Goal: Task Accomplishment & Management: Manage account settings

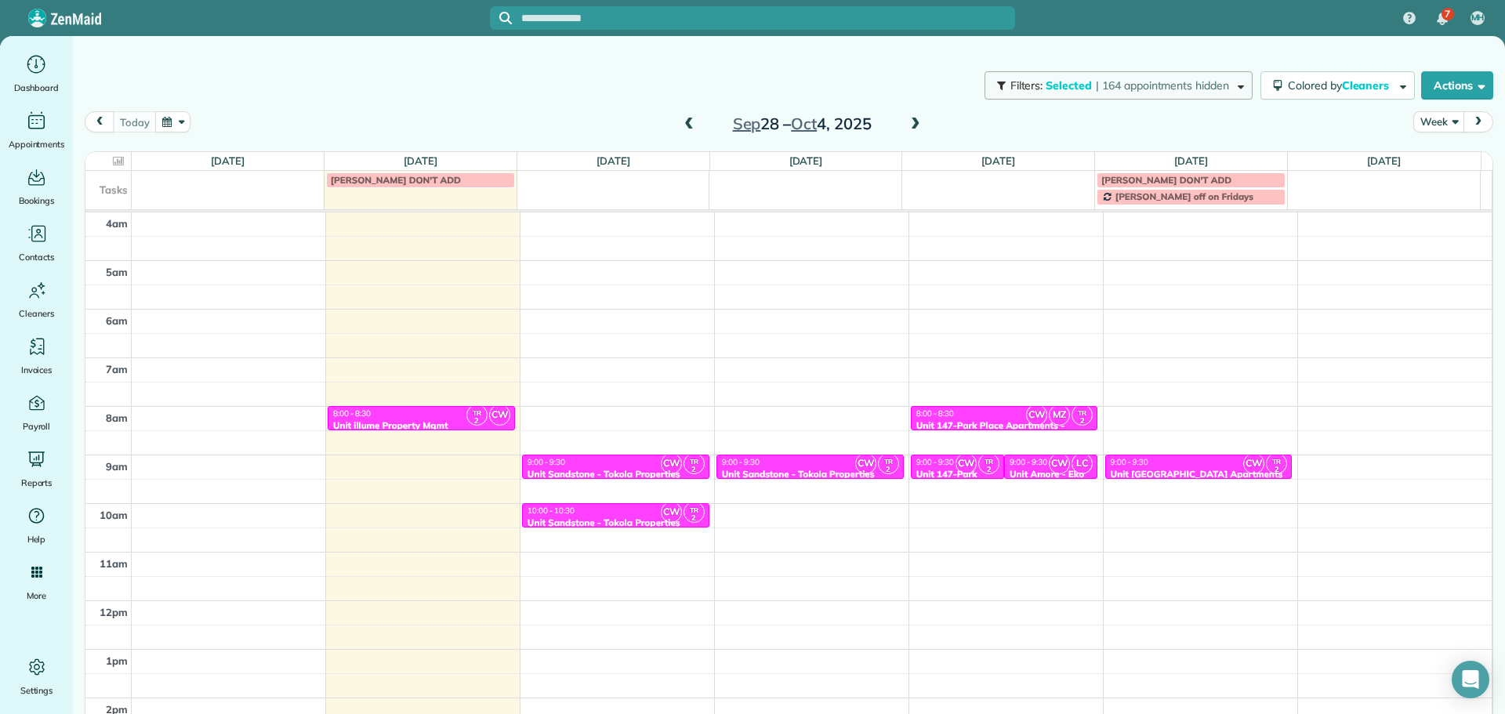
scroll to position [101, 0]
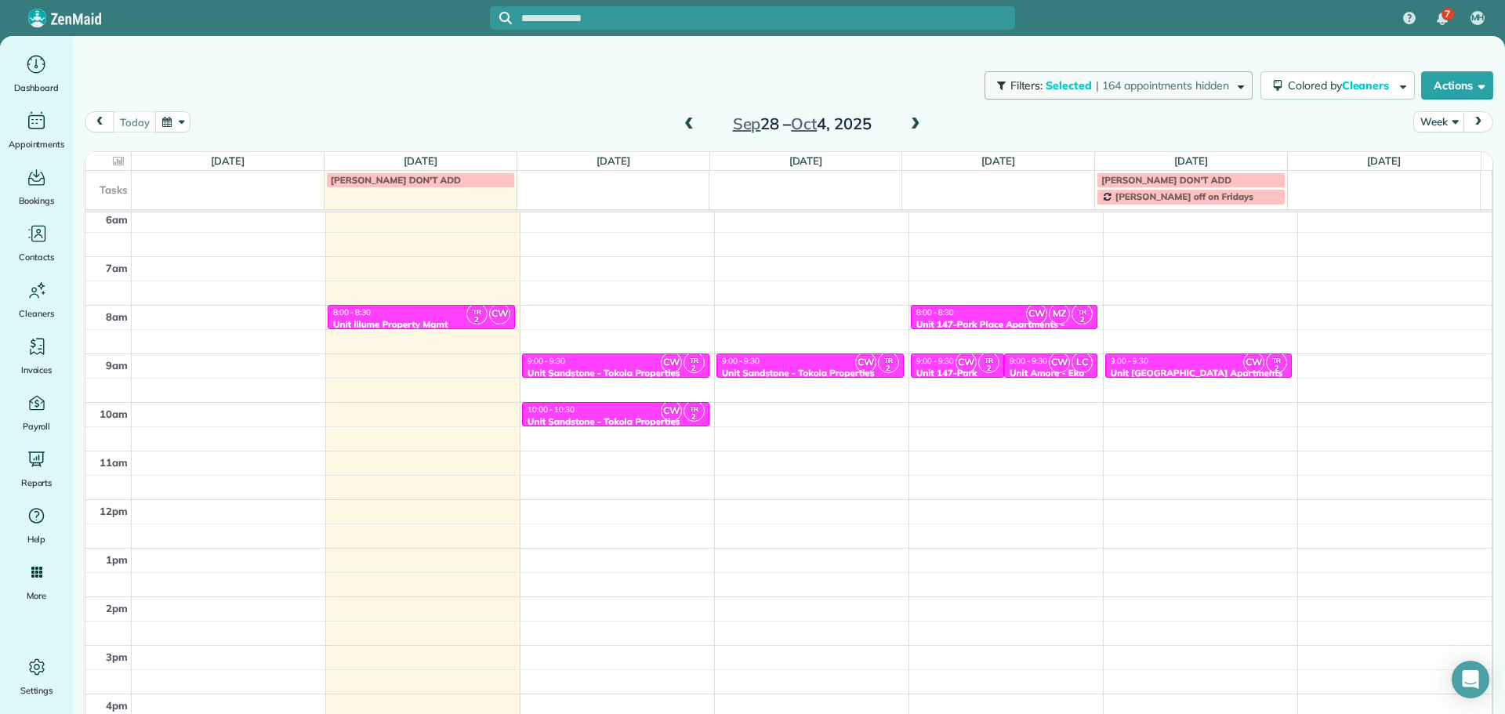
click at [1062, 82] on span "Selected" at bounding box center [1068, 85] width 47 height 14
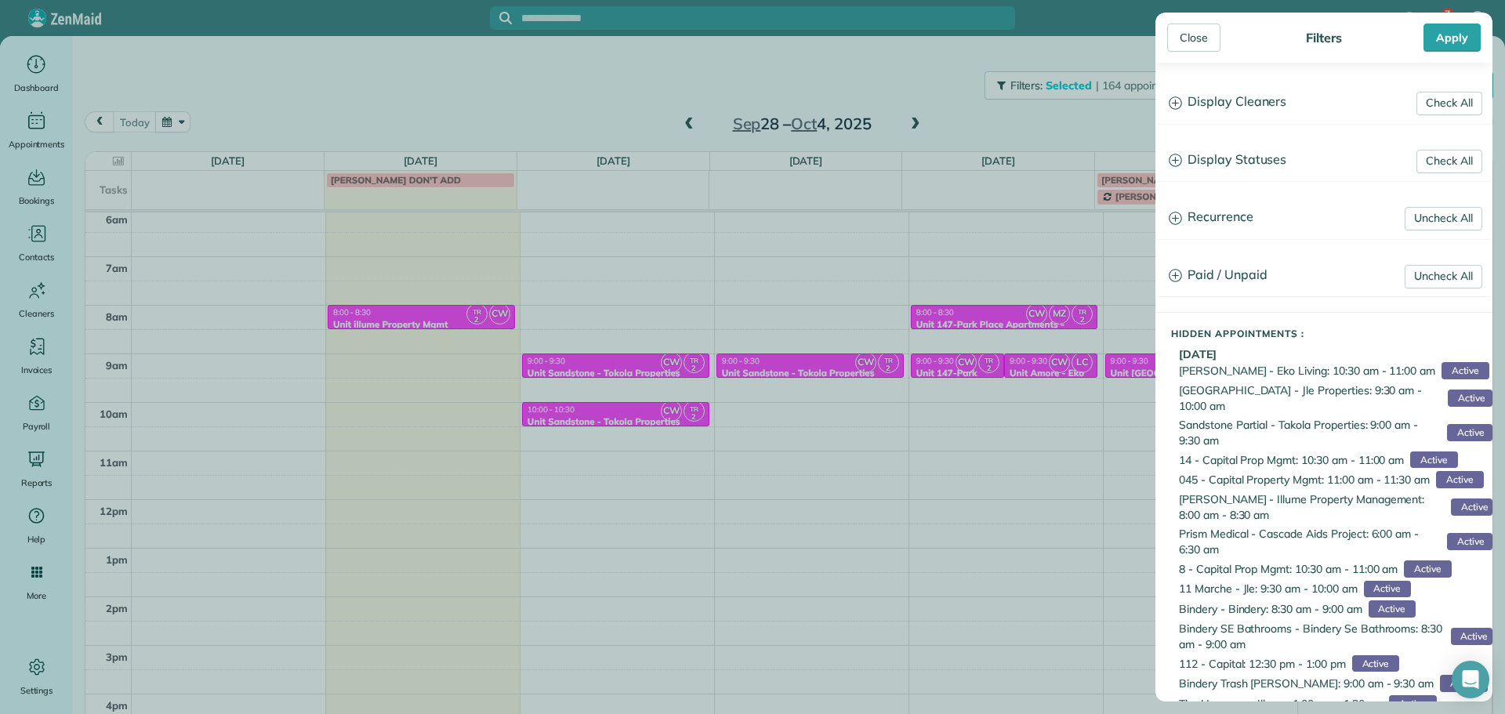
click at [1240, 103] on h3 "Display Cleaners" at bounding box center [1323, 102] width 335 height 40
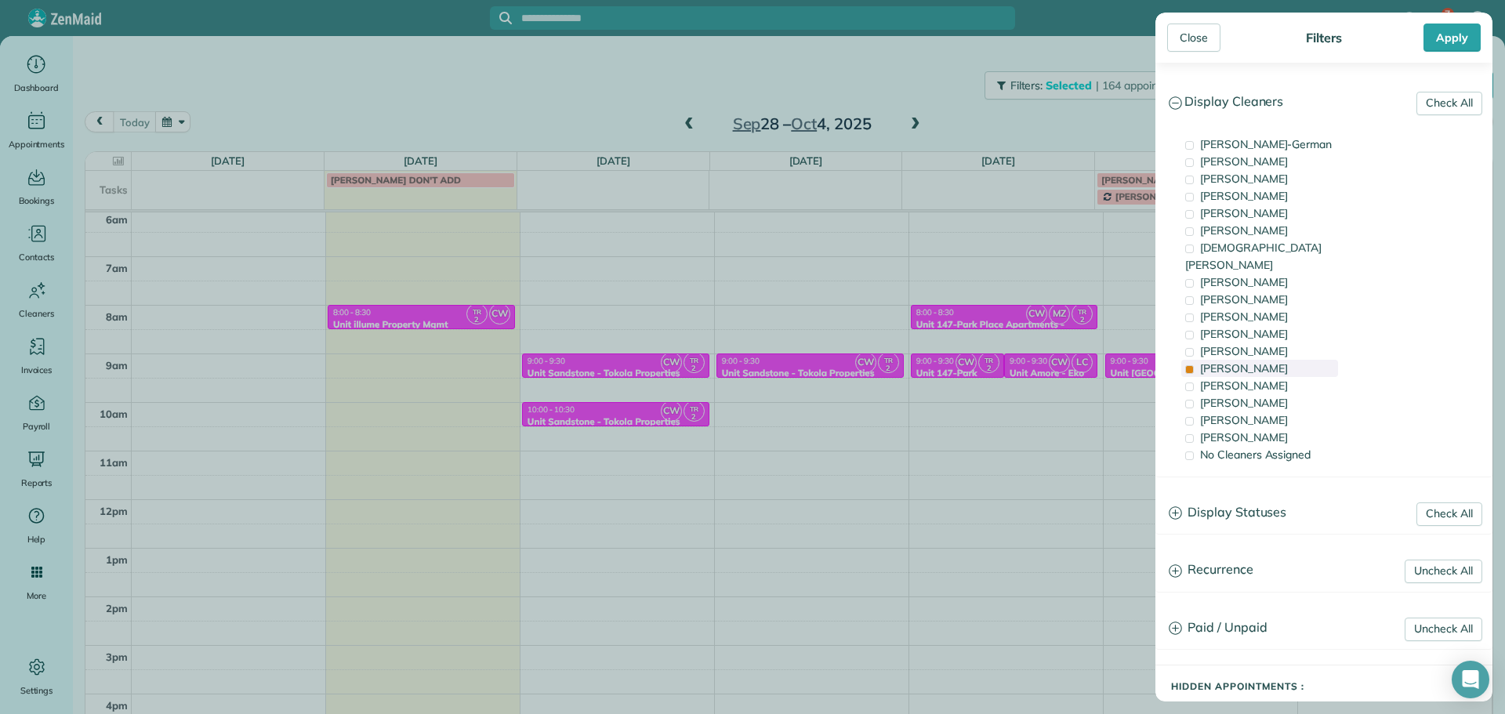
click at [1252, 360] on div "[PERSON_NAME]" at bounding box center [1259, 368] width 157 height 17
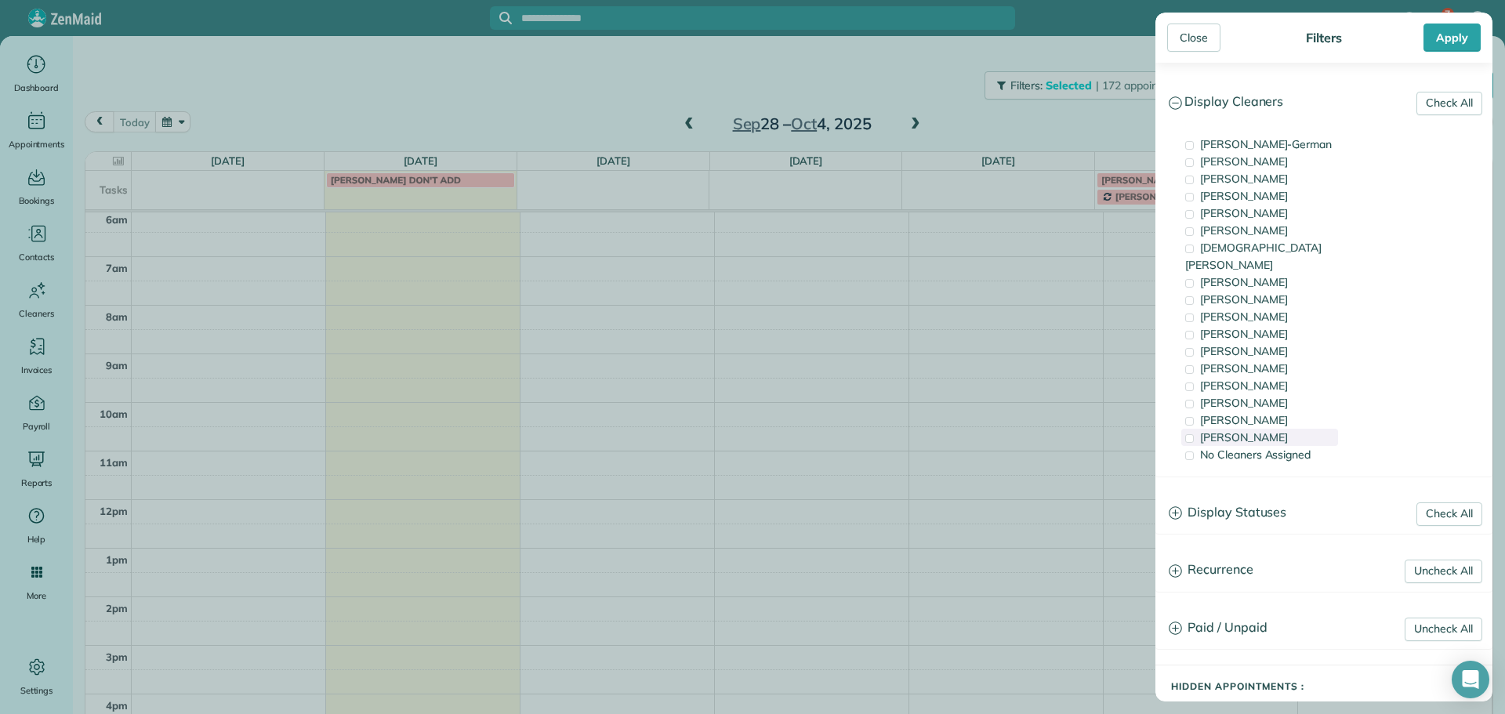
click at [1275, 429] on div "[PERSON_NAME]" at bounding box center [1259, 437] width 157 height 17
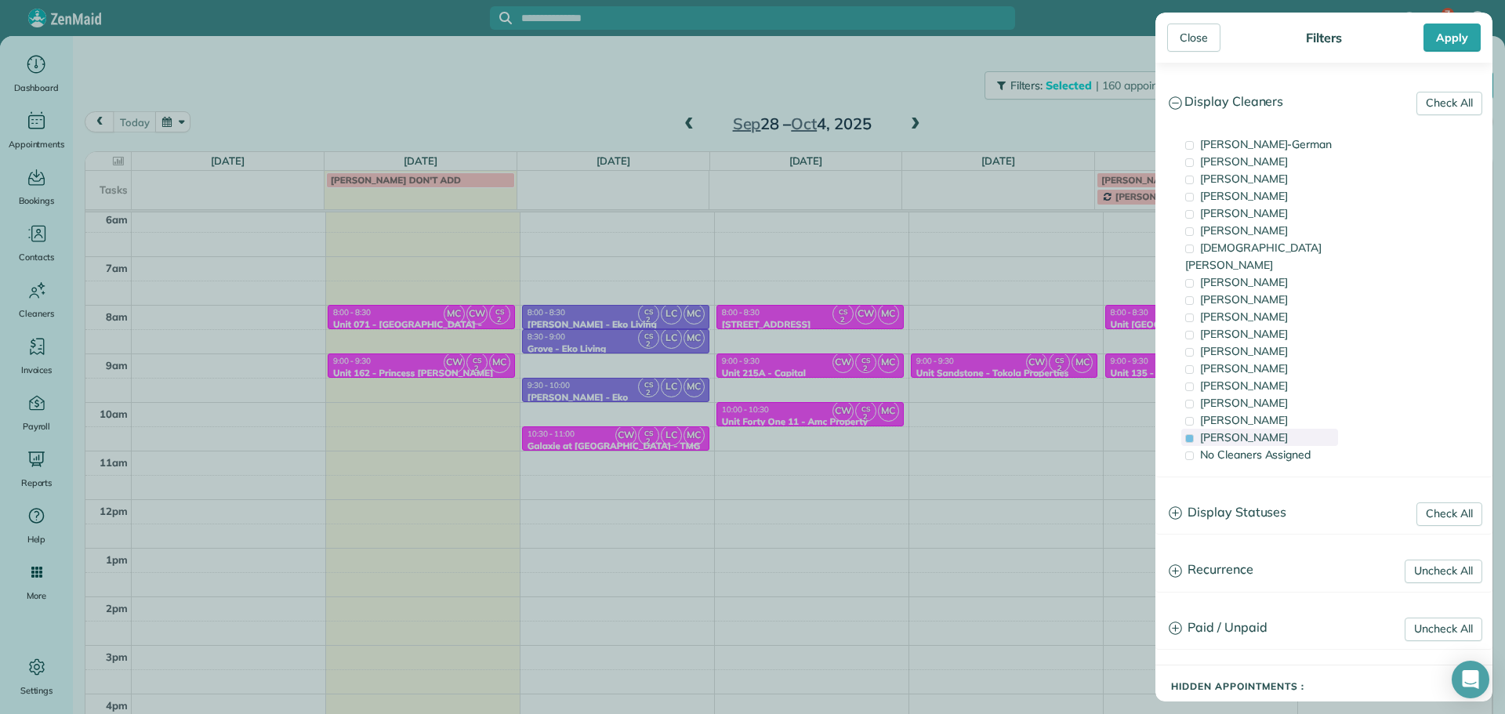
click at [1275, 429] on div "[PERSON_NAME]" at bounding box center [1259, 437] width 157 height 17
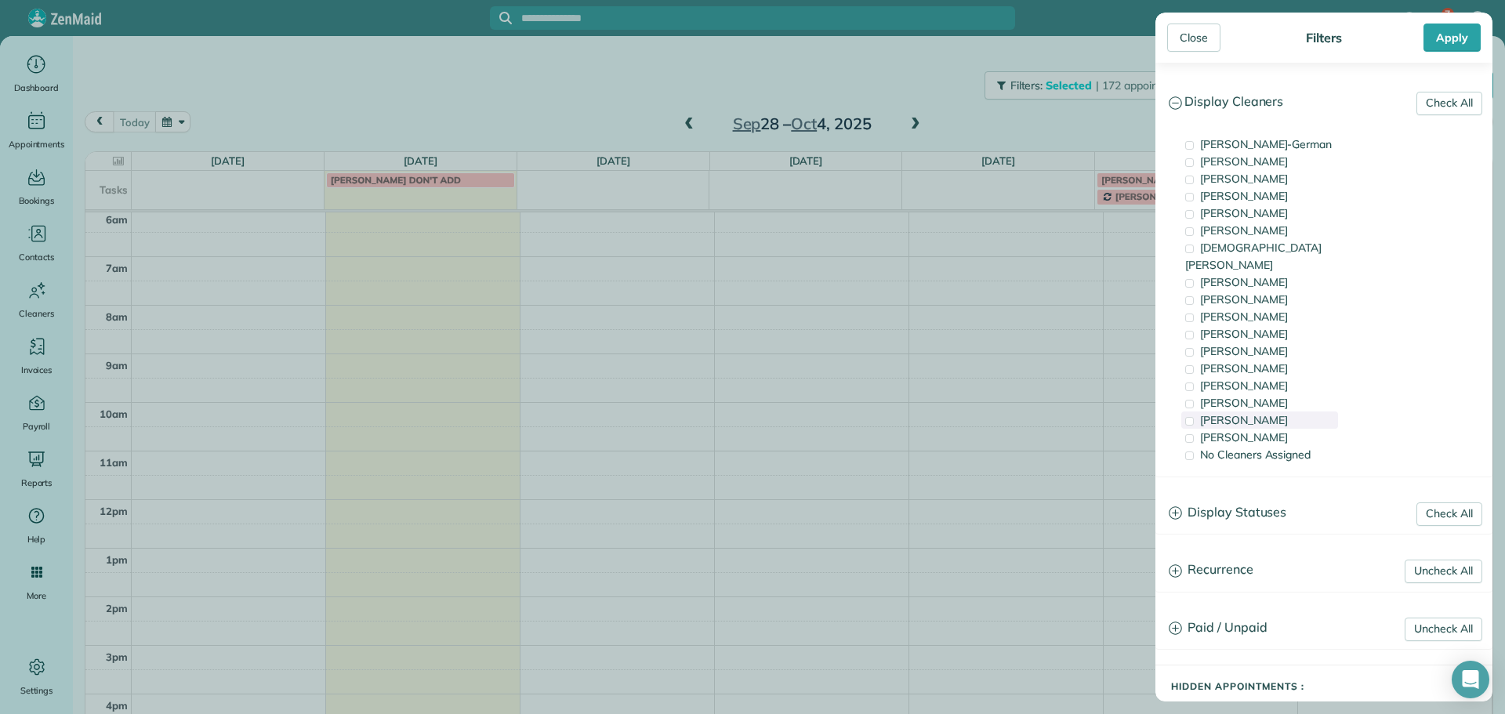
click at [1276, 411] on div "[PERSON_NAME]" at bounding box center [1259, 419] width 157 height 17
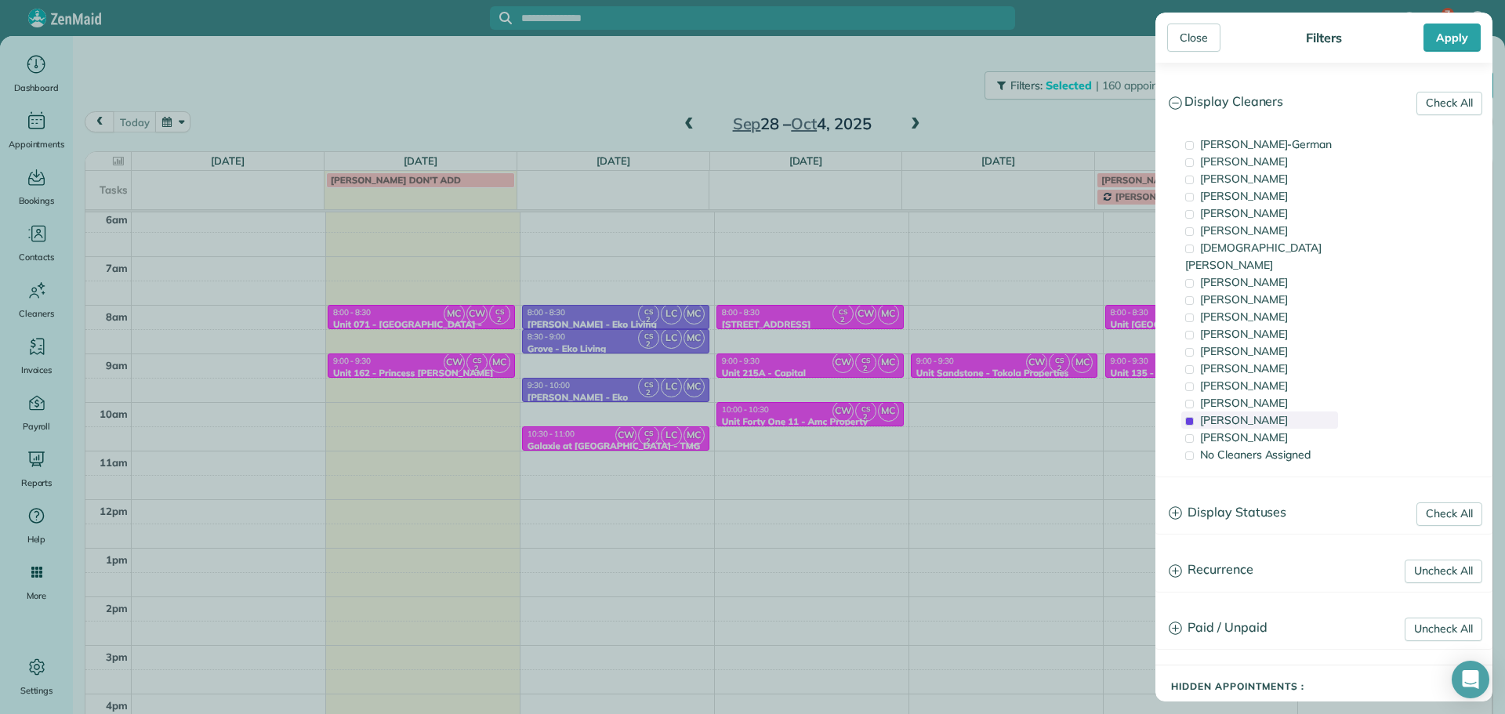
click at [1276, 411] on div "[PERSON_NAME]" at bounding box center [1259, 419] width 157 height 17
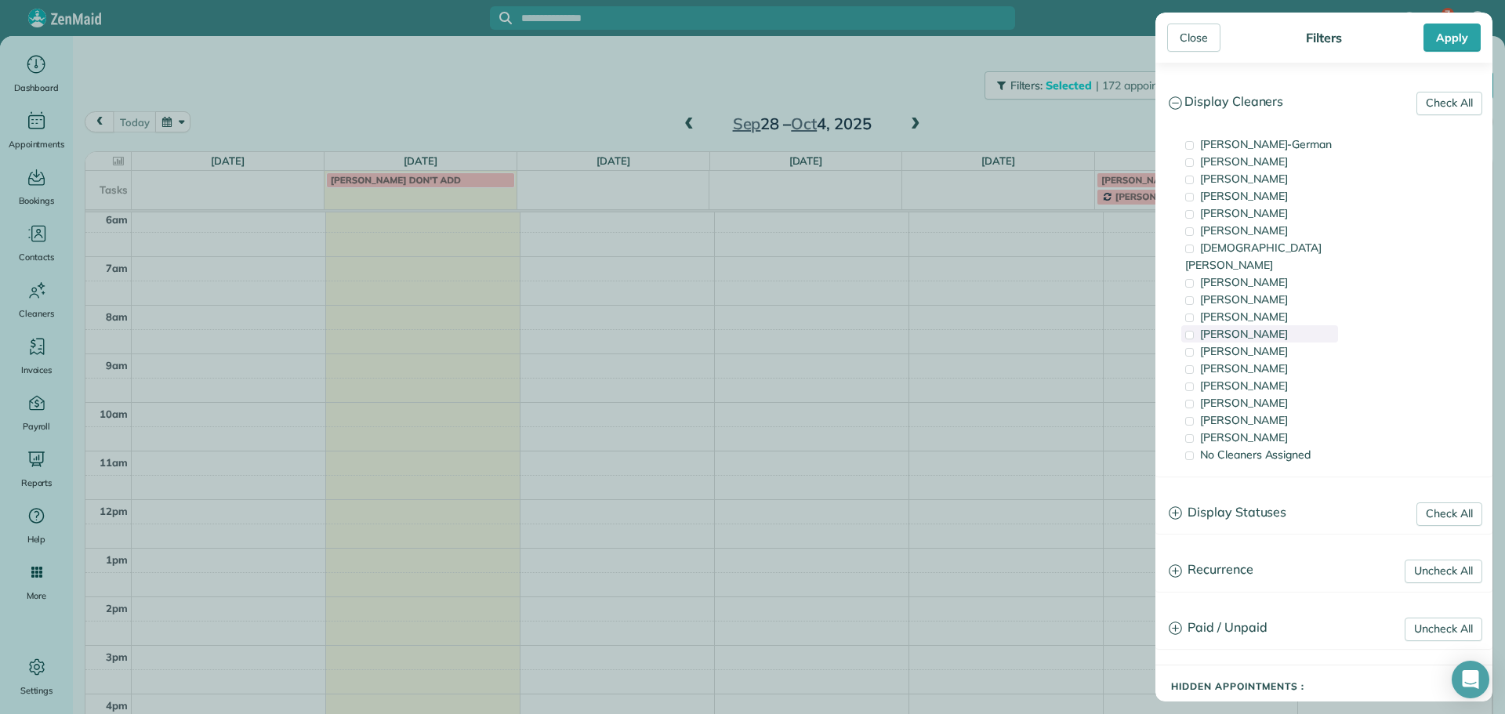
click at [1283, 325] on div "[PERSON_NAME]" at bounding box center [1259, 333] width 157 height 17
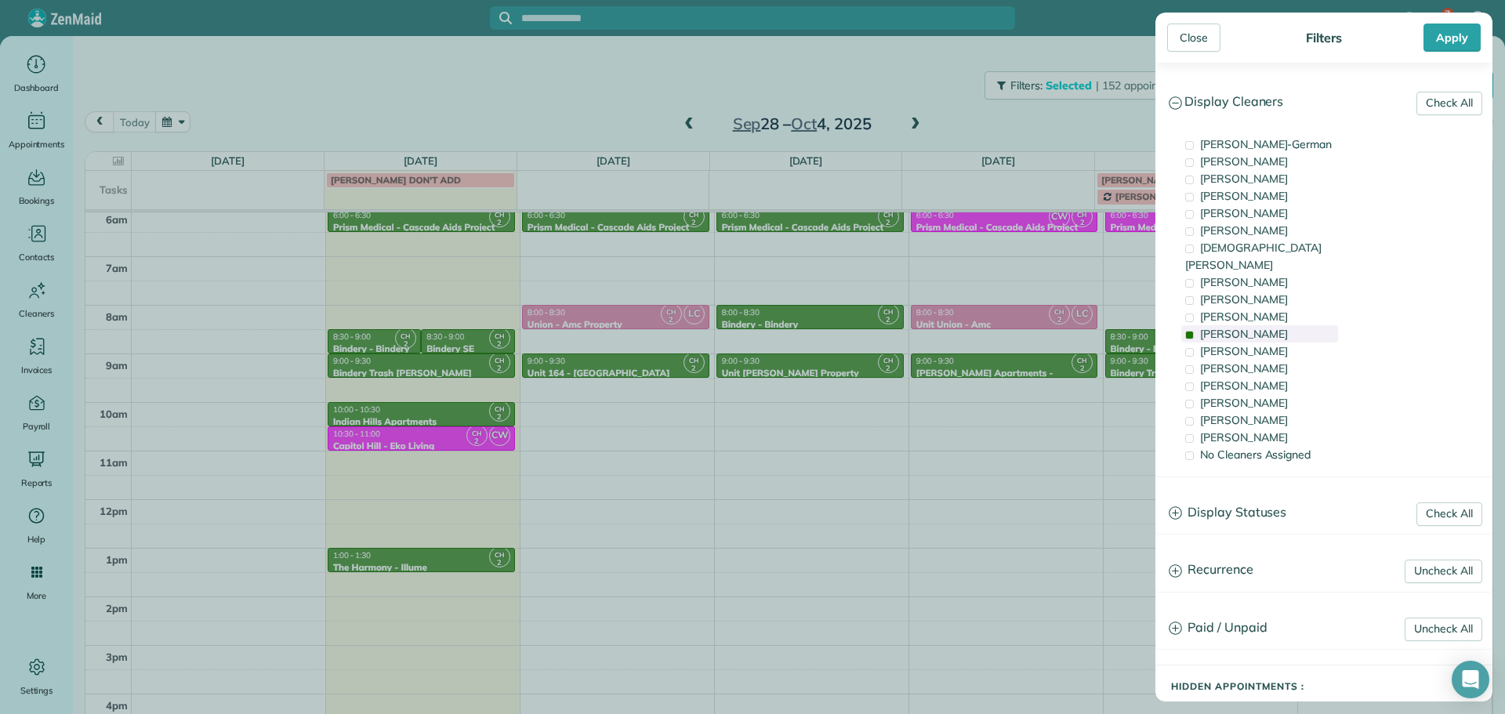
click at [1283, 325] on div "[PERSON_NAME]" at bounding box center [1259, 333] width 157 height 17
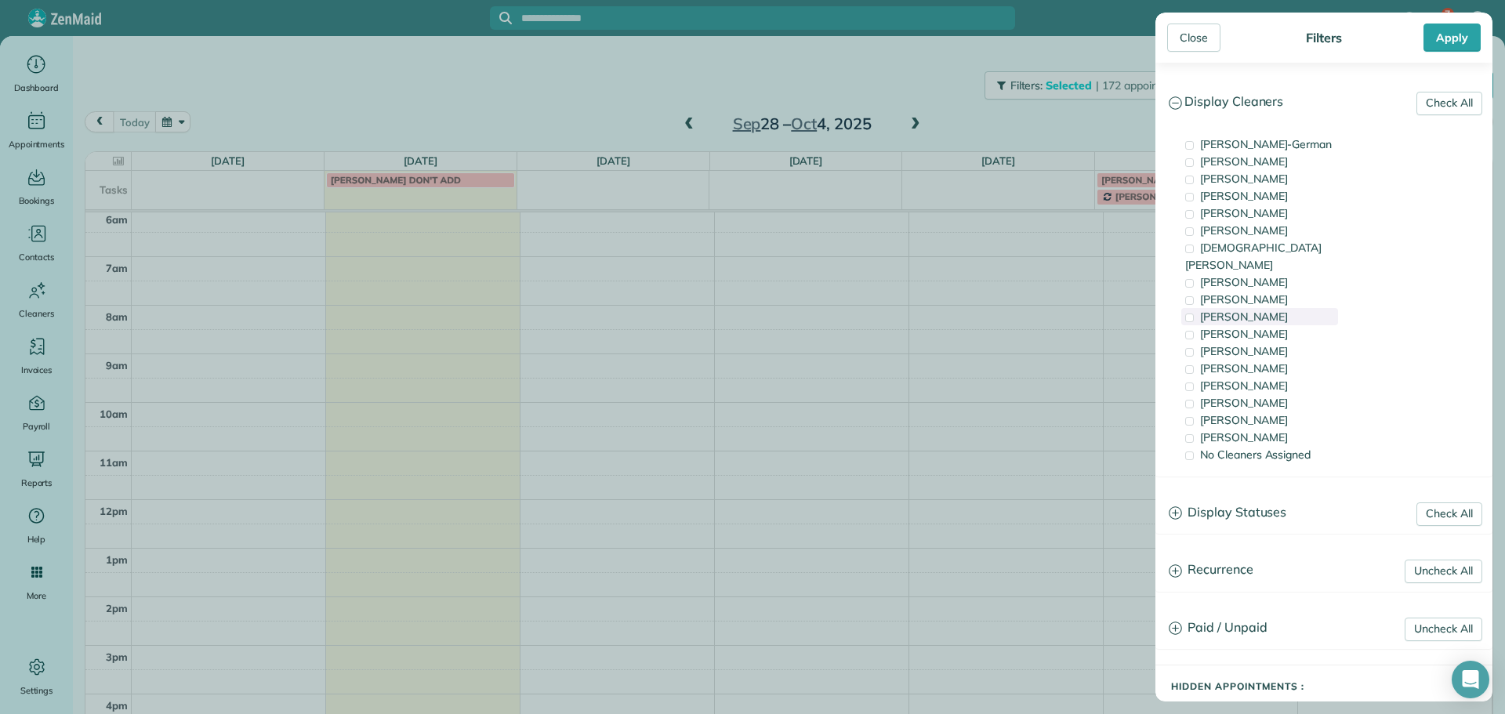
click at [1283, 308] on div "[PERSON_NAME]" at bounding box center [1259, 316] width 157 height 17
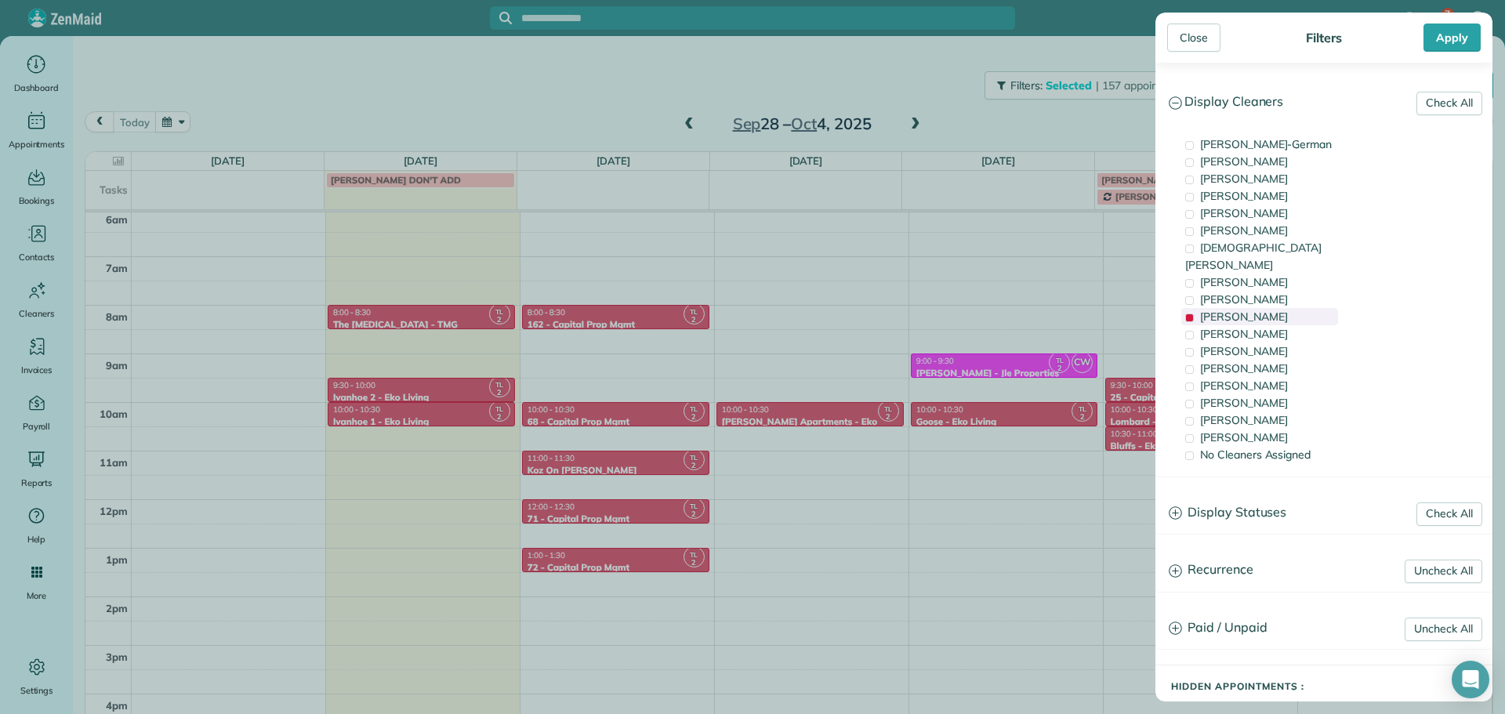
click at [1283, 308] on div "[PERSON_NAME]" at bounding box center [1259, 316] width 157 height 17
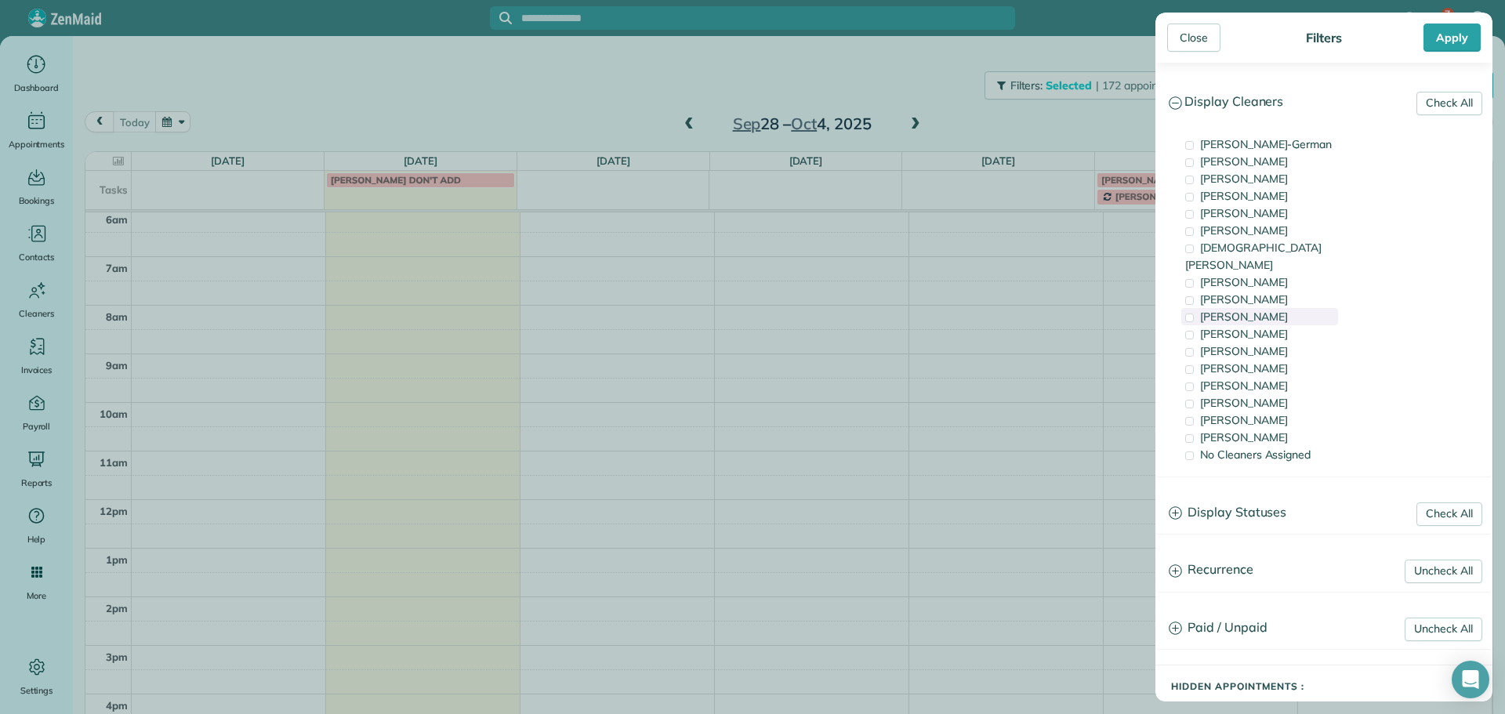
click at [1289, 308] on div "[PERSON_NAME]" at bounding box center [1259, 316] width 157 height 17
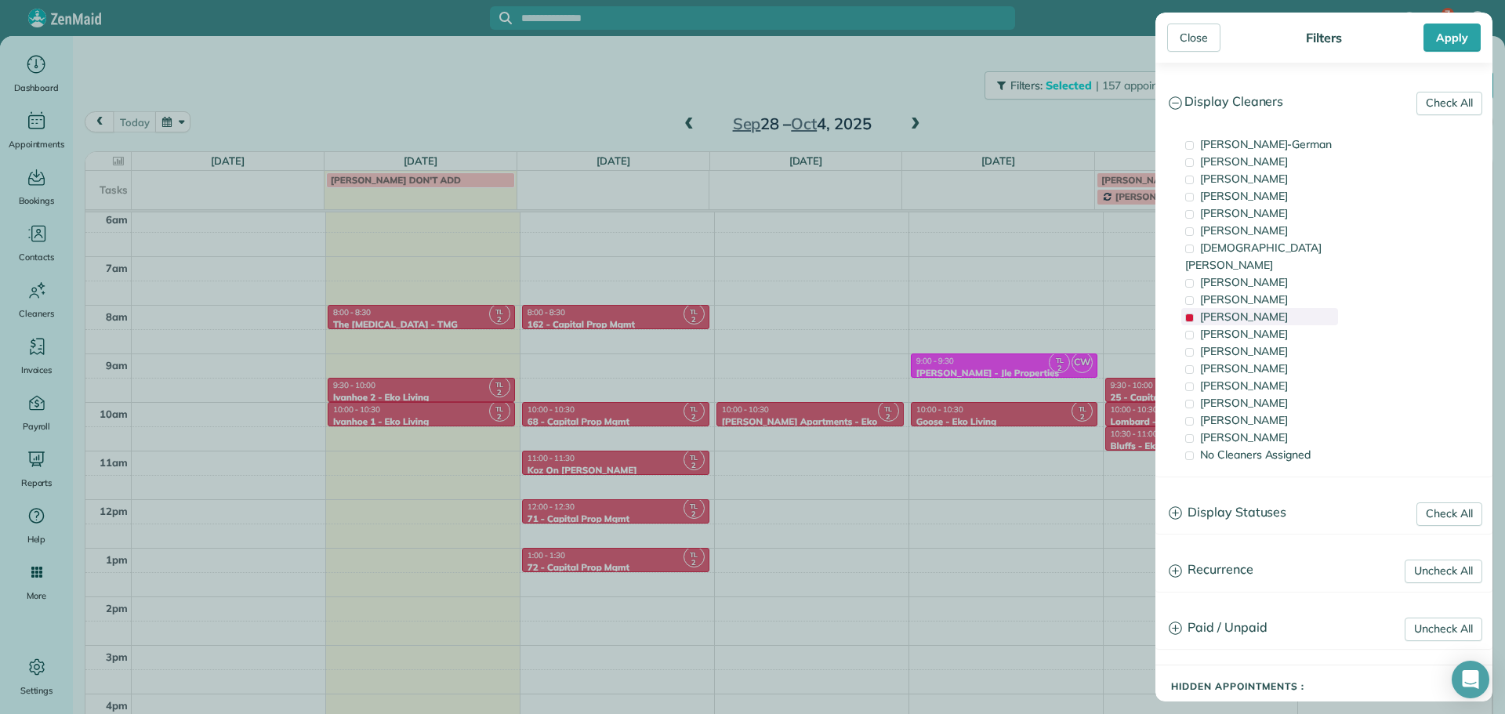
click at [1289, 308] on div "[PERSON_NAME]" at bounding box center [1259, 316] width 157 height 17
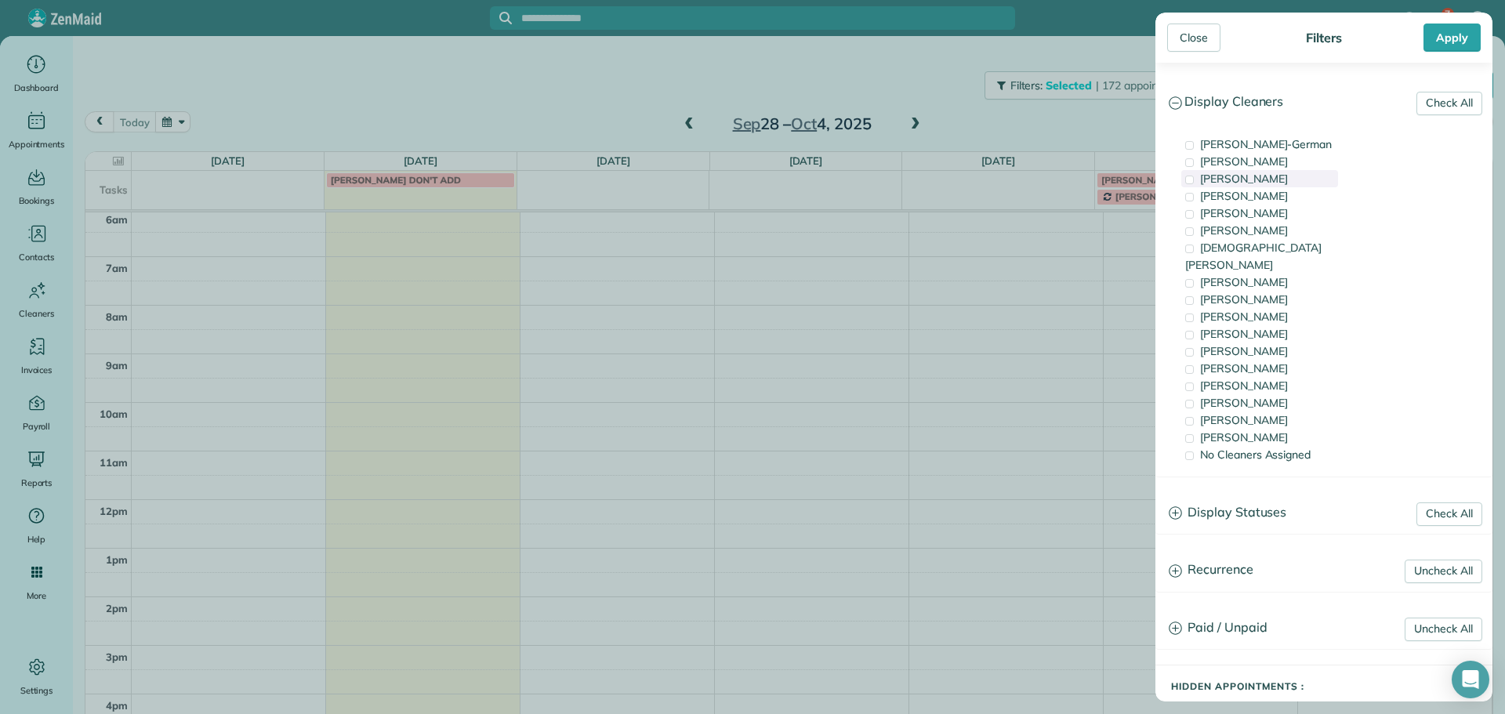
click at [1289, 179] on div "[PERSON_NAME]" at bounding box center [1259, 178] width 157 height 17
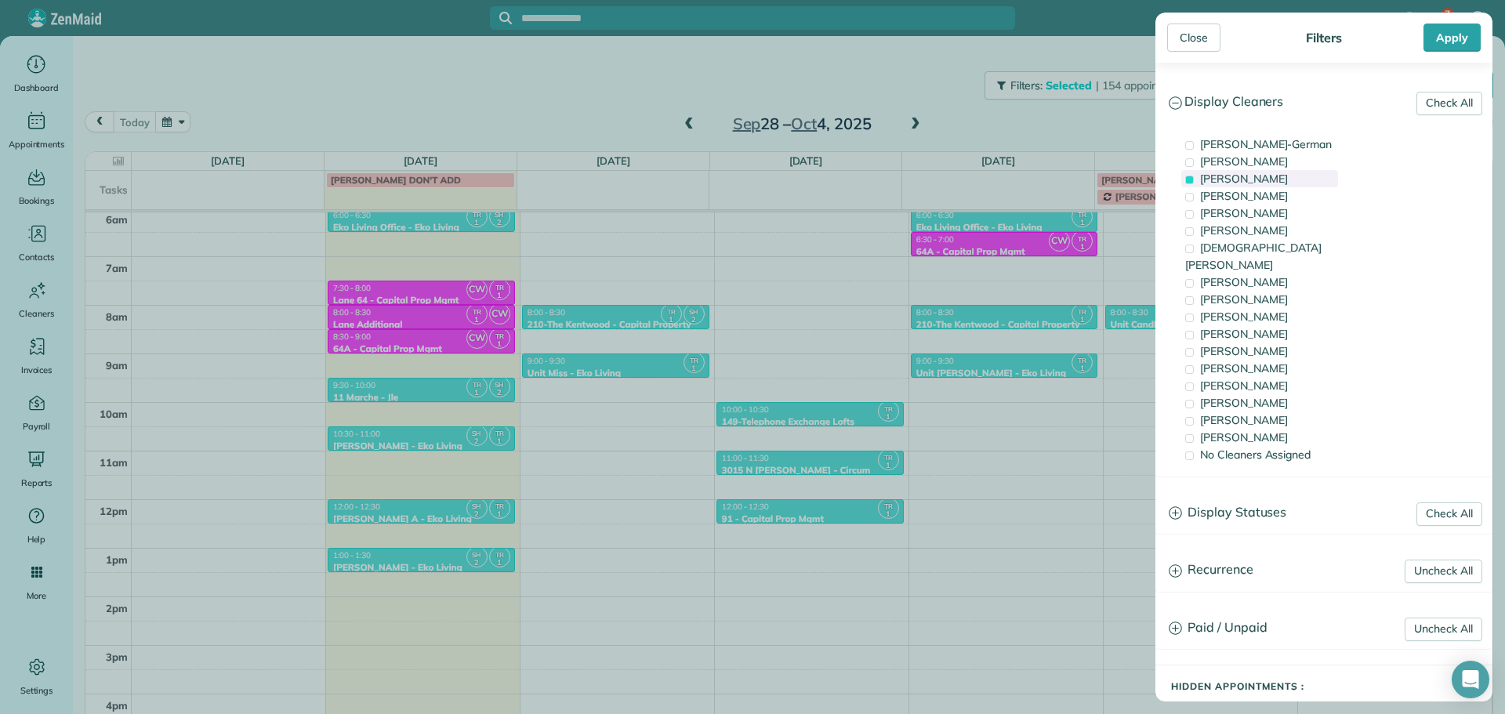
click at [1289, 179] on div "[PERSON_NAME]" at bounding box center [1259, 178] width 157 height 17
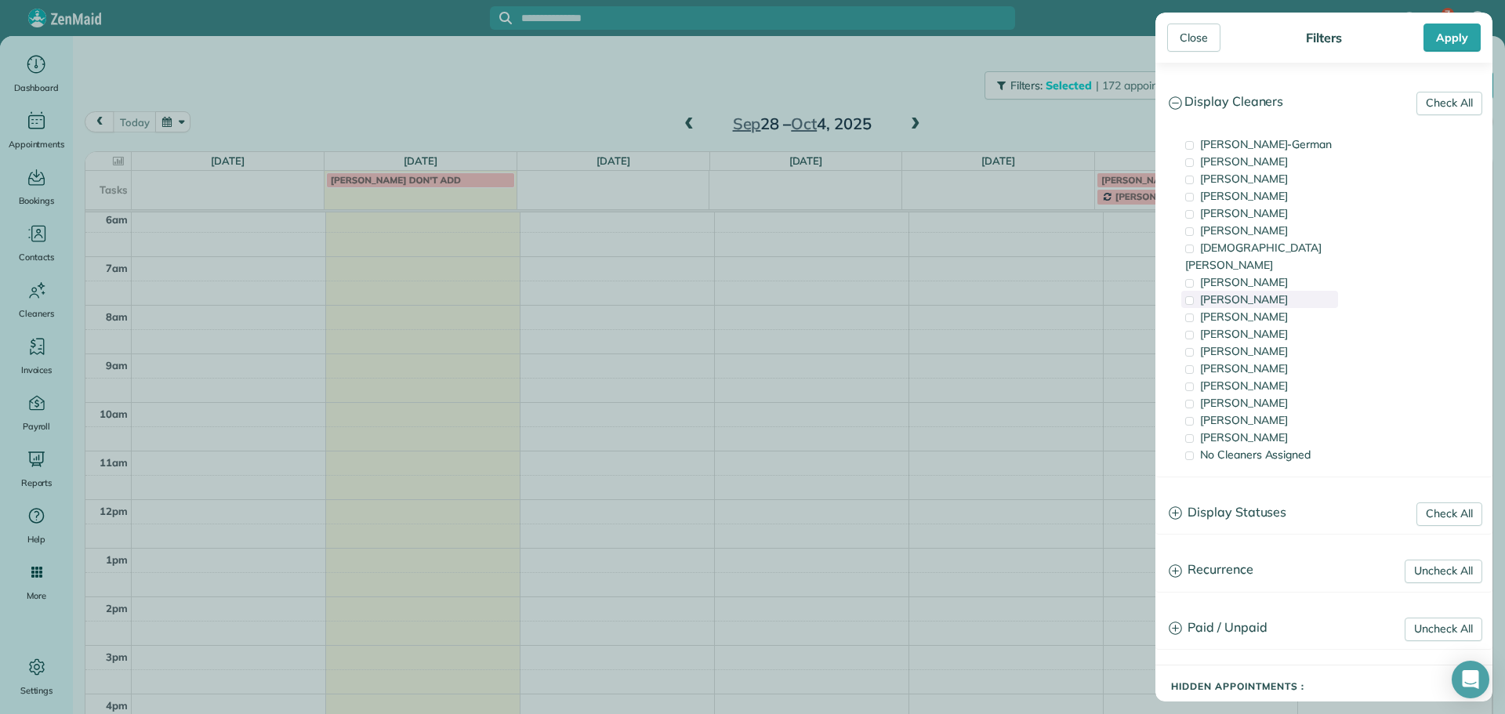
click at [1303, 291] on div "[PERSON_NAME]" at bounding box center [1259, 299] width 157 height 17
click at [1302, 308] on div "[PERSON_NAME]" at bounding box center [1259, 316] width 157 height 17
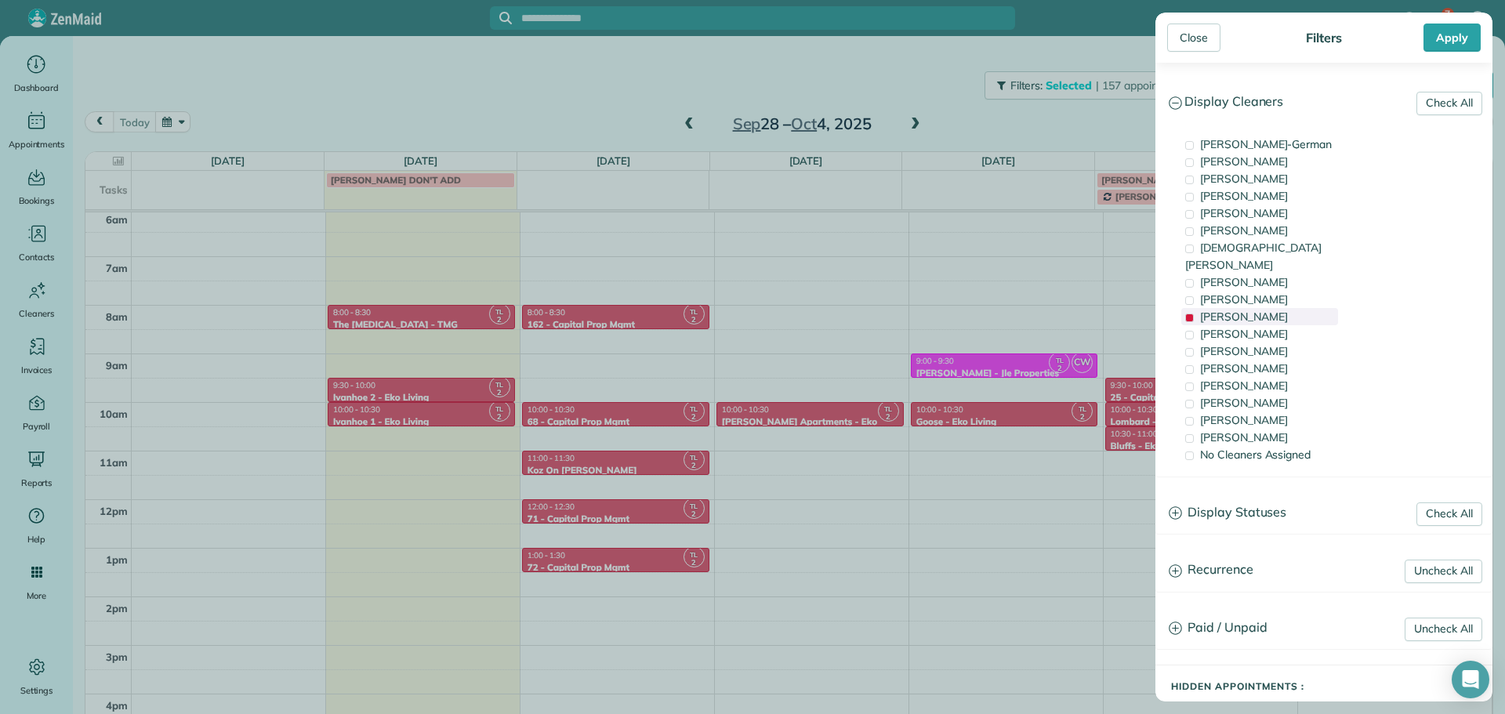
click at [1302, 308] on div "[PERSON_NAME]" at bounding box center [1259, 316] width 157 height 17
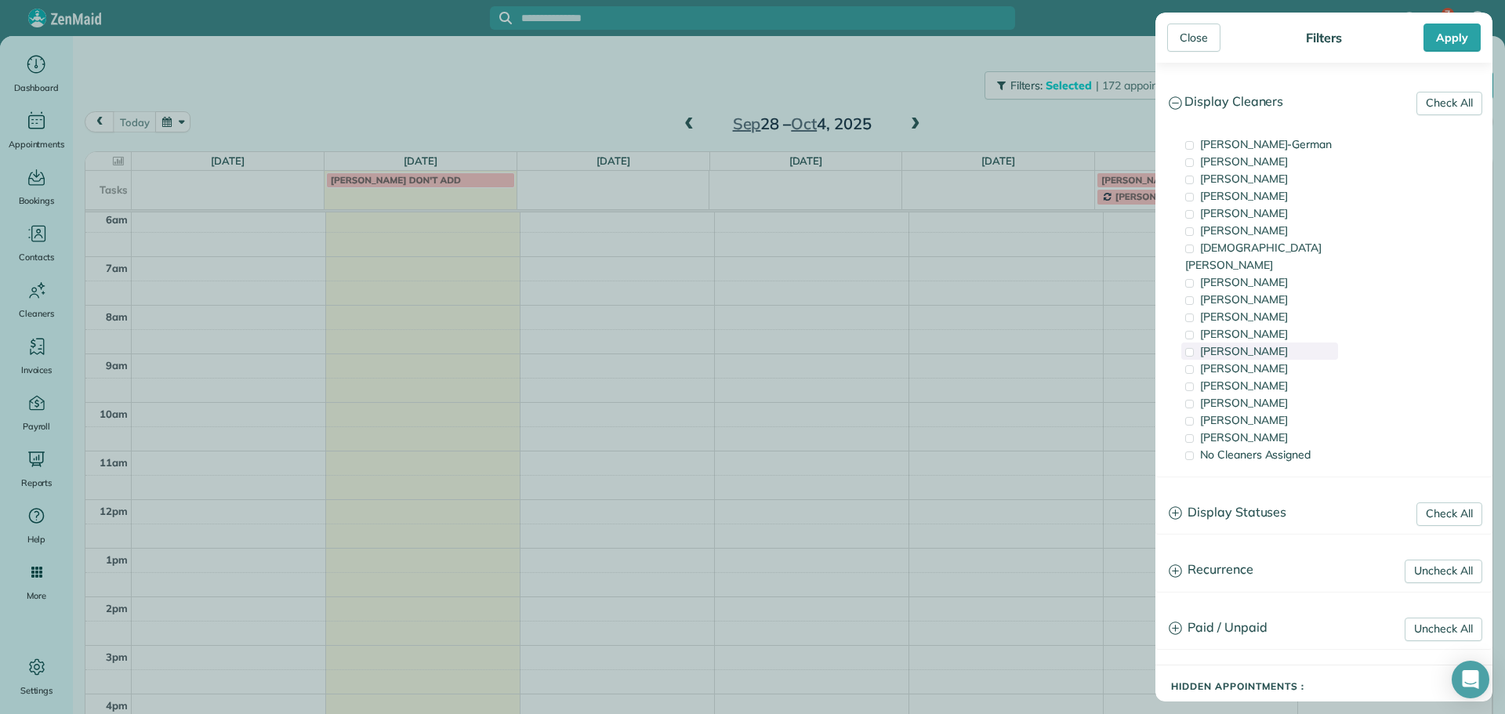
click at [1316, 342] on div "[PERSON_NAME]" at bounding box center [1259, 350] width 157 height 17
click at [1316, 325] on div "[PERSON_NAME]" at bounding box center [1259, 333] width 157 height 17
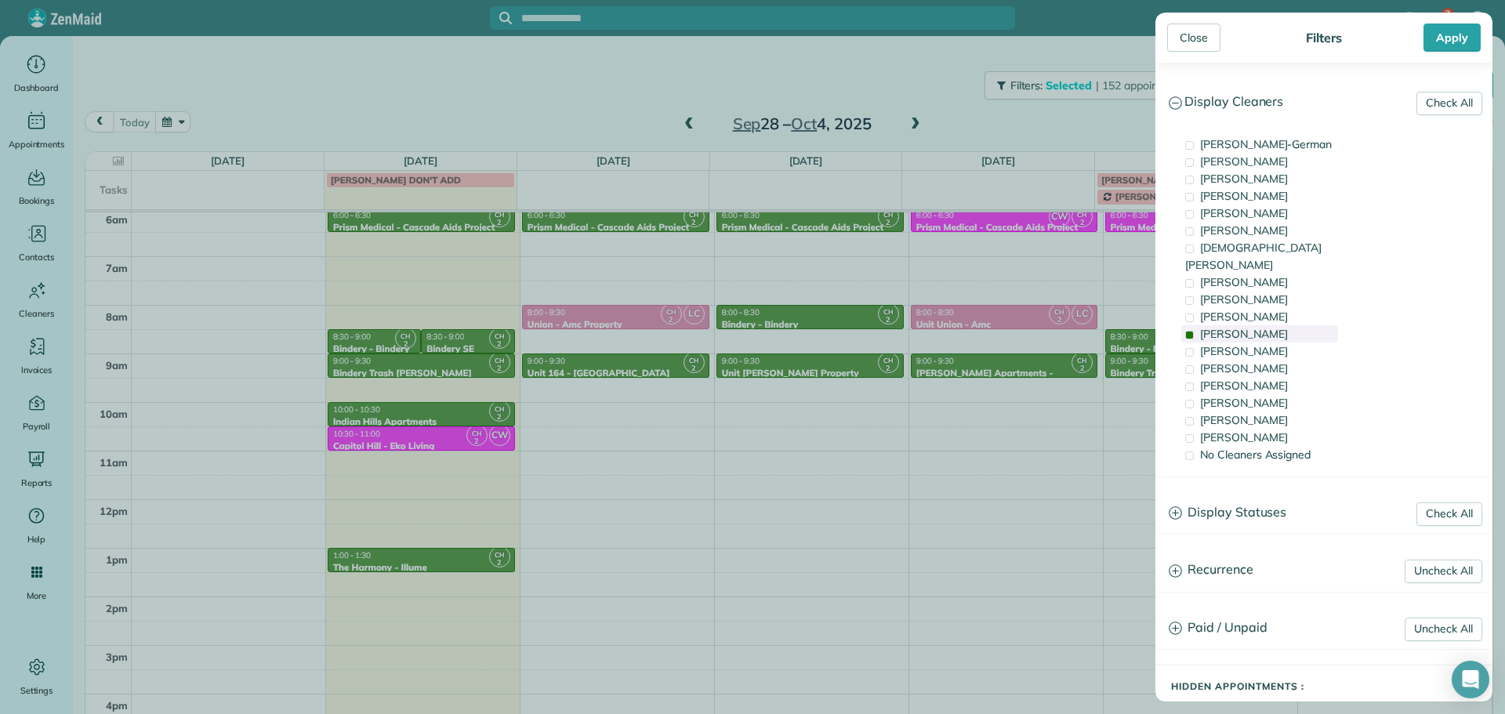
click at [1316, 325] on div "[PERSON_NAME]" at bounding box center [1259, 333] width 157 height 17
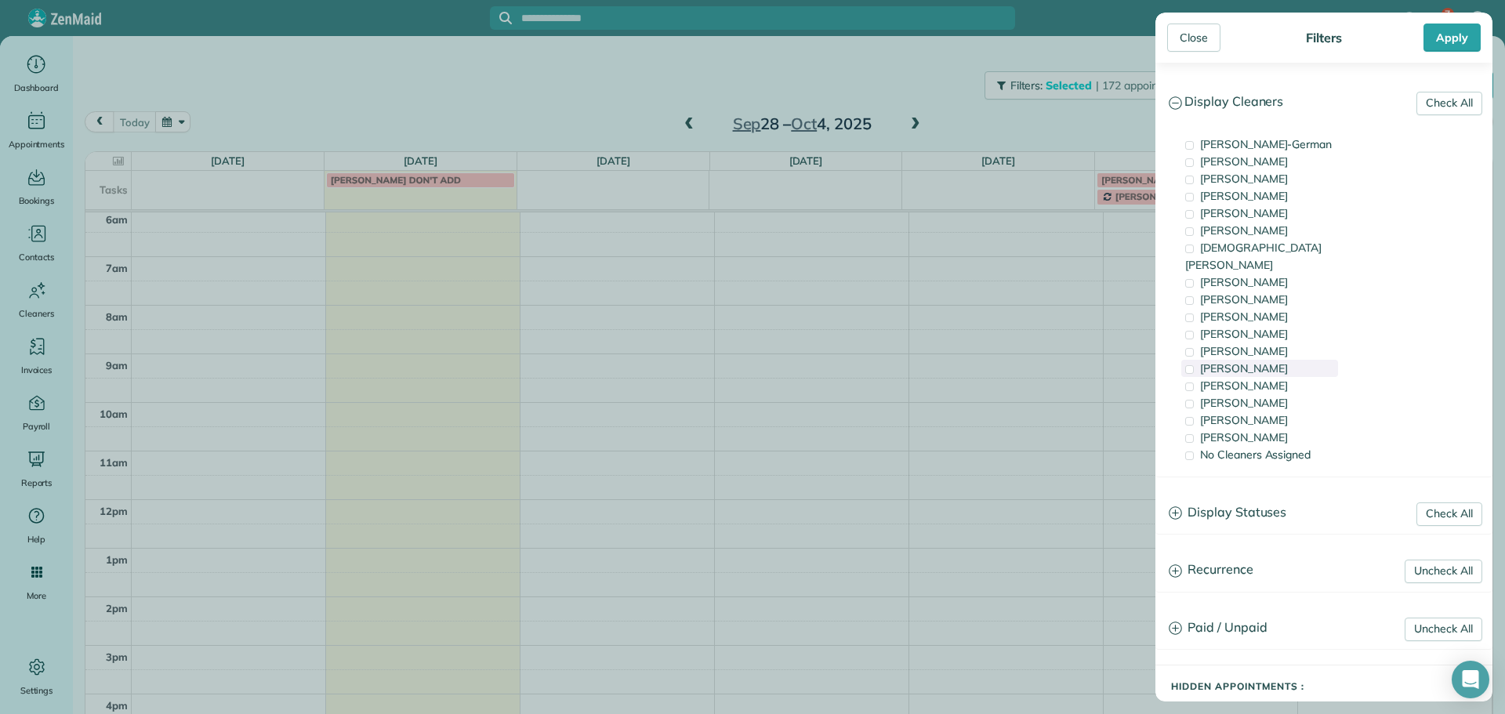
click at [1313, 360] on div "[PERSON_NAME]" at bounding box center [1259, 368] width 157 height 17
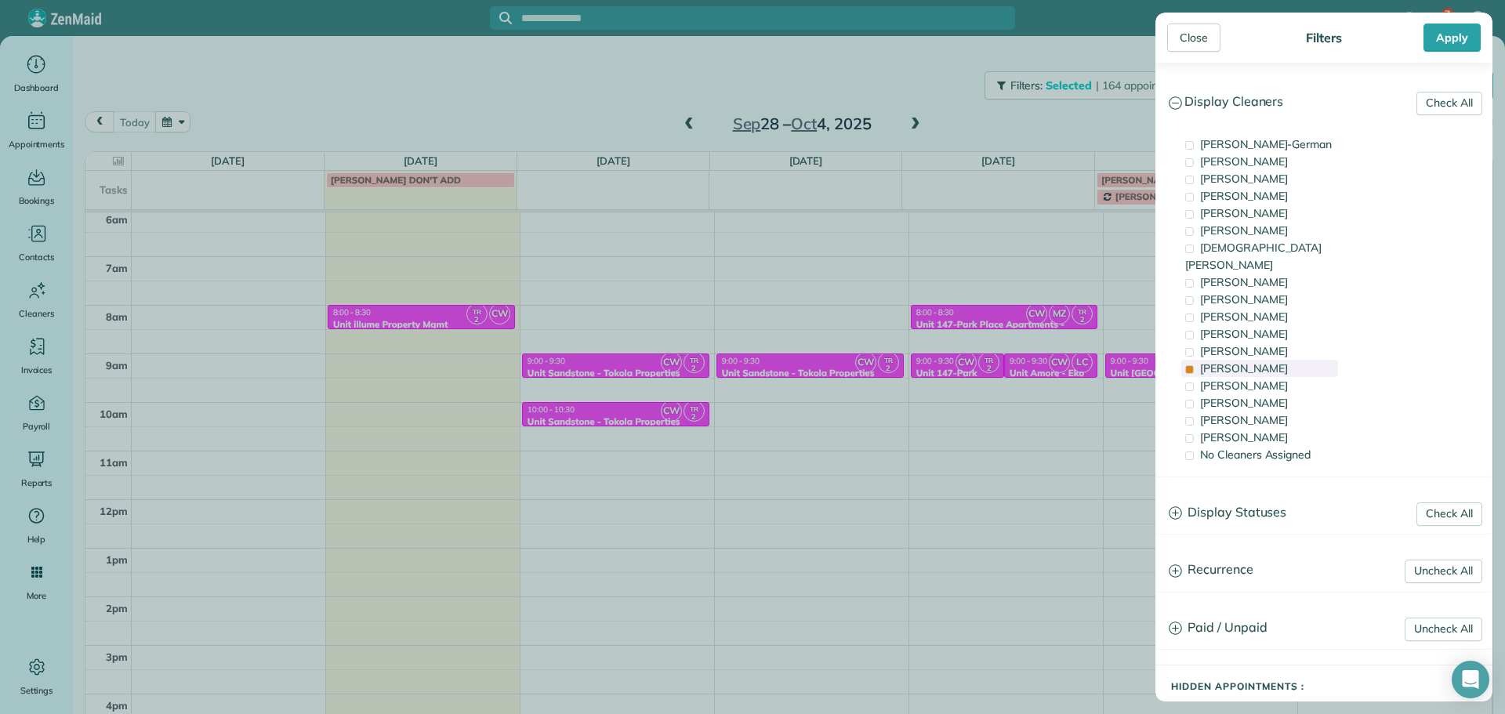
click at [1313, 360] on div "[PERSON_NAME]" at bounding box center [1259, 368] width 157 height 17
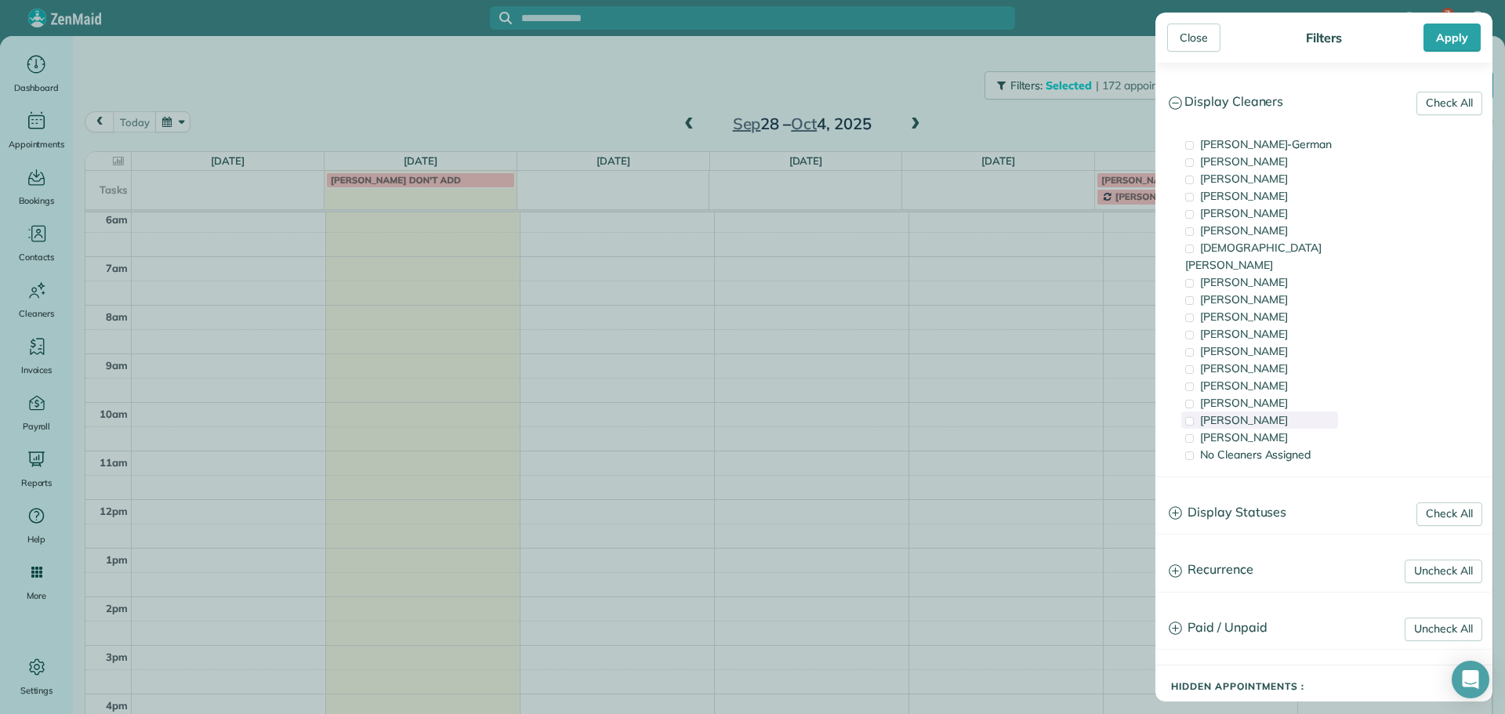
click at [1303, 411] on div "[PERSON_NAME]" at bounding box center [1259, 419] width 157 height 17
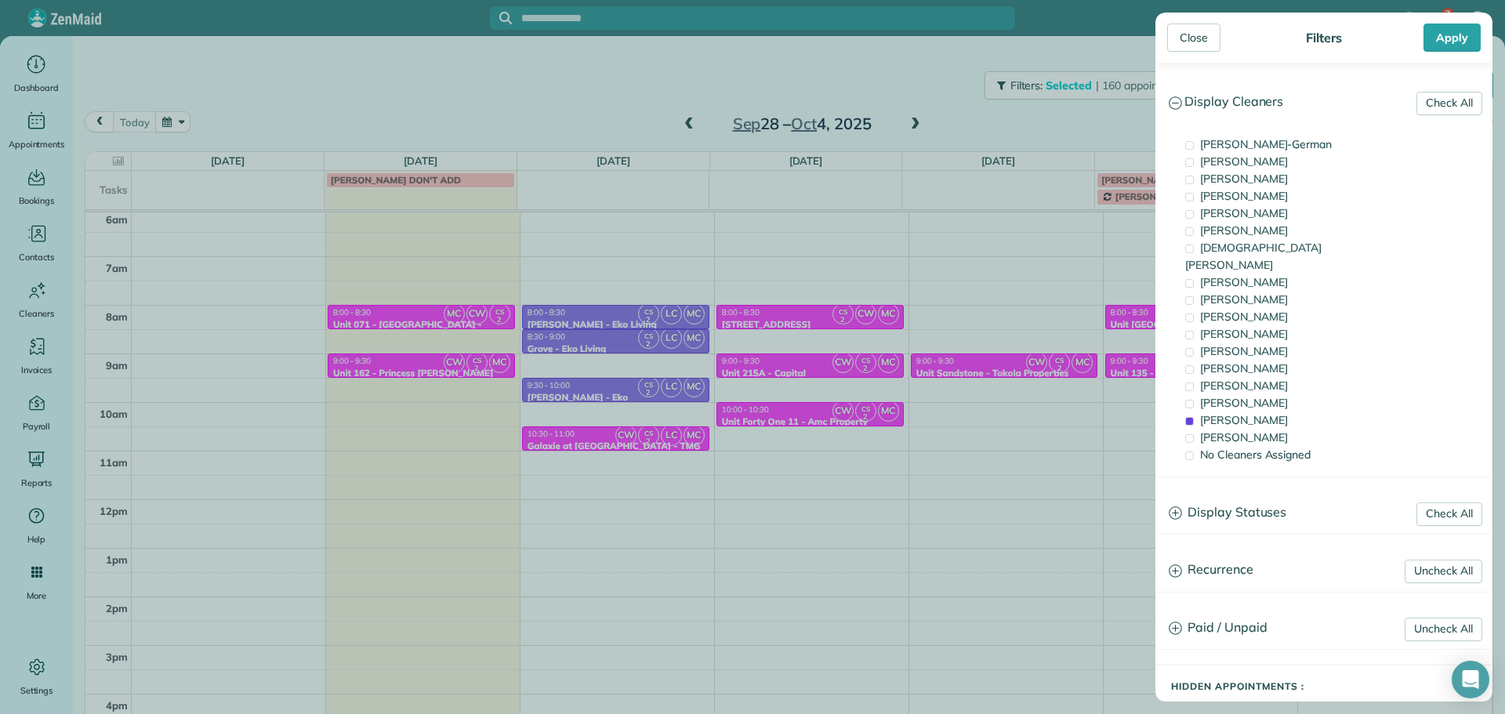
click at [456, 103] on div "Close Filters Apply Check All Display Cleaners [PERSON_NAME]-German [PERSON_NAM…" at bounding box center [752, 357] width 1505 height 714
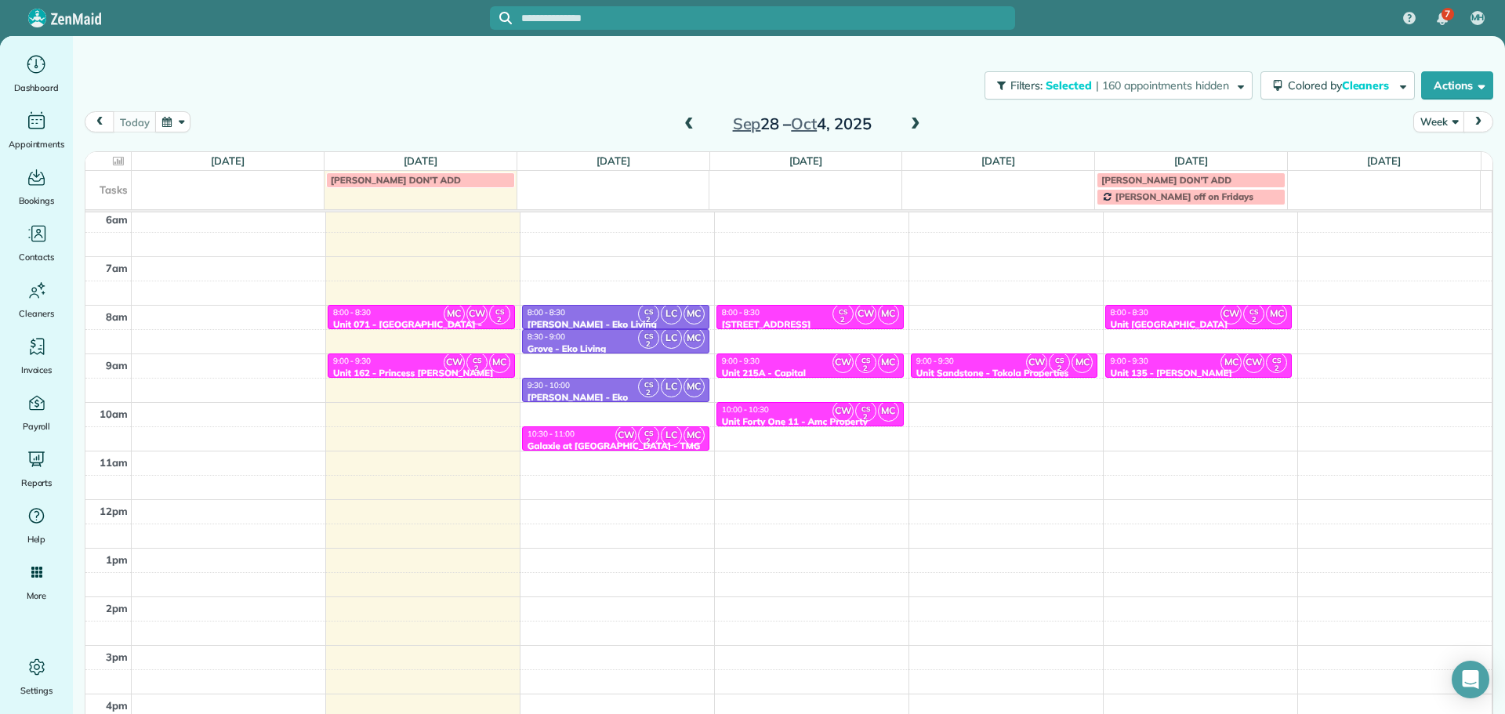
click at [444, 310] on span "MC" at bounding box center [454, 313] width 21 height 21
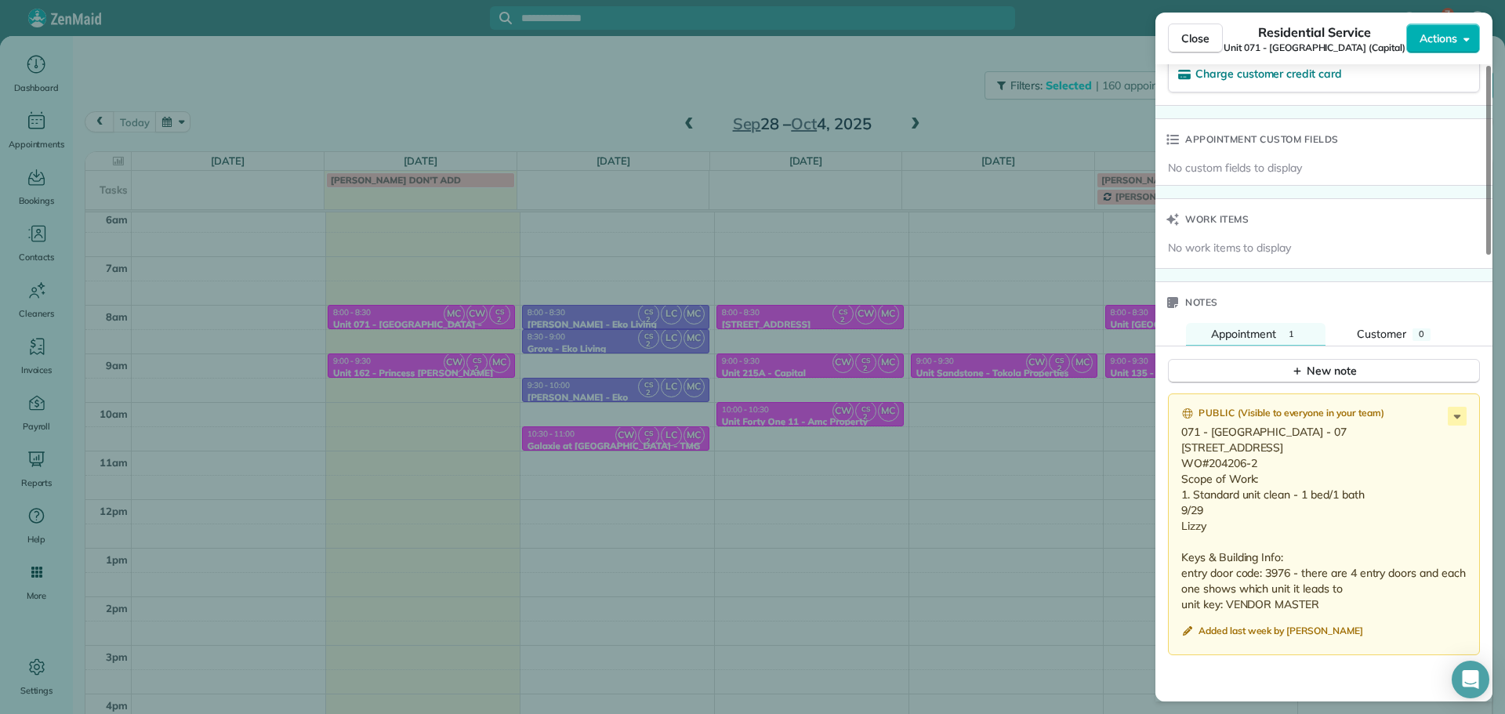
scroll to position [1176, 0]
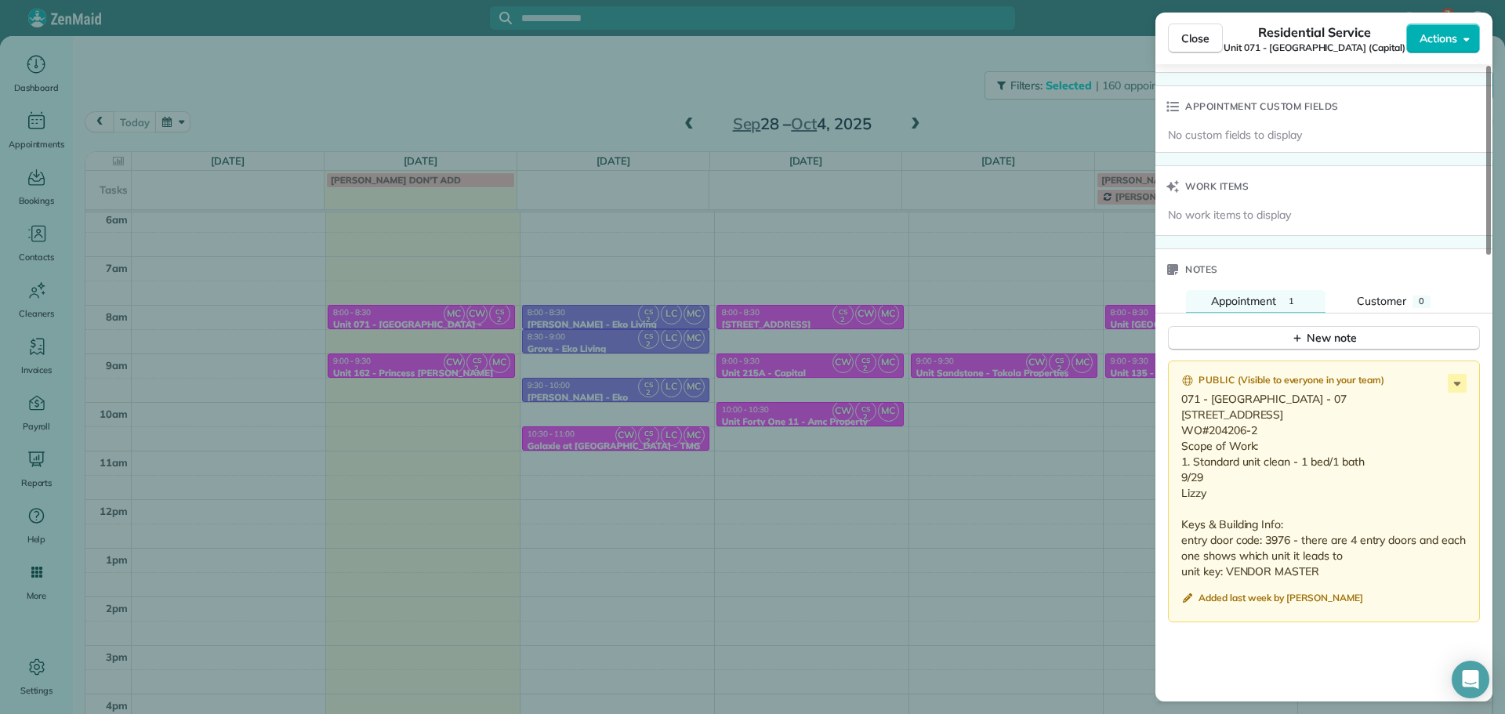
click at [557, 89] on div "Close Residential Service Unit 071 - Main Manor (Capital) Actions Status Active…" at bounding box center [752, 357] width 1505 height 714
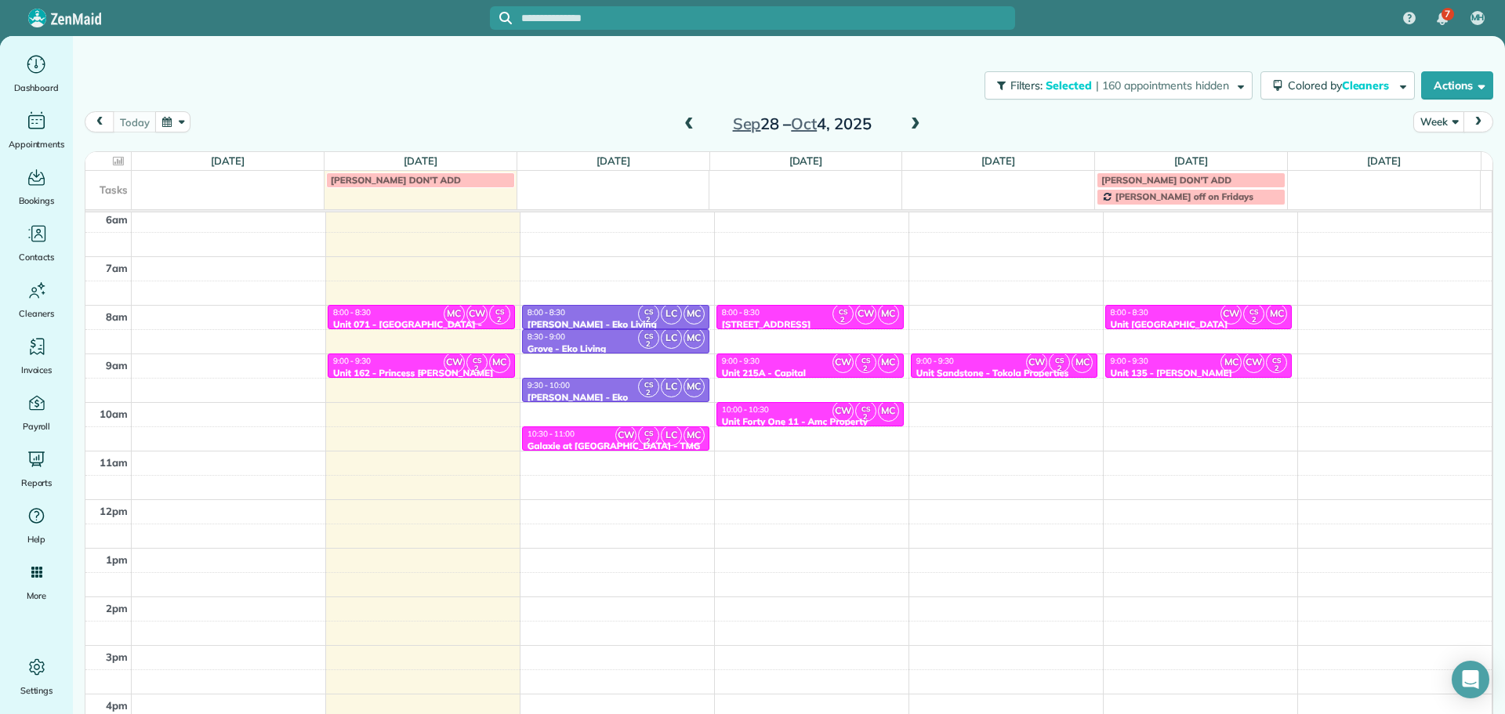
click at [384, 368] on div "Unit 162 - Princess [PERSON_NAME] Apartments - Capital" at bounding box center [421, 379] width 178 height 23
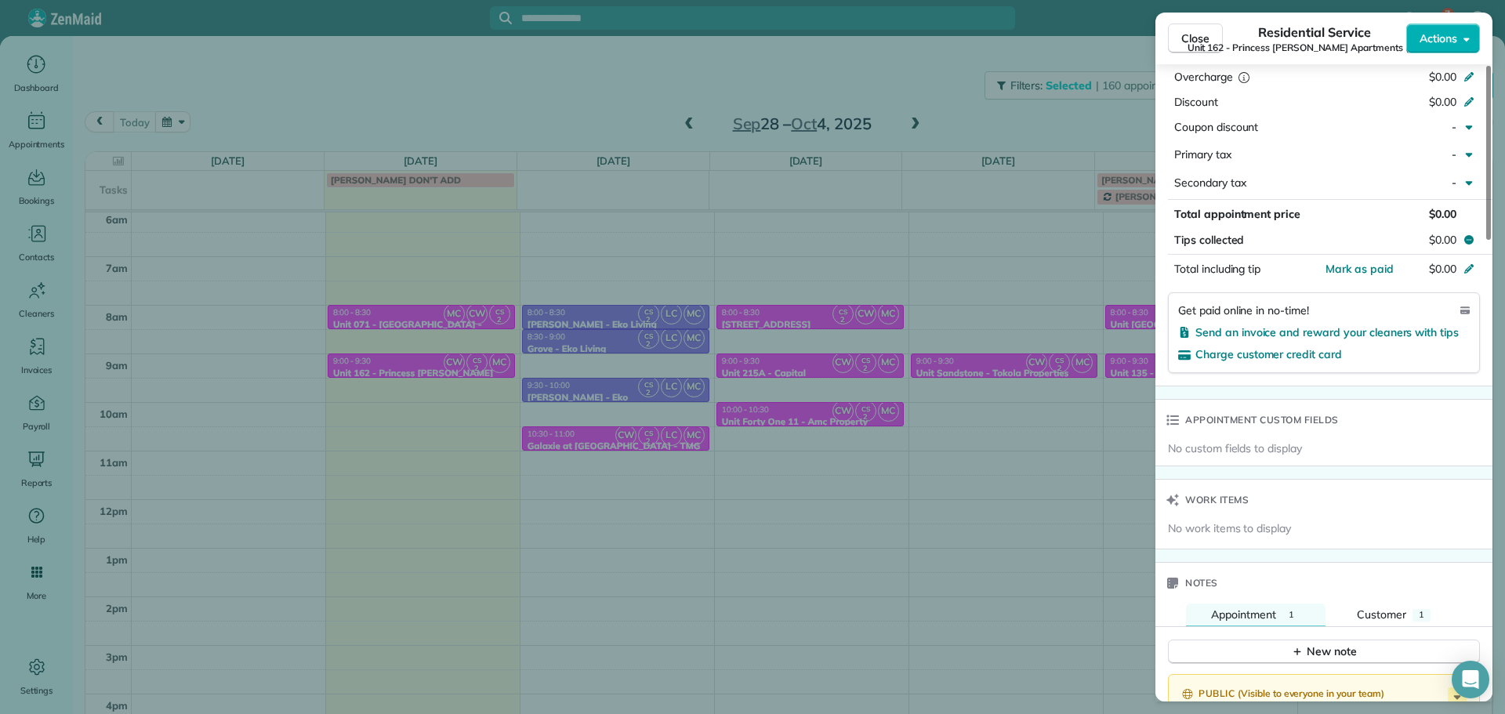
scroll to position [1176, 0]
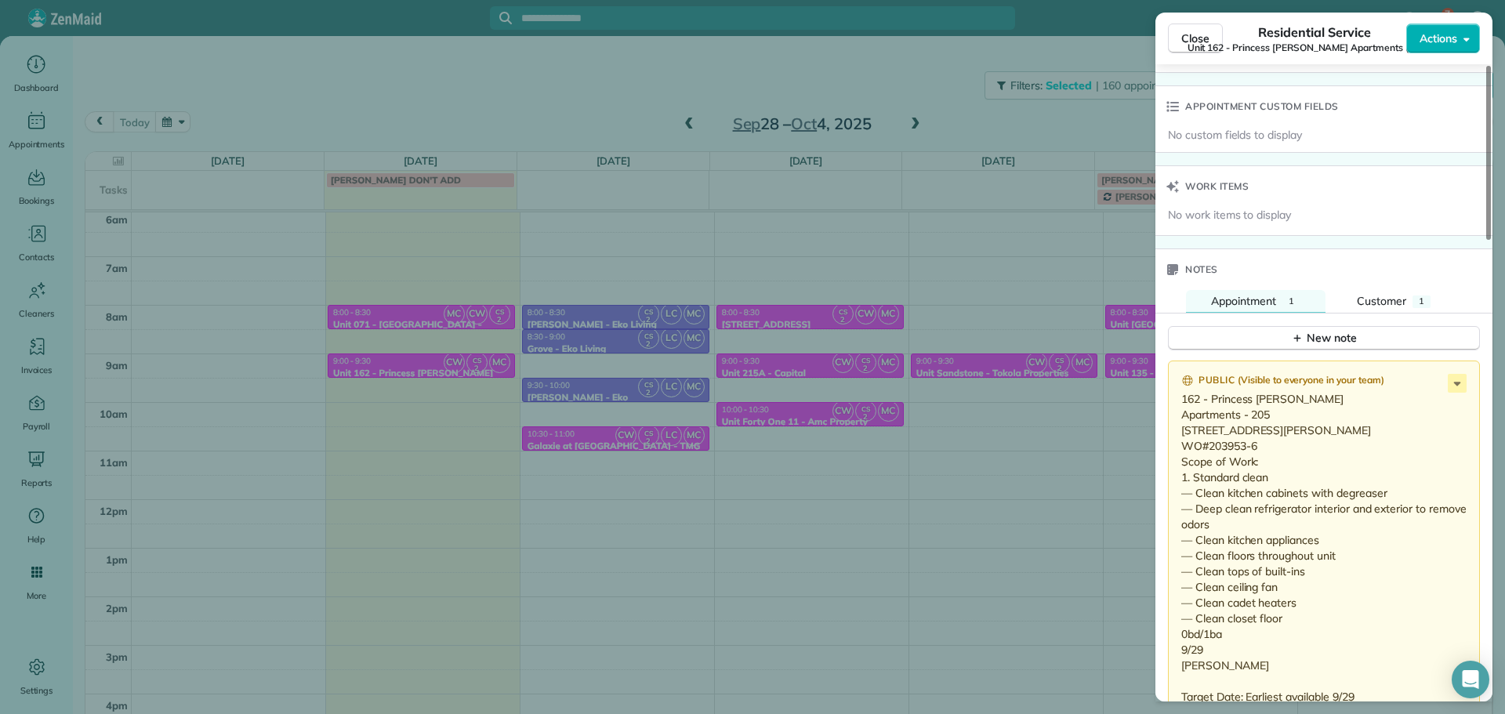
click at [840, 391] on div "Close Residential Service Unit 162 - Princess Sue Apartments (Capital) Actions …" at bounding box center [752, 357] width 1505 height 714
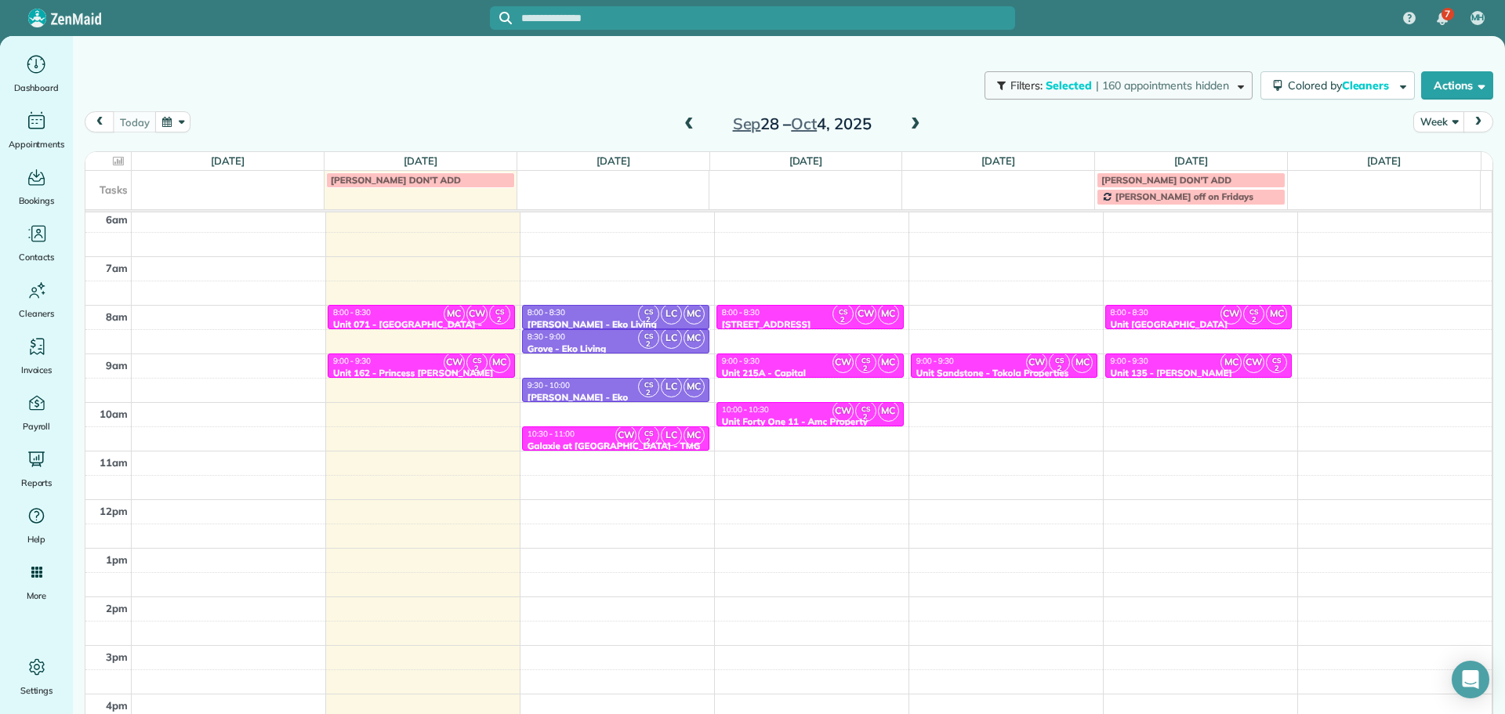
click at [1098, 90] on span "| 160 appointments hidden" at bounding box center [1162, 85] width 133 height 14
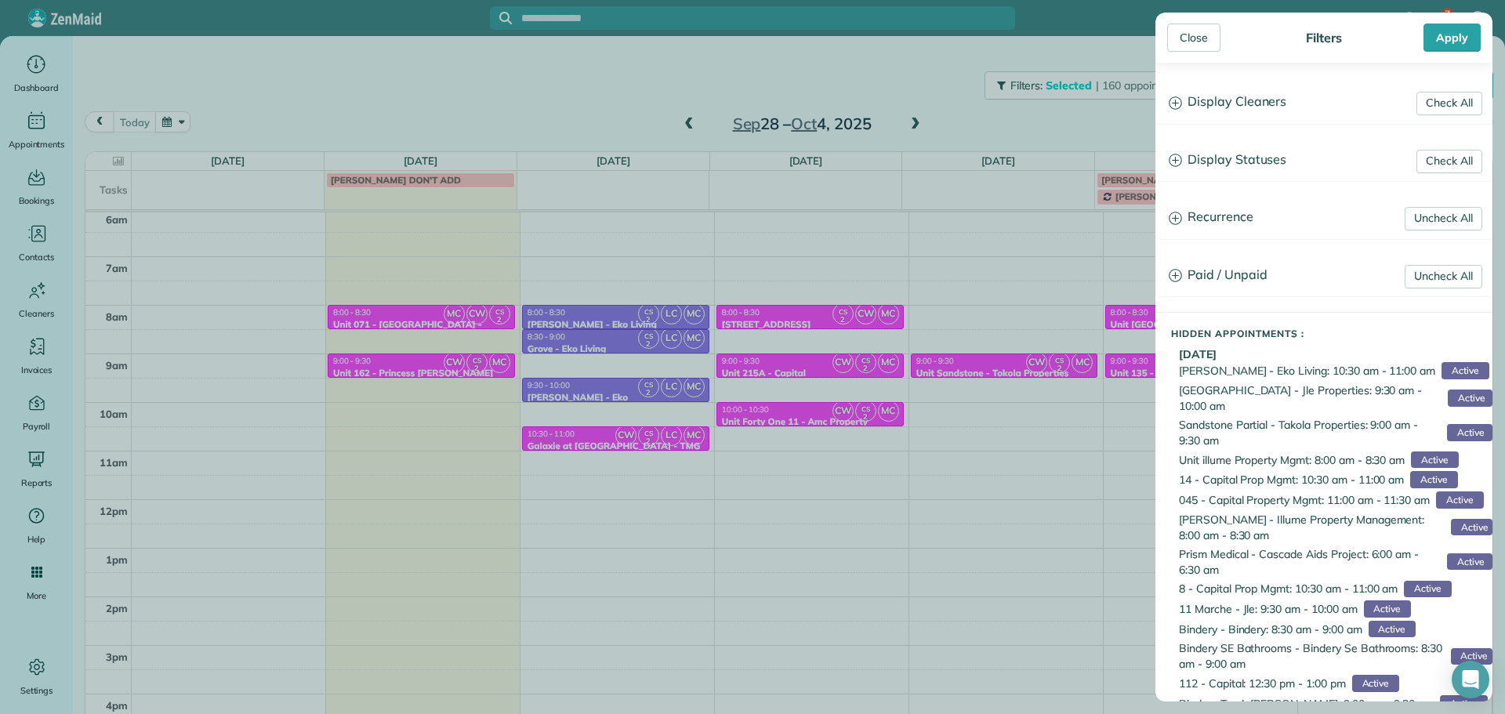
click at [1204, 110] on h3 "Display Cleaners" at bounding box center [1323, 102] width 335 height 40
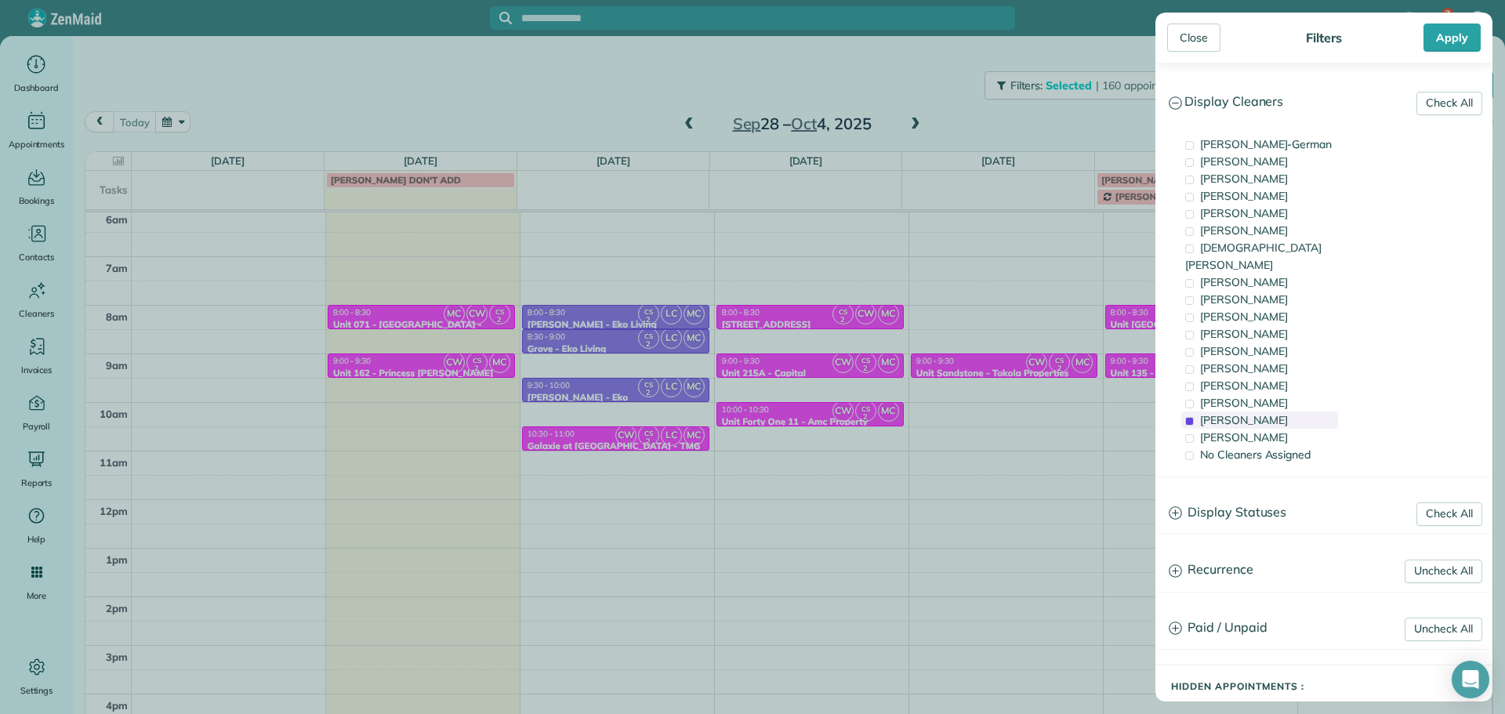
click at [1233, 413] on span "[PERSON_NAME]" at bounding box center [1244, 420] width 88 height 14
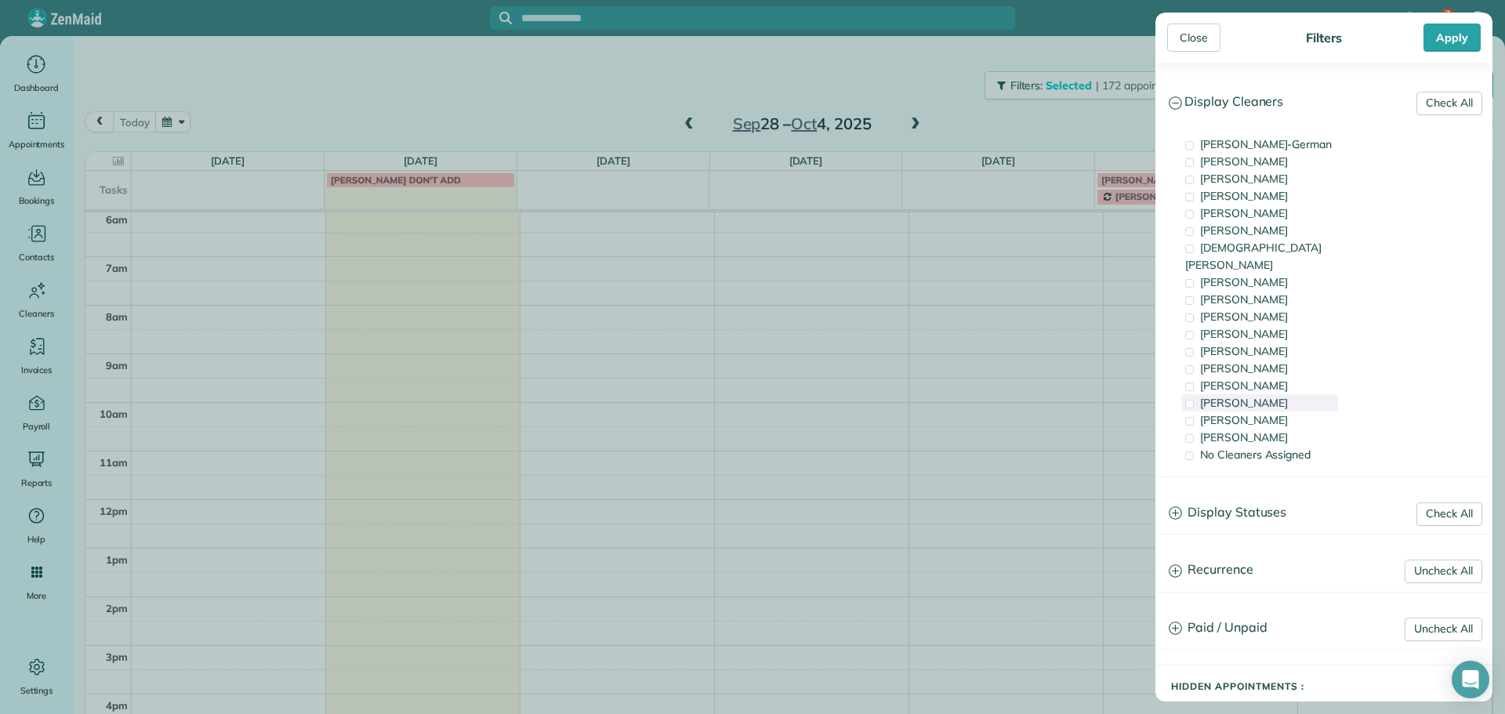
click at [1242, 396] on span "[PERSON_NAME]" at bounding box center [1244, 403] width 88 height 14
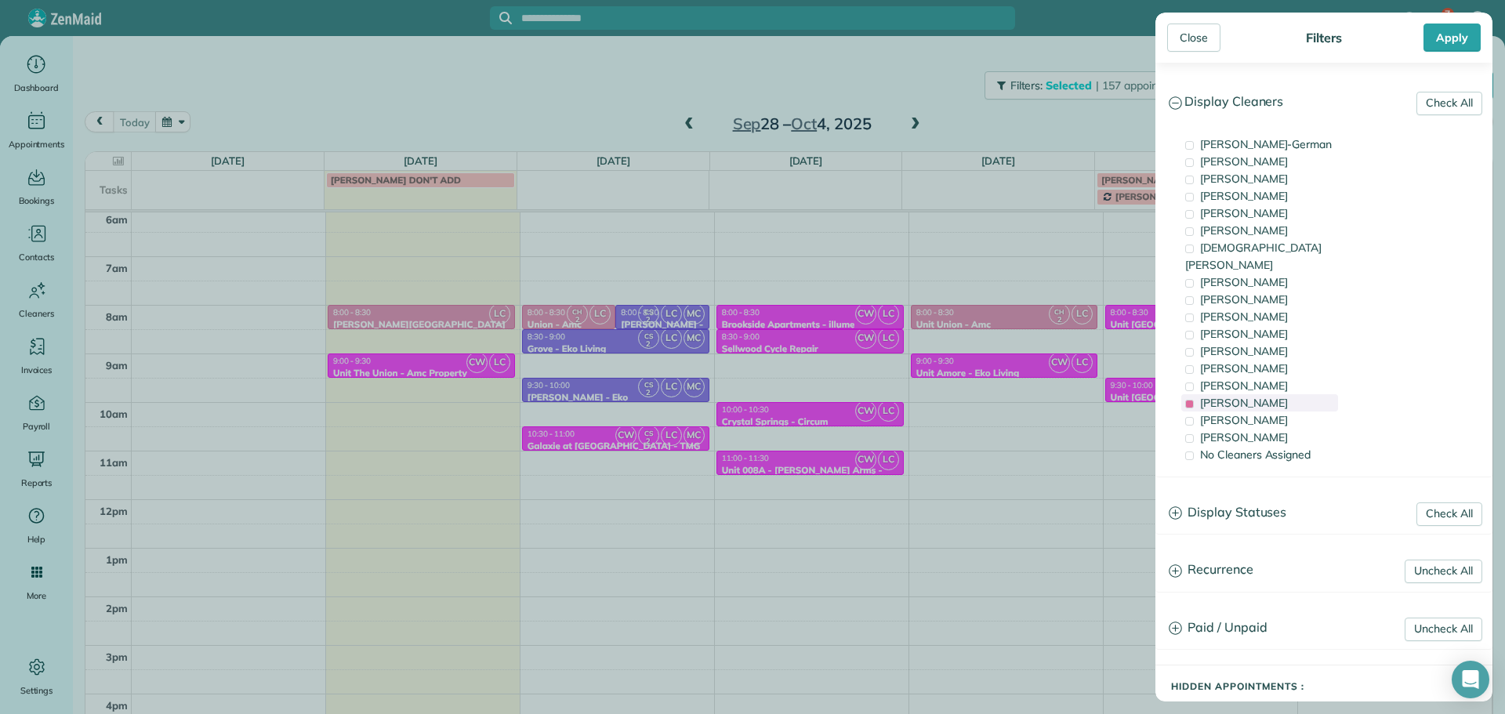
click at [1242, 396] on span "[PERSON_NAME]" at bounding box center [1244, 403] width 88 height 14
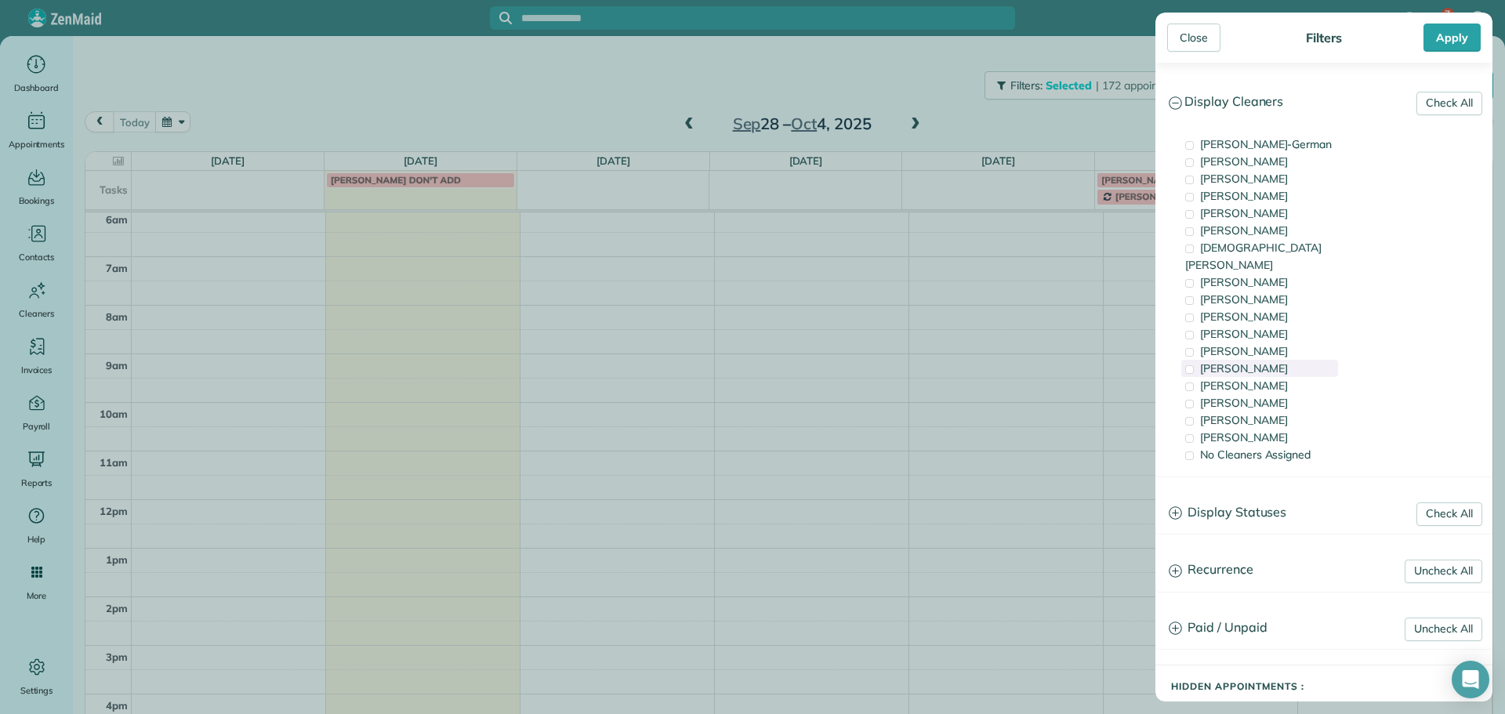
click at [1247, 361] on span "[PERSON_NAME]" at bounding box center [1244, 368] width 88 height 14
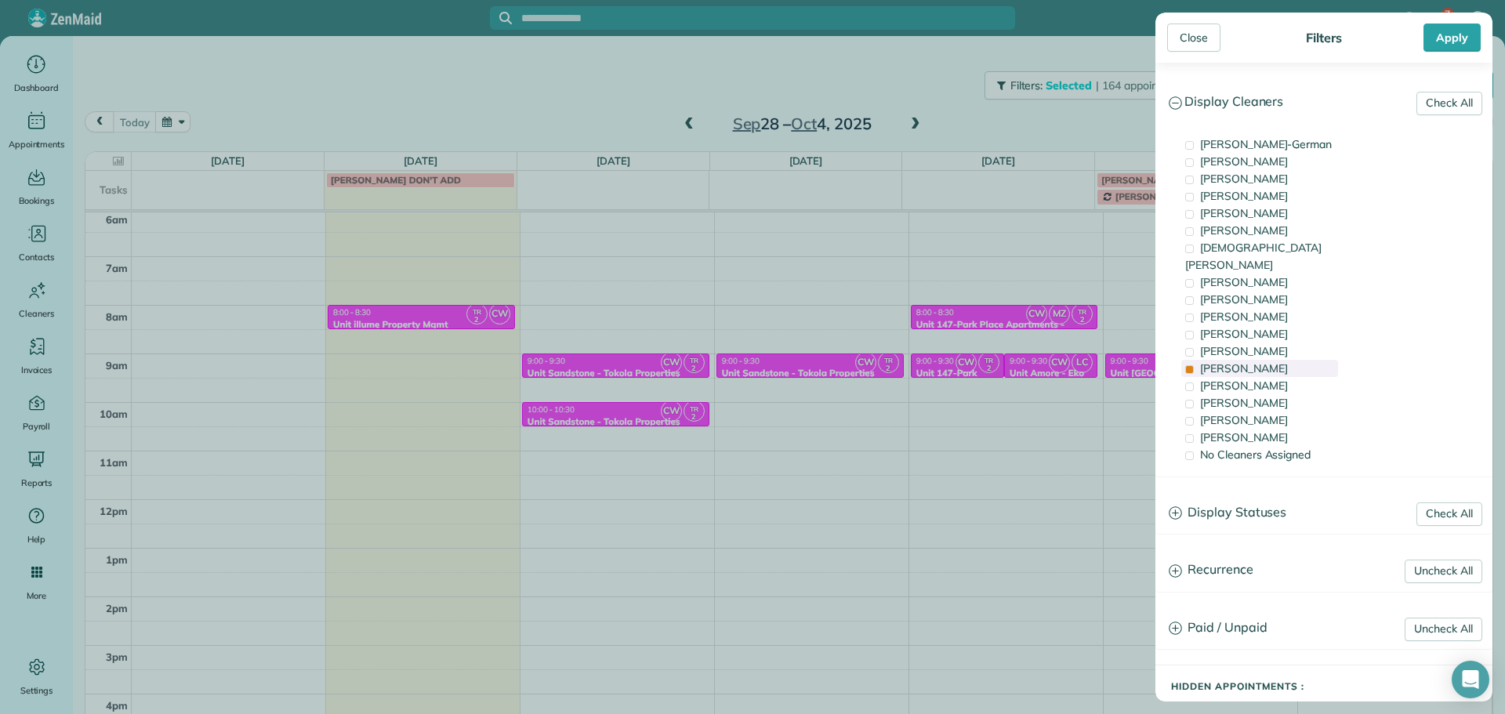
click at [1247, 361] on span "[PERSON_NAME]" at bounding box center [1244, 368] width 88 height 14
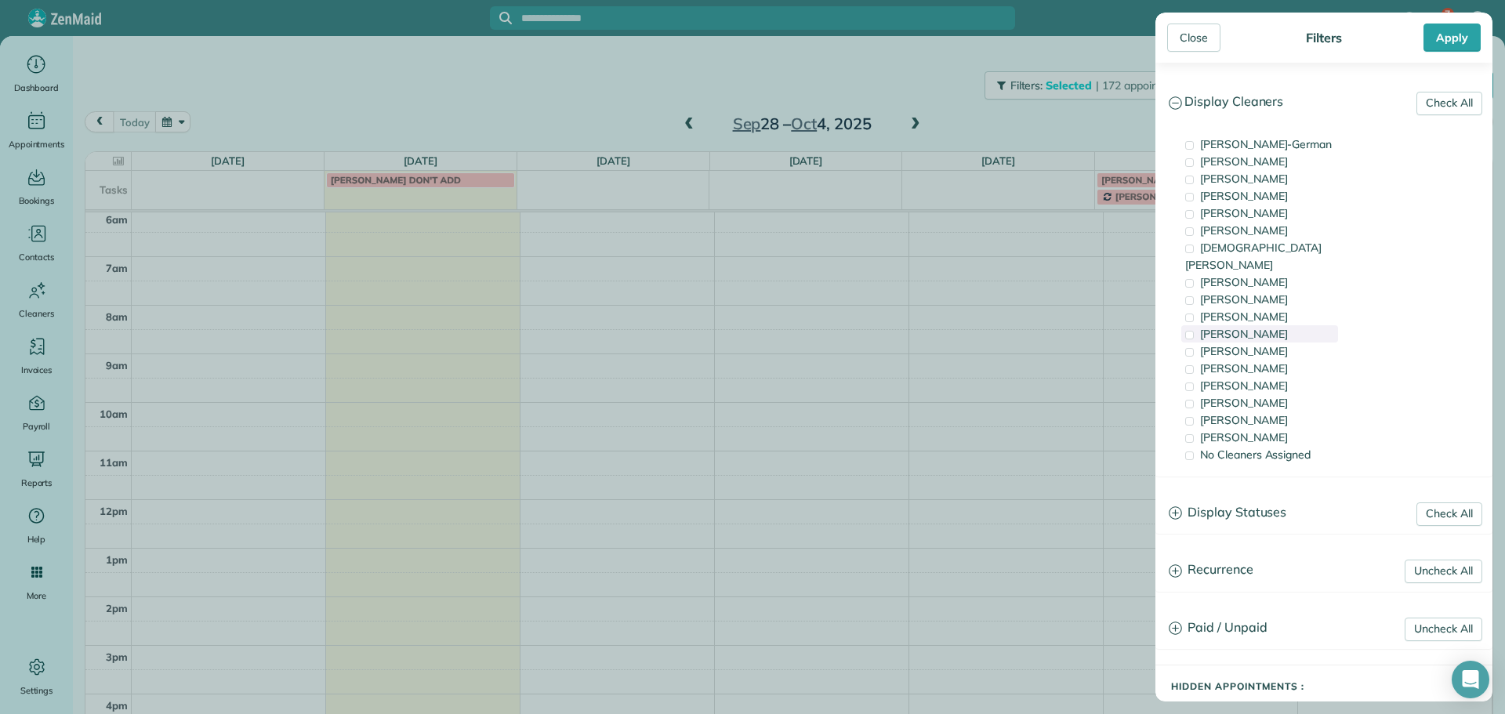
click at [1240, 327] on span "[PERSON_NAME]" at bounding box center [1244, 334] width 88 height 14
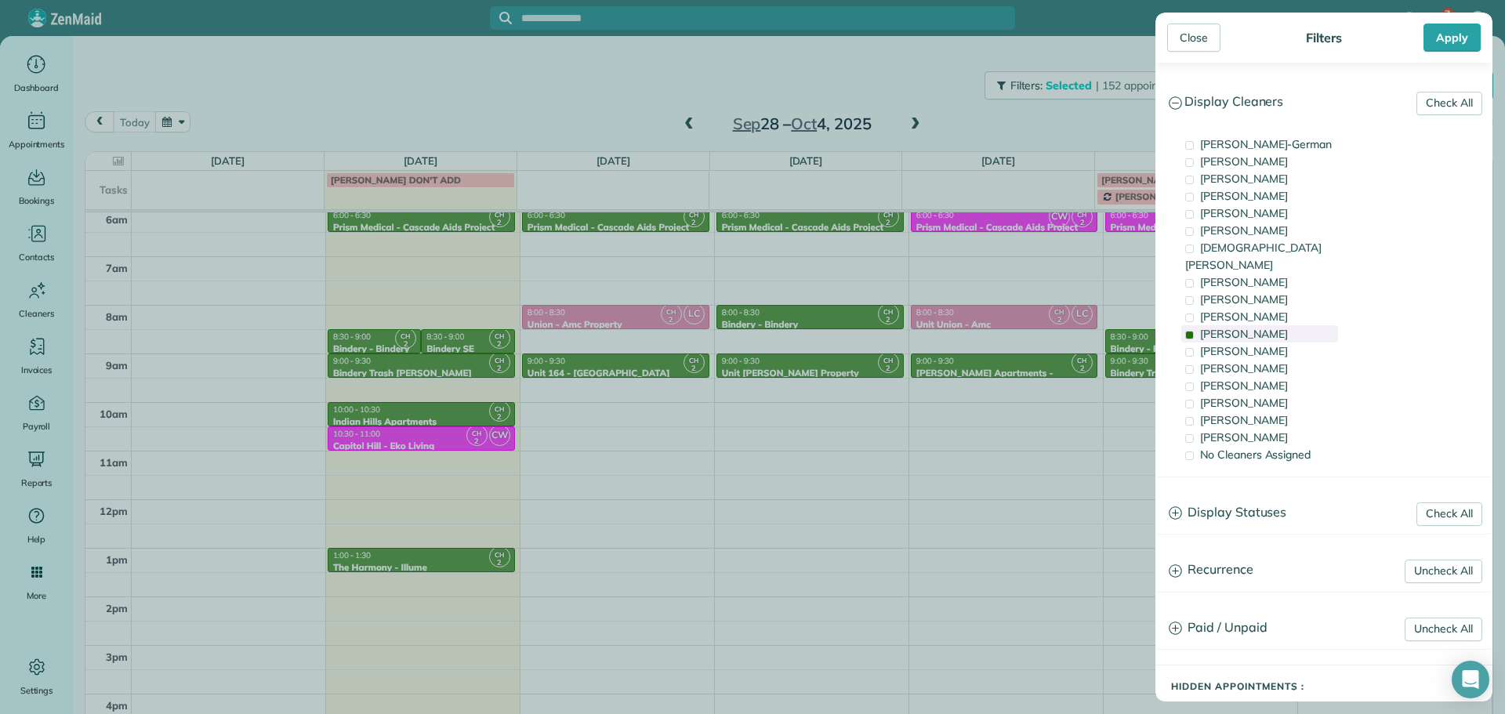
click at [1240, 327] on span "[PERSON_NAME]" at bounding box center [1244, 334] width 88 height 14
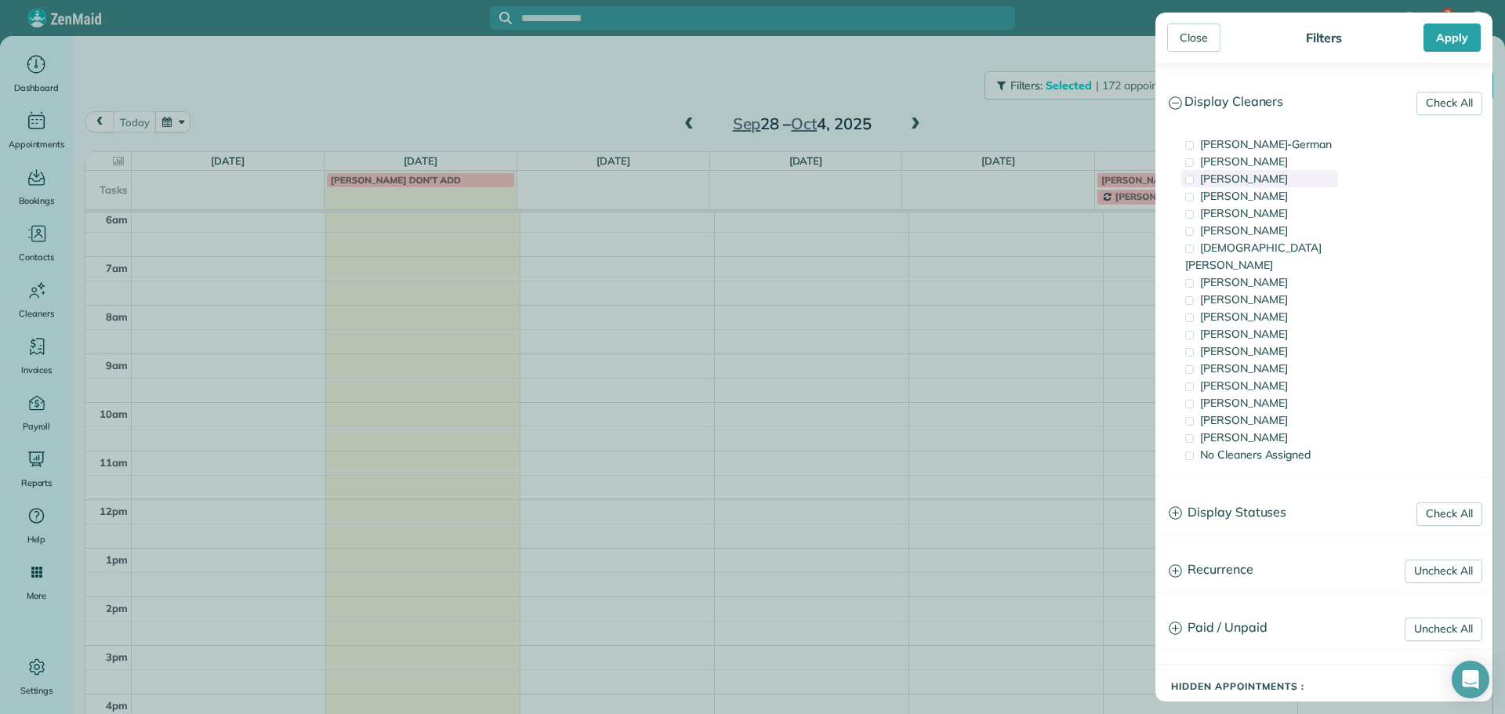
click at [1280, 173] on span "[PERSON_NAME]" at bounding box center [1244, 179] width 88 height 14
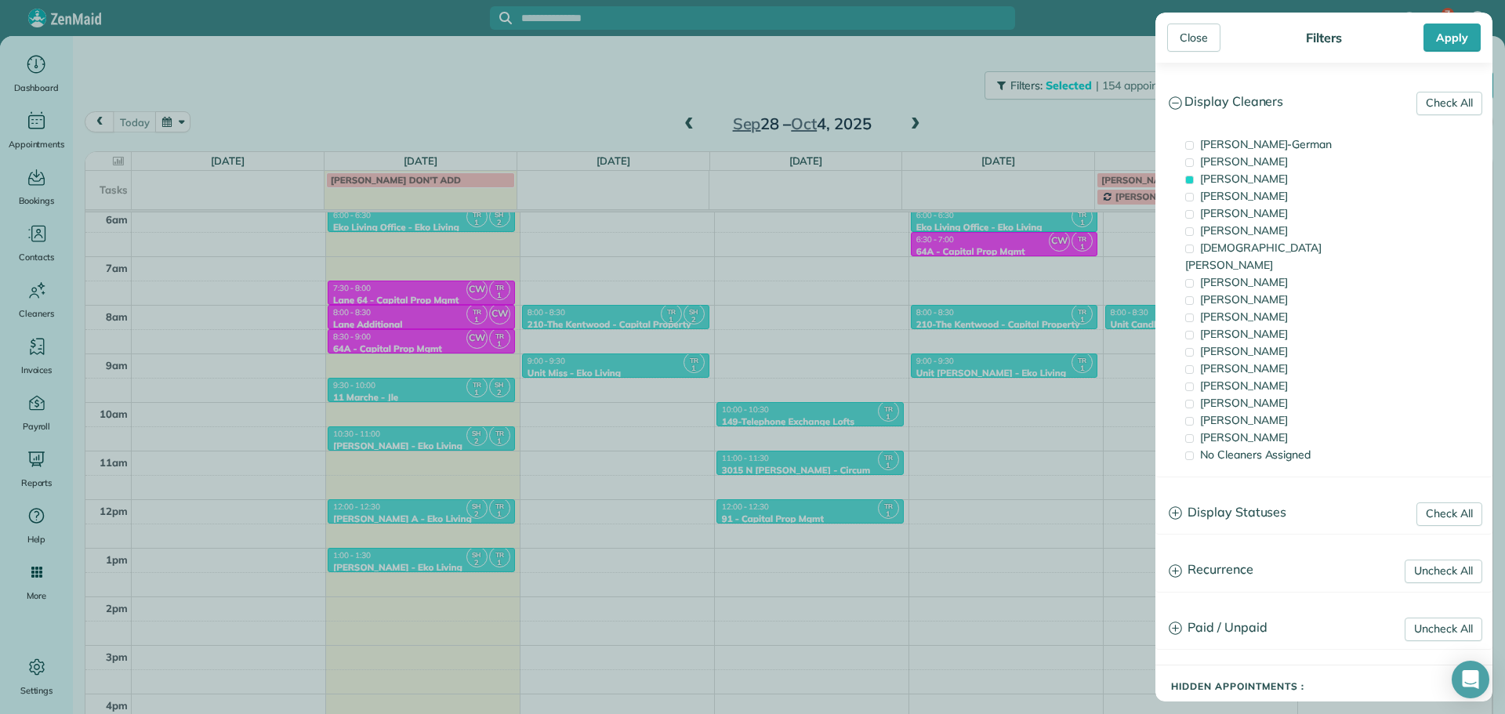
click at [935, 120] on div "Close Filters Apply Check All Display Cleaners [PERSON_NAME]-German [PERSON_NAM…" at bounding box center [752, 357] width 1505 height 714
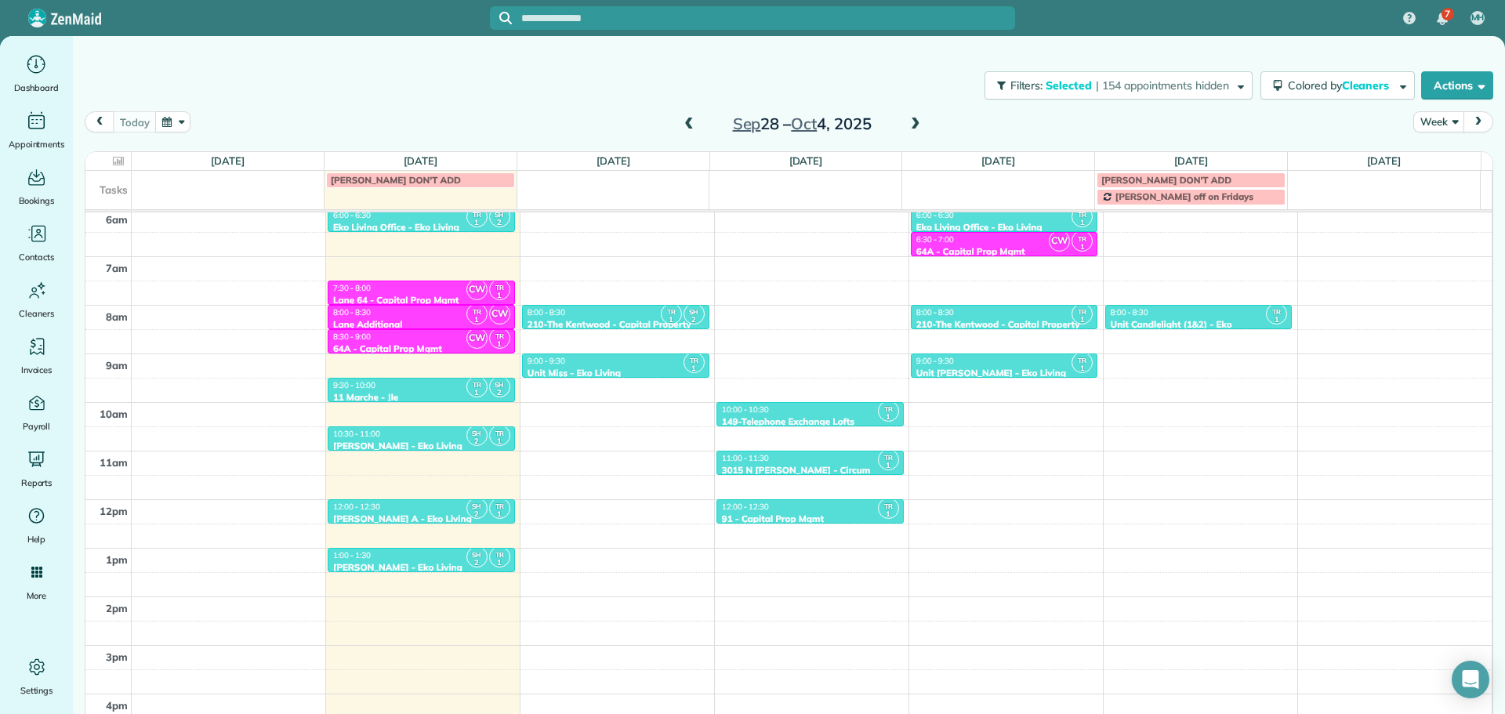
click at [1003, 361] on div "9:00 - 9:30" at bounding box center [1004, 361] width 178 height 10
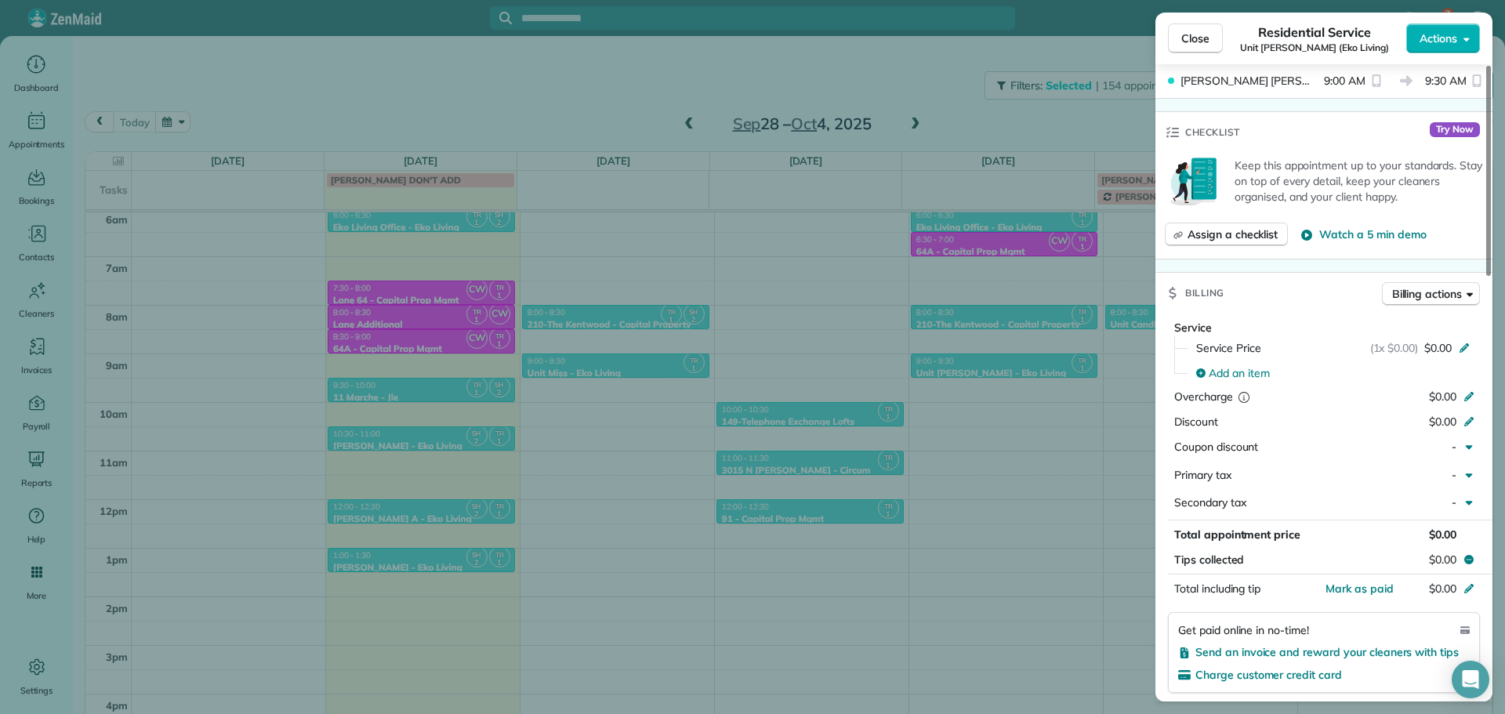
scroll to position [1286, 0]
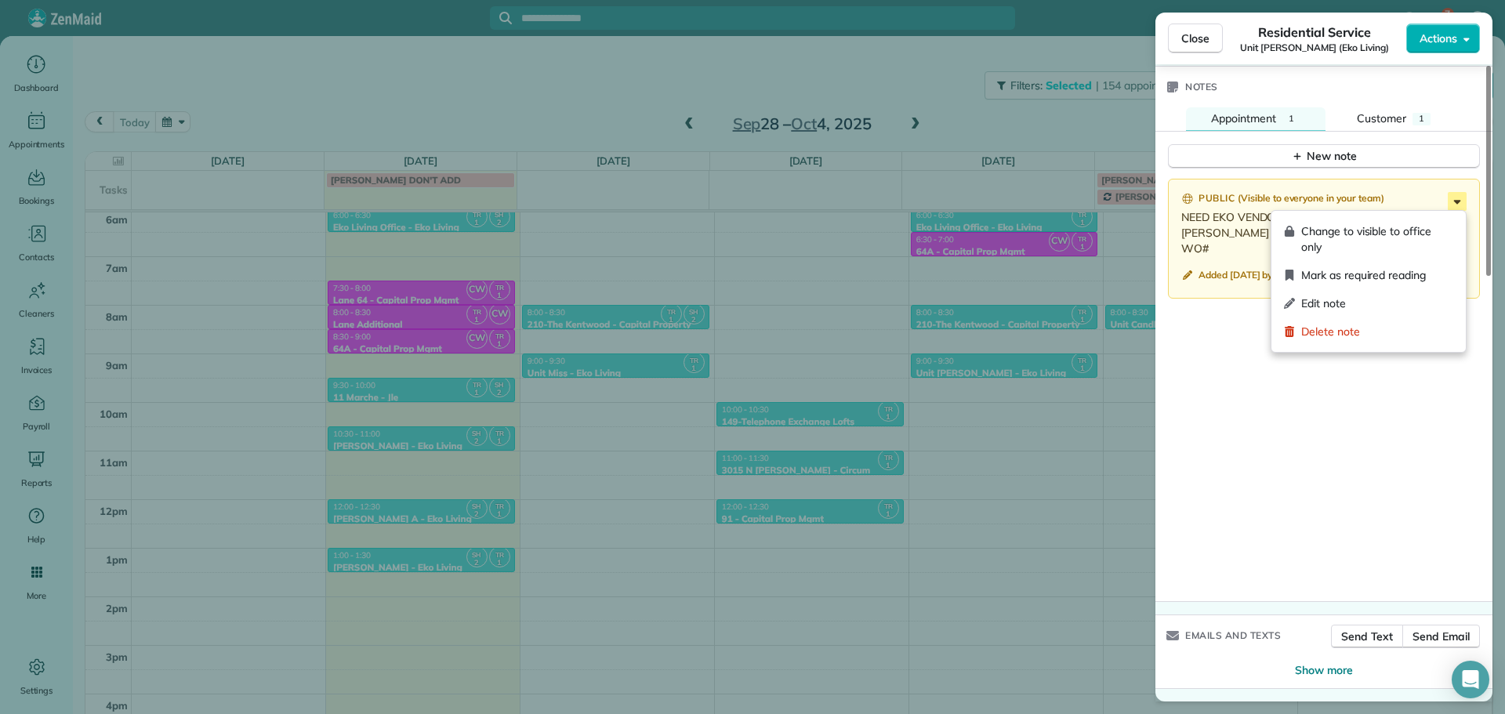
click at [1451, 201] on icon at bounding box center [1457, 201] width 19 height 19
click at [1340, 305] on span "Edit note" at bounding box center [1377, 303] width 152 height 16
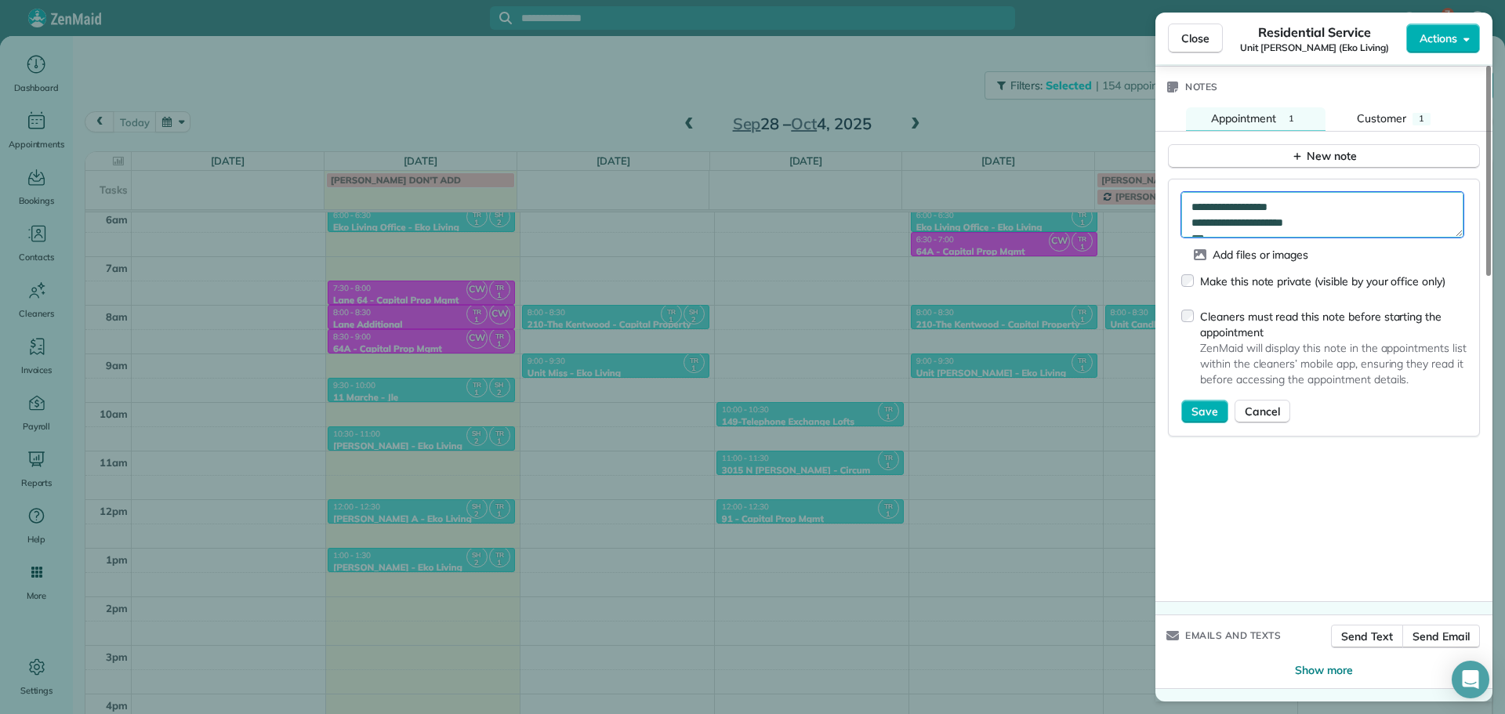
click at [1248, 234] on textarea "**********" at bounding box center [1322, 214] width 282 height 45
paste textarea "*********"
type textarea "**********"
click at [1212, 409] on span "Save" at bounding box center [1204, 412] width 27 height 16
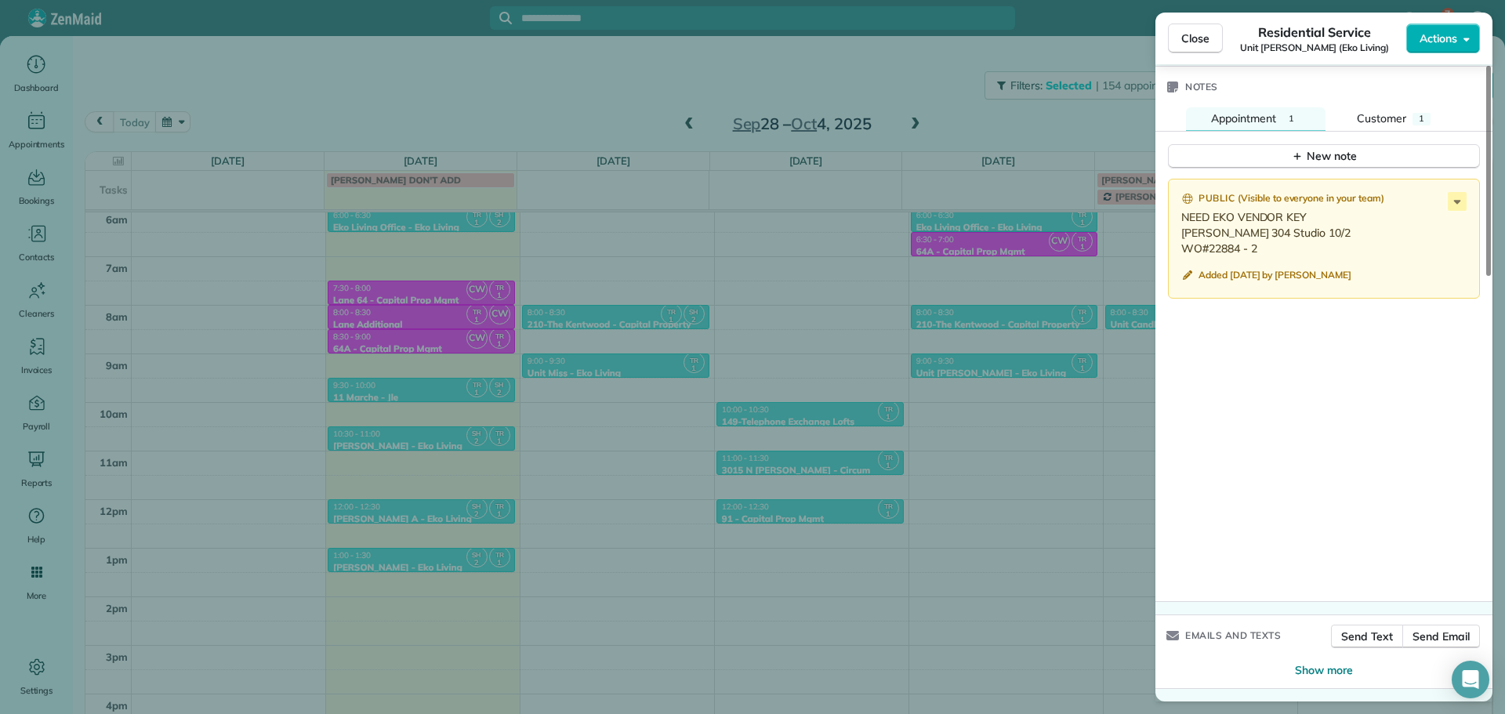
click at [1036, 122] on div "Close Residential Service Unit Everett (Eko Living) Actions Status Active Unit …" at bounding box center [752, 357] width 1505 height 714
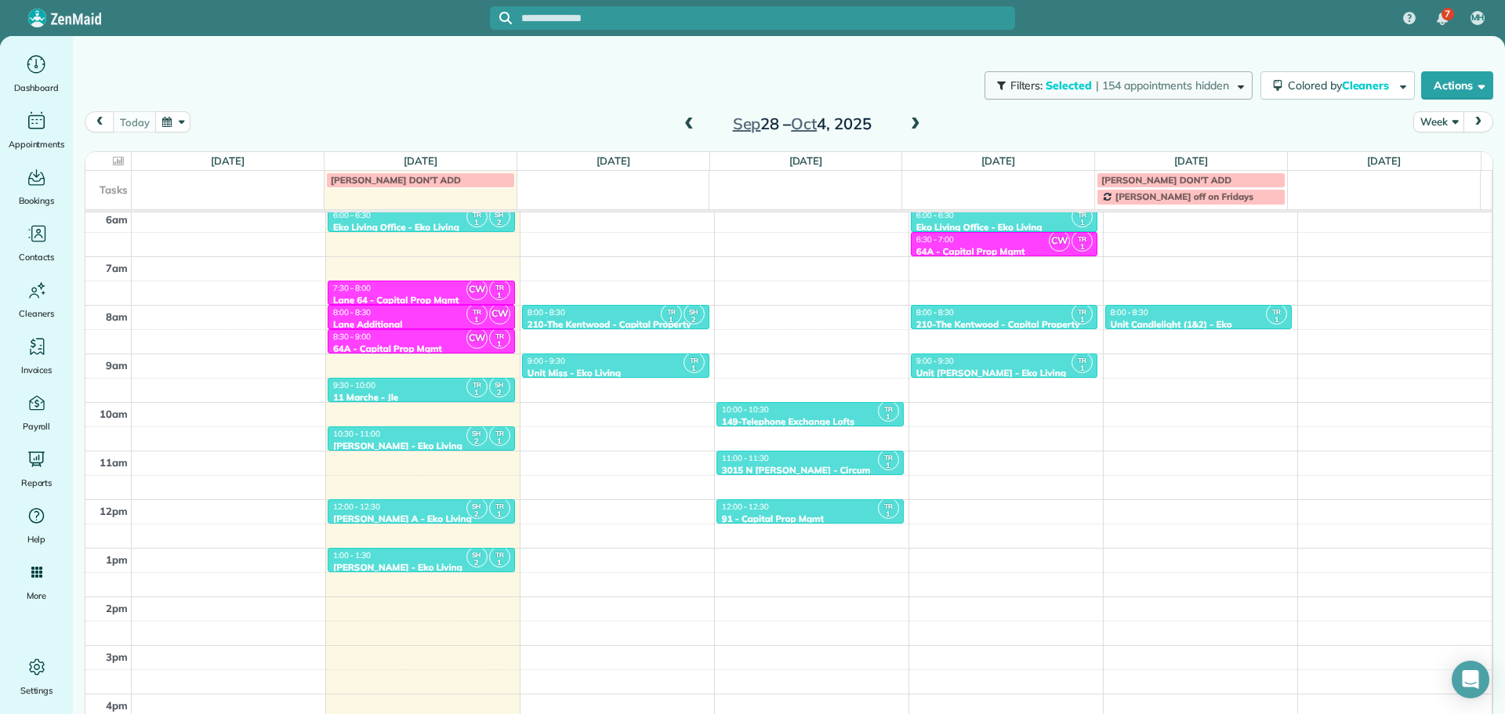
click at [1104, 86] on span "| 154 appointments hidden" at bounding box center [1162, 85] width 133 height 14
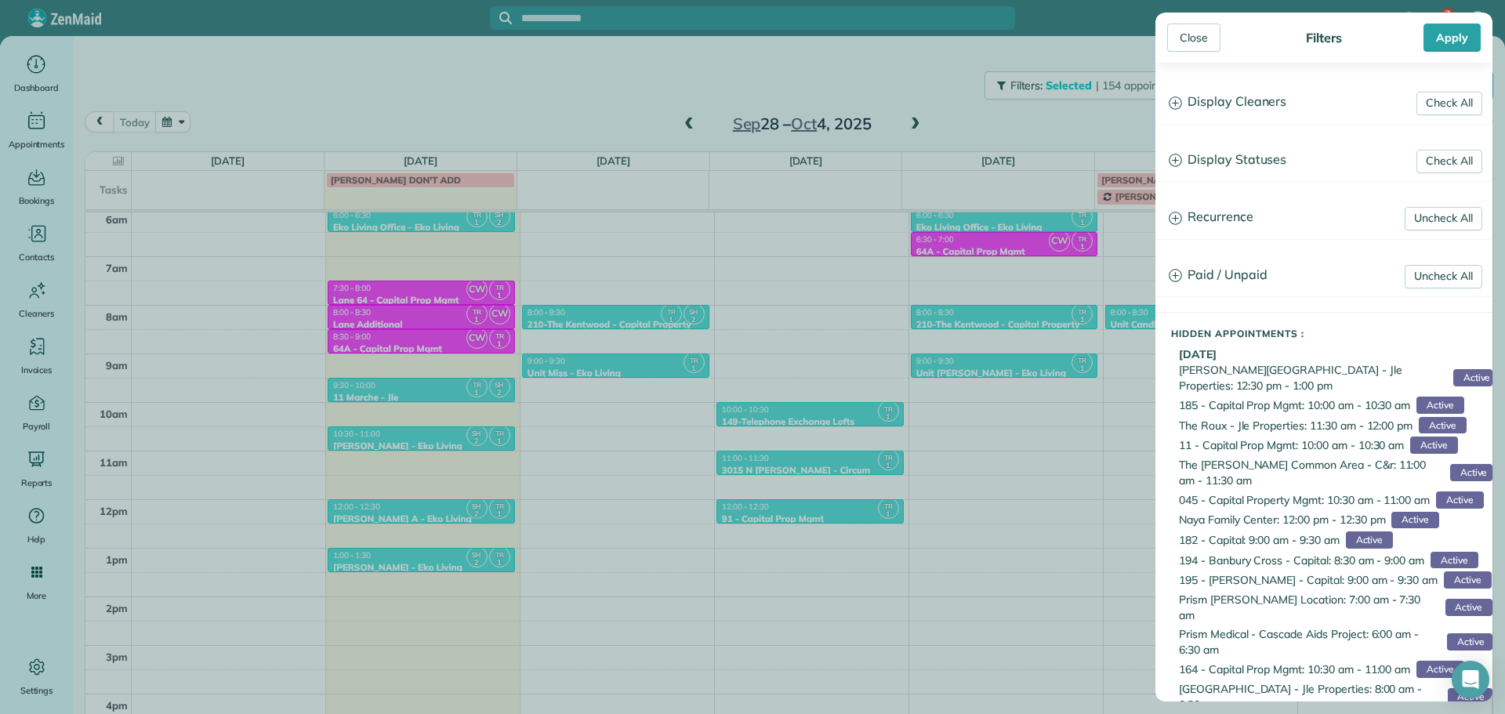
click at [1242, 111] on h3 "Display Cleaners" at bounding box center [1323, 102] width 335 height 40
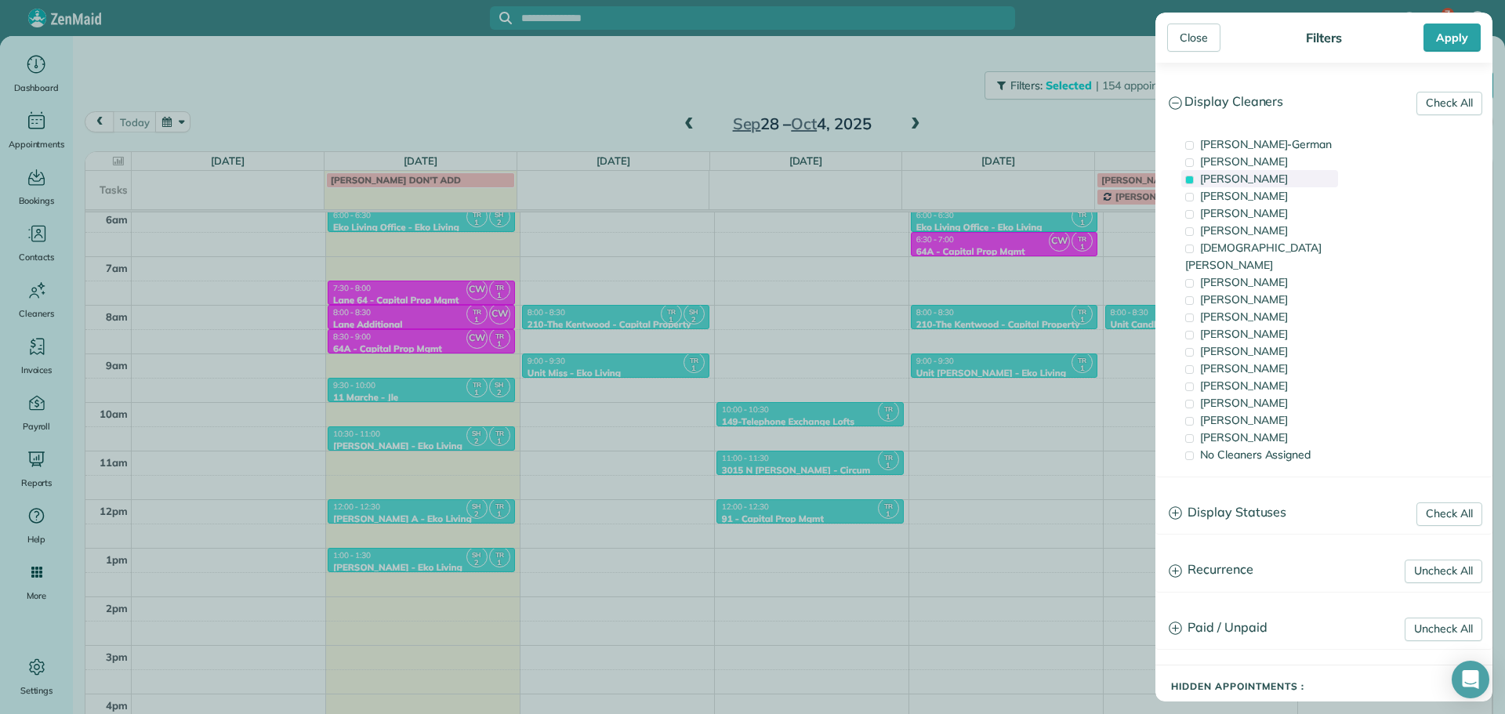
click at [1249, 185] on span "[PERSON_NAME]" at bounding box center [1244, 179] width 88 height 14
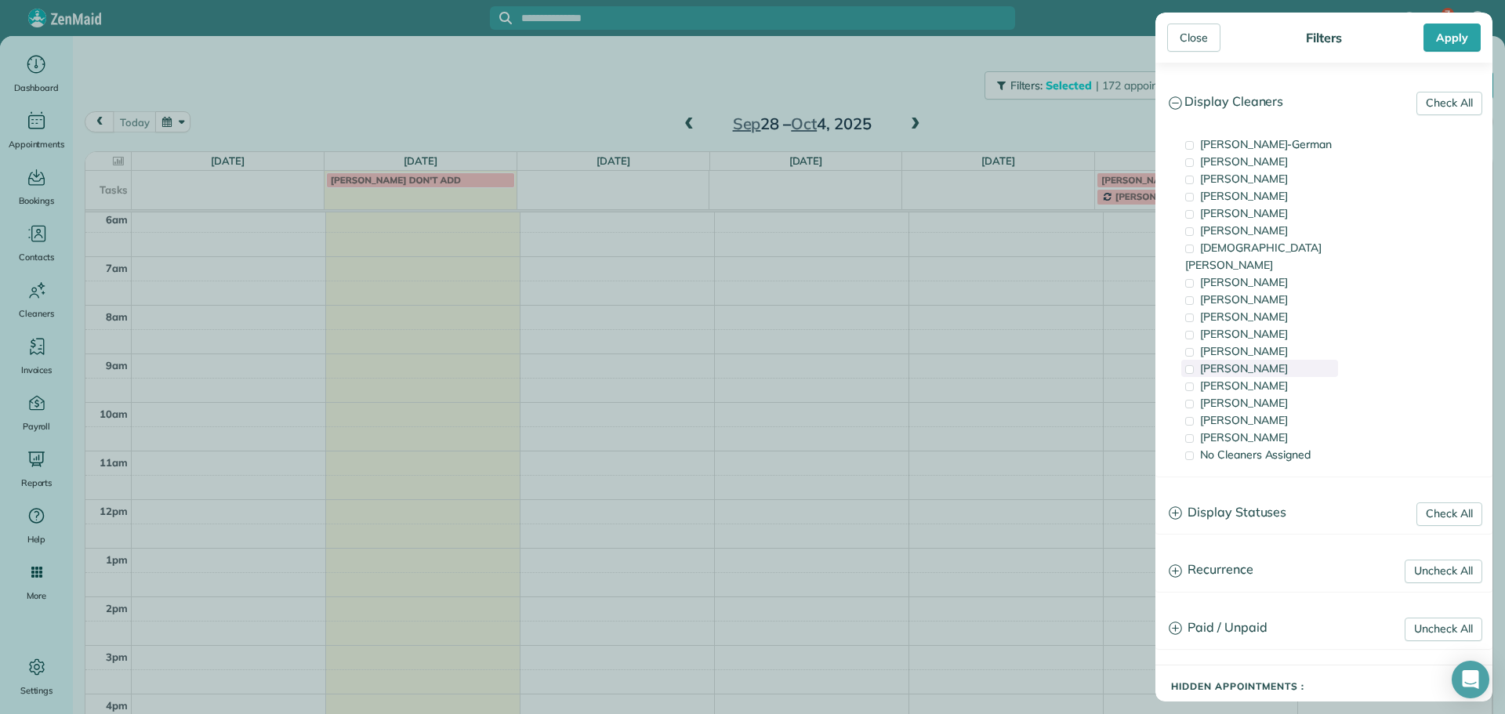
click at [1263, 360] on div "[PERSON_NAME]" at bounding box center [1259, 368] width 157 height 17
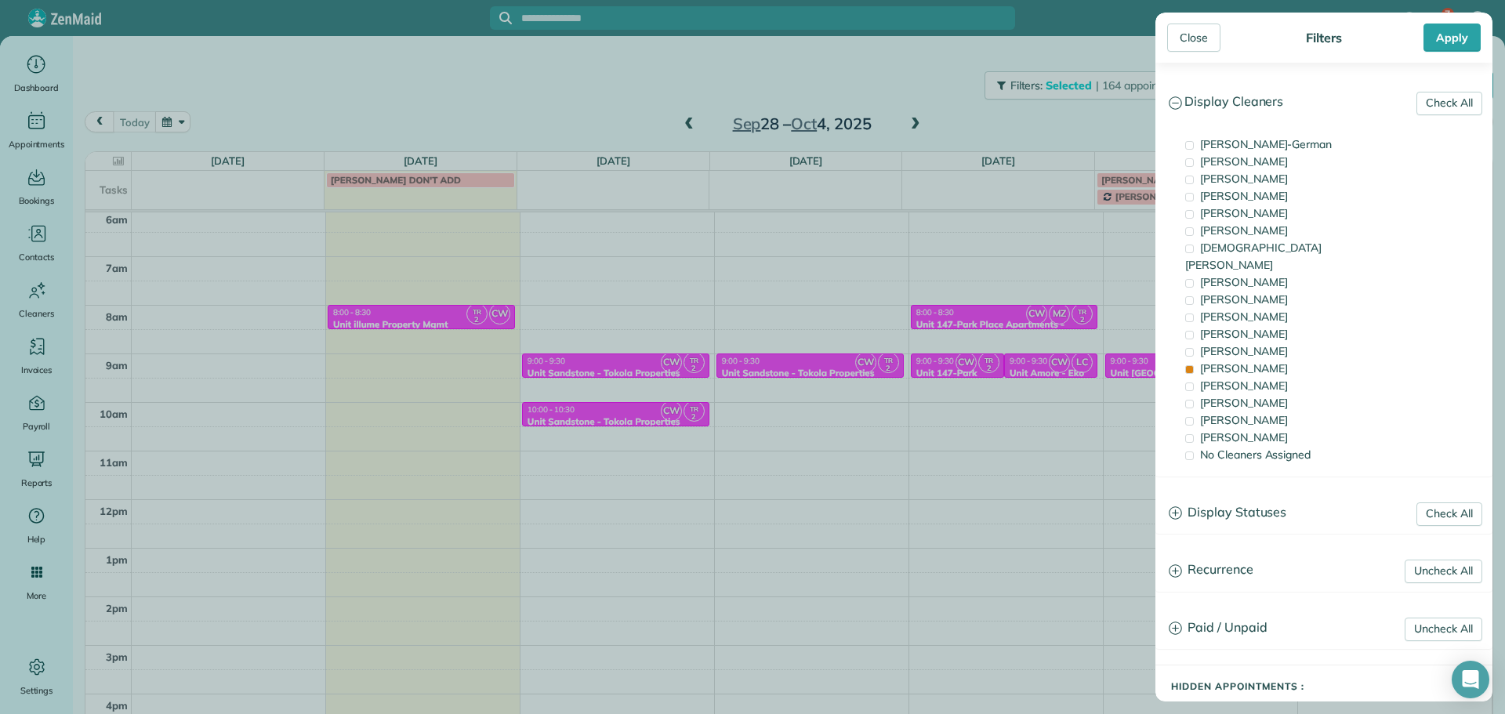
click at [993, 374] on div "Close Filters Apply Check All Display Cleaners [PERSON_NAME]-German [PERSON_NAM…" at bounding box center [752, 357] width 1505 height 714
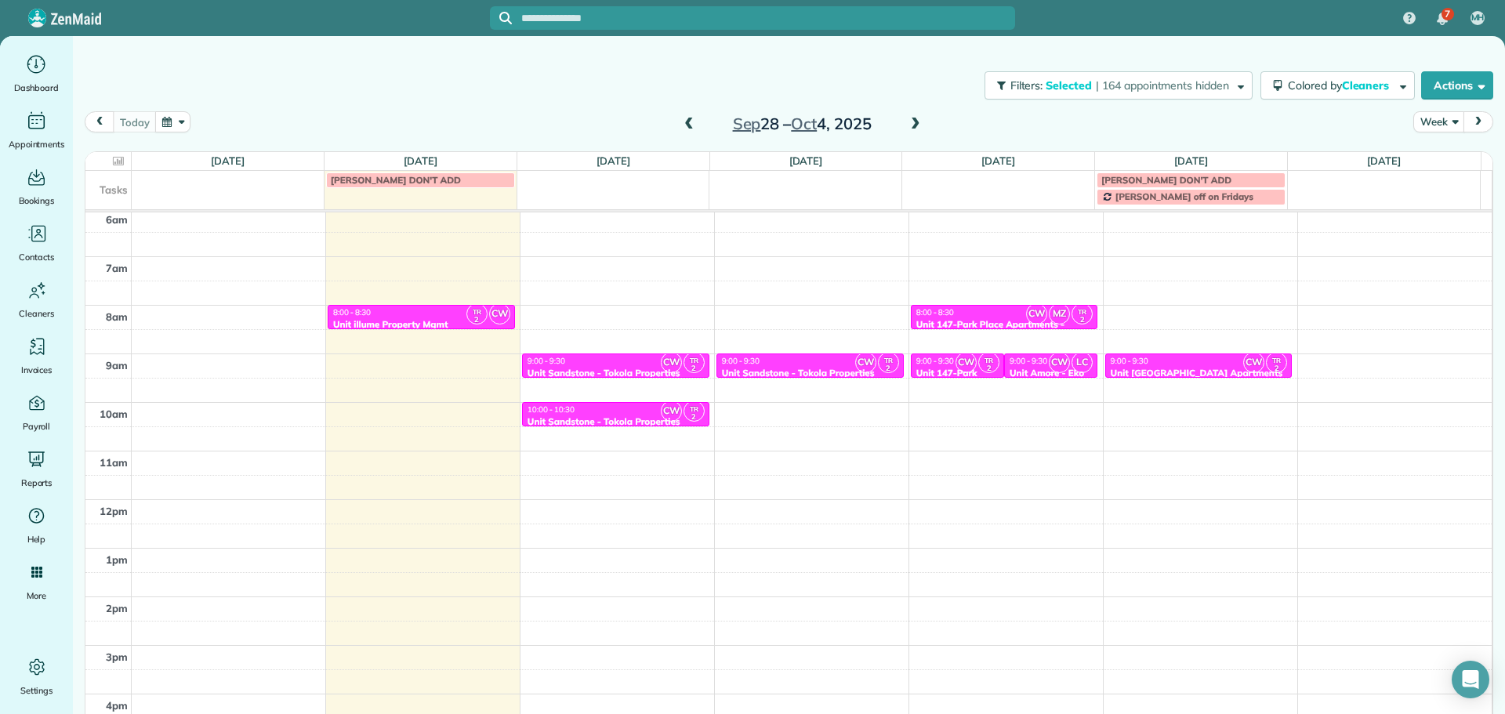
click at [1049, 365] on span "CW" at bounding box center [1059, 362] width 21 height 21
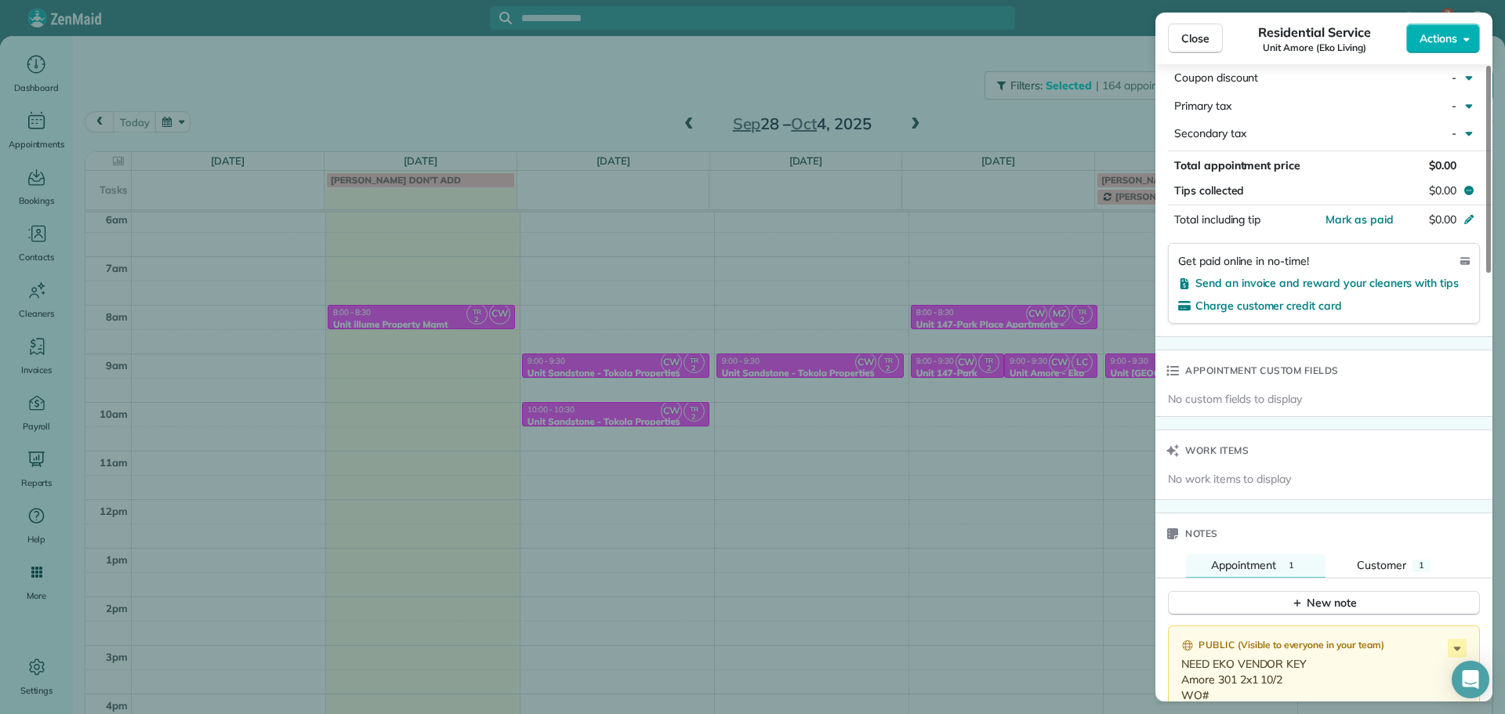
scroll to position [1027, 0]
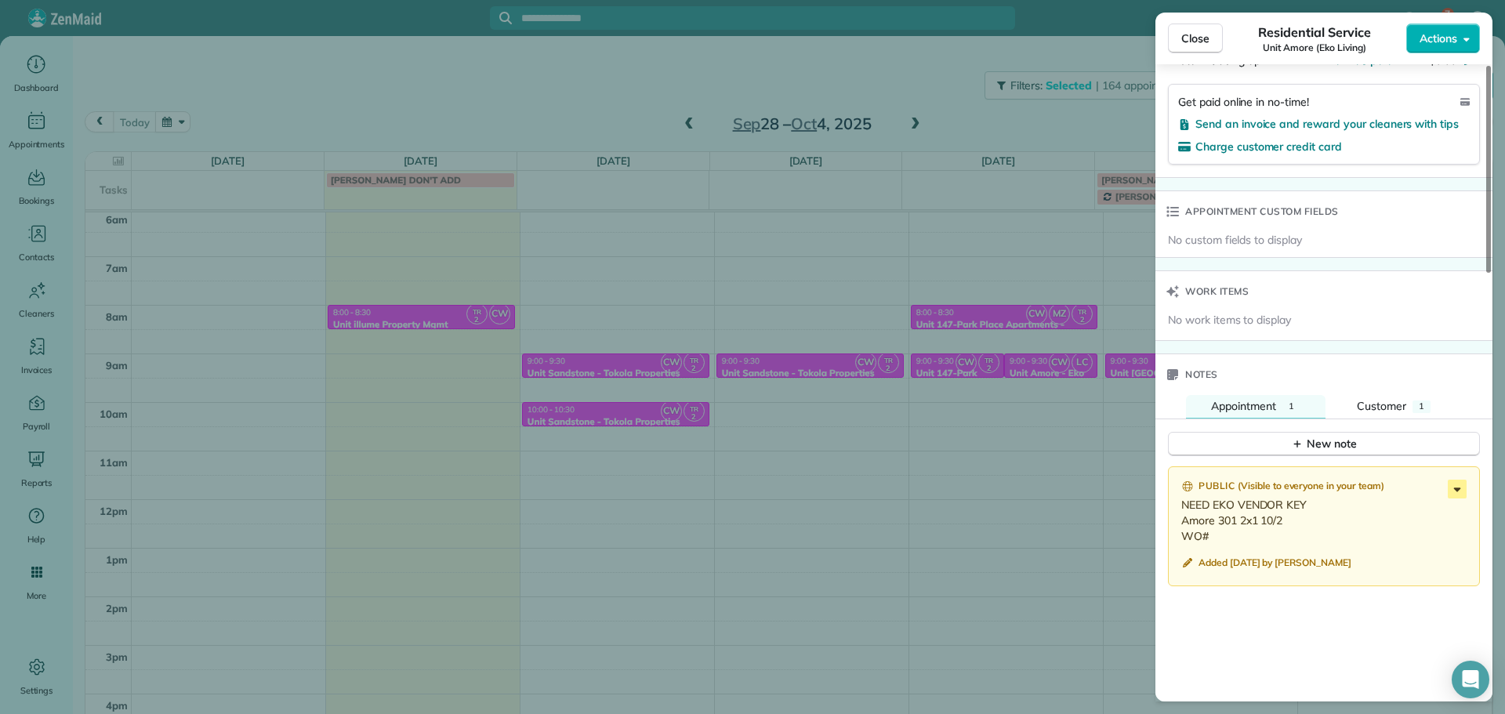
click at [1453, 490] on icon at bounding box center [1457, 489] width 19 height 19
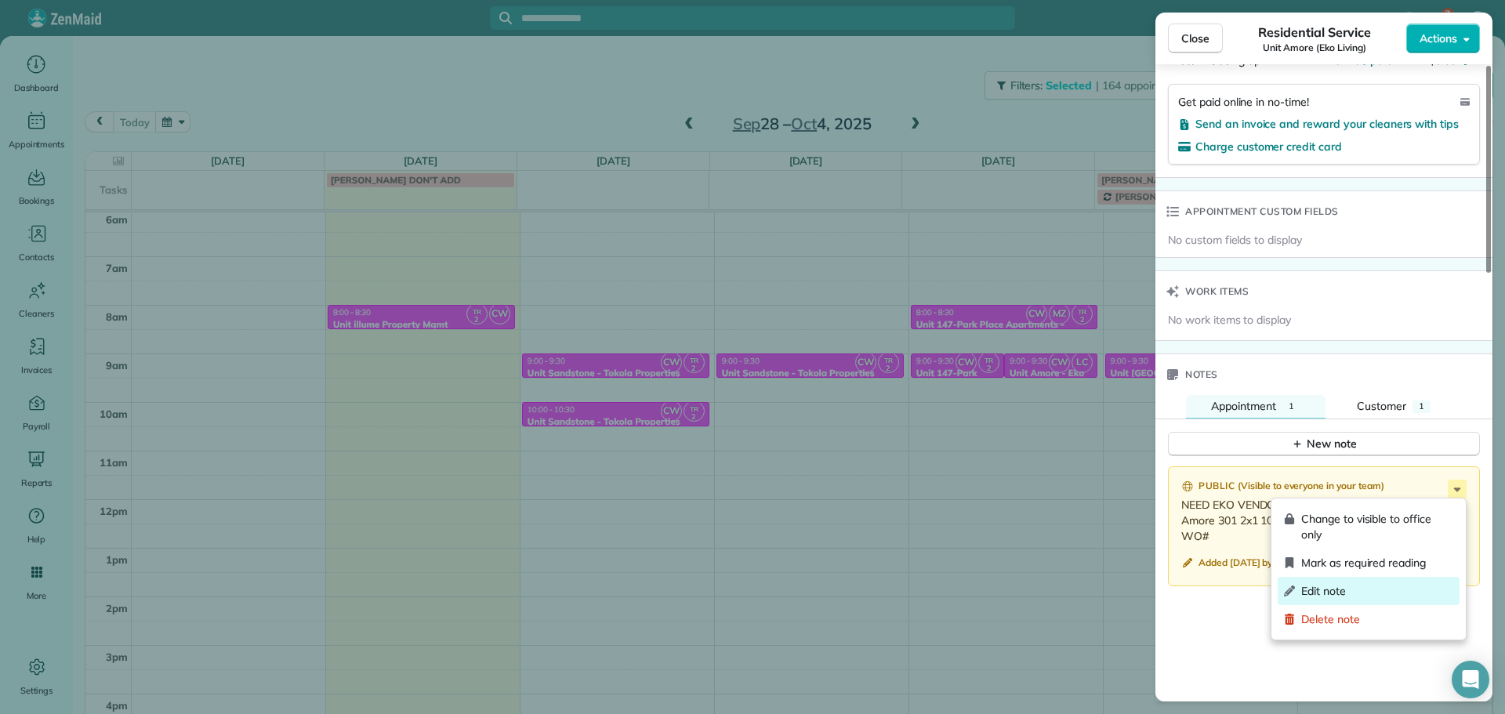
click at [1379, 582] on div "Edit note" at bounding box center [1368, 591] width 182 height 28
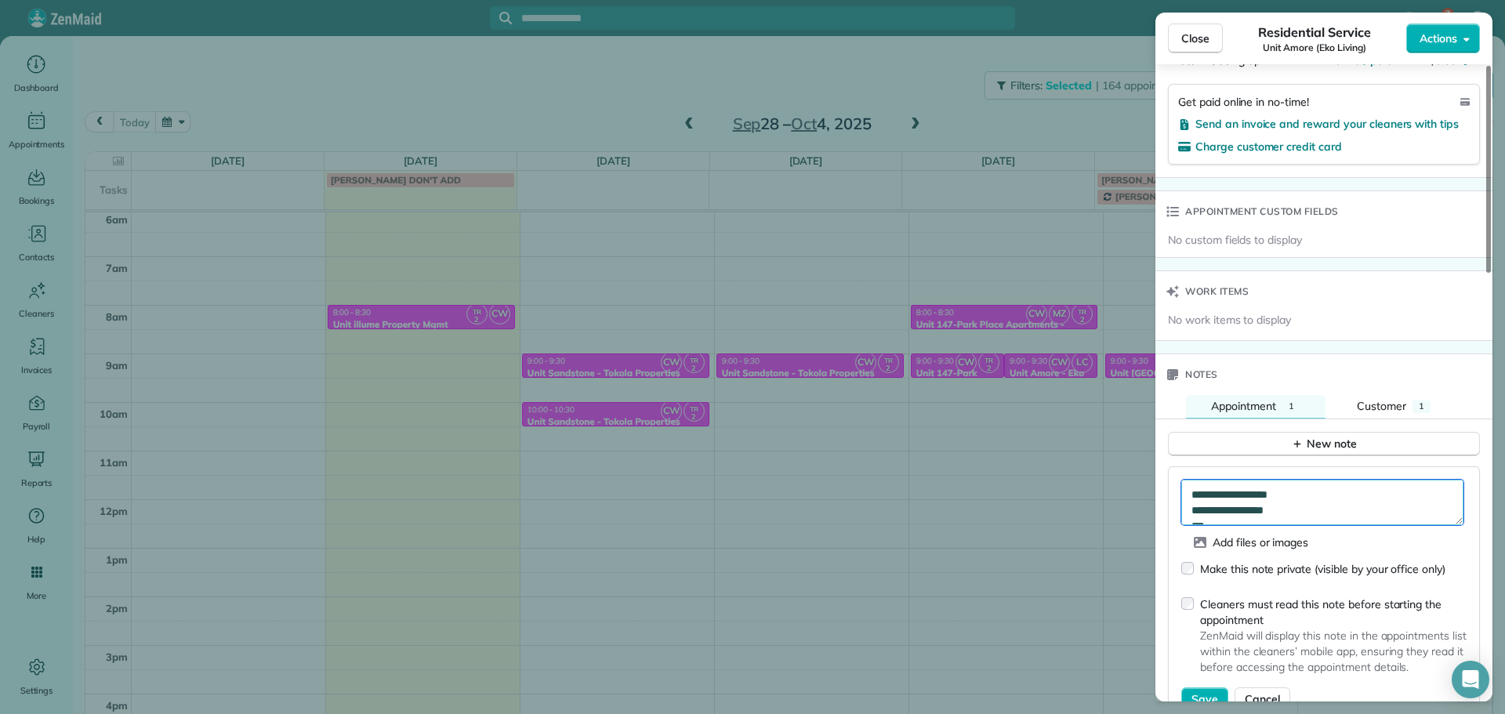
click at [1251, 521] on textarea "**********" at bounding box center [1322, 502] width 282 height 45
paste textarea "*********"
type textarea "**********"
click at [1212, 691] on span "Save" at bounding box center [1204, 699] width 27 height 16
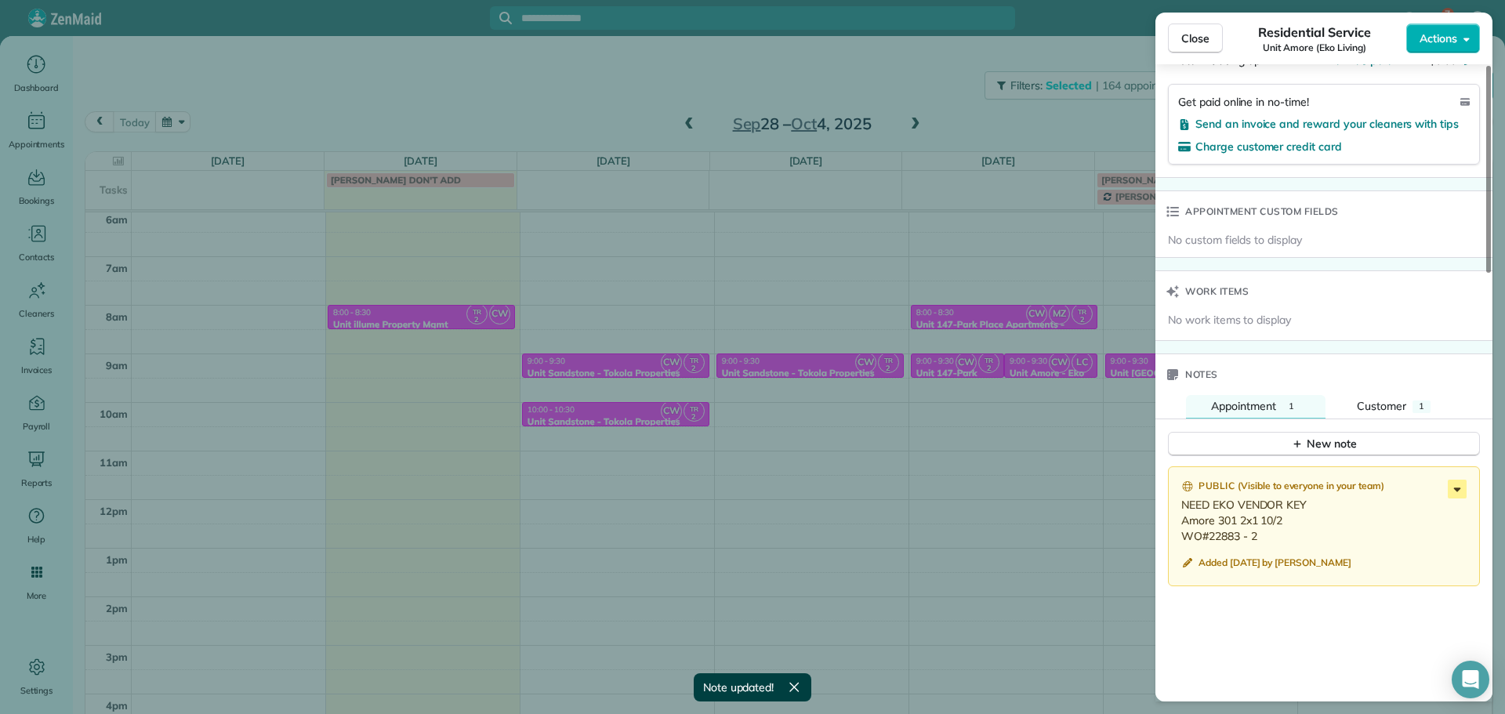
click at [1458, 486] on icon at bounding box center [1457, 489] width 19 height 19
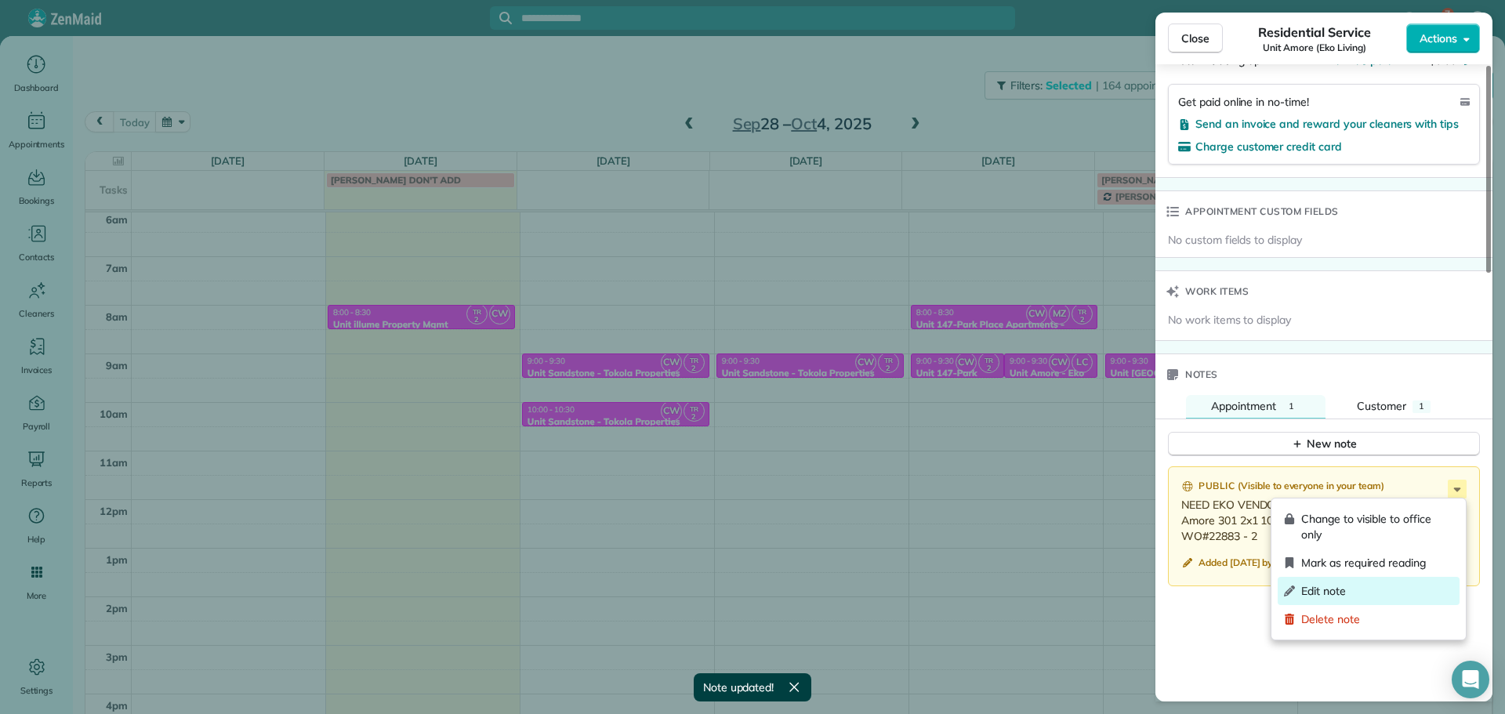
click at [1340, 589] on span "Edit note" at bounding box center [1377, 591] width 152 height 16
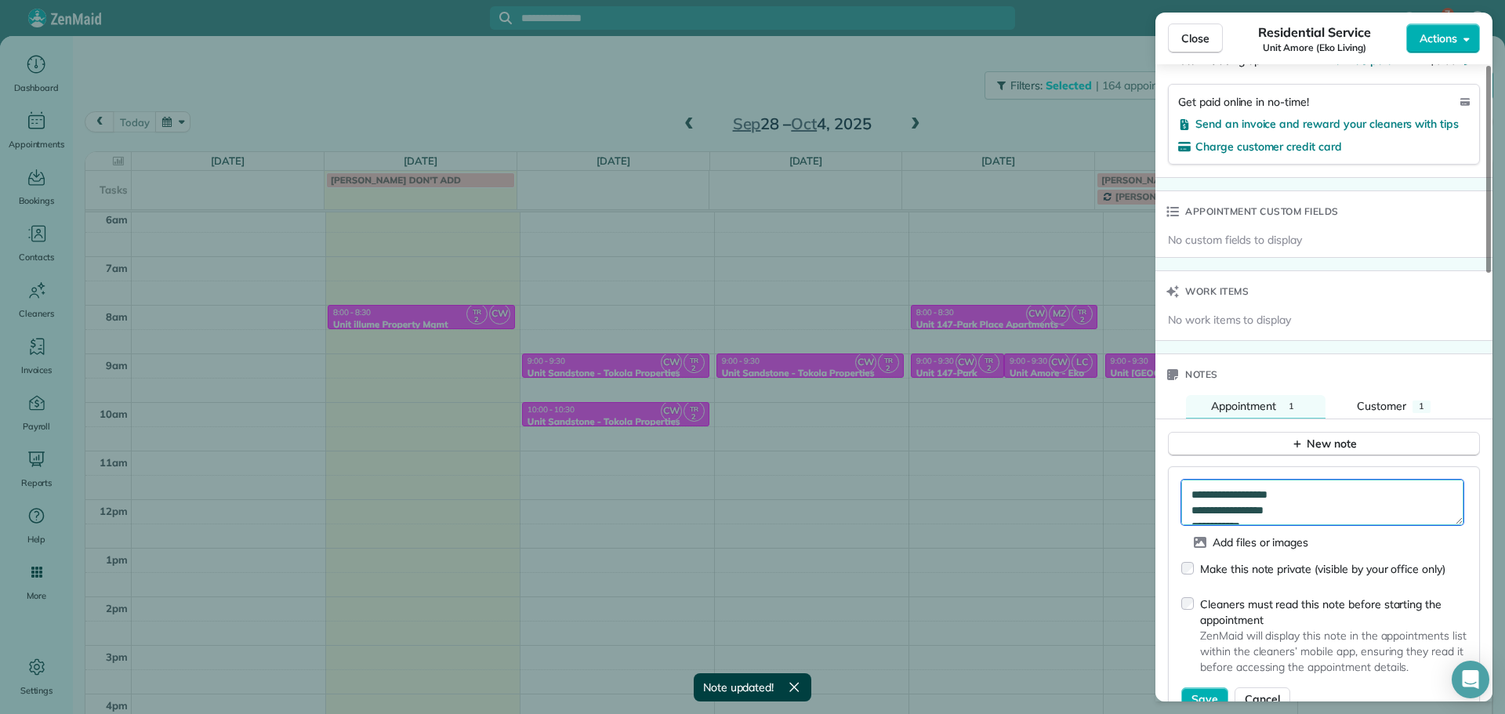
click at [1359, 493] on textarea "**********" at bounding box center [1322, 502] width 282 height 45
type textarea "**********"
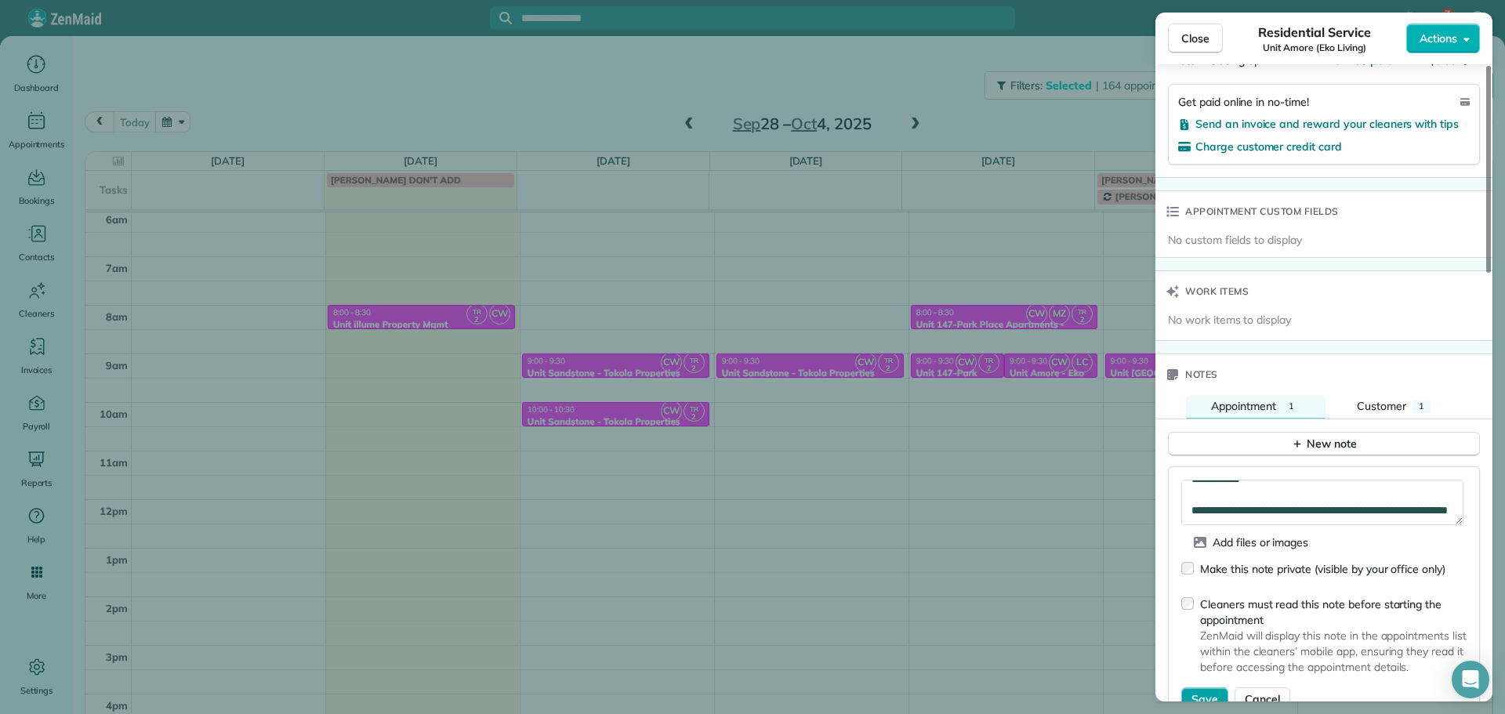
click at [1205, 691] on span "Save" at bounding box center [1204, 699] width 27 height 16
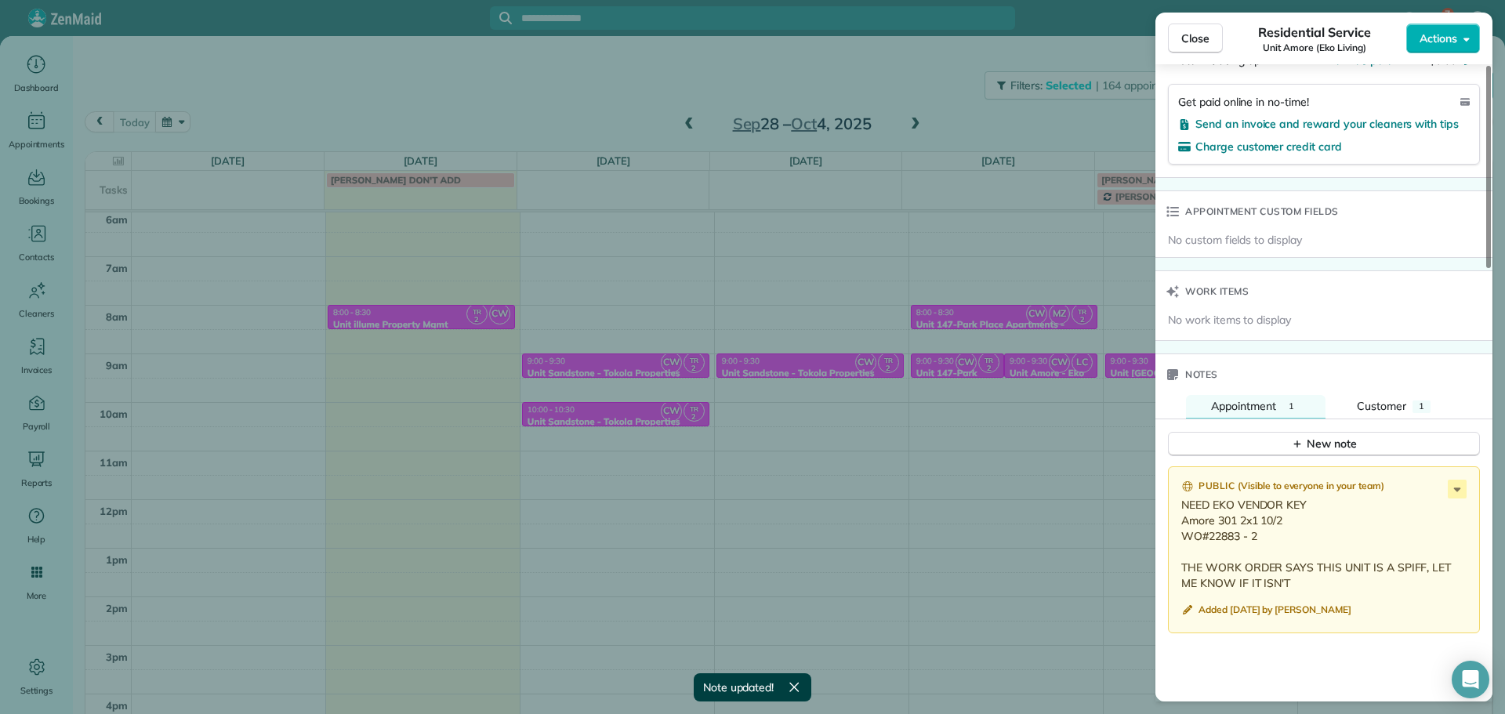
click at [1056, 130] on div "Close Residential Service Unit Amore (Eko Living) Actions Status Active Unit Am…" at bounding box center [752, 357] width 1505 height 714
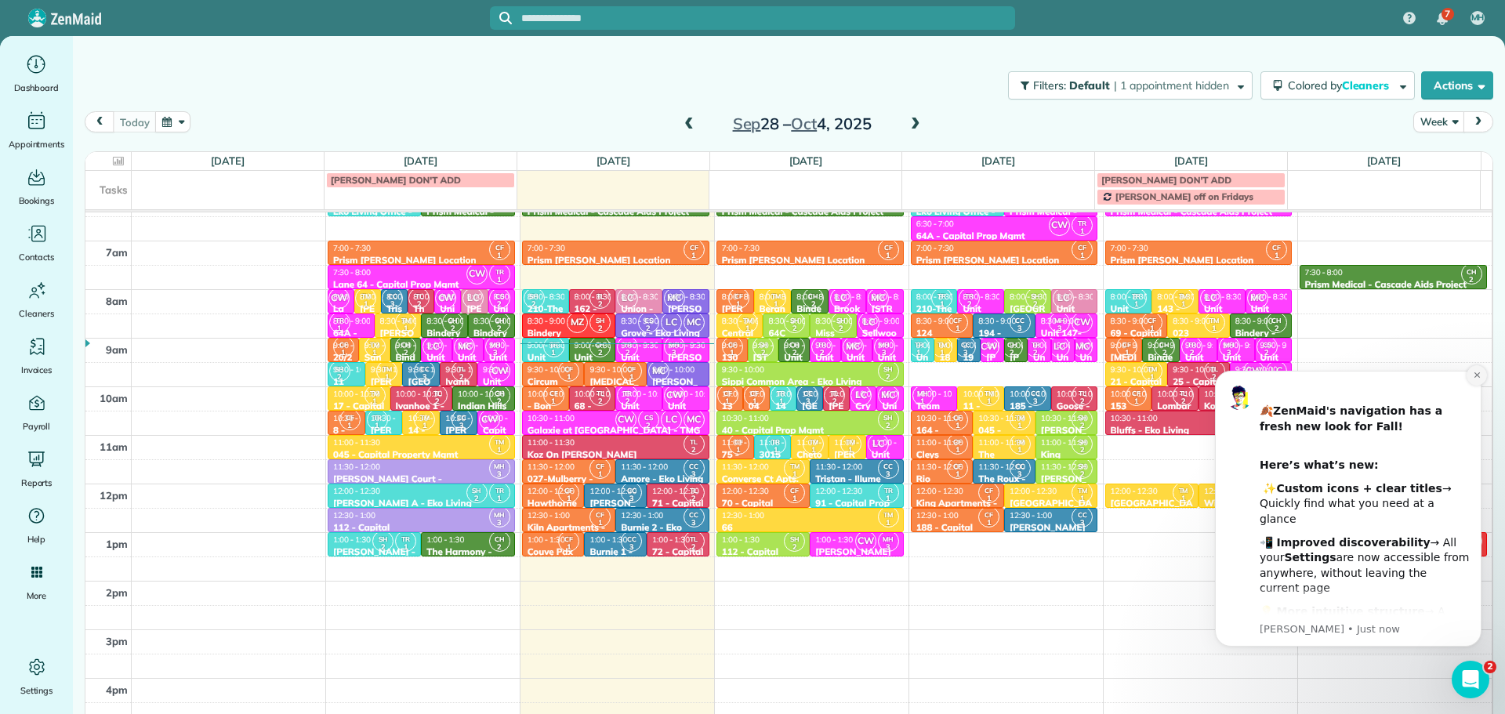
click at [1479, 381] on button "Dismiss notification" at bounding box center [1476, 375] width 20 height 20
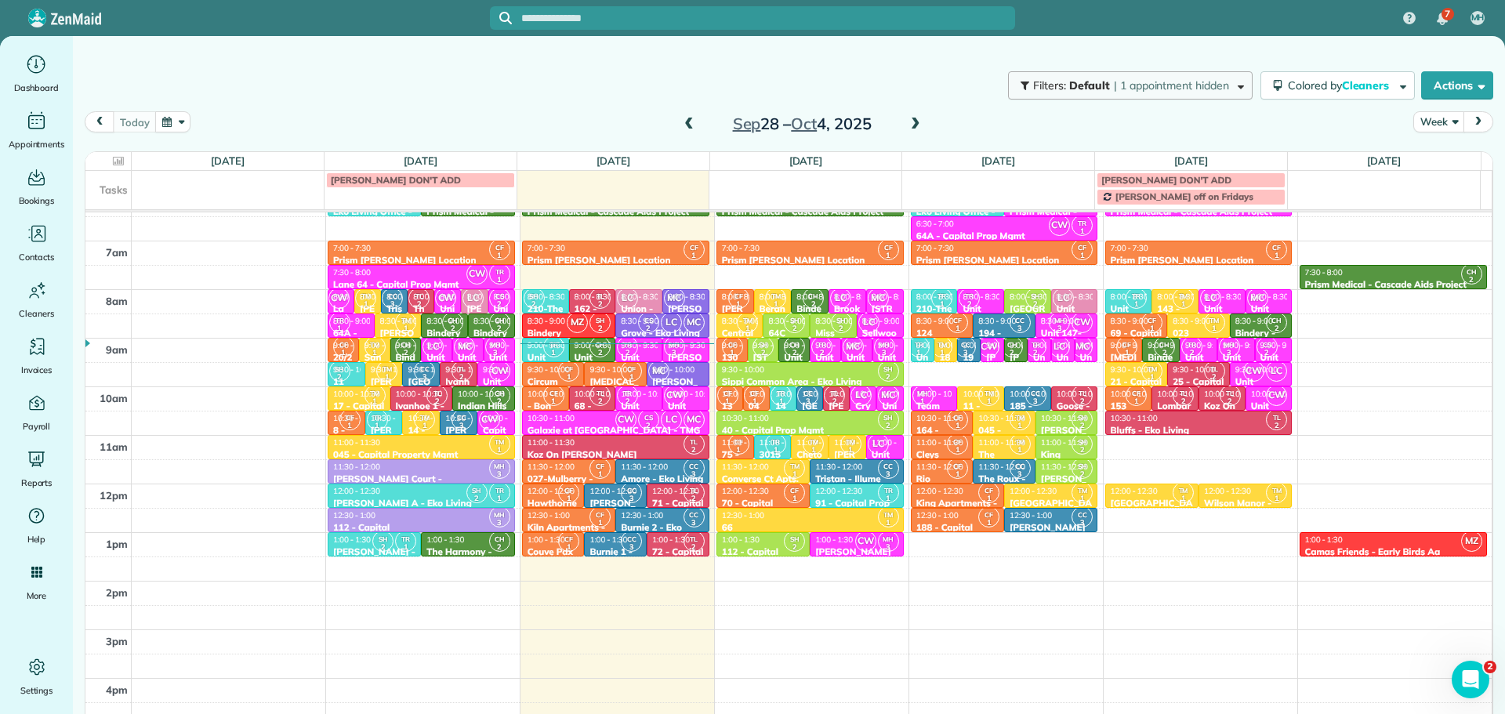
click at [1078, 82] on span "Default" at bounding box center [1090, 85] width 42 height 14
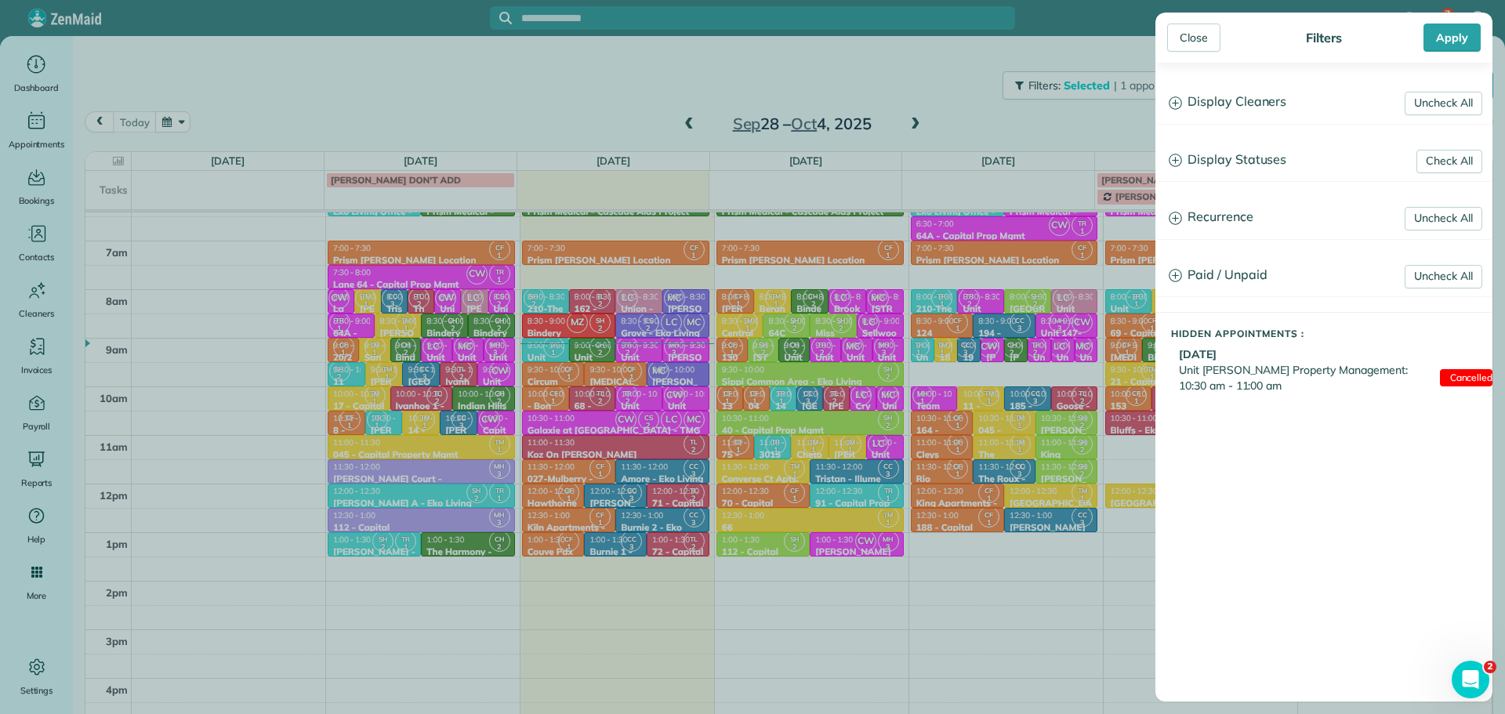
click at [1240, 100] on h3 "Display Cleaners" at bounding box center [1323, 102] width 335 height 40
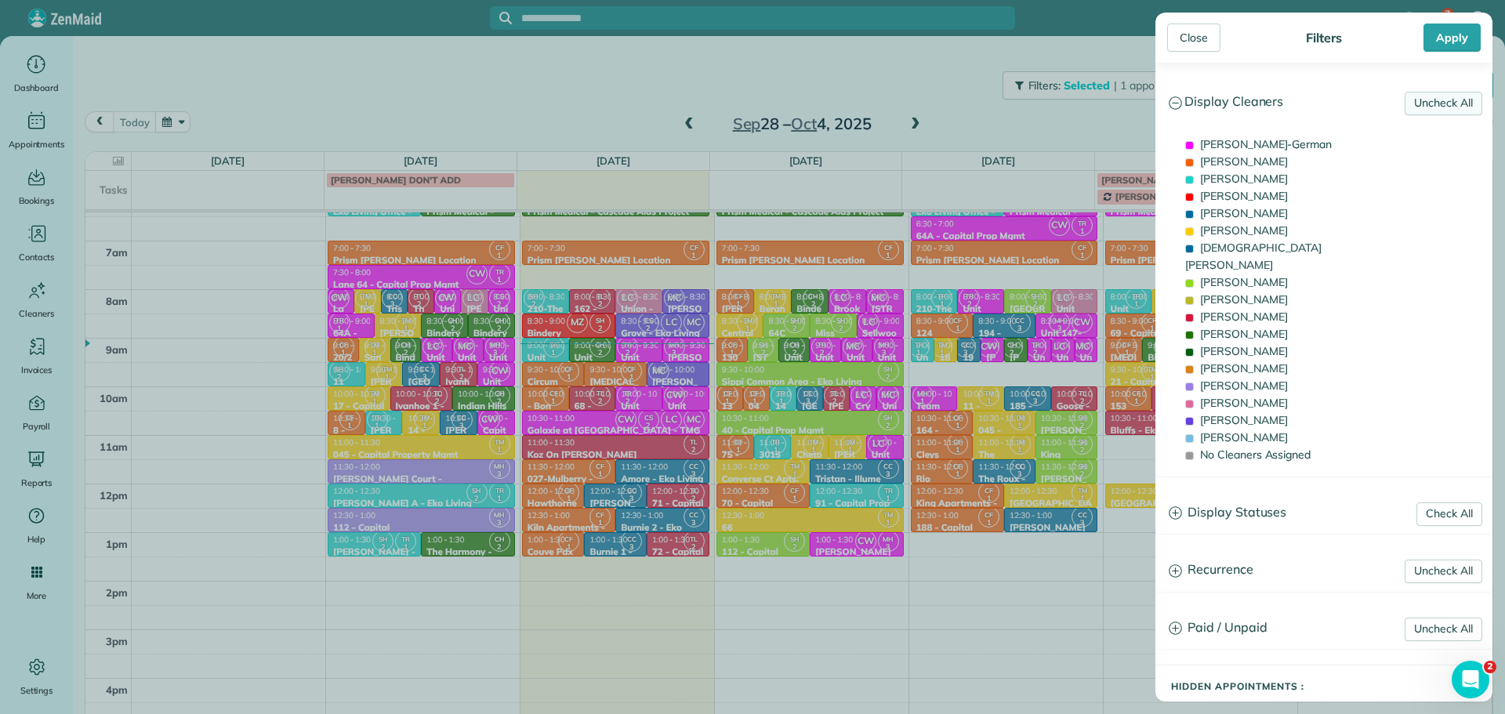
click at [1441, 99] on link "Uncheck All" at bounding box center [1443, 104] width 78 height 24
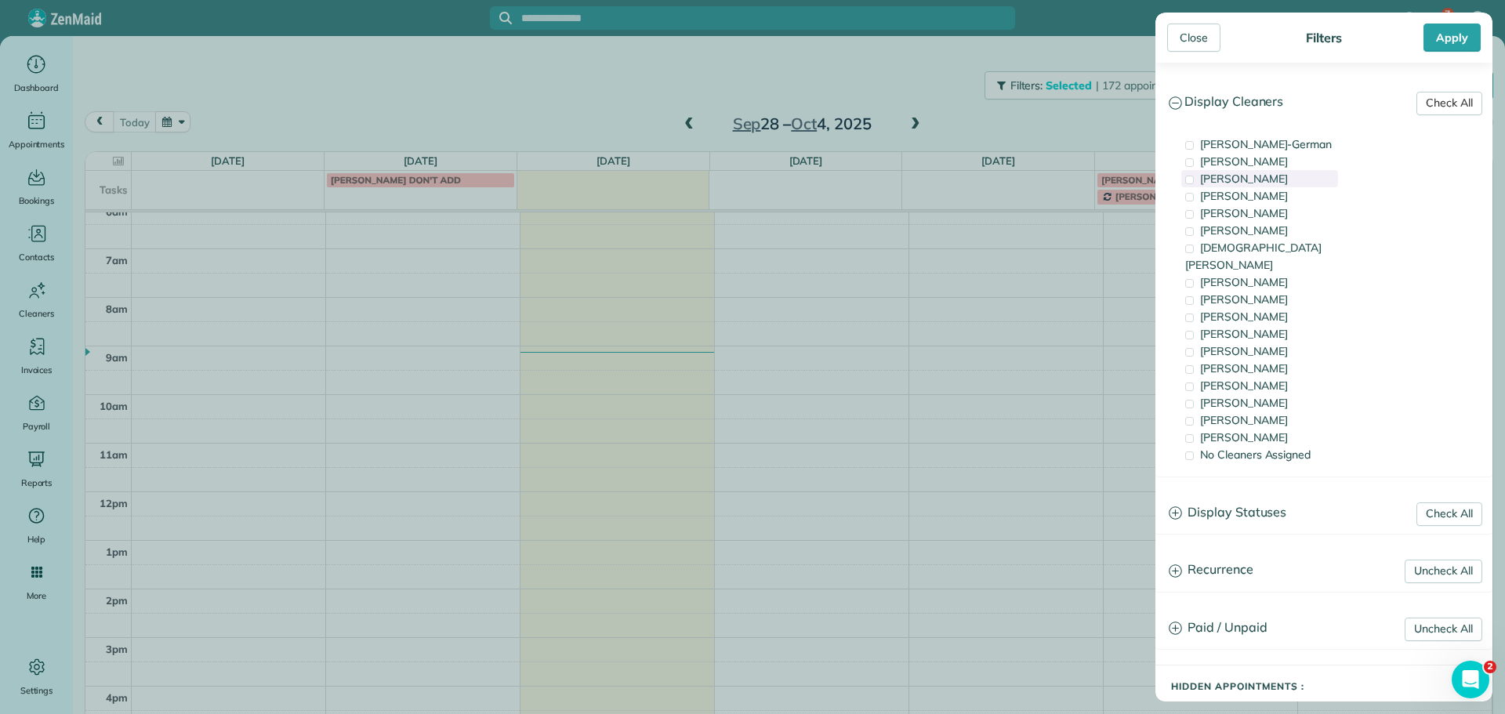
scroll to position [101, 0]
click at [1244, 361] on span "[PERSON_NAME]" at bounding box center [1244, 368] width 88 height 14
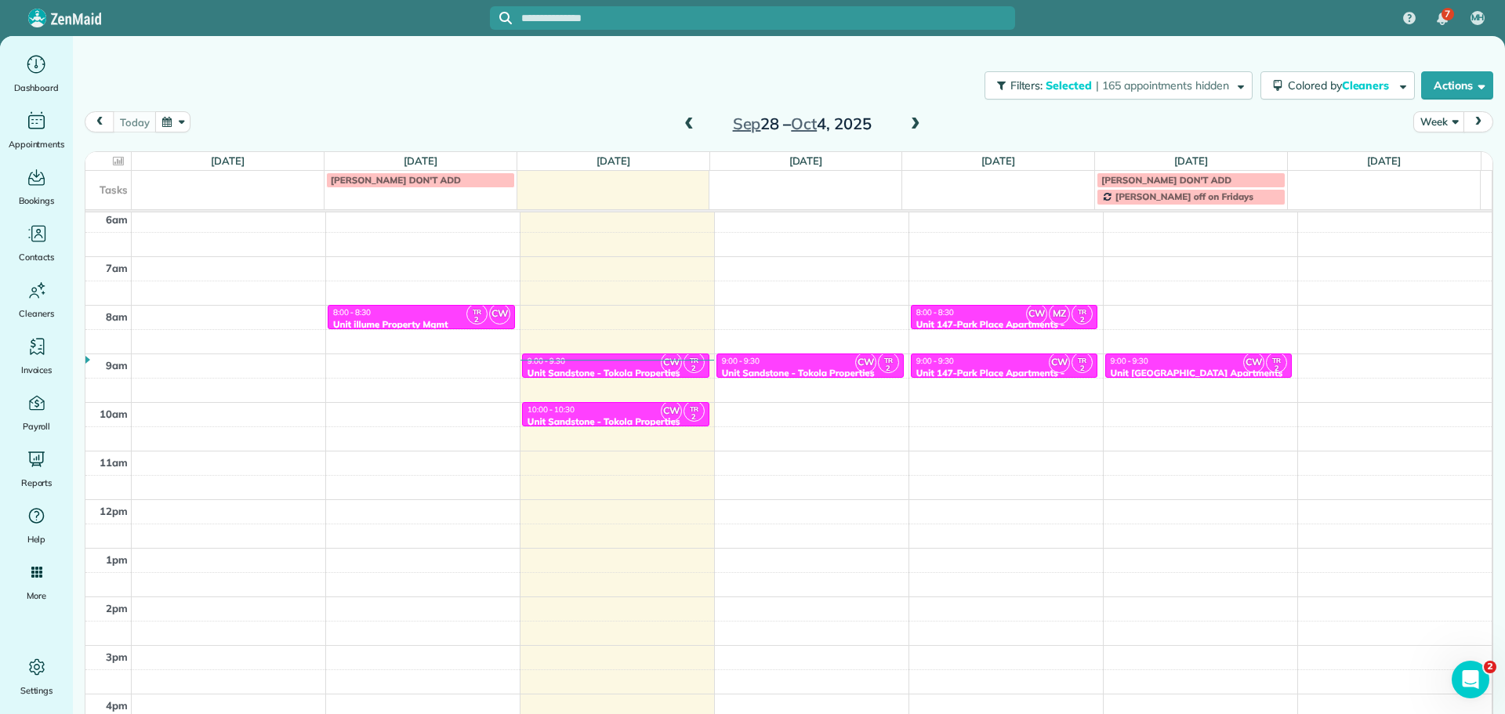
click at [749, 382] on div "Close Filters Apply Check All Display Cleaners [PERSON_NAME]-German [PERSON_NAM…" at bounding box center [752, 357] width 1505 height 714
click at [687, 122] on span at bounding box center [688, 125] width 17 height 14
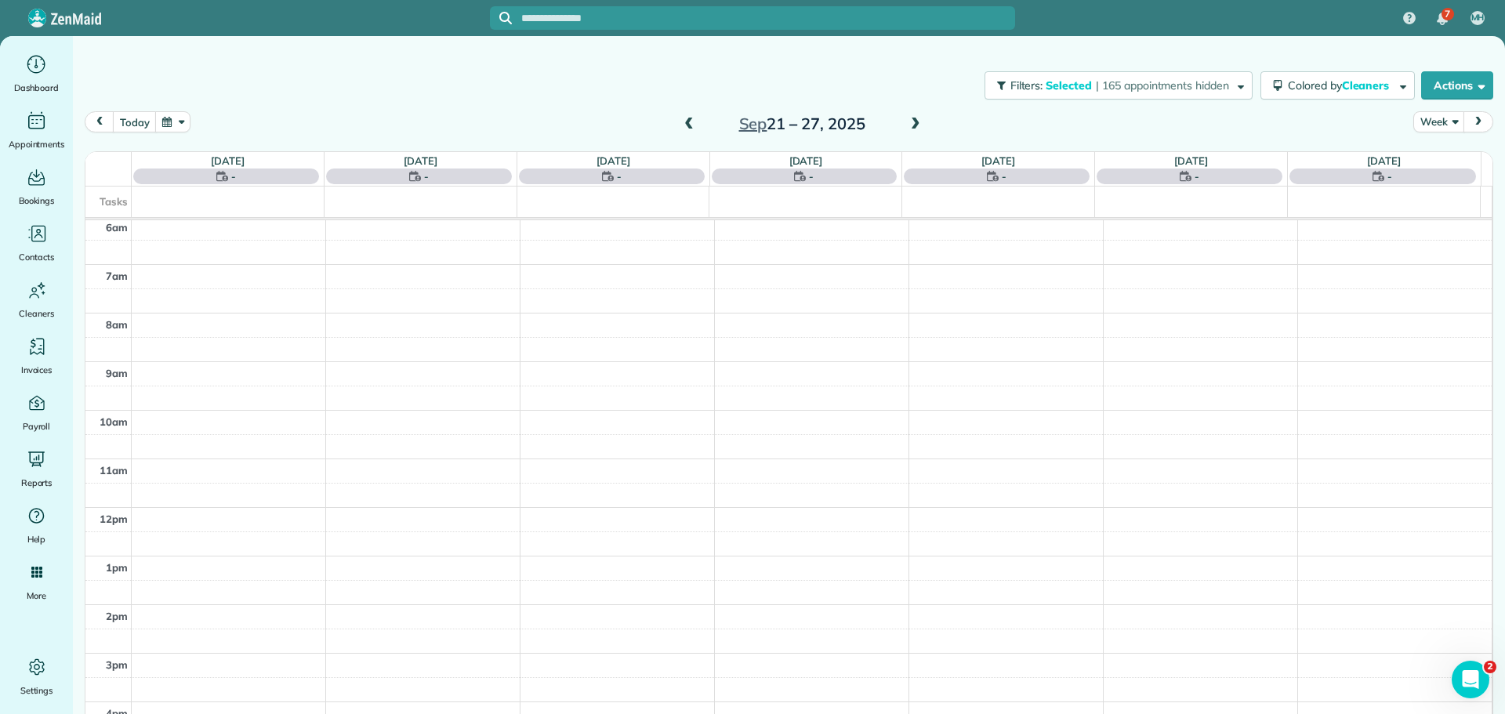
scroll to position [117, 0]
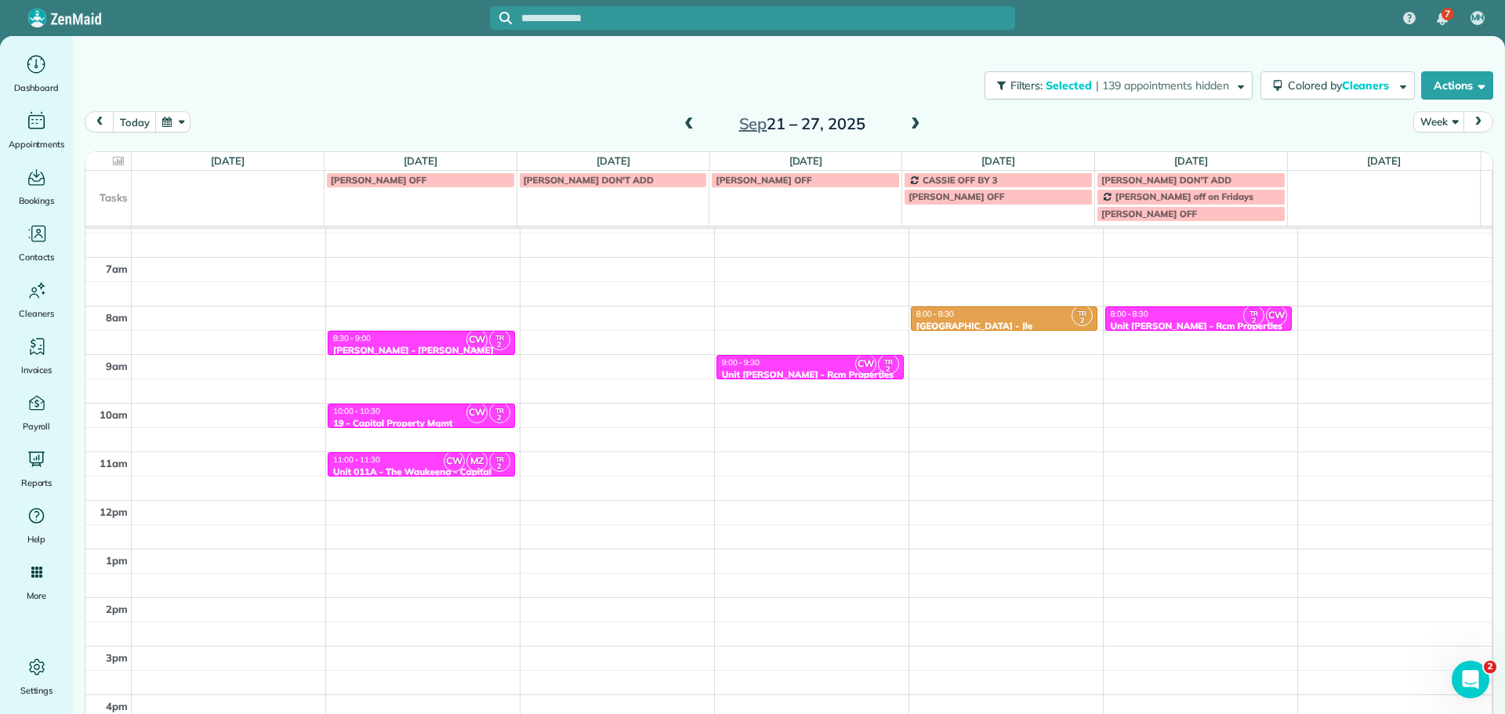
click at [1191, 317] on div "8:00 - 8:30" at bounding box center [1199, 314] width 178 height 10
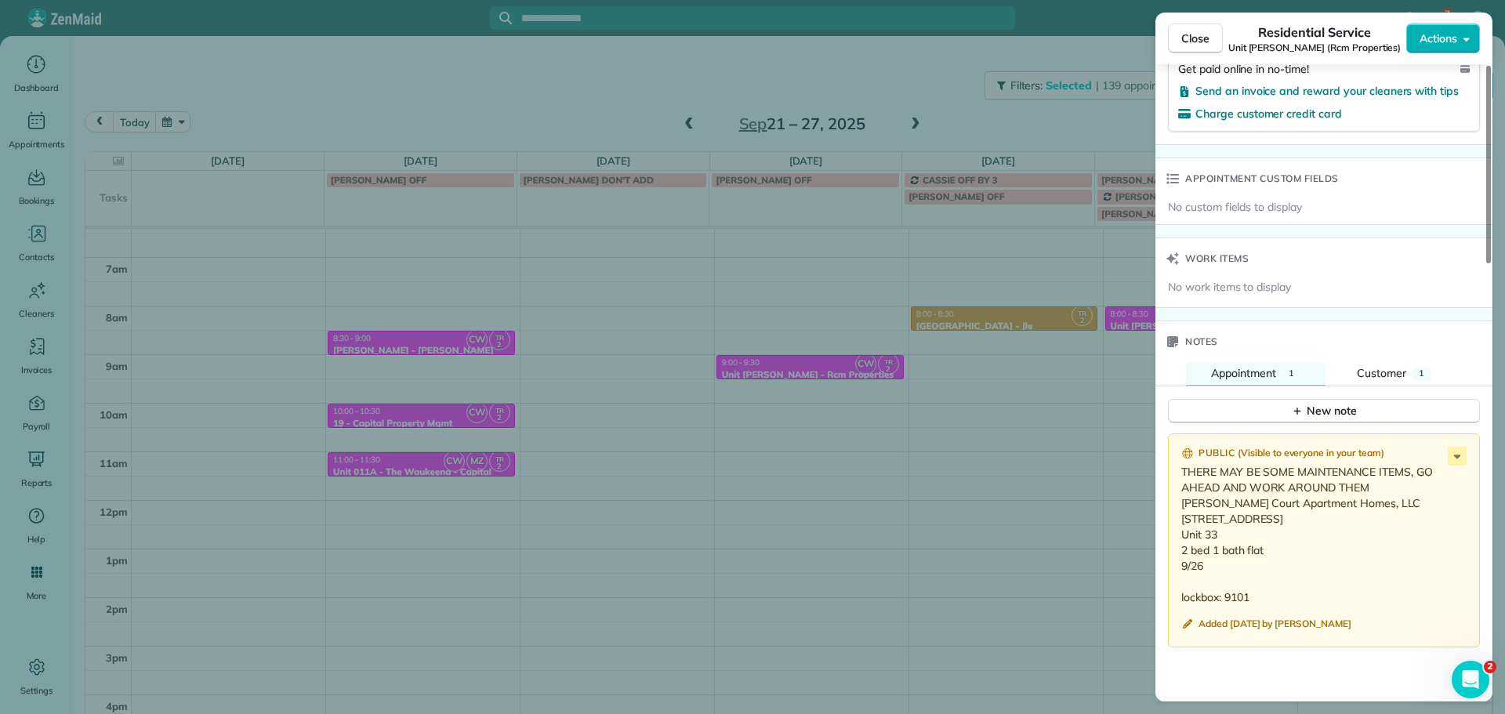
scroll to position [1098, 0]
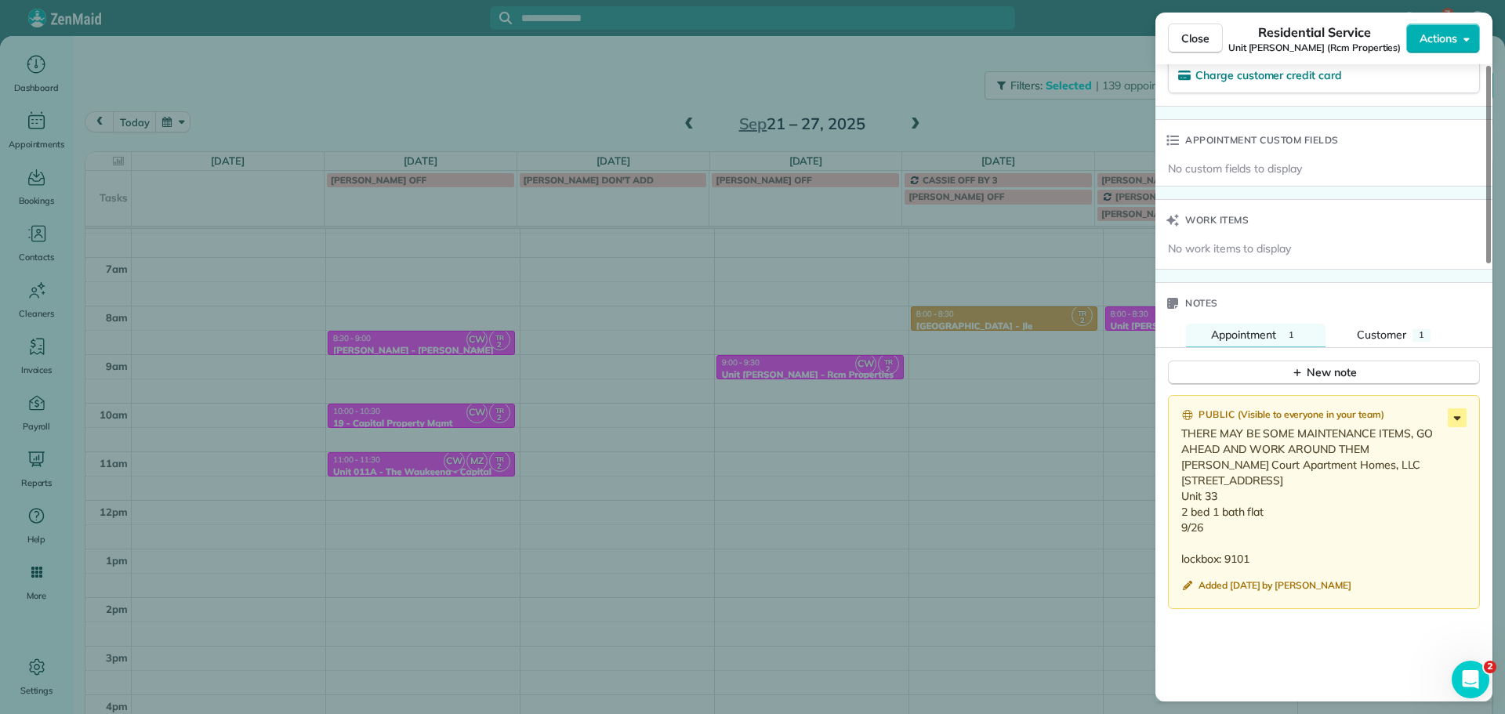
click at [1448, 421] on icon at bounding box center [1457, 417] width 19 height 19
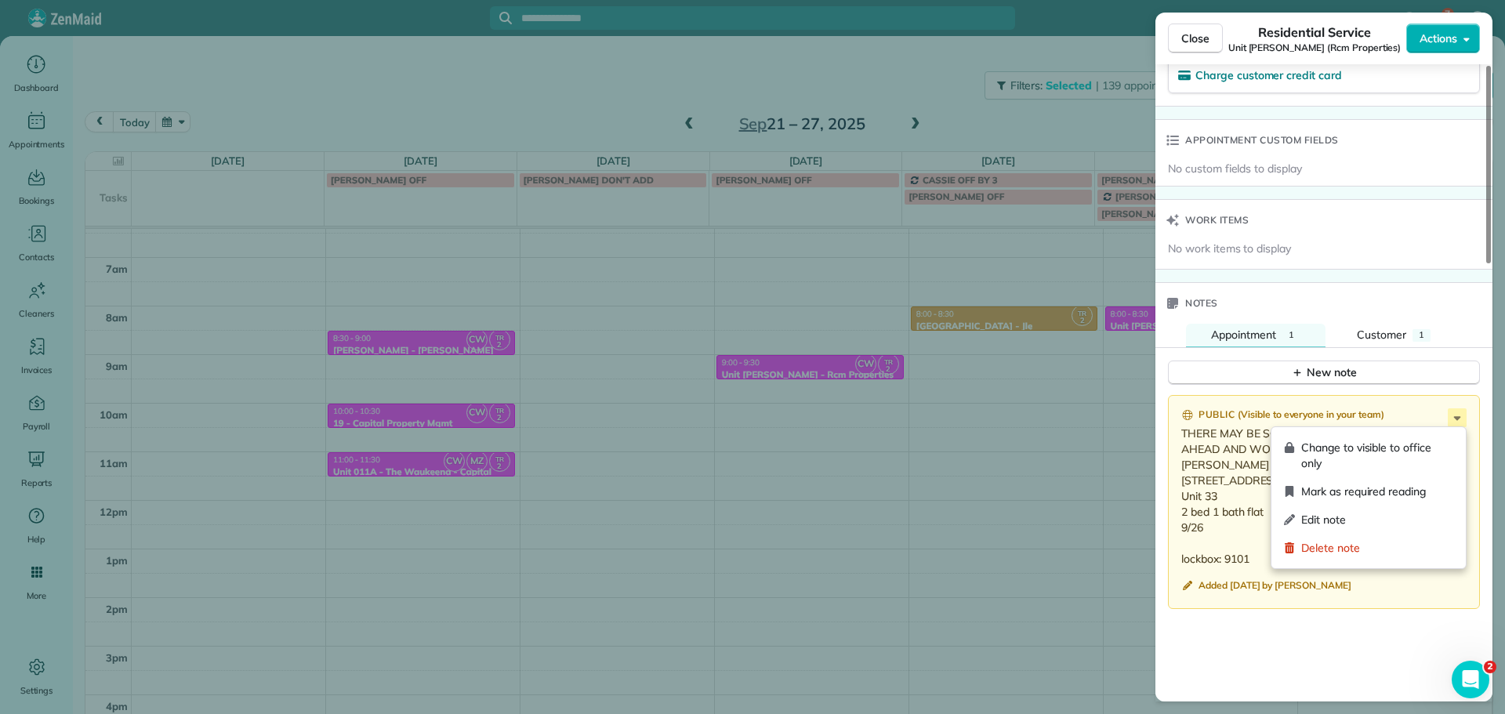
click at [1184, 531] on p "THERE MAY BE SOME MAINTENANCE ITEMS, GO AHEAD AND WORK AROUND THEM [PERSON_NAME…" at bounding box center [1325, 496] width 288 height 141
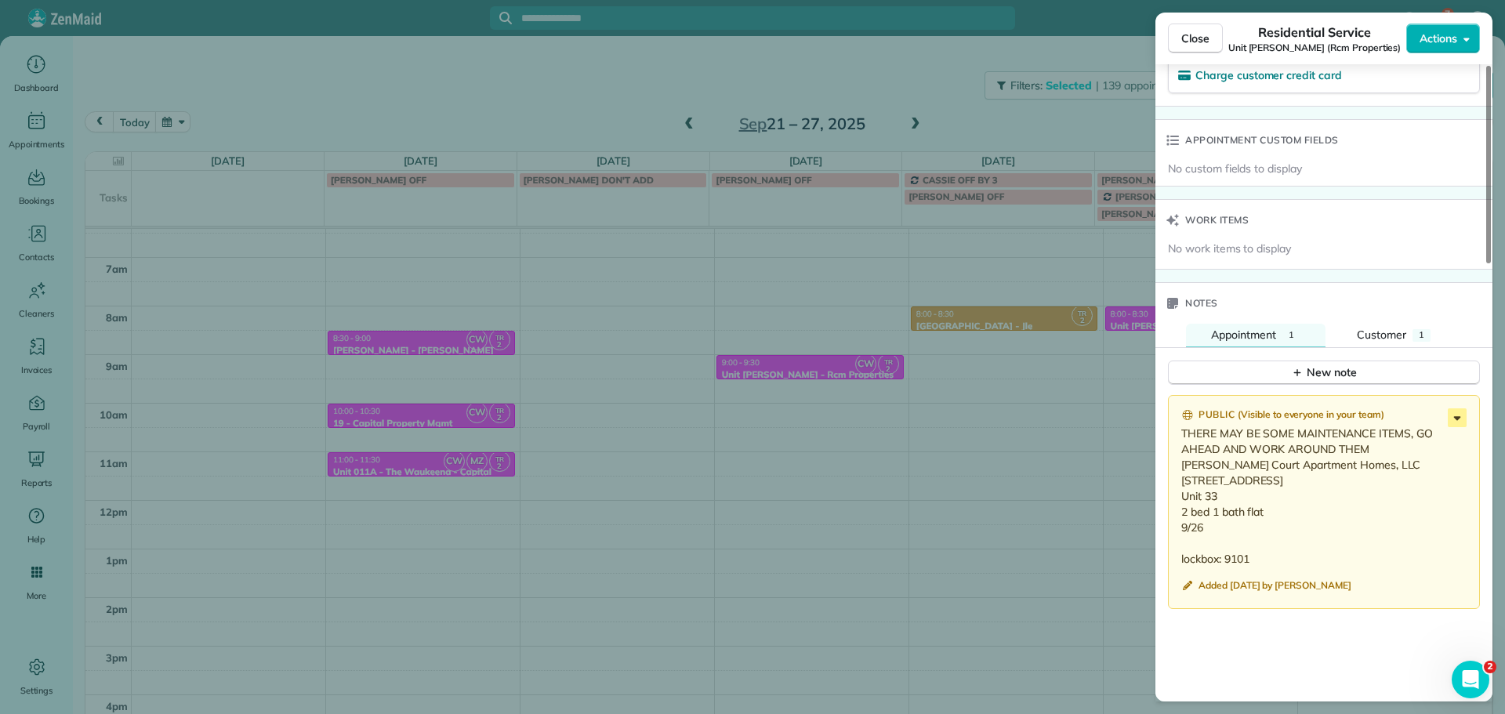
click at [1455, 422] on icon at bounding box center [1457, 417] width 19 height 19
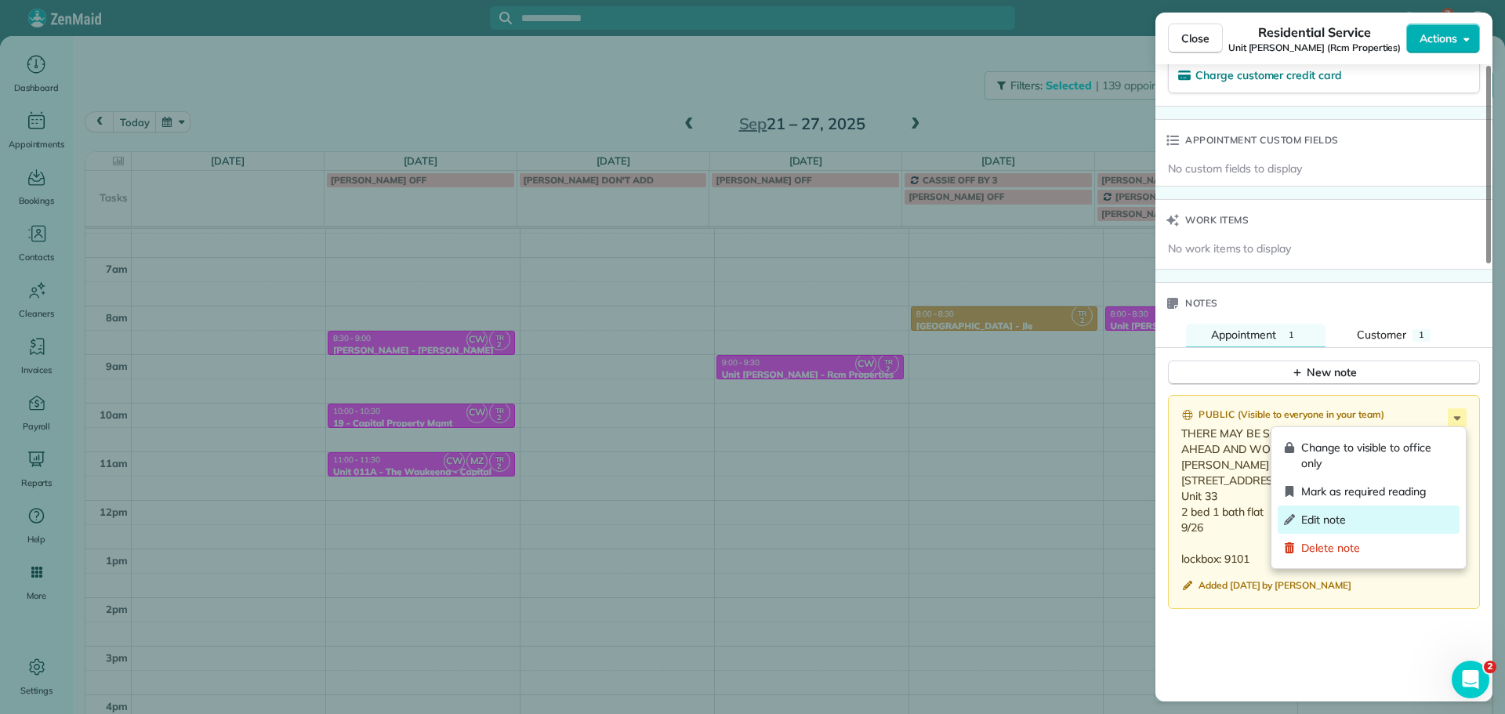
click at [1400, 510] on div "Edit note" at bounding box center [1368, 520] width 182 height 28
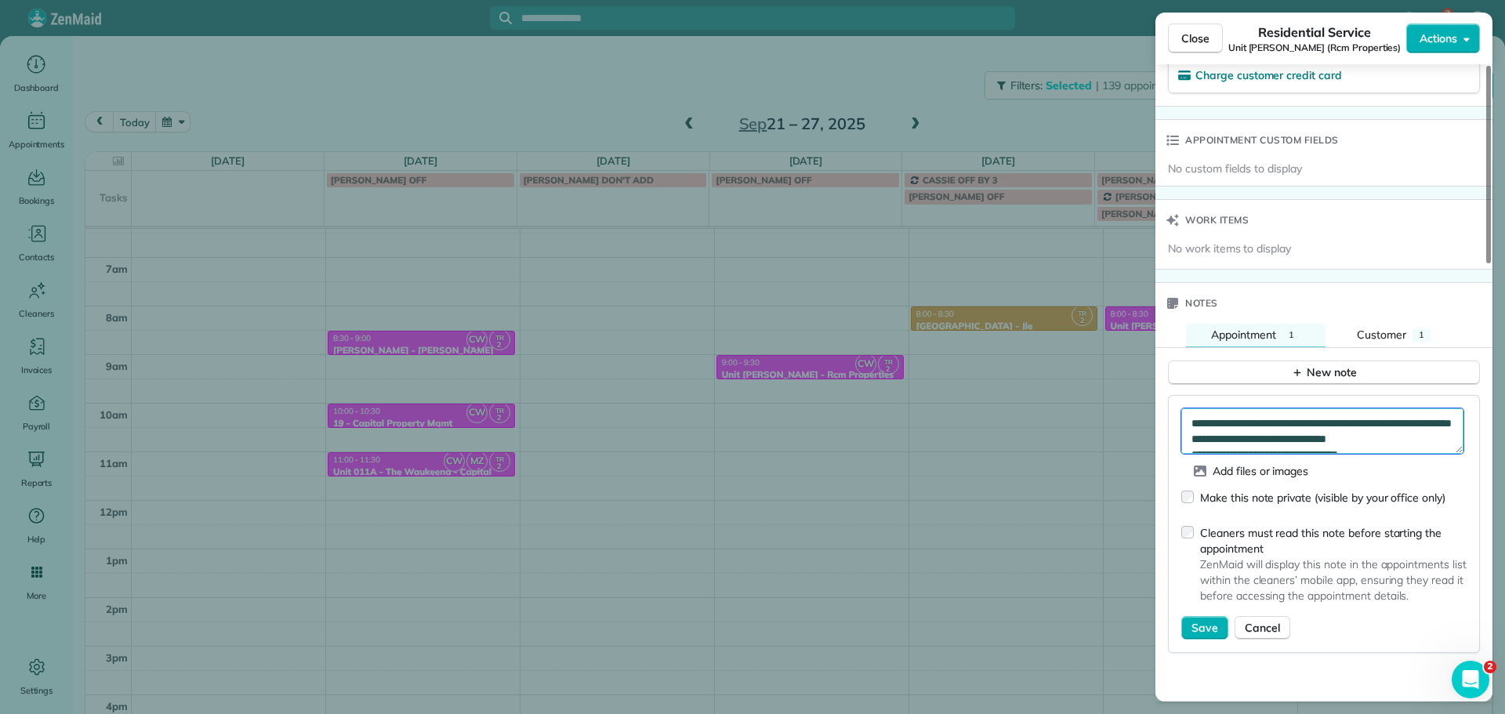
click at [1410, 435] on textarea "**********" at bounding box center [1322, 430] width 282 height 45
type textarea "**********"
click at [1197, 632] on span "Save" at bounding box center [1204, 628] width 27 height 16
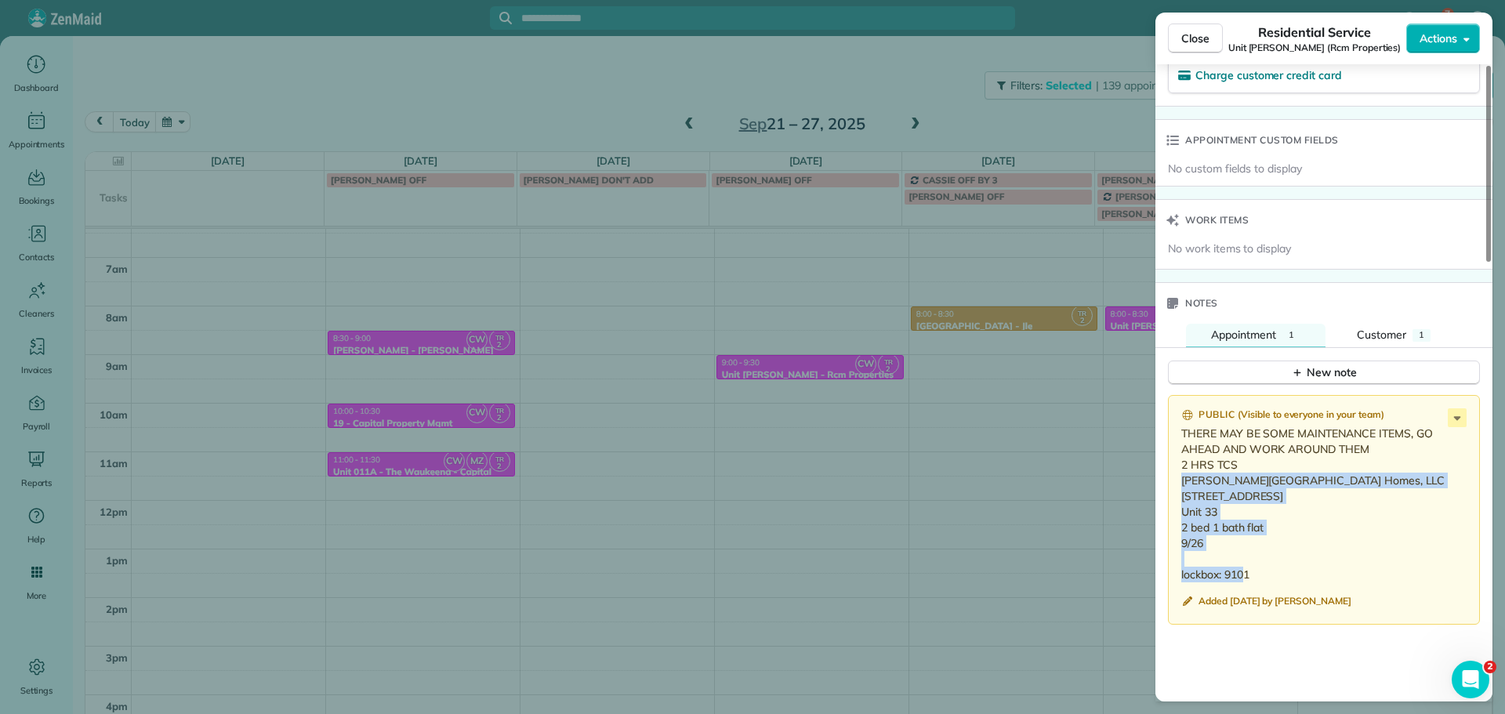
drag, startPoint x: 1209, startPoint y: 545, endPoint x: 1176, endPoint y: 484, distance: 69.4
click at [1176, 484] on div "Public ( Visible to everyone in your team ) THERE MAY BE SOME MAINTENANCE ITEMS…" at bounding box center [1324, 510] width 312 height 230
copy p "[PERSON_NAME][GEOGRAPHIC_DATA] Homes, LLC [STREET_ADDRESS] Unit 33 2 bed 1 bath…"
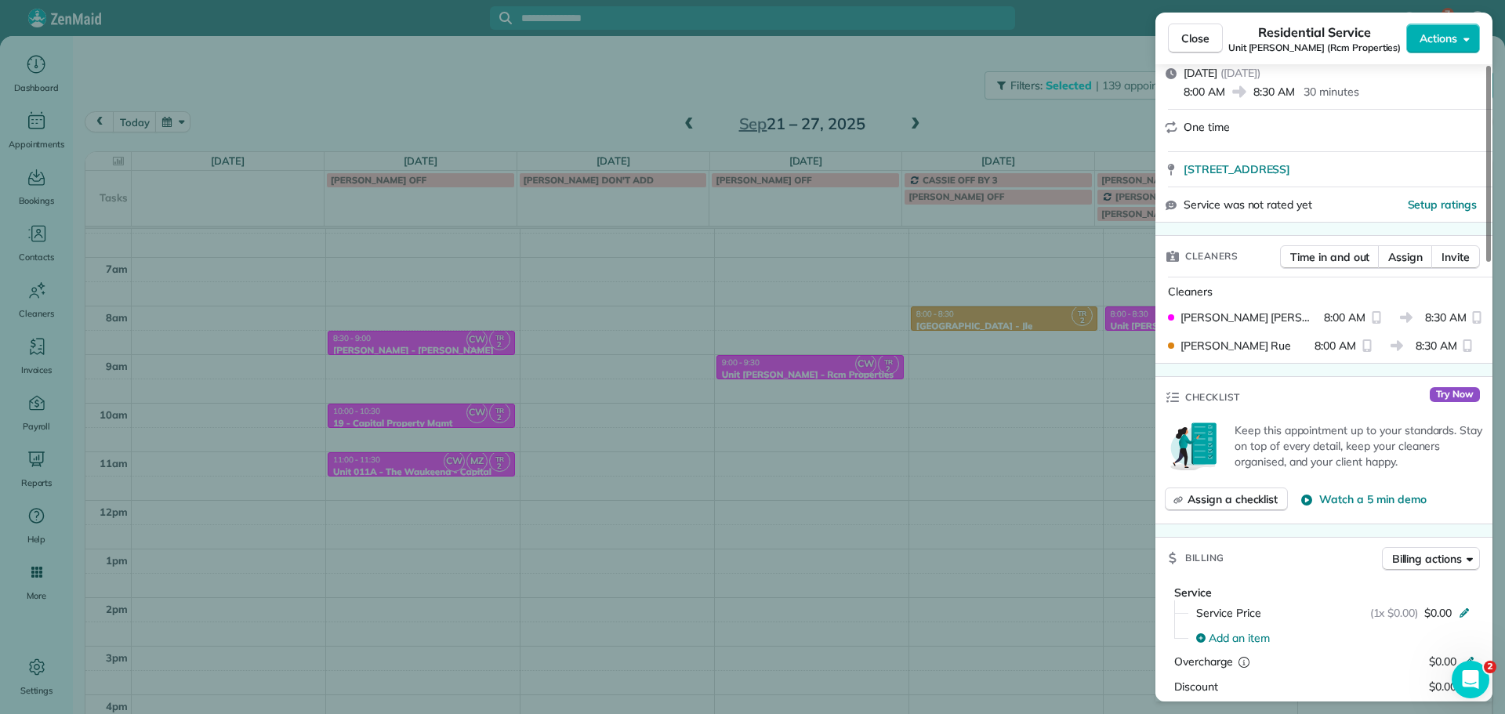
scroll to position [0, 0]
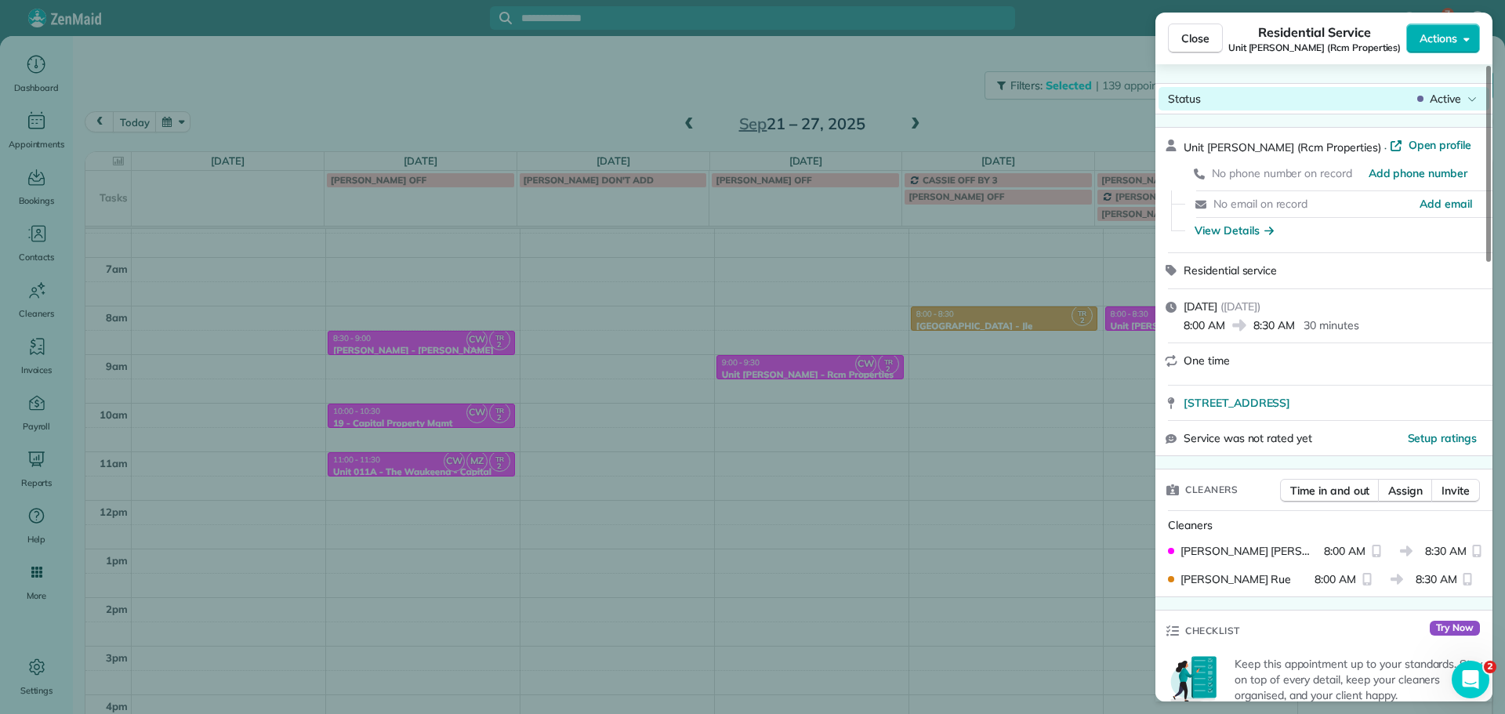
click at [1459, 102] on span "Active" at bounding box center [1445, 99] width 31 height 16
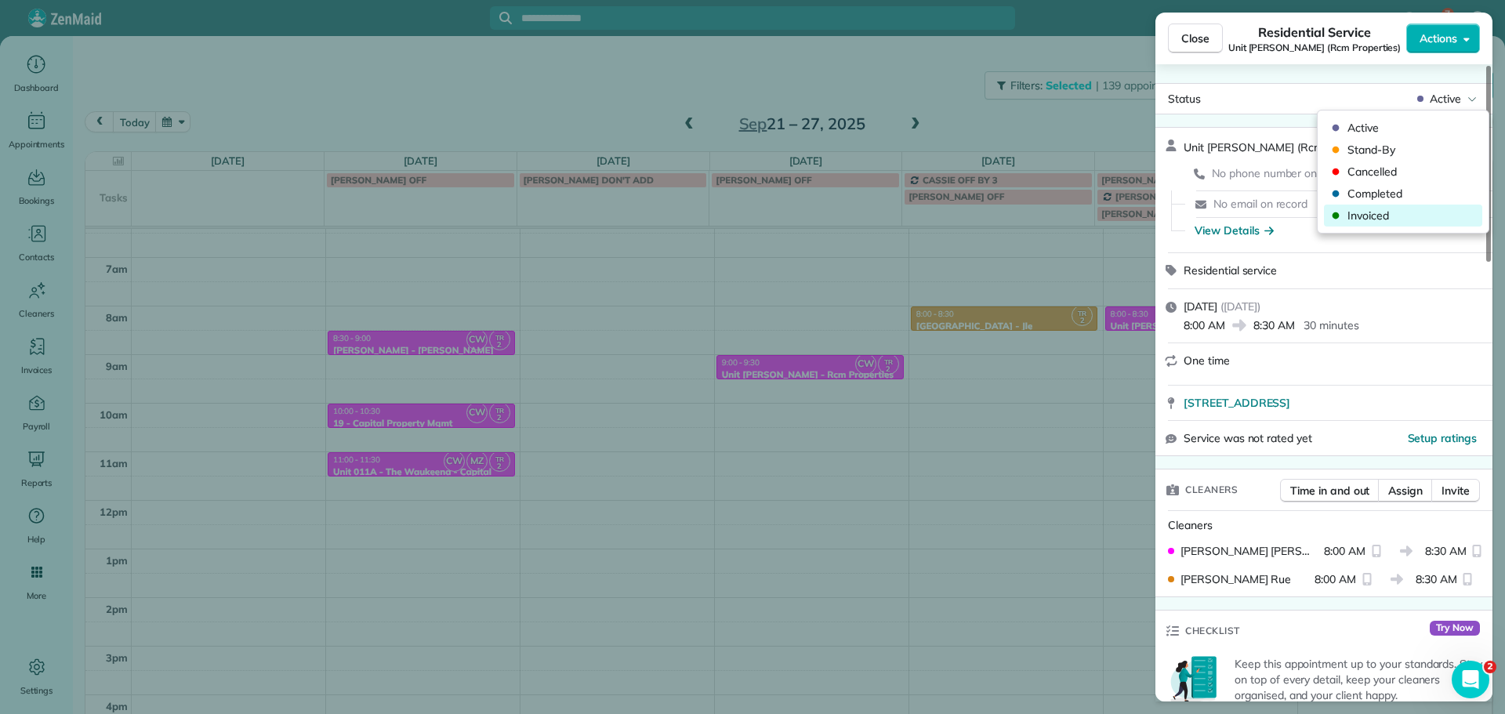
click at [1417, 212] on span "Invoiced" at bounding box center [1413, 216] width 132 height 16
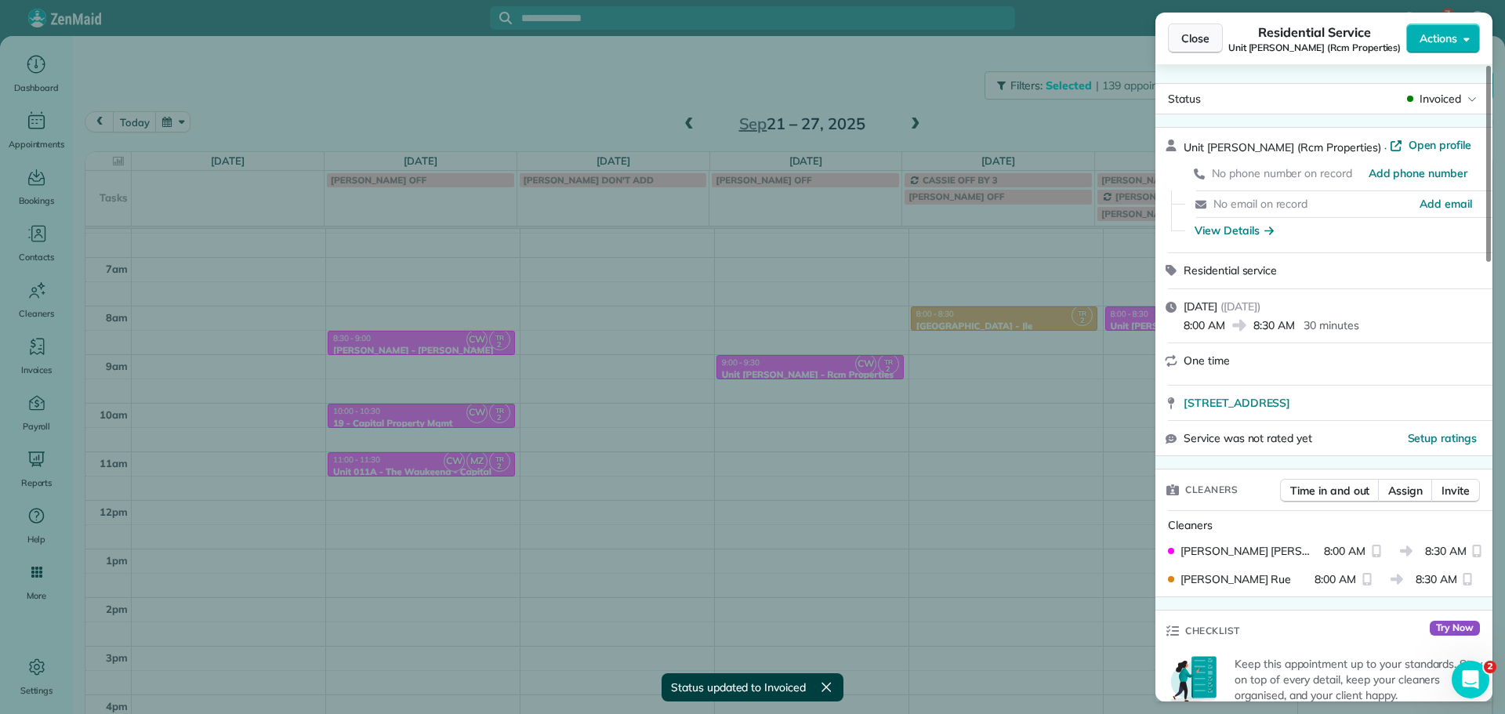
click at [1190, 30] on button "Close" at bounding box center [1195, 39] width 55 height 30
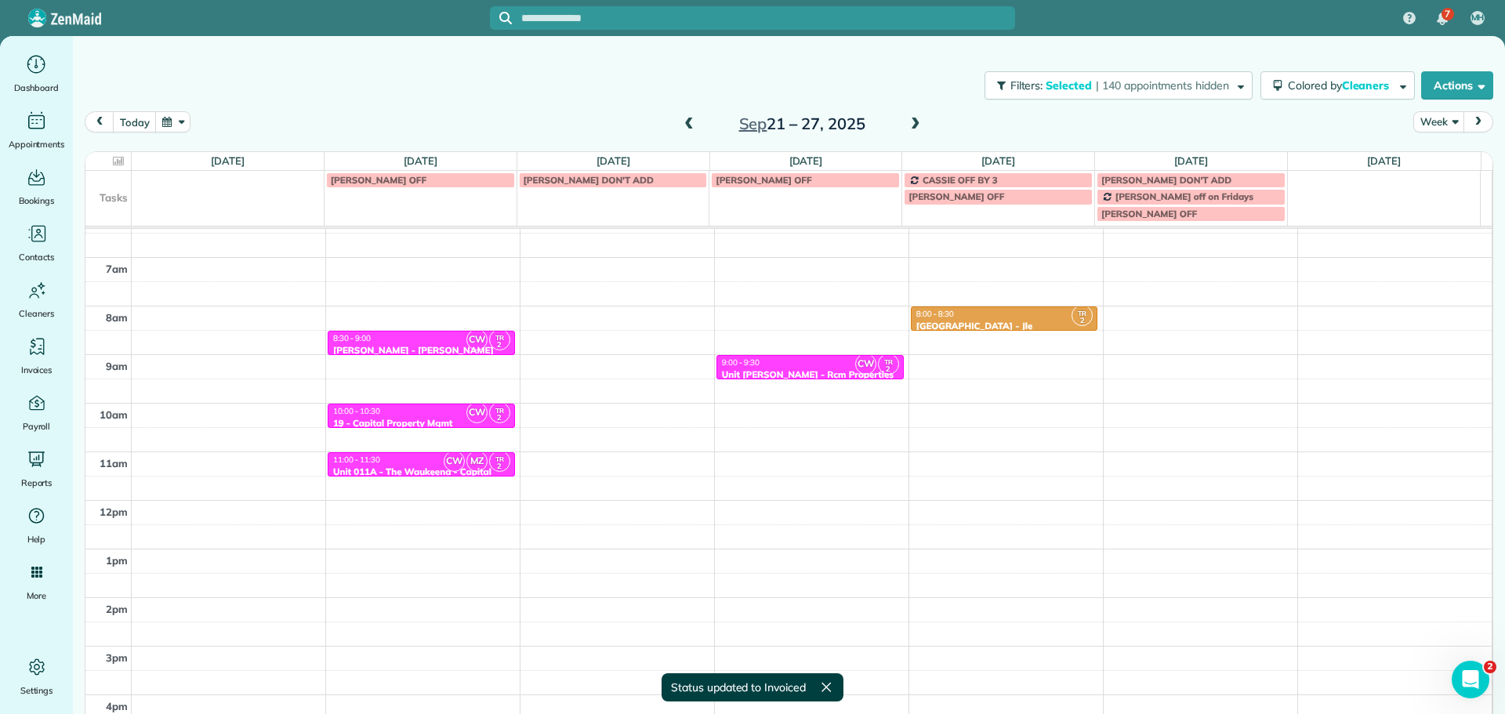
scroll to position [117, 0]
click at [908, 128] on span at bounding box center [915, 125] width 17 height 14
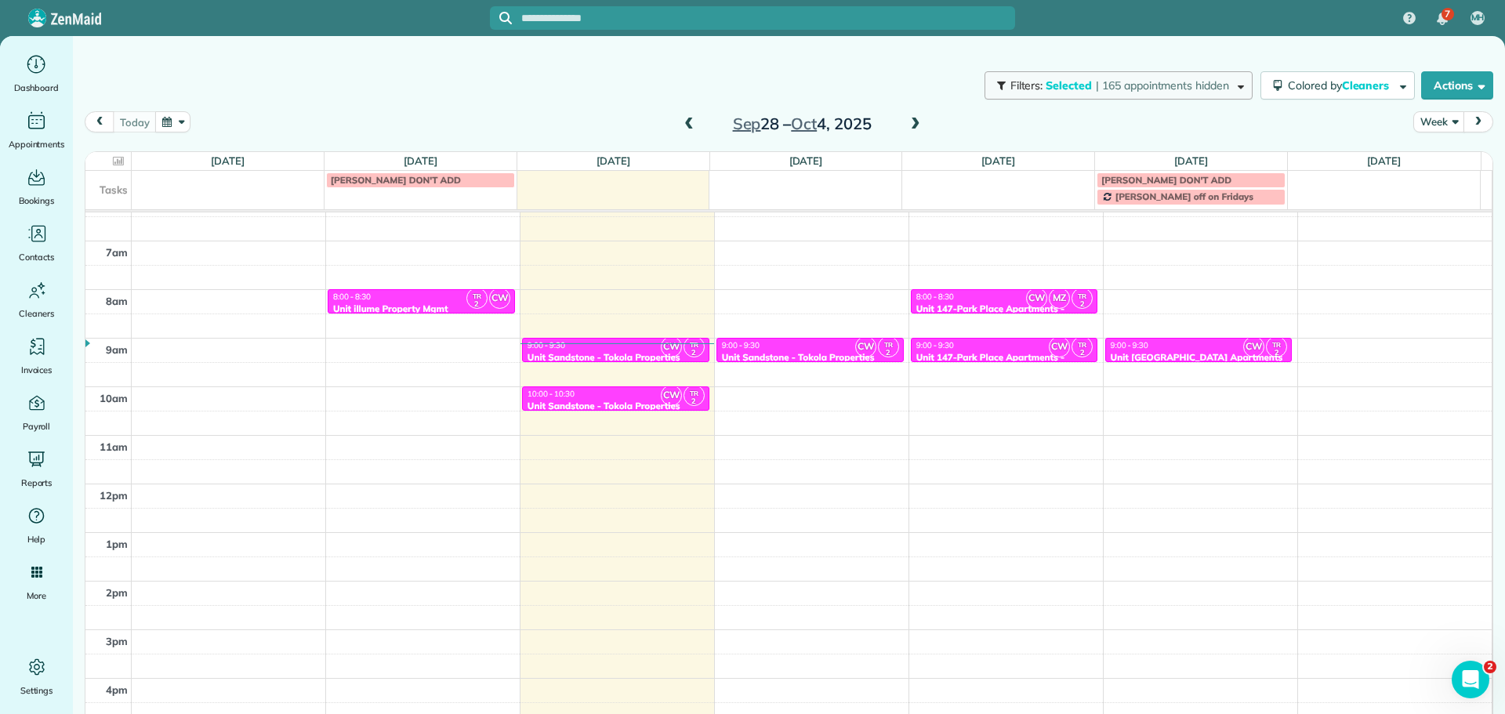
click at [1139, 94] on button "Filters: Selected | 165 appointments hidden" at bounding box center [1118, 85] width 268 height 28
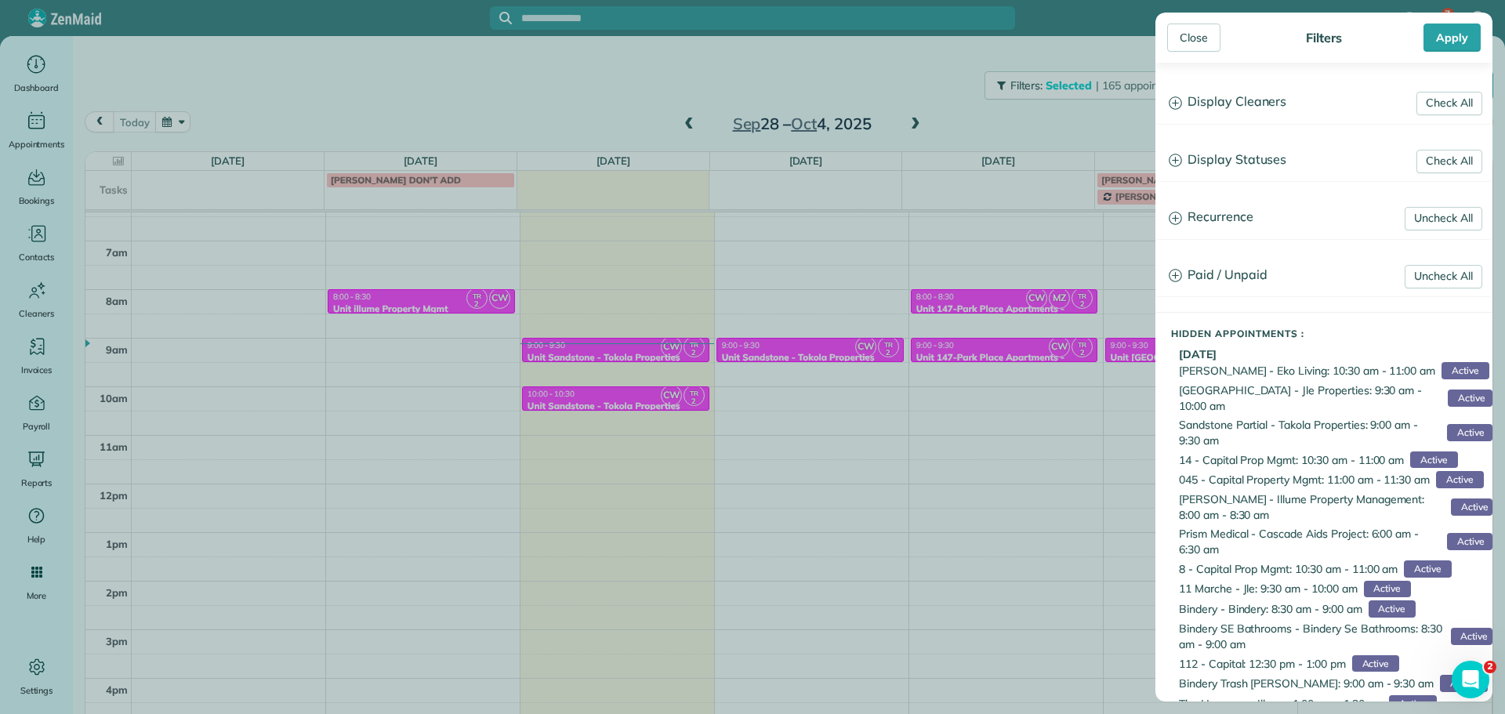
click at [1201, 107] on h3 "Display Cleaners" at bounding box center [1323, 102] width 335 height 40
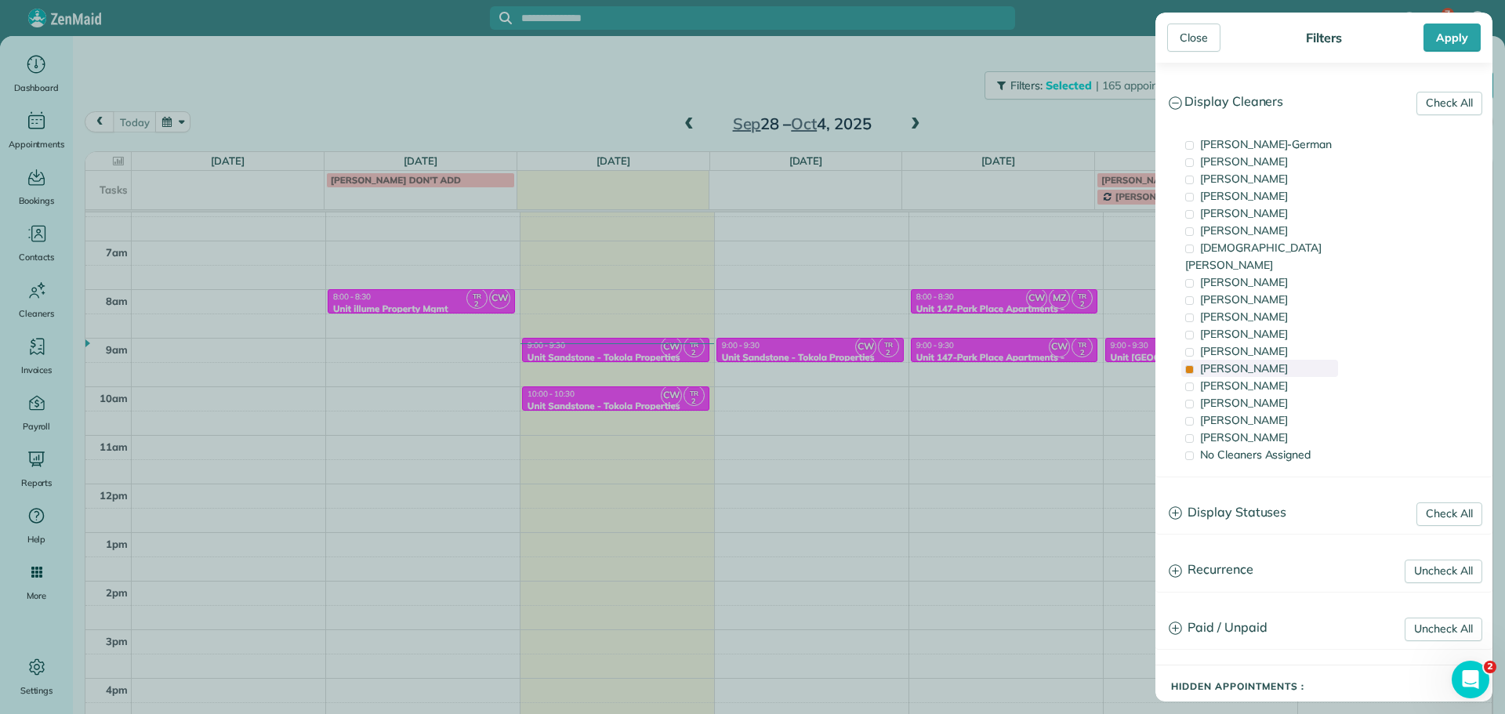
click at [1264, 360] on div "[PERSON_NAME]" at bounding box center [1259, 368] width 157 height 17
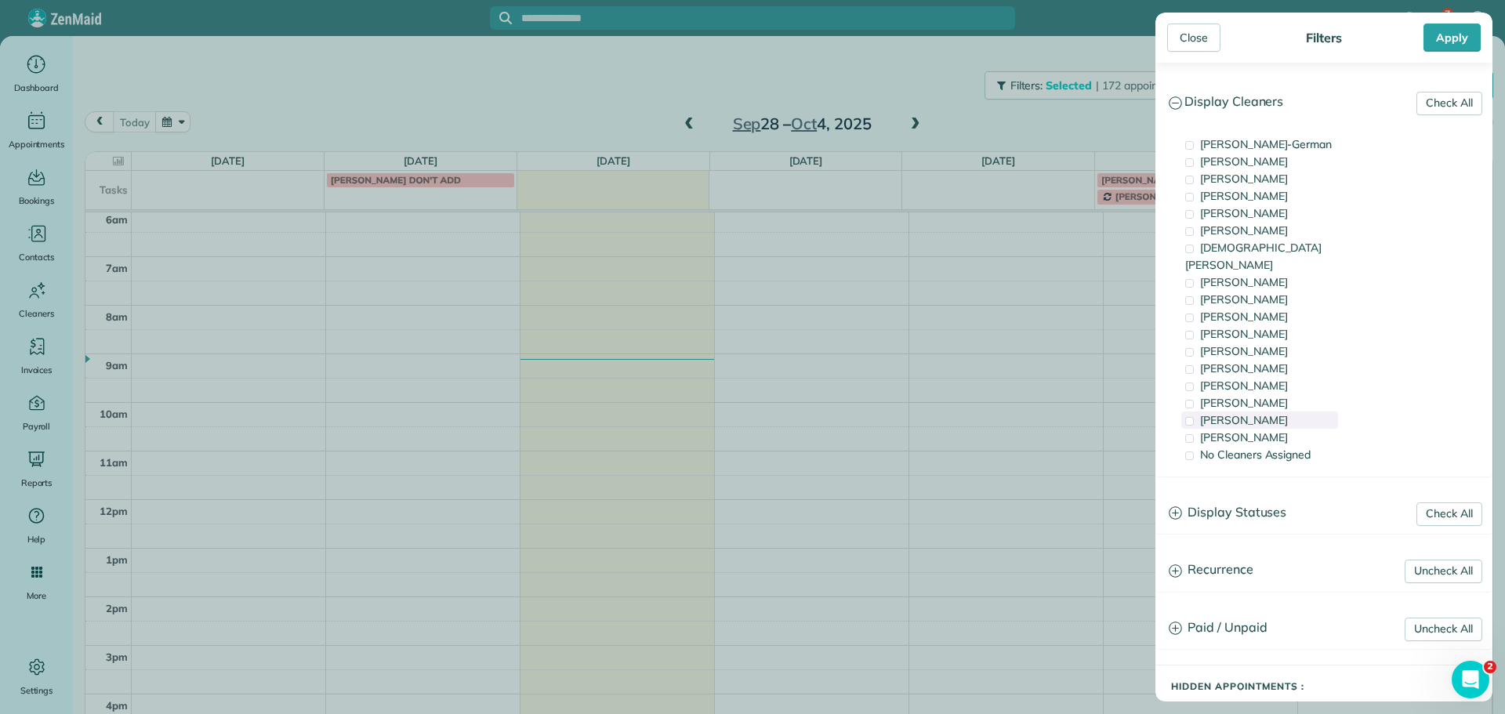
click at [1265, 413] on span "[PERSON_NAME]" at bounding box center [1244, 420] width 88 height 14
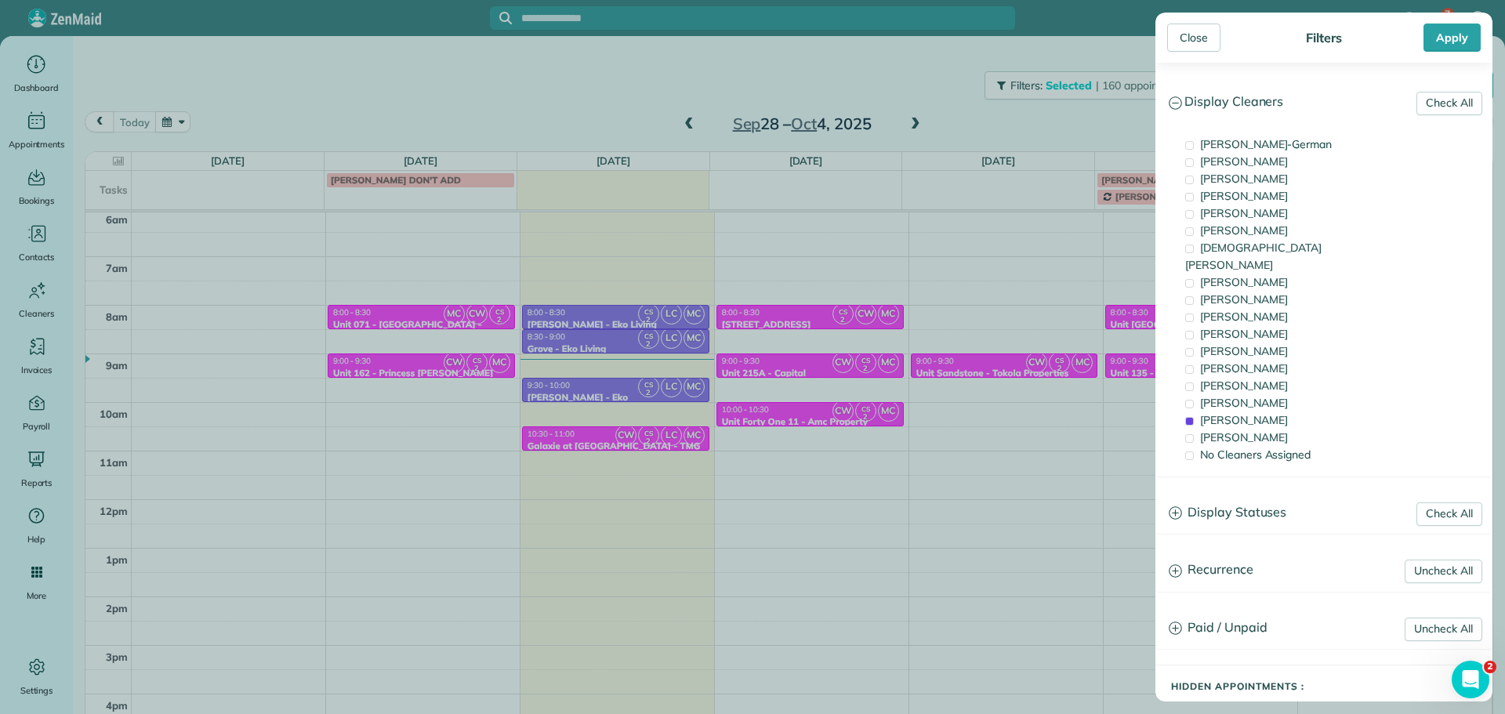
click at [462, 357] on div "Close Filters Apply Check All Display Cleaners [PERSON_NAME]-German [PERSON_NAM…" at bounding box center [752, 357] width 1505 height 714
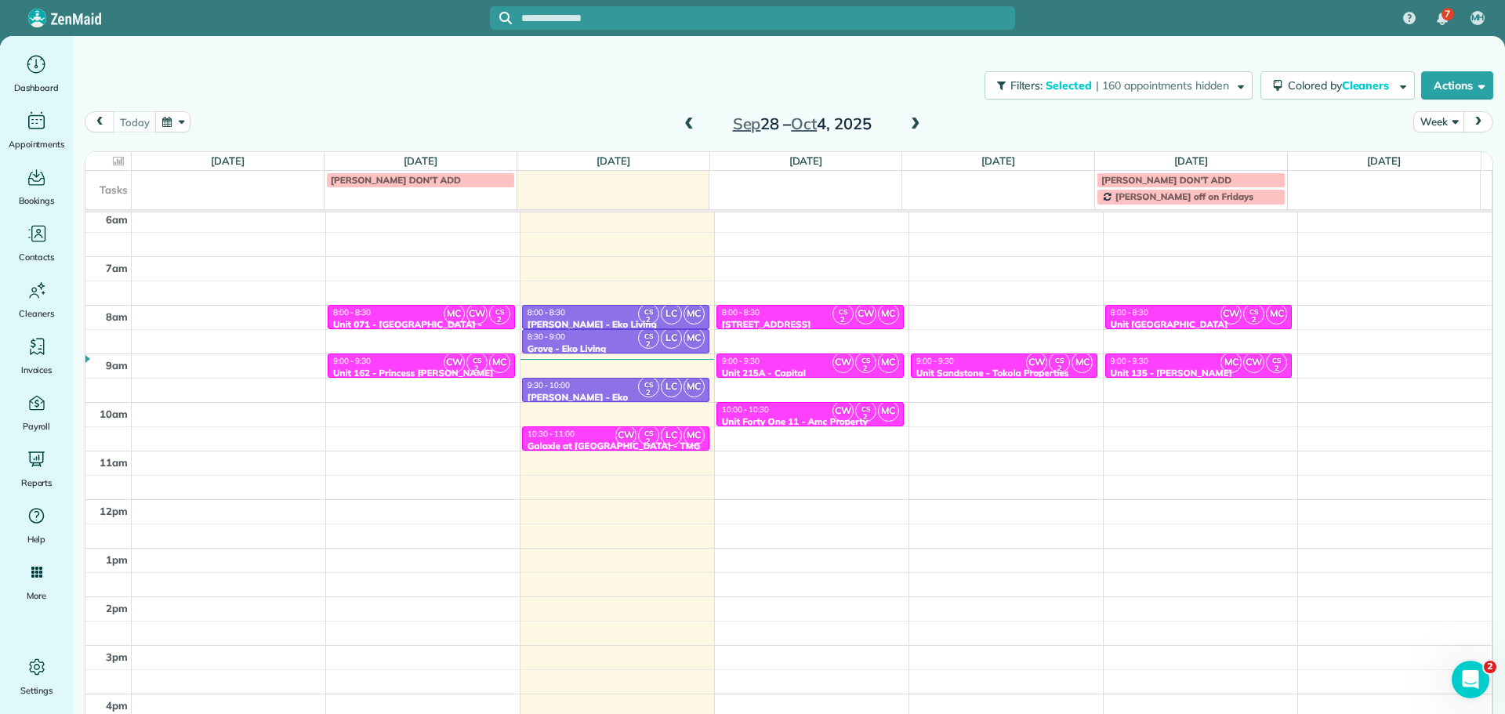
click at [432, 357] on div "9:00 - 9:30" at bounding box center [421, 361] width 178 height 10
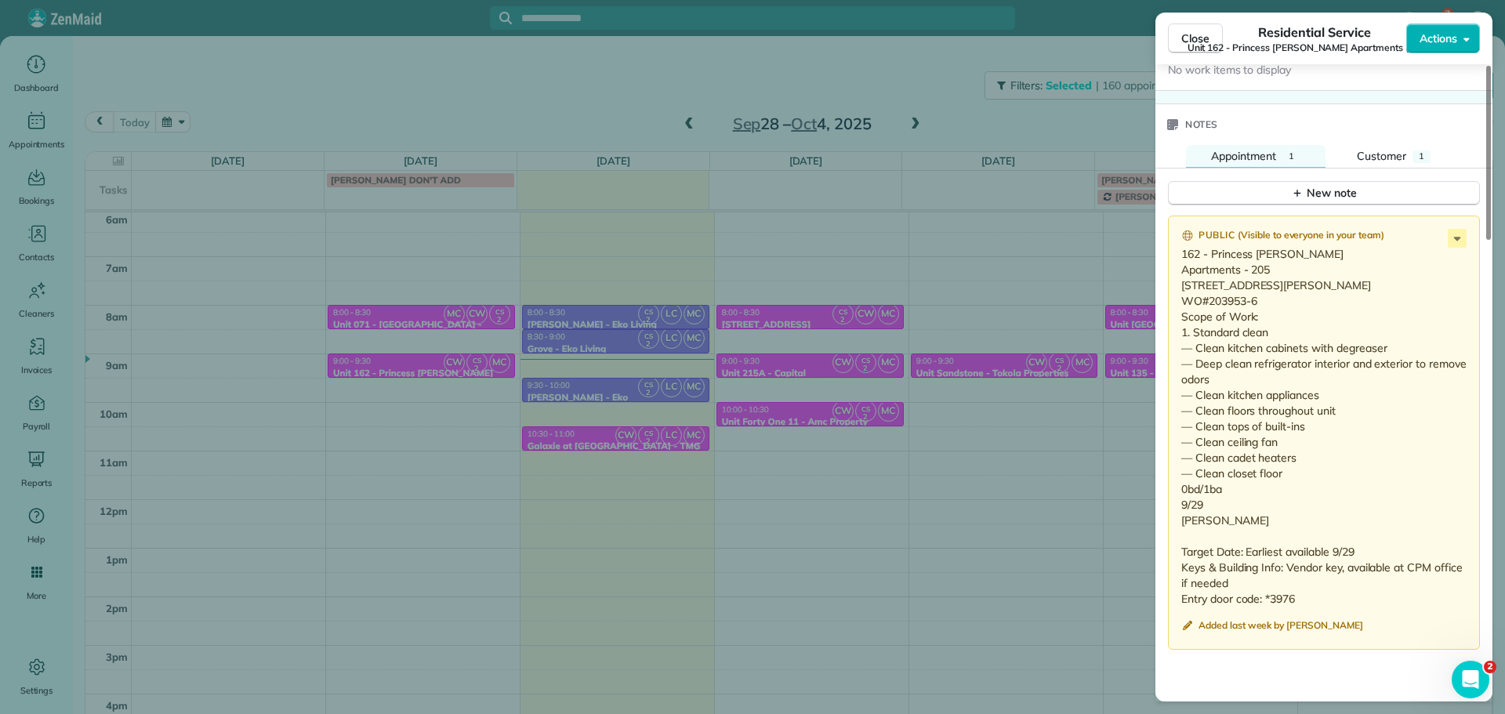
scroll to position [1337, 0]
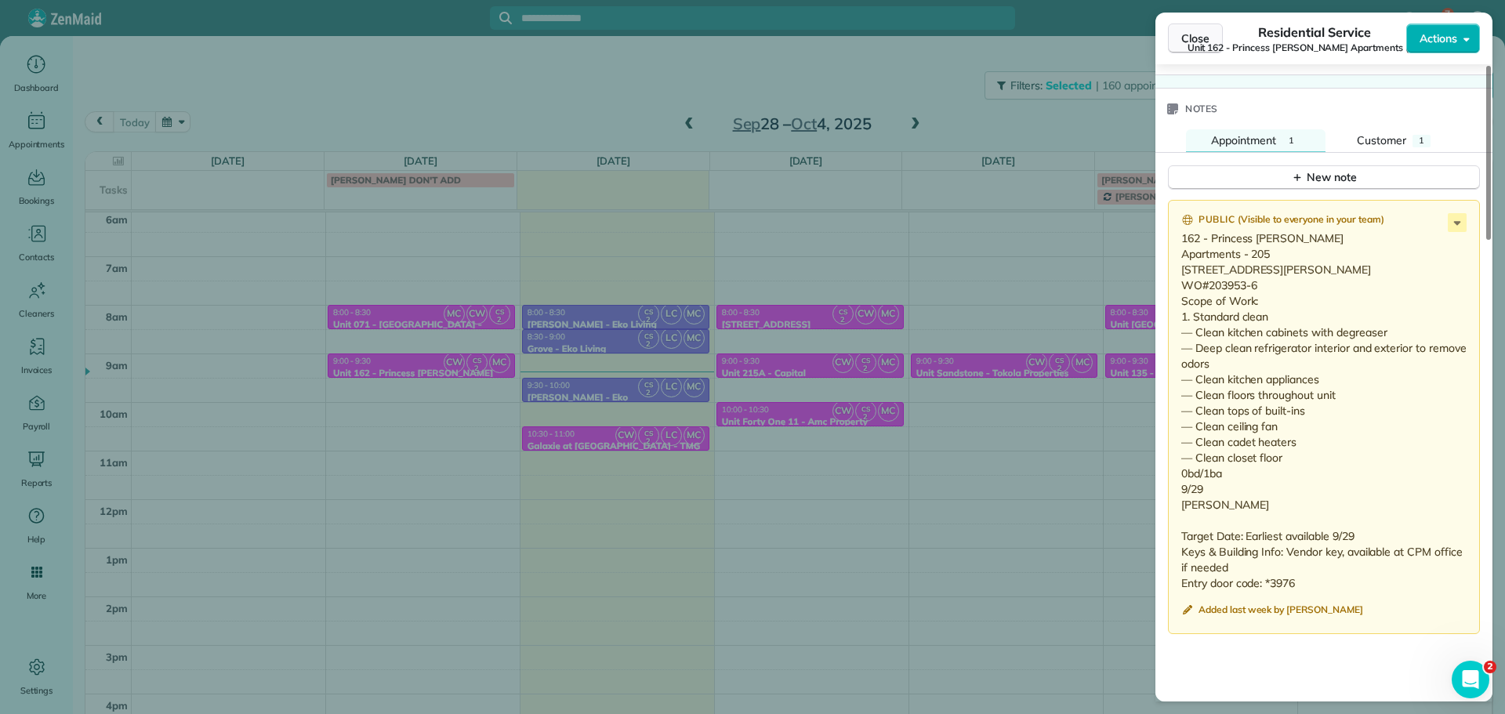
click at [1179, 46] on button "Close" at bounding box center [1195, 39] width 55 height 30
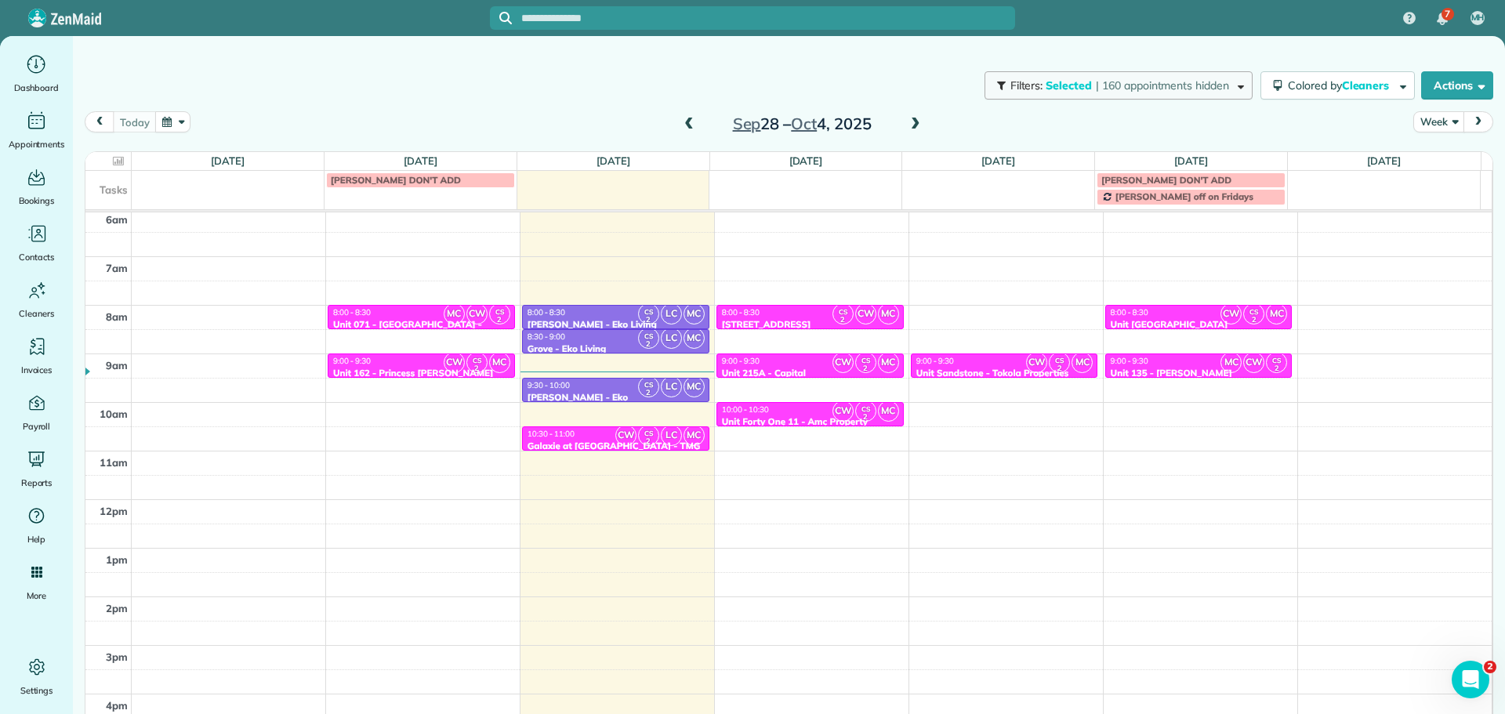
click at [1146, 82] on span "| 160 appointments hidden" at bounding box center [1162, 85] width 133 height 14
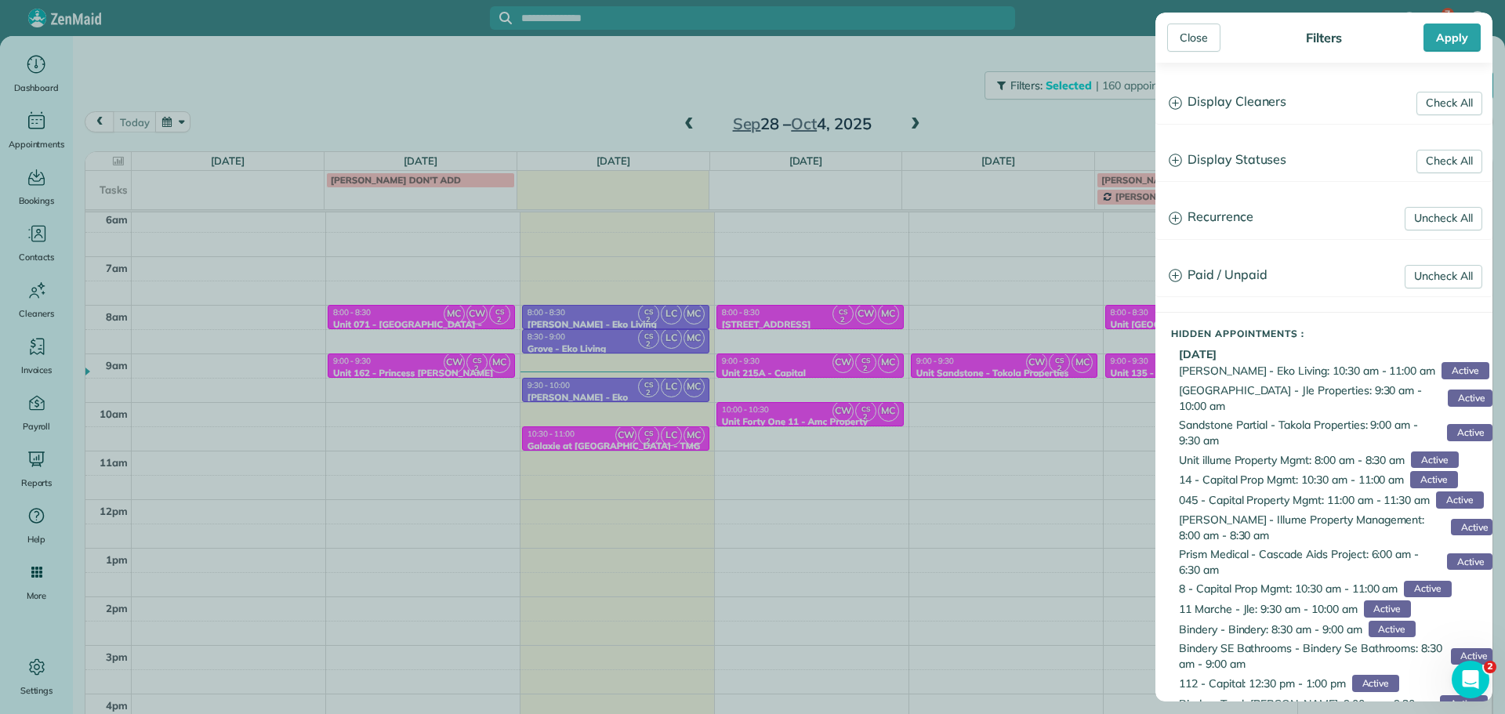
click at [1217, 103] on h3 "Display Cleaners" at bounding box center [1323, 102] width 335 height 40
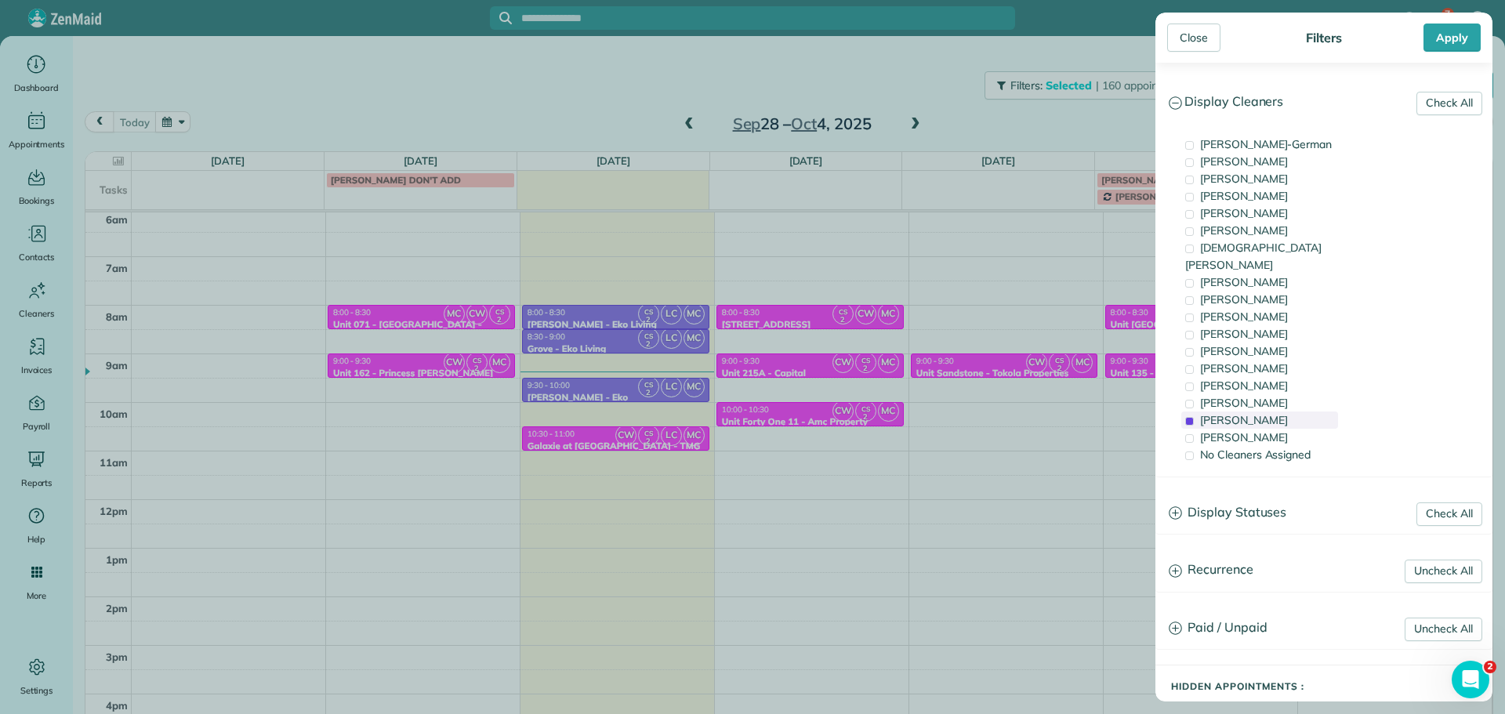
click at [1254, 413] on span "[PERSON_NAME]" at bounding box center [1244, 420] width 88 height 14
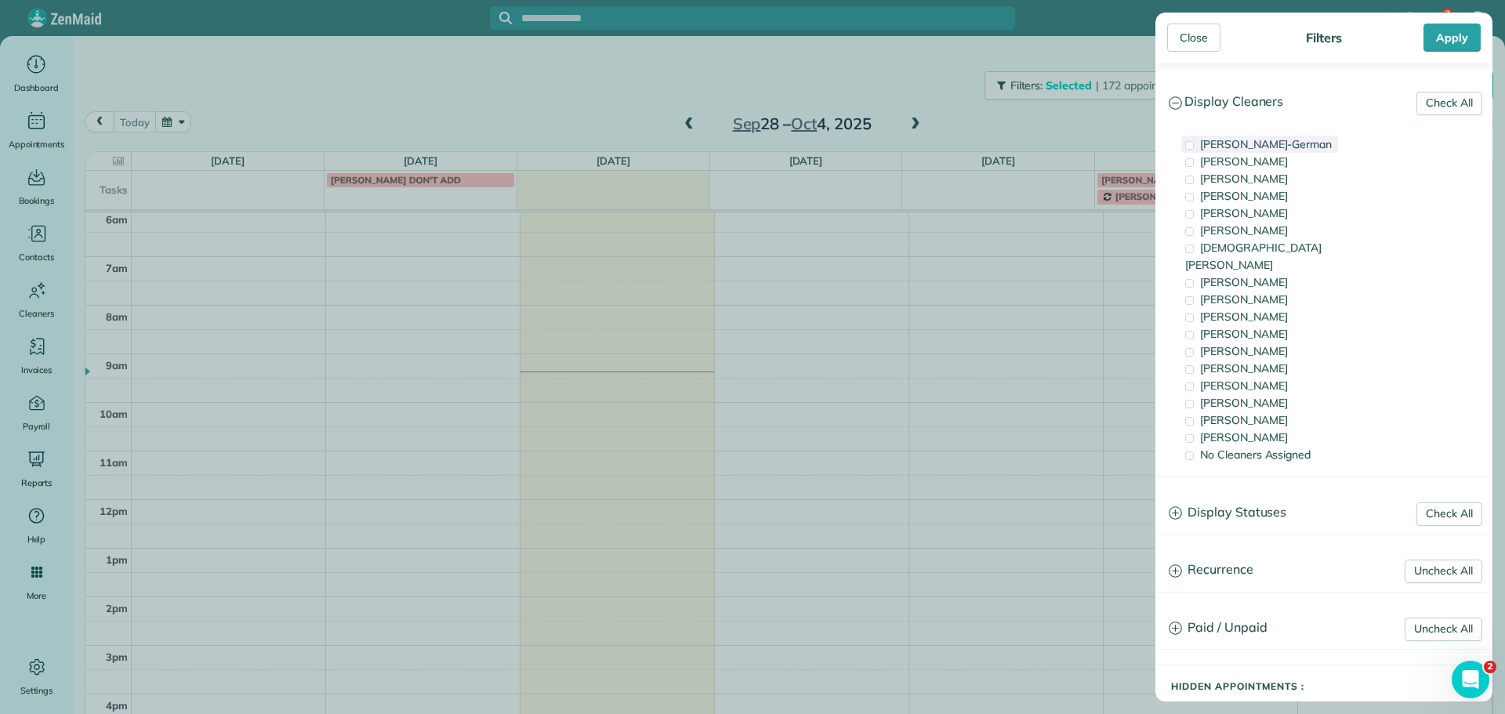
click at [1279, 149] on span "[PERSON_NAME]-German" at bounding box center [1266, 144] width 132 height 14
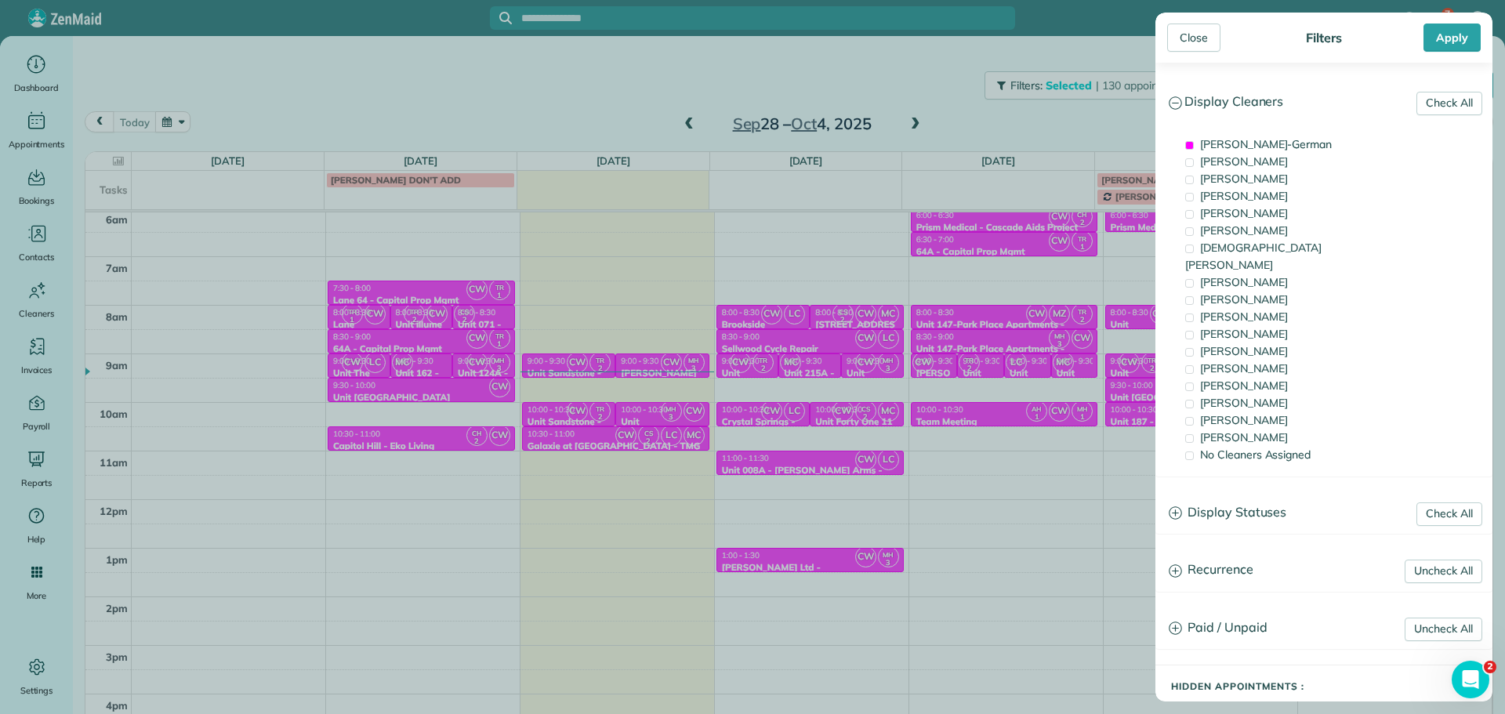
click at [693, 368] on div "Close Filters Apply Check All Display Cleaners [PERSON_NAME]-German [PERSON_NAM…" at bounding box center [752, 357] width 1505 height 714
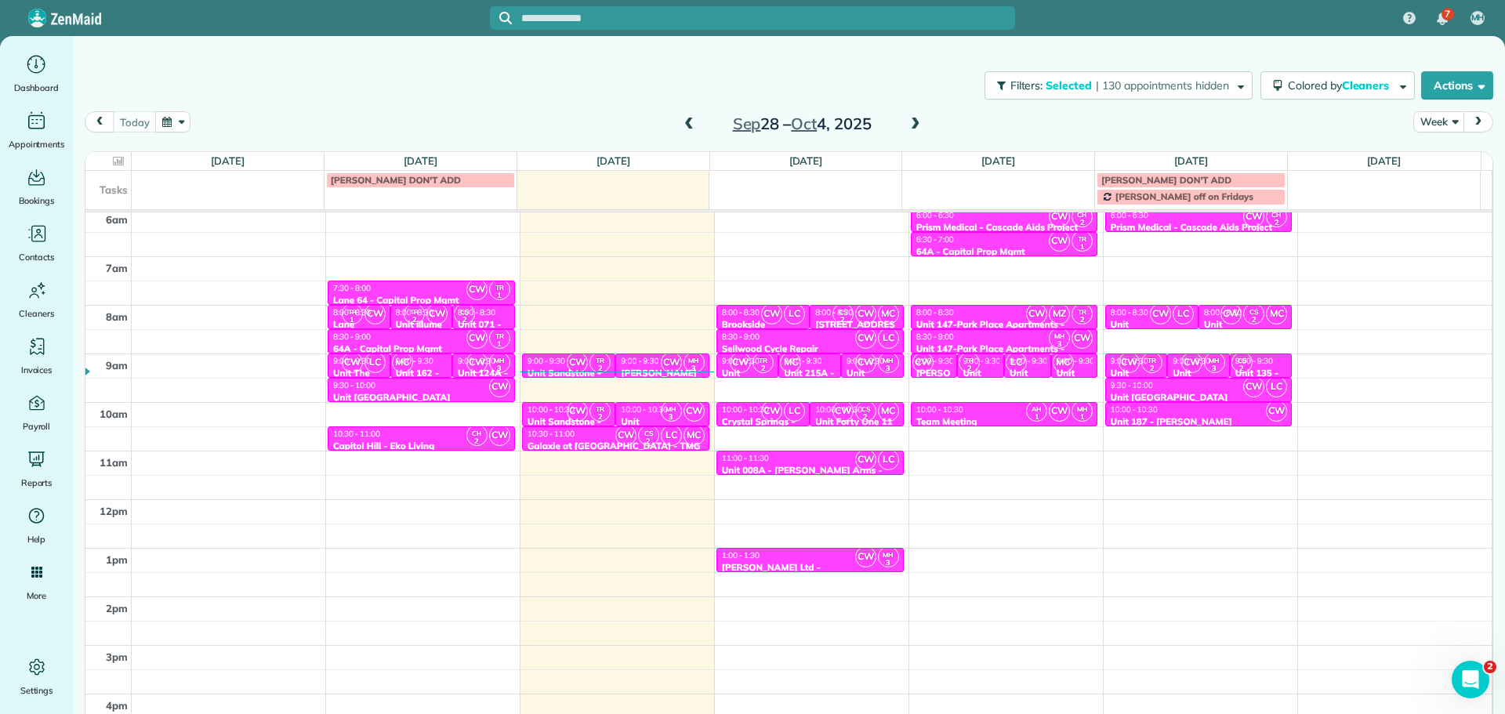
click at [910, 127] on span at bounding box center [915, 125] width 17 height 14
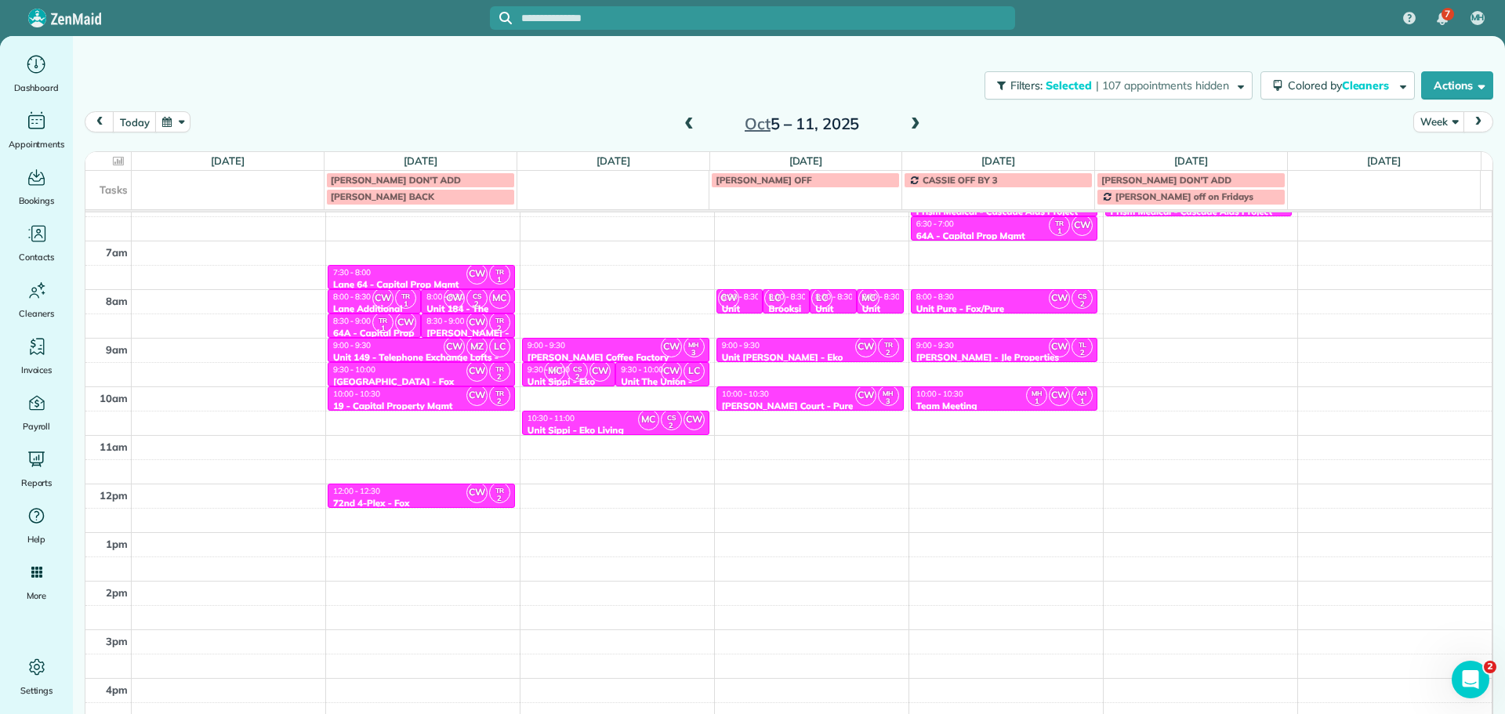
scroll to position [38, 0]
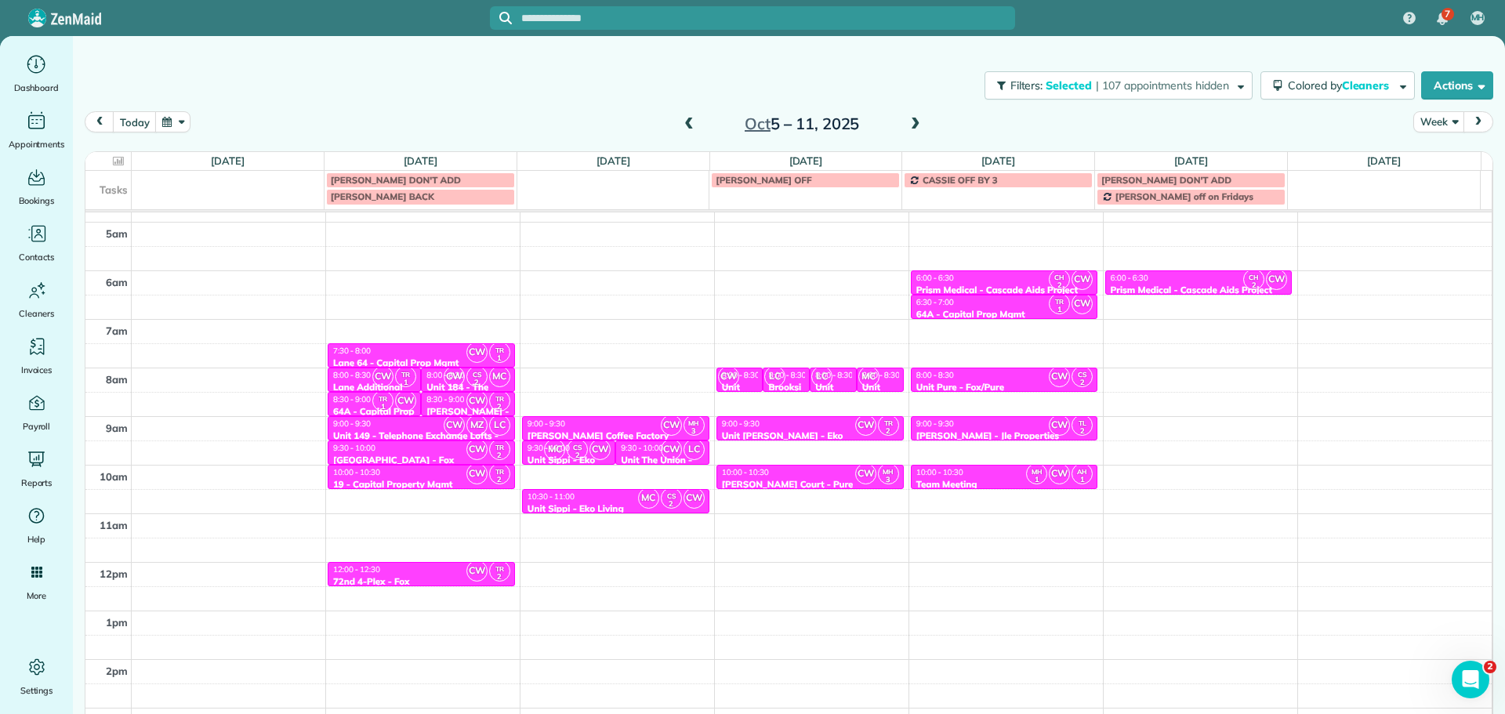
click at [682, 126] on span at bounding box center [688, 125] width 17 height 14
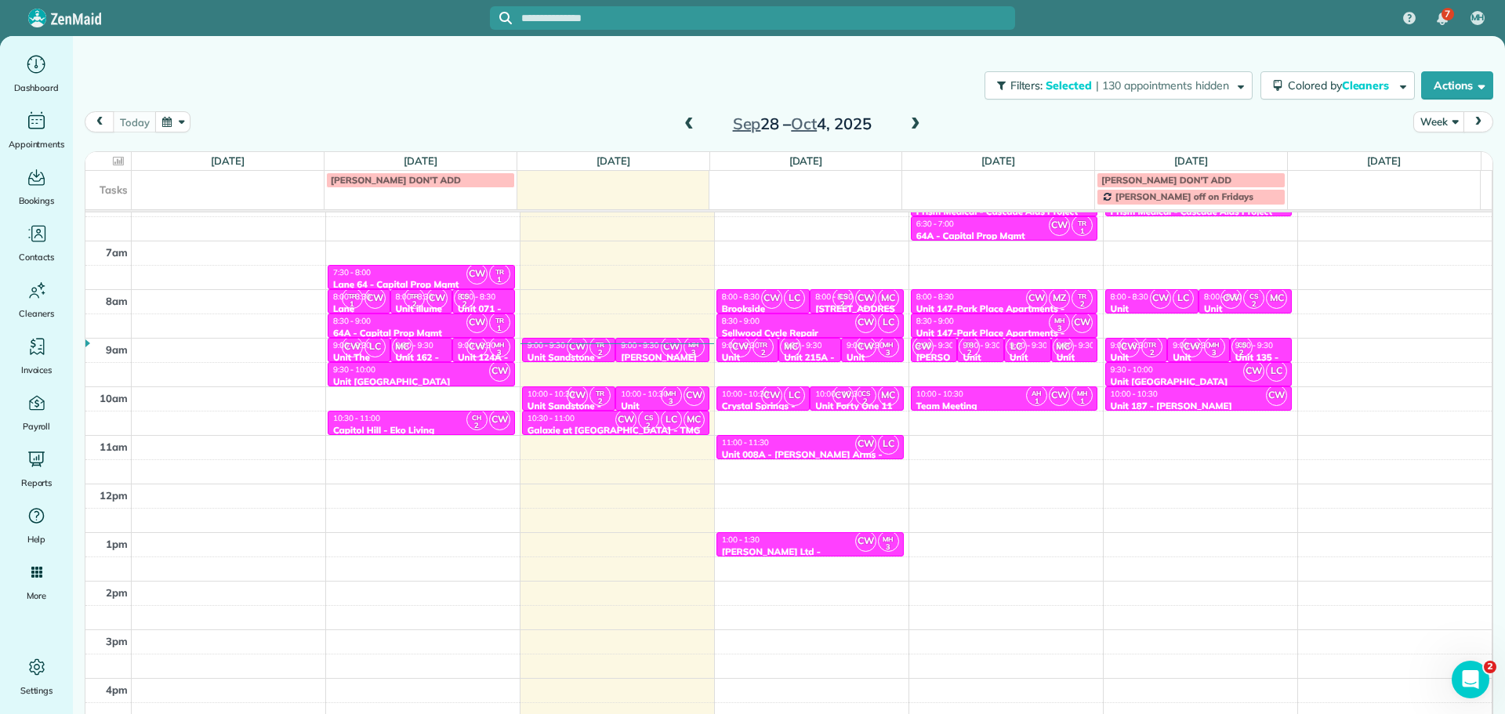
click at [683, 124] on span at bounding box center [688, 125] width 17 height 14
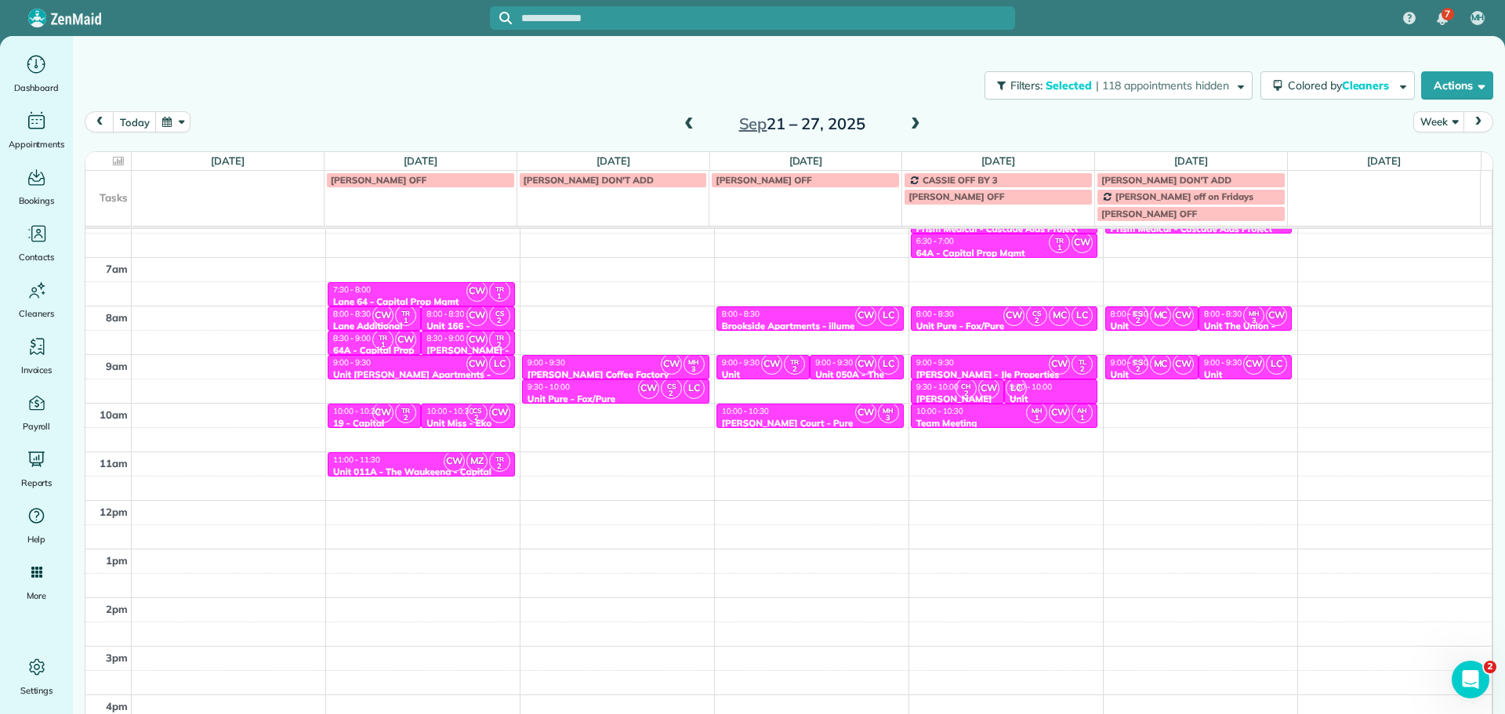
click at [909, 116] on span at bounding box center [915, 125] width 17 height 24
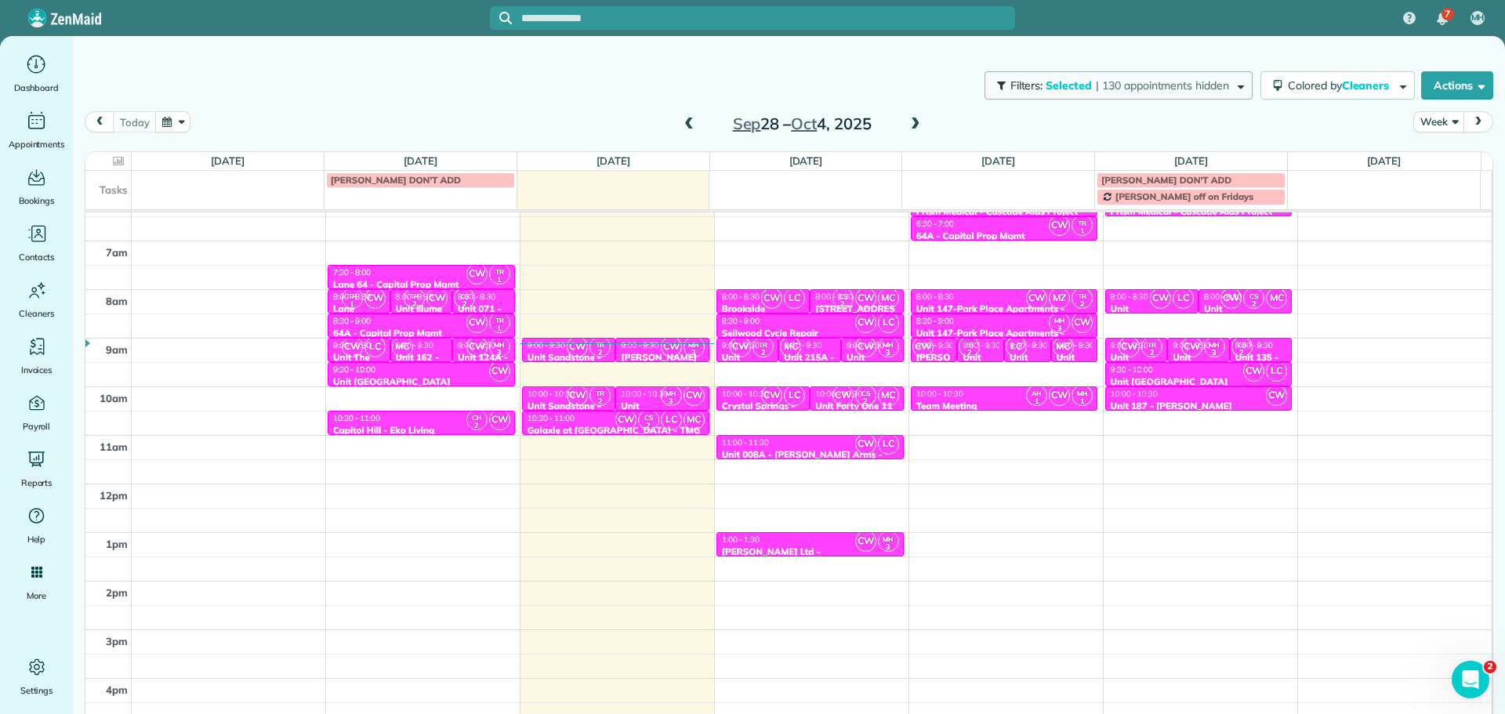
click at [1101, 85] on span "| 130 appointments hidden" at bounding box center [1162, 85] width 133 height 14
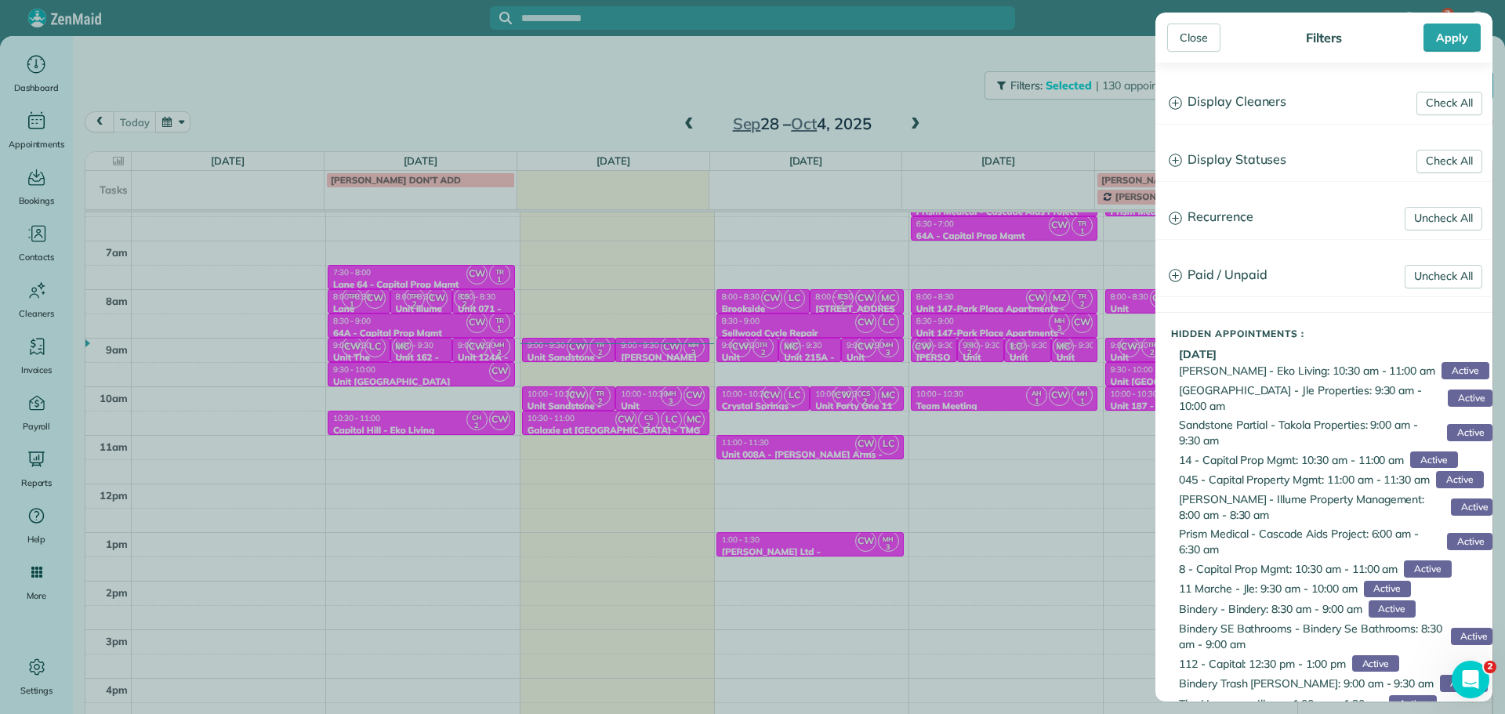
click at [1223, 104] on h3 "Display Cleaners" at bounding box center [1323, 102] width 335 height 40
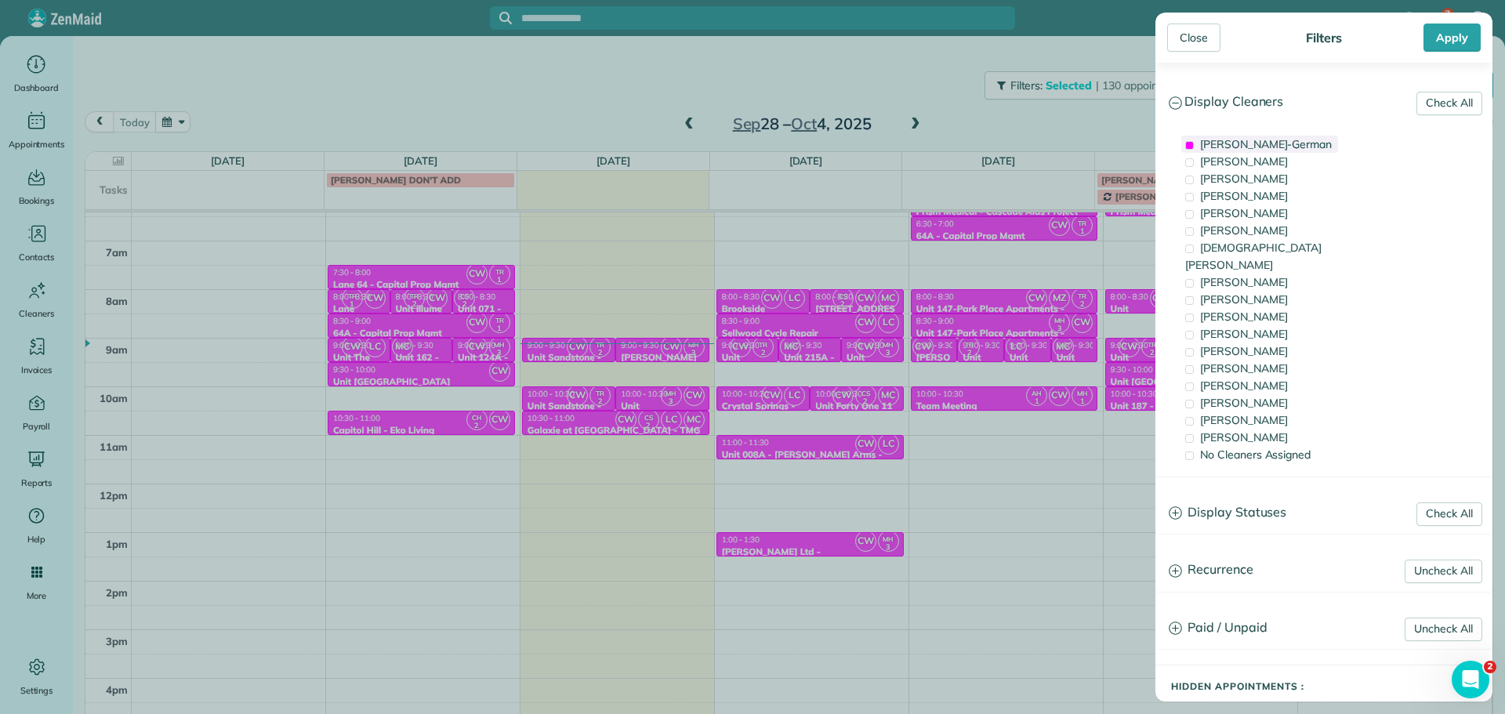
click at [1270, 145] on span "[PERSON_NAME]-German" at bounding box center [1266, 144] width 132 height 14
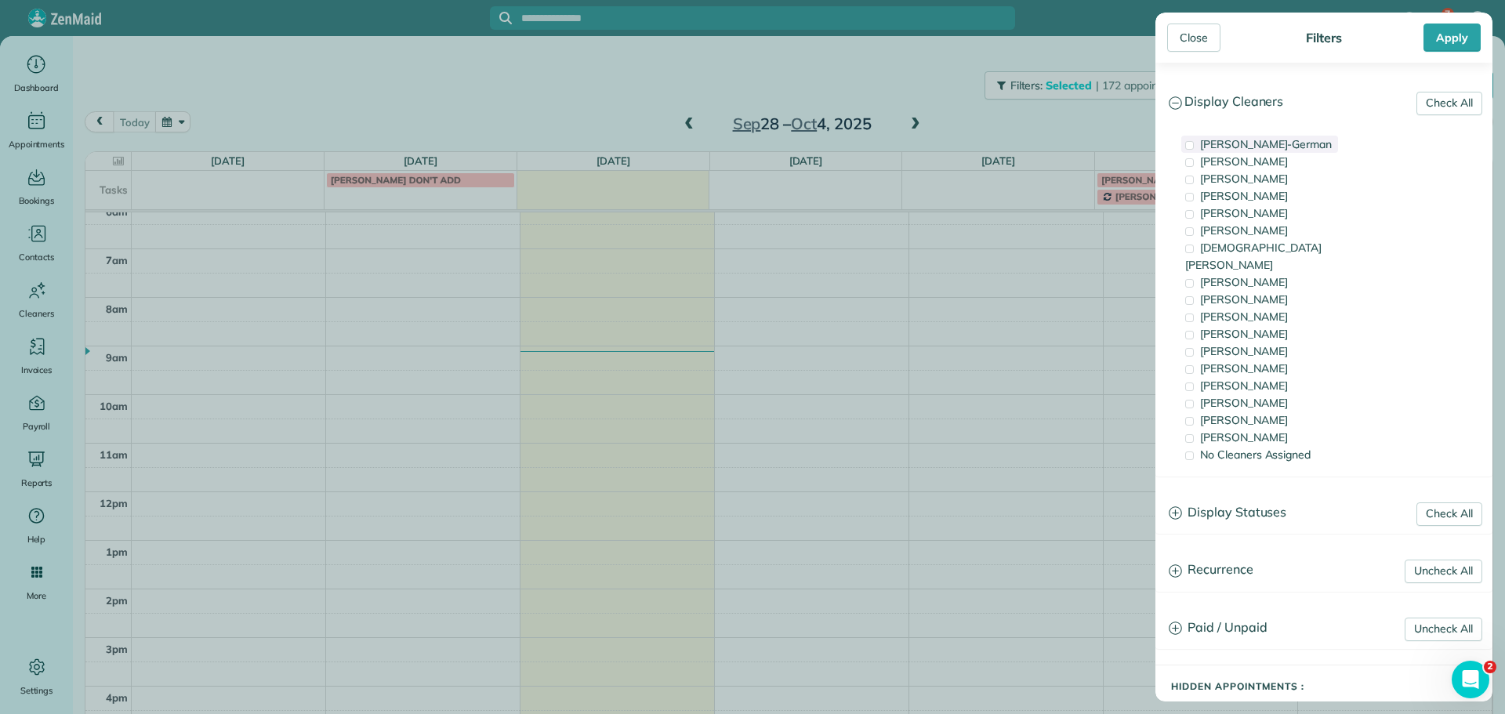
scroll to position [101, 0]
click at [1270, 145] on span "[PERSON_NAME]-German" at bounding box center [1266, 144] width 132 height 14
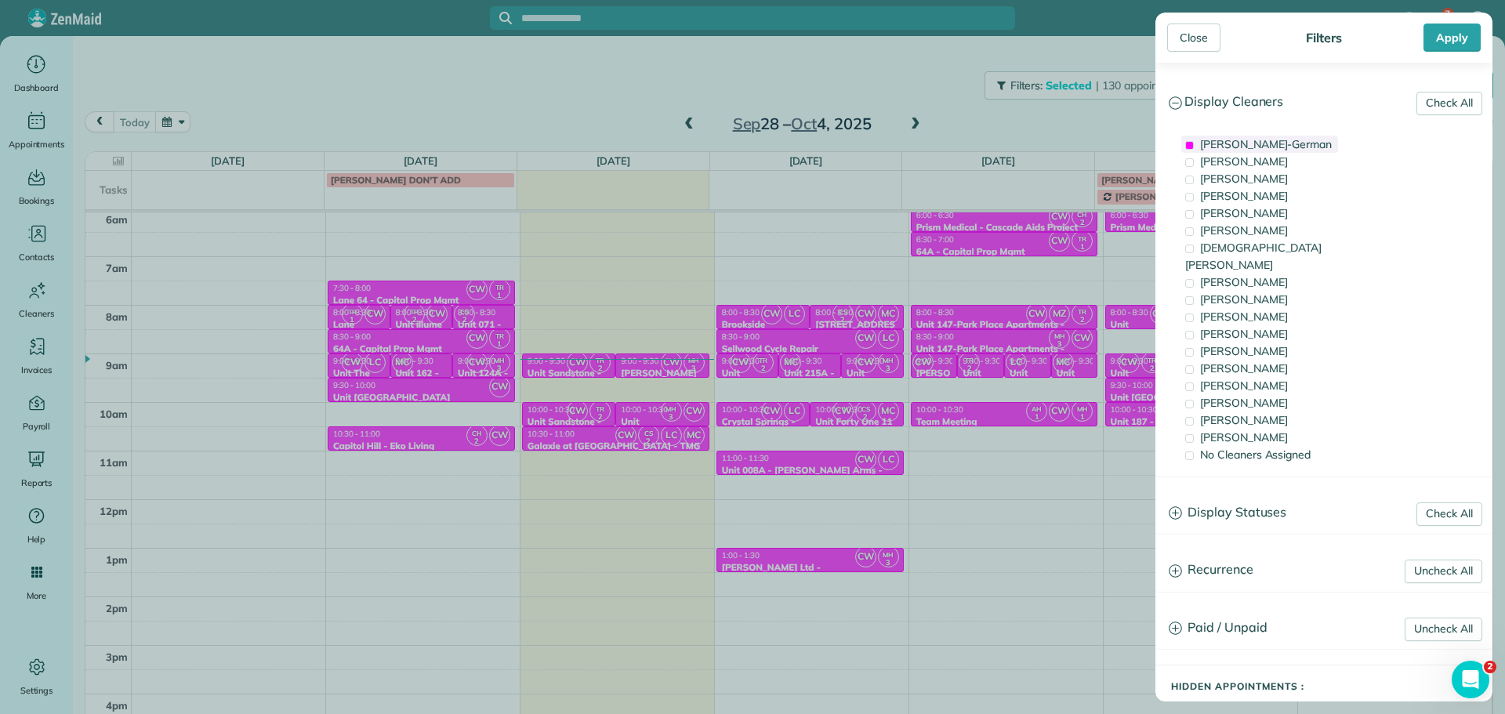
click at [1265, 147] on span "[PERSON_NAME]-German" at bounding box center [1266, 144] width 132 height 14
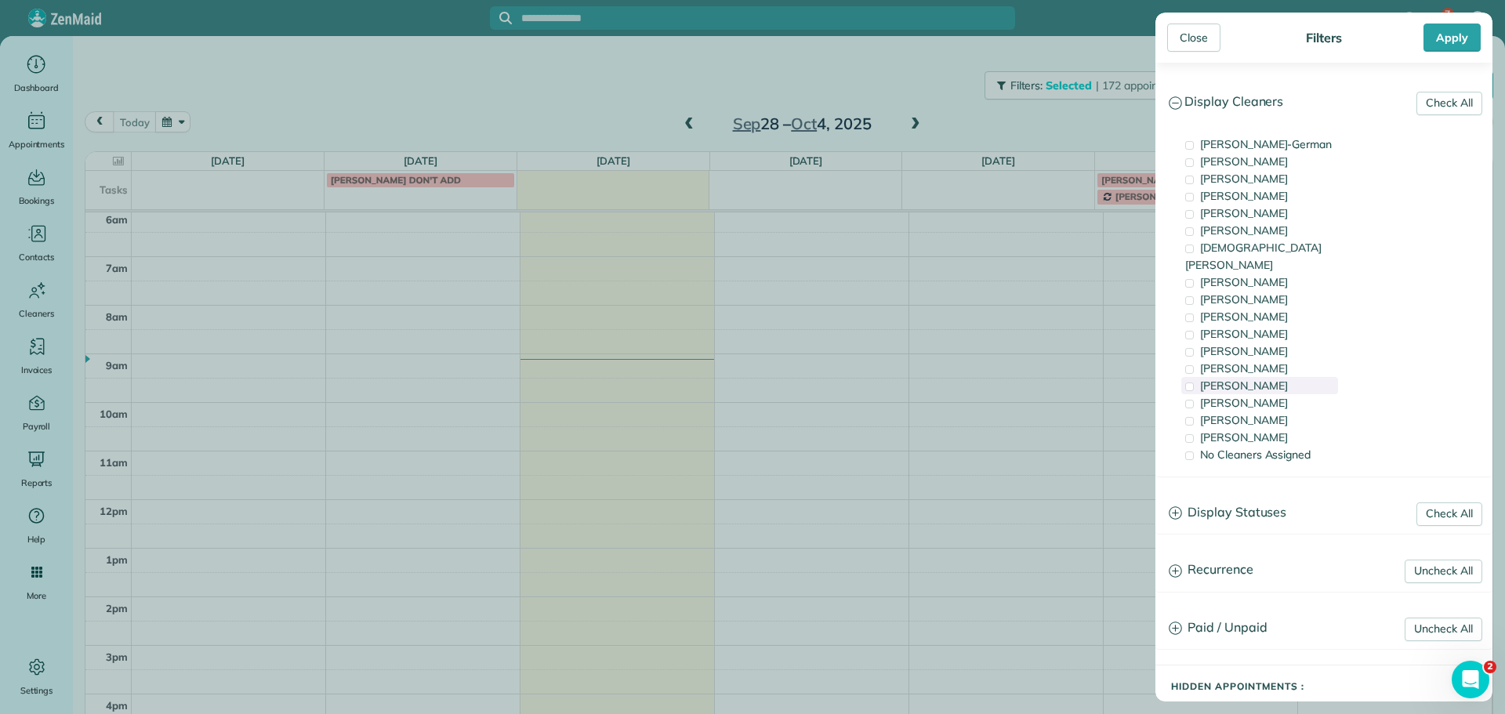
click at [1299, 377] on div "[PERSON_NAME]" at bounding box center [1259, 385] width 157 height 17
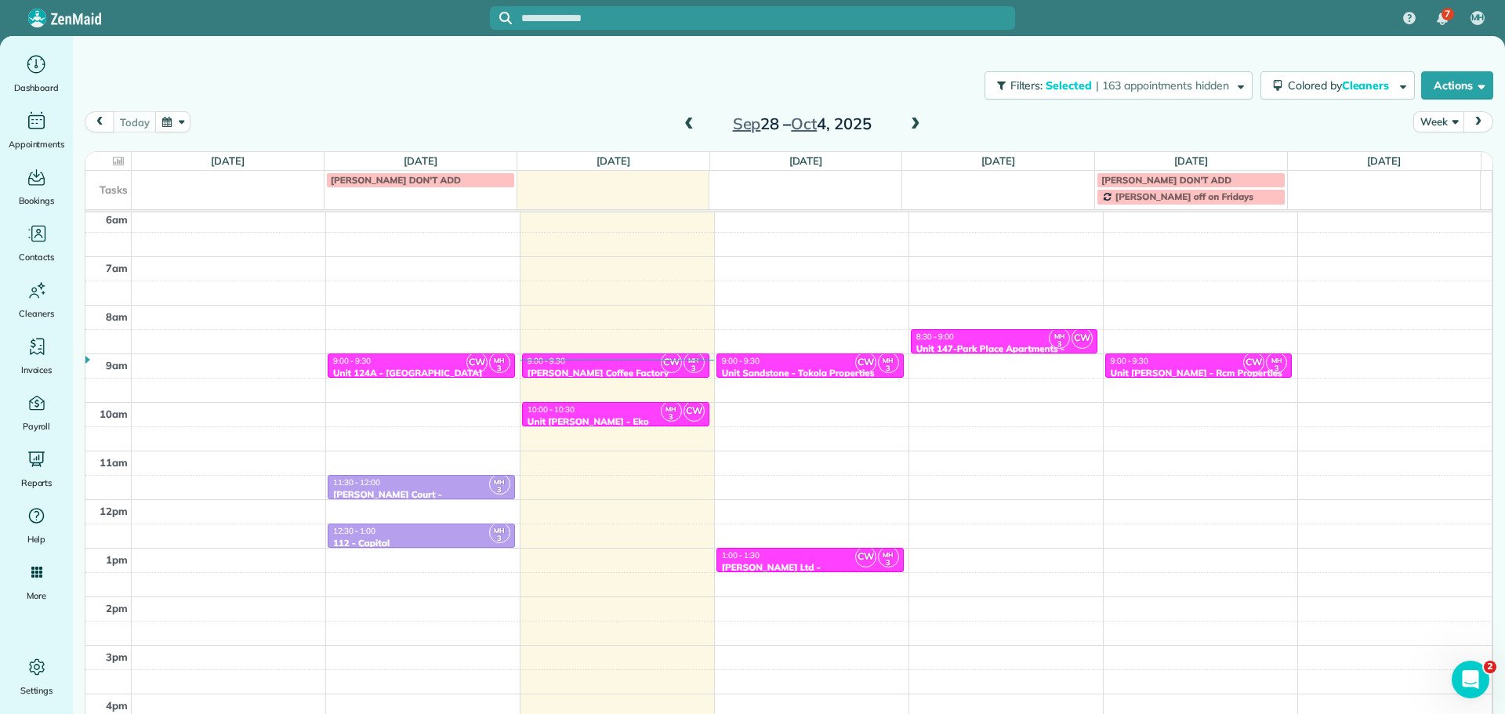
click at [680, 116] on div "Close Filters Apply Check All Display Cleaners [PERSON_NAME]-German [PERSON_NAM…" at bounding box center [752, 357] width 1505 height 714
click at [1232, 82] on span "button" at bounding box center [1238, 85] width 12 height 12
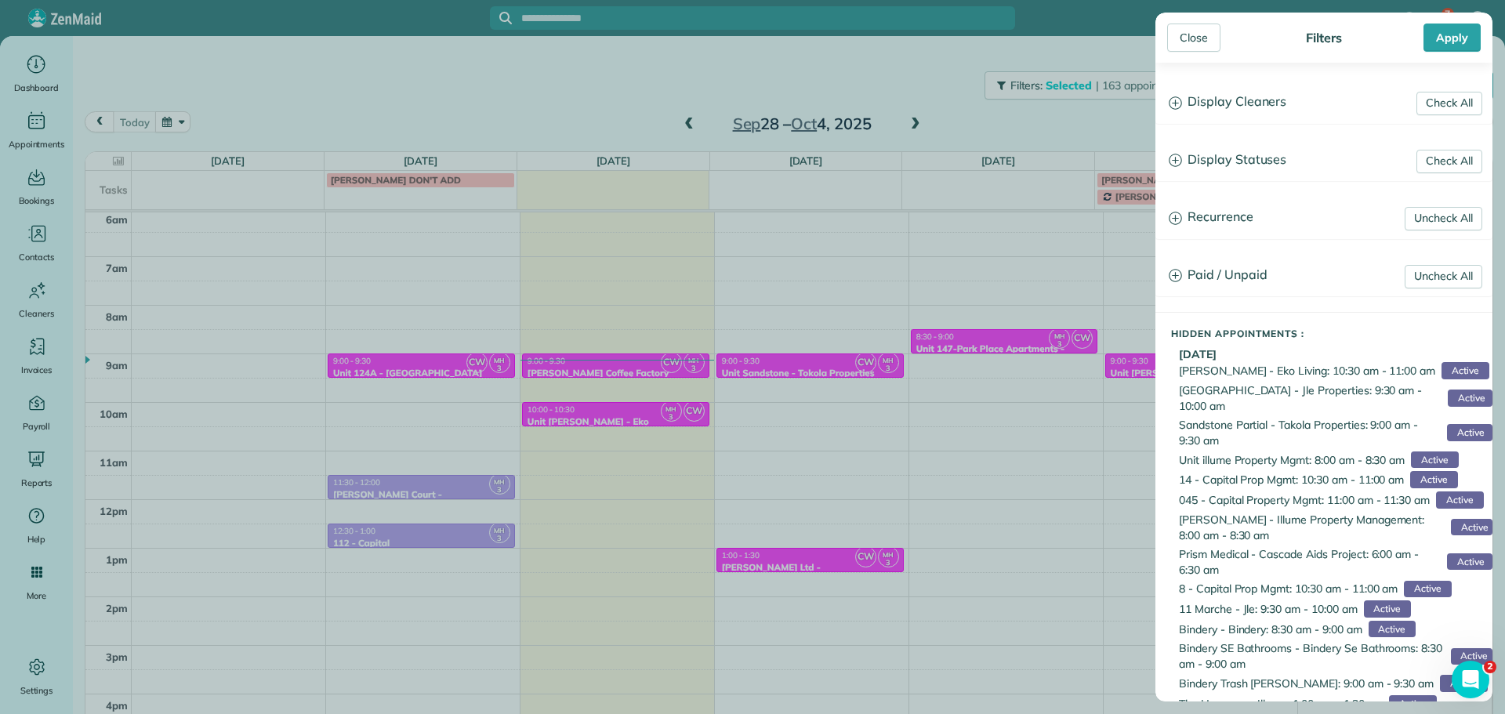
click at [1281, 110] on h3 "Display Cleaners" at bounding box center [1323, 102] width 335 height 40
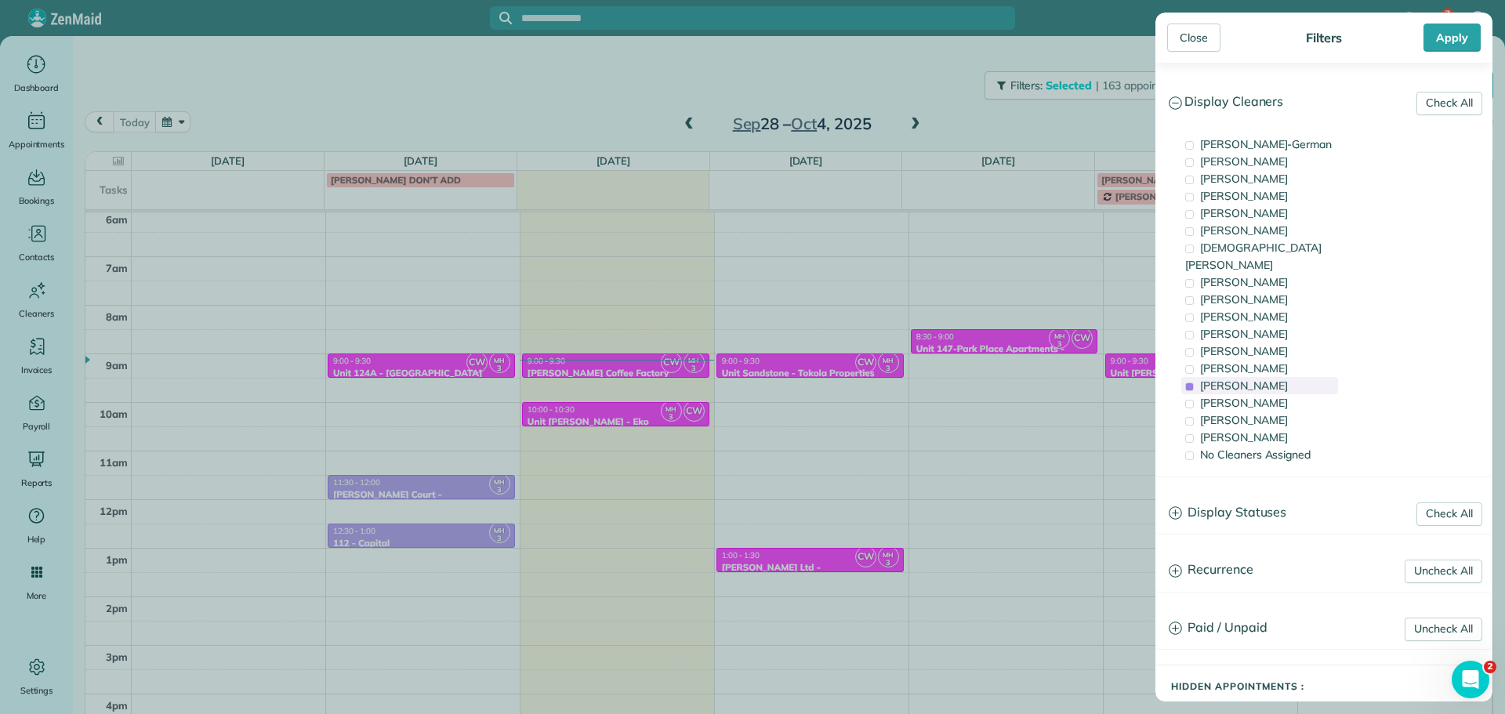
click at [1248, 379] on span "[PERSON_NAME]" at bounding box center [1244, 386] width 88 height 14
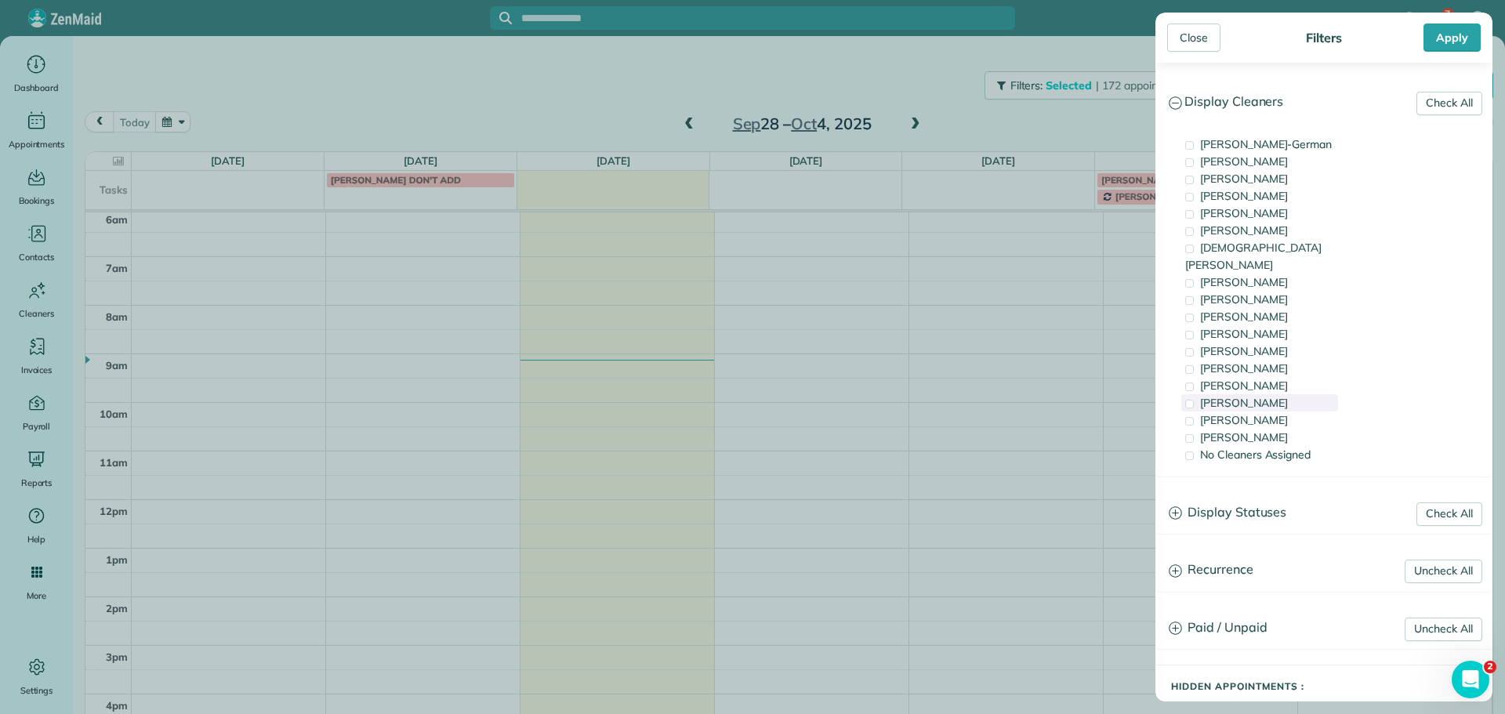
click at [1252, 396] on span "[PERSON_NAME]" at bounding box center [1244, 403] width 88 height 14
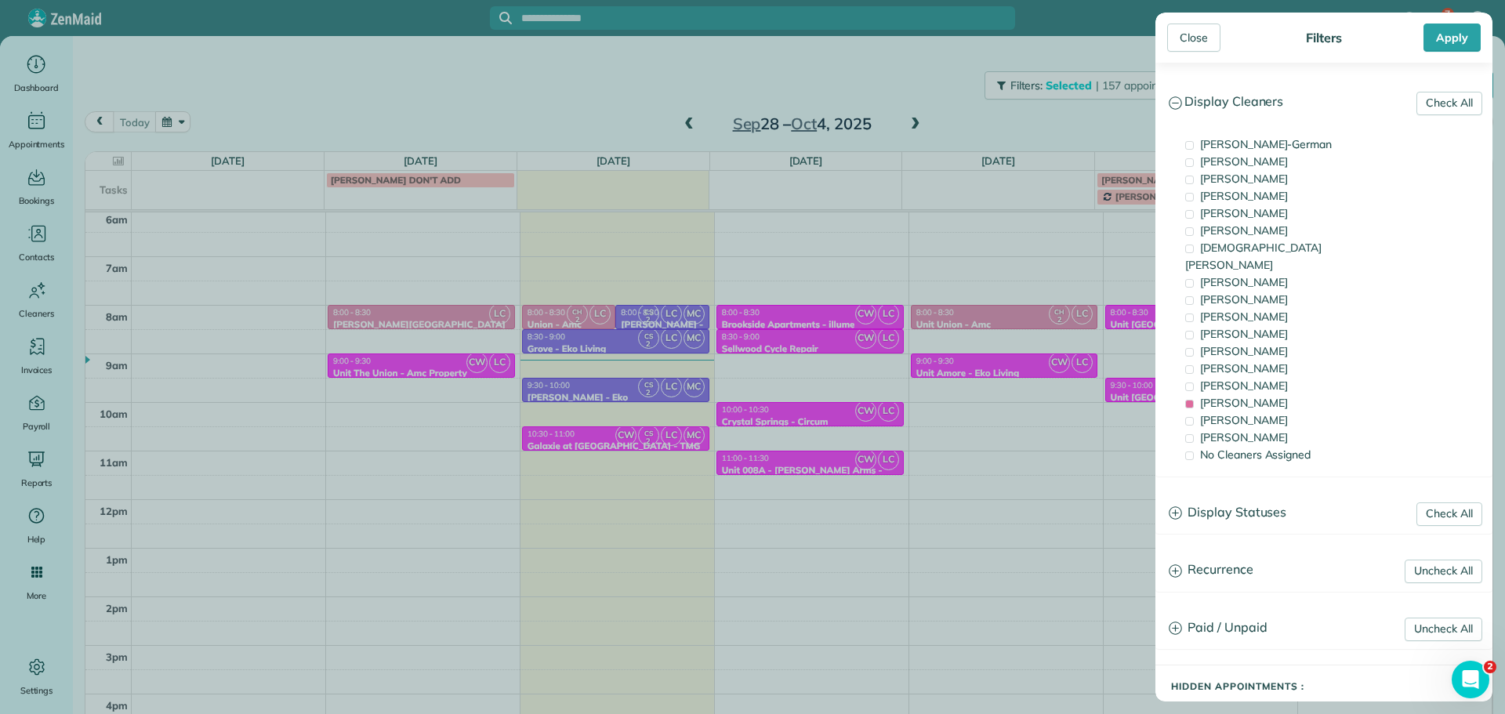
click at [1281, 108] on h3 "Display Cleaners" at bounding box center [1323, 102] width 335 height 40
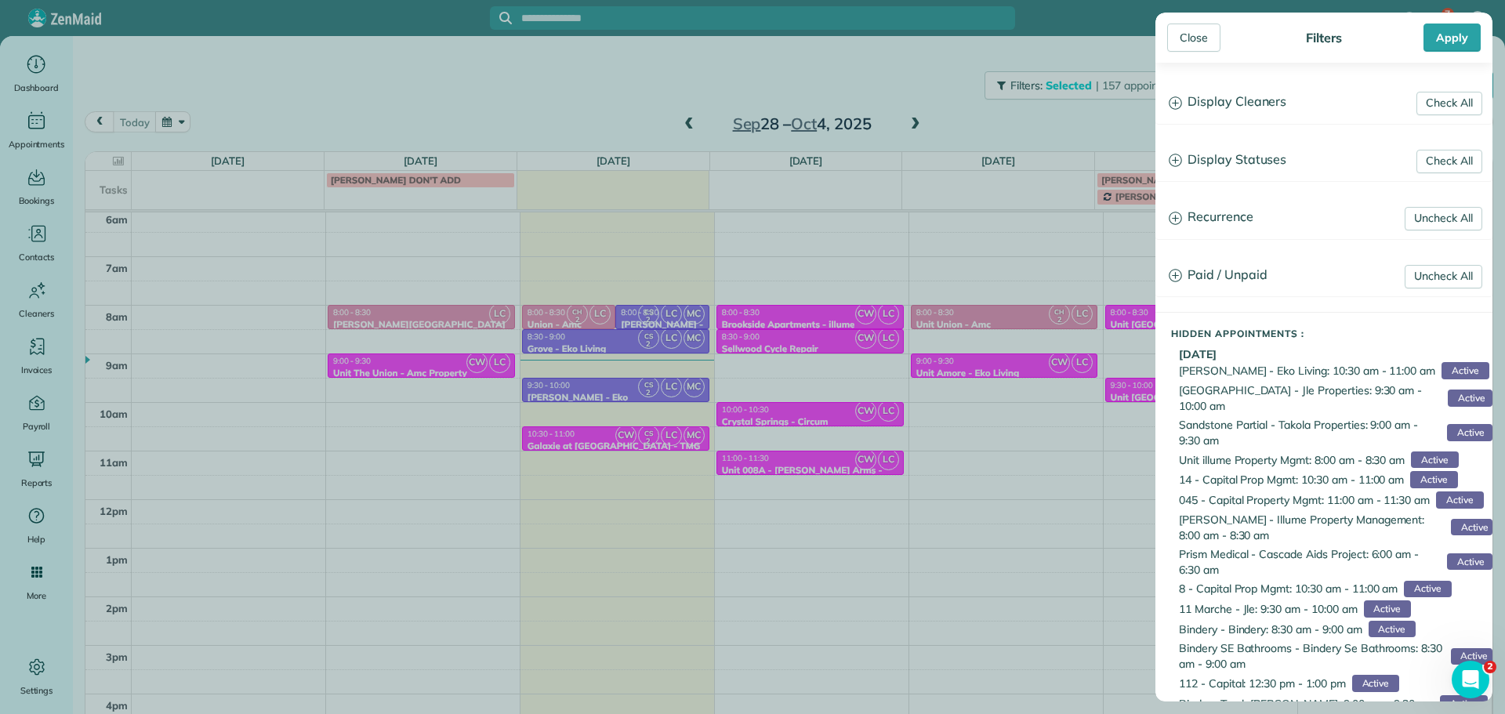
click at [1276, 171] on h3 "Display Statuses" at bounding box center [1323, 160] width 335 height 40
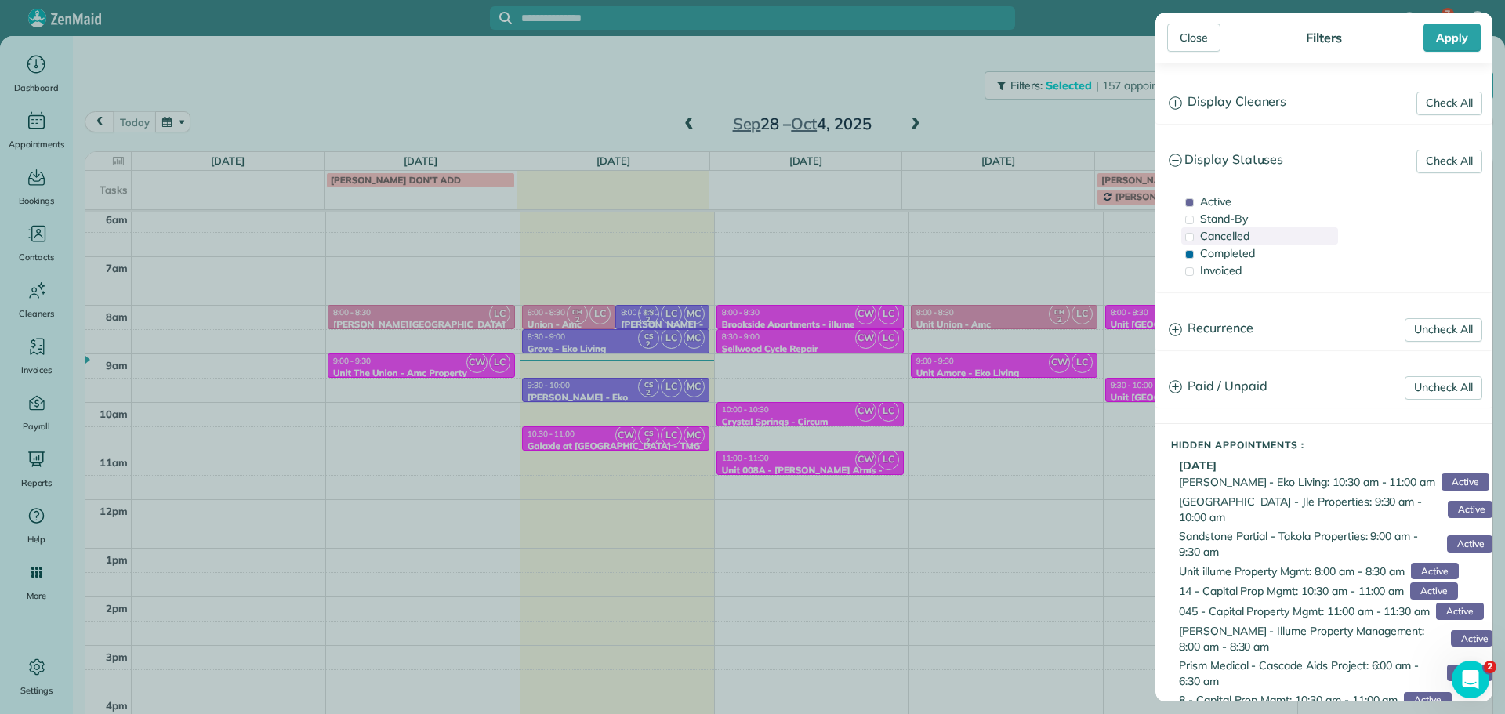
click at [1255, 237] on div "Cancelled" at bounding box center [1259, 235] width 157 height 17
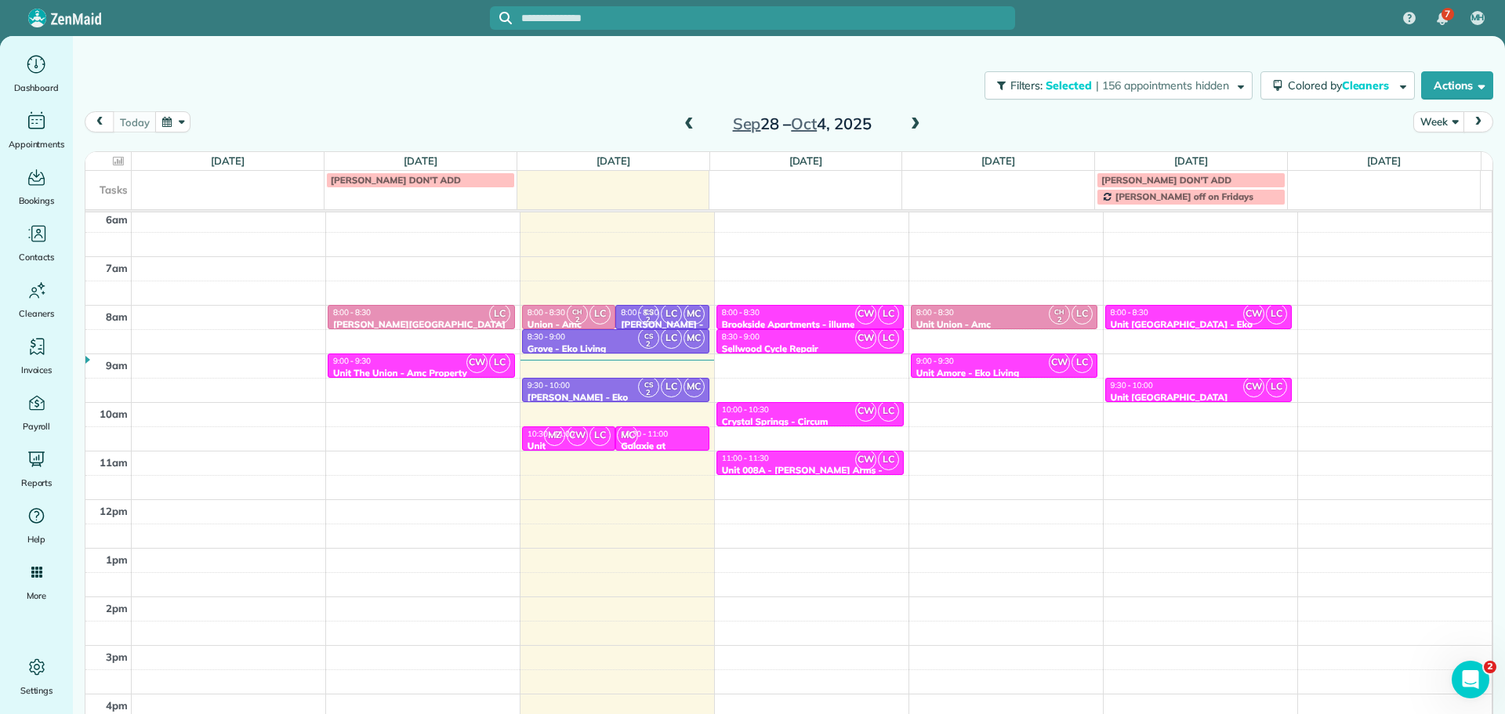
drag, startPoint x: 640, startPoint y: 74, endPoint x: 657, endPoint y: 102, distance: 32.4
click at [638, 79] on div "Close Filters Apply Check All Display Cleaners [PERSON_NAME]-German [PERSON_NAM…" at bounding box center [752, 357] width 1505 height 714
click at [682, 121] on span at bounding box center [688, 125] width 17 height 14
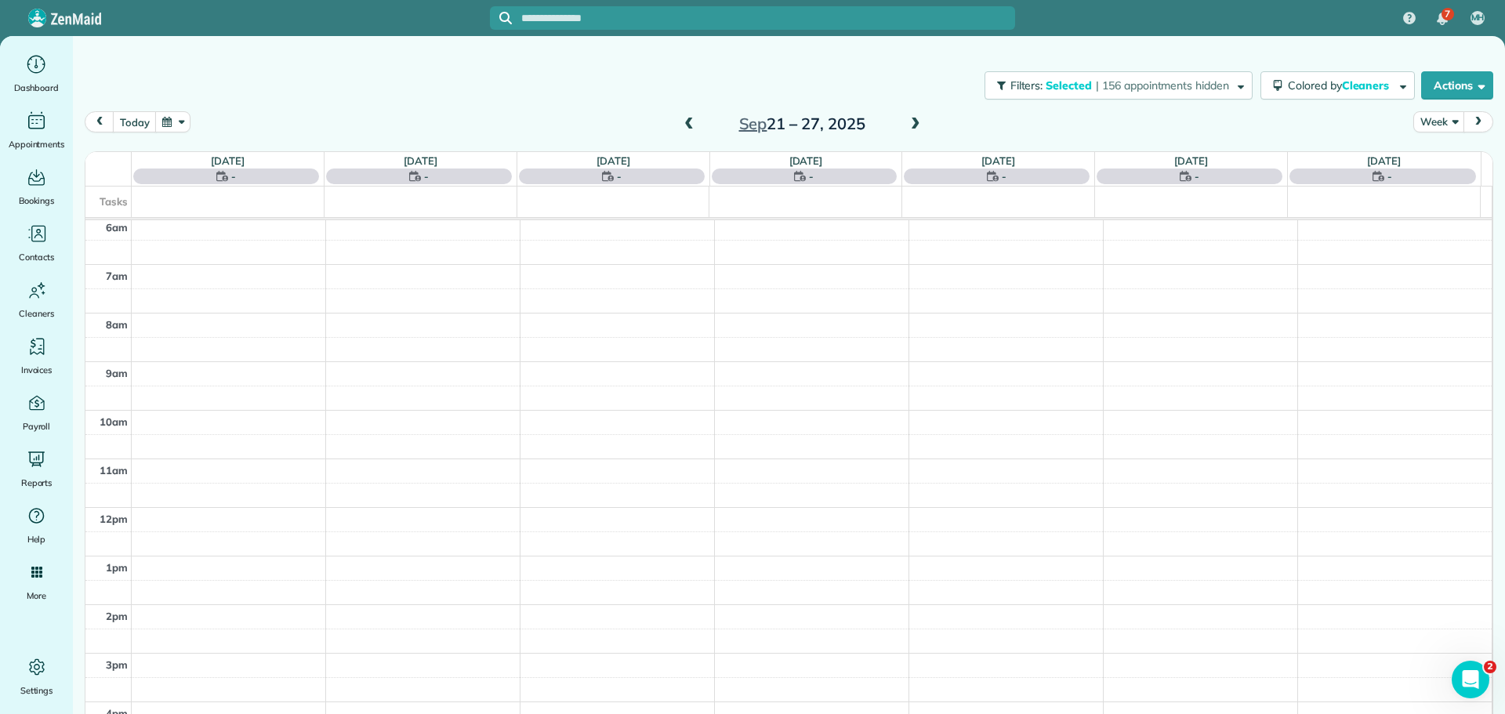
scroll to position [117, 0]
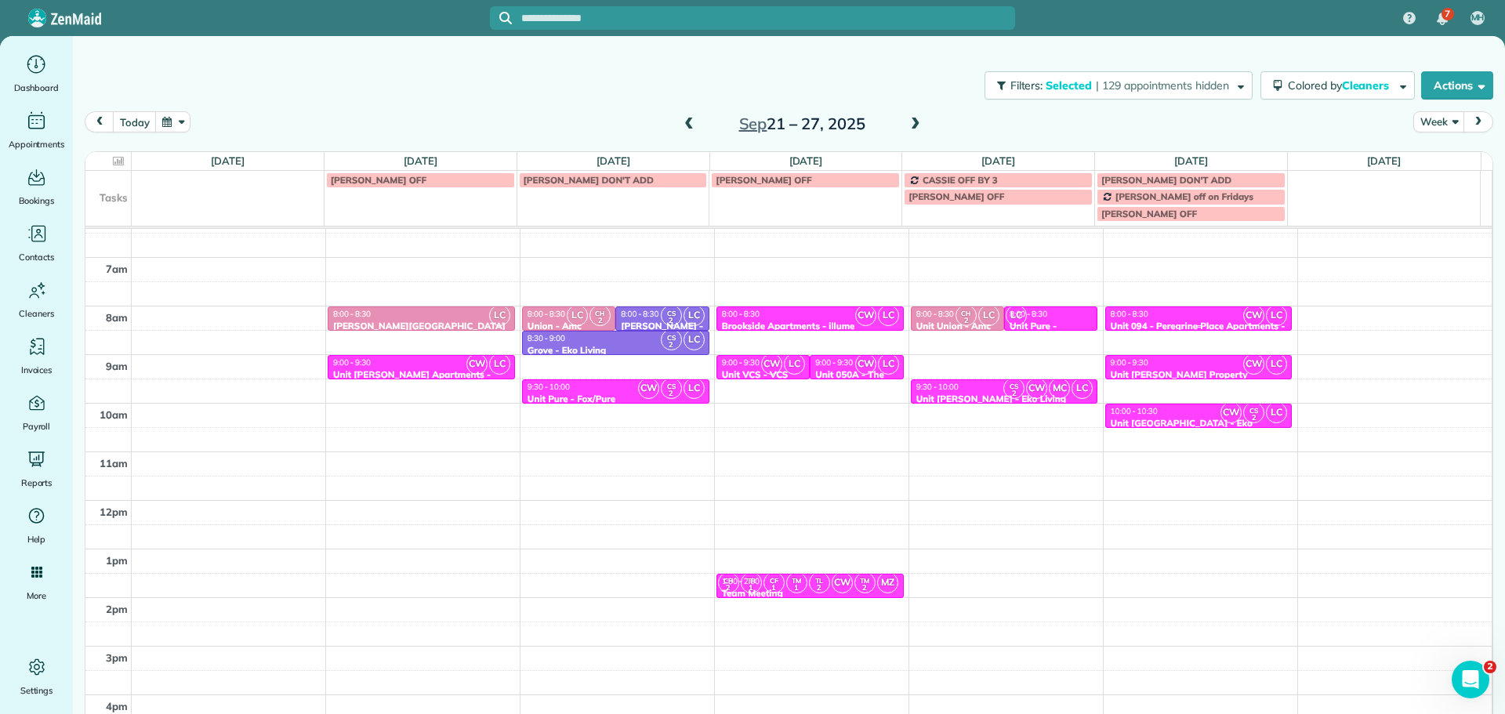
click at [1181, 310] on div "8:00 - 8:30" at bounding box center [1199, 314] width 178 height 10
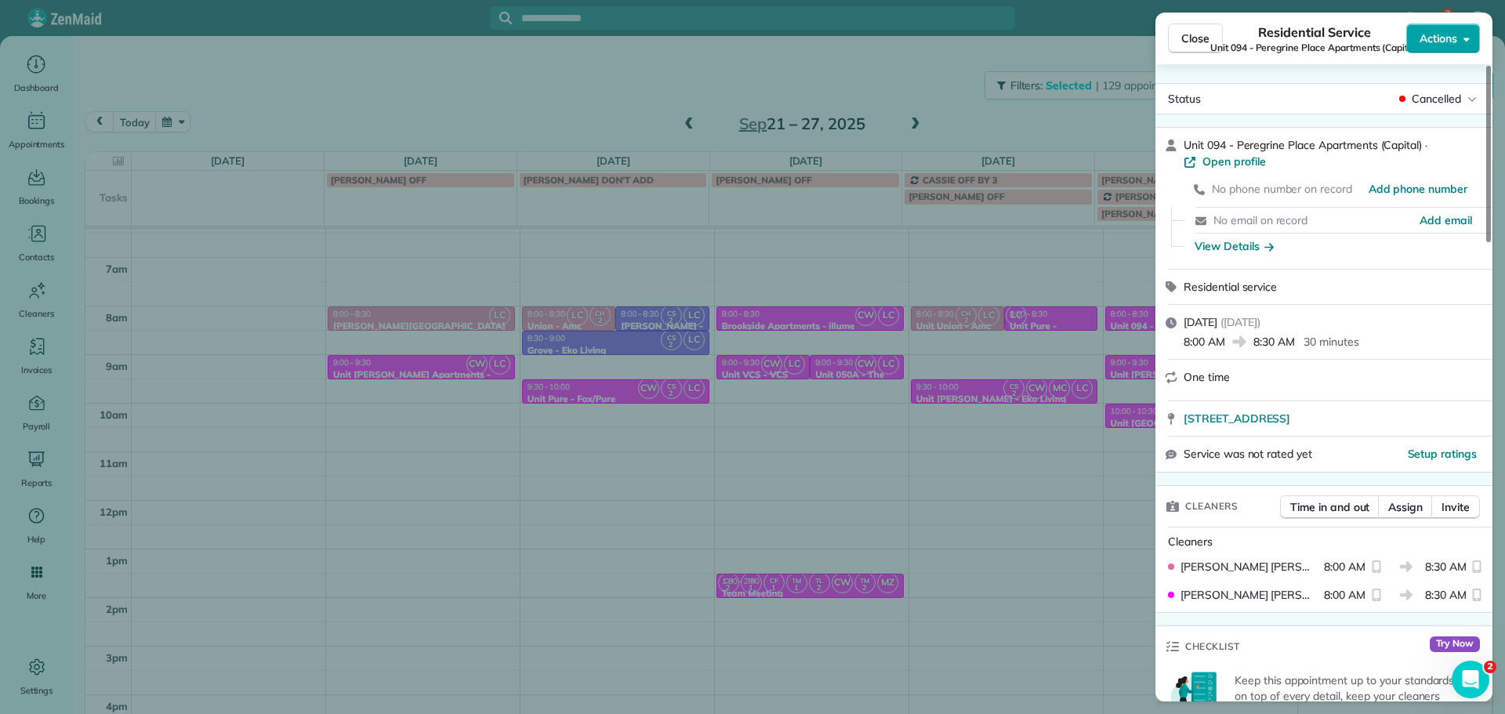
click at [1448, 46] on button "Actions" at bounding box center [1443, 39] width 74 height 30
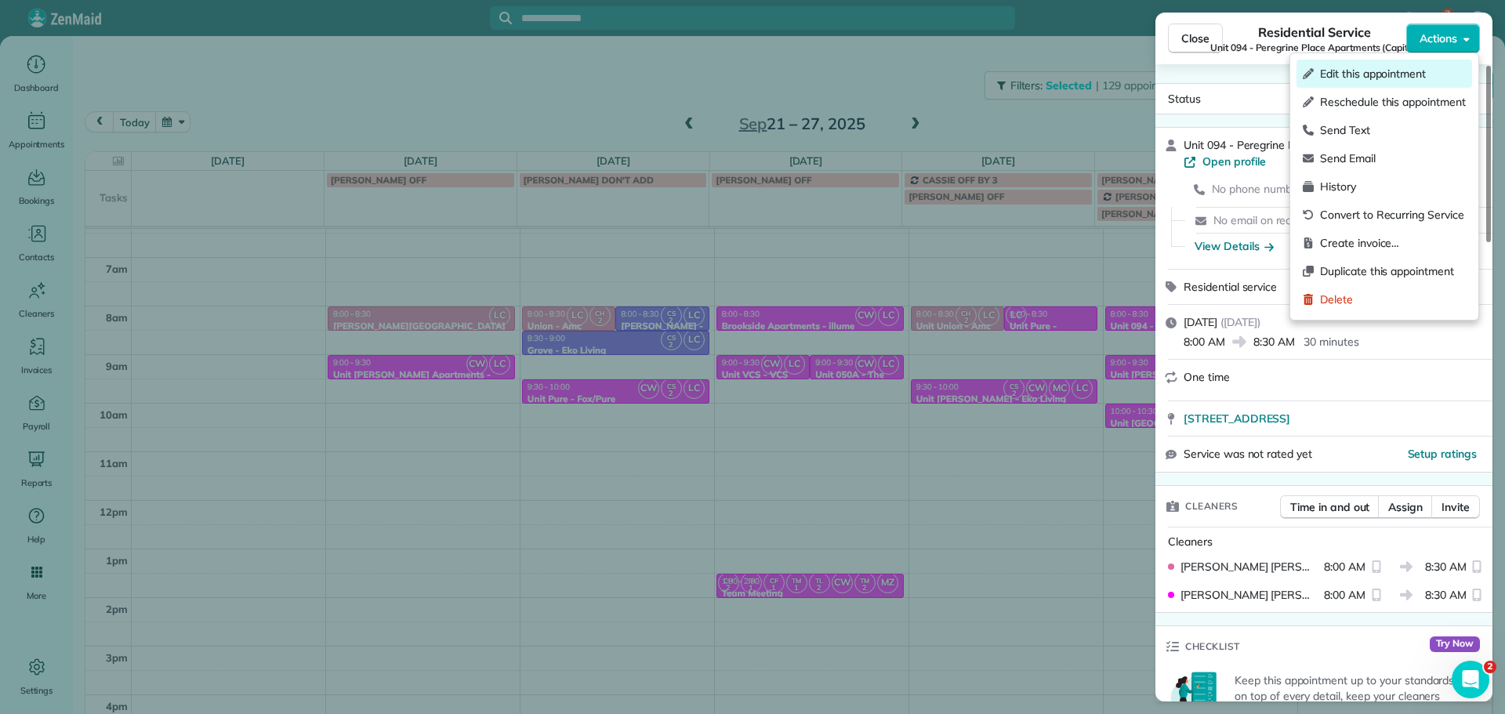
click at [1408, 67] on span "Edit this appointment" at bounding box center [1393, 74] width 146 height 16
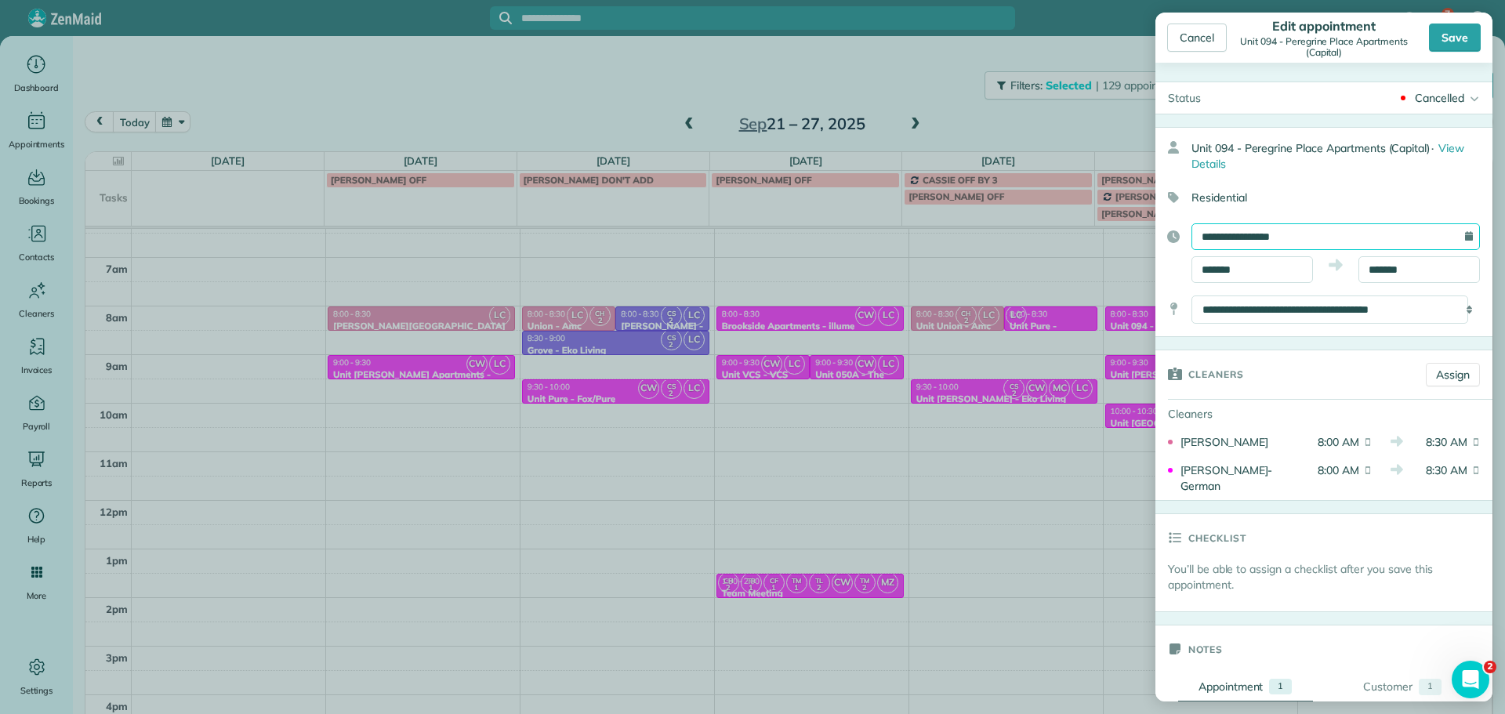
click at [1288, 231] on input "**********" at bounding box center [1335, 236] width 288 height 27
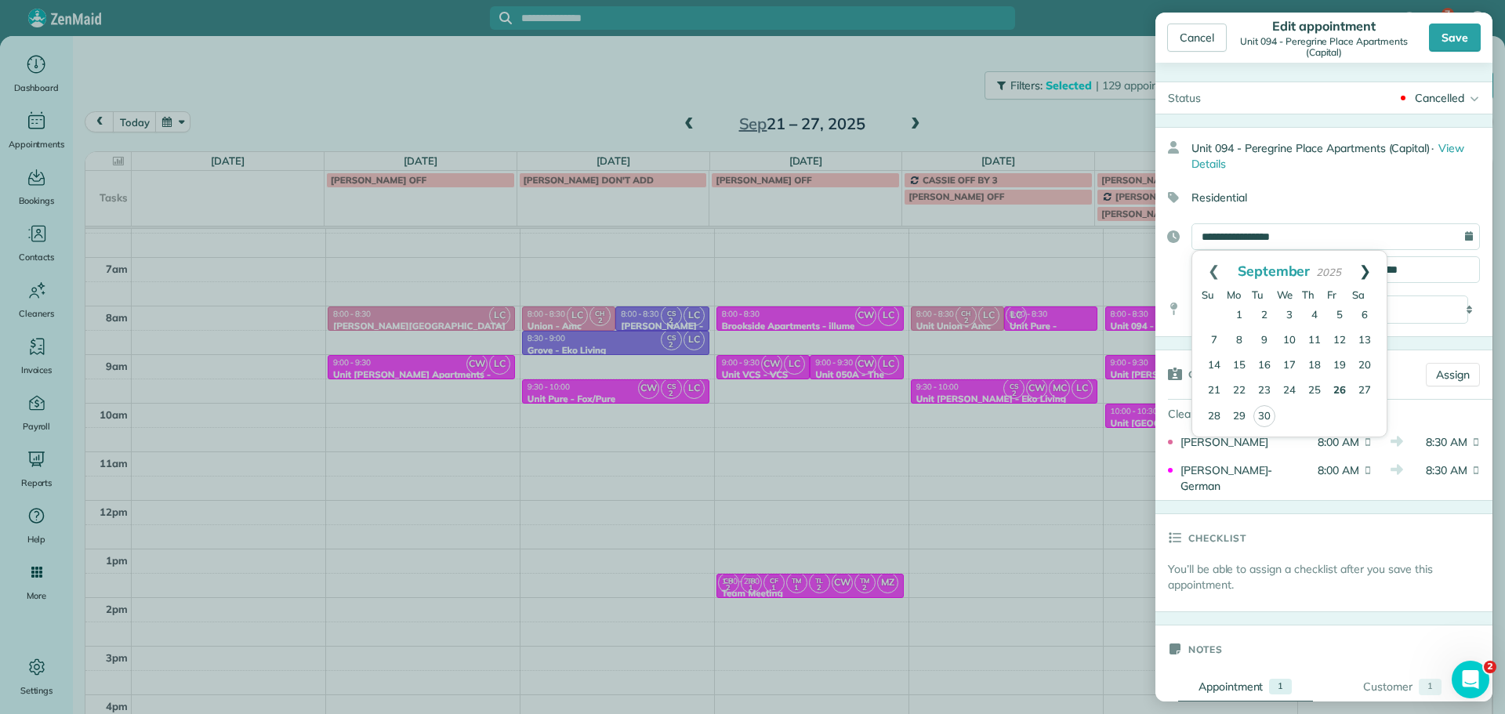
click at [1361, 274] on link "Next" at bounding box center [1364, 270] width 43 height 39
click at [1317, 311] on link "2" at bounding box center [1314, 315] width 25 height 25
type input "**********"
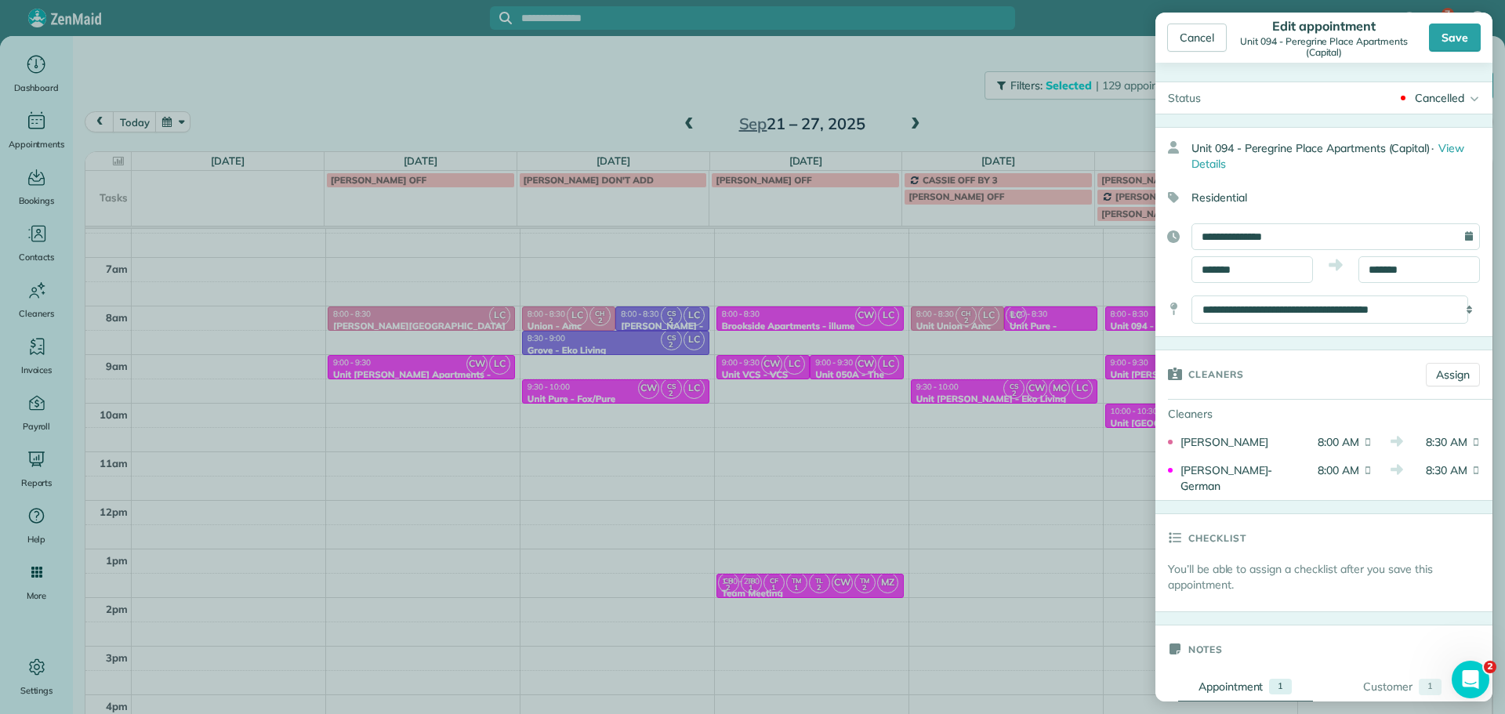
click at [1426, 96] on div "Cancelled" at bounding box center [1439, 98] width 49 height 16
click at [1432, 120] on div "Active" at bounding box center [1441, 122] width 31 height 11
click at [1458, 32] on div "Save" at bounding box center [1455, 38] width 52 height 28
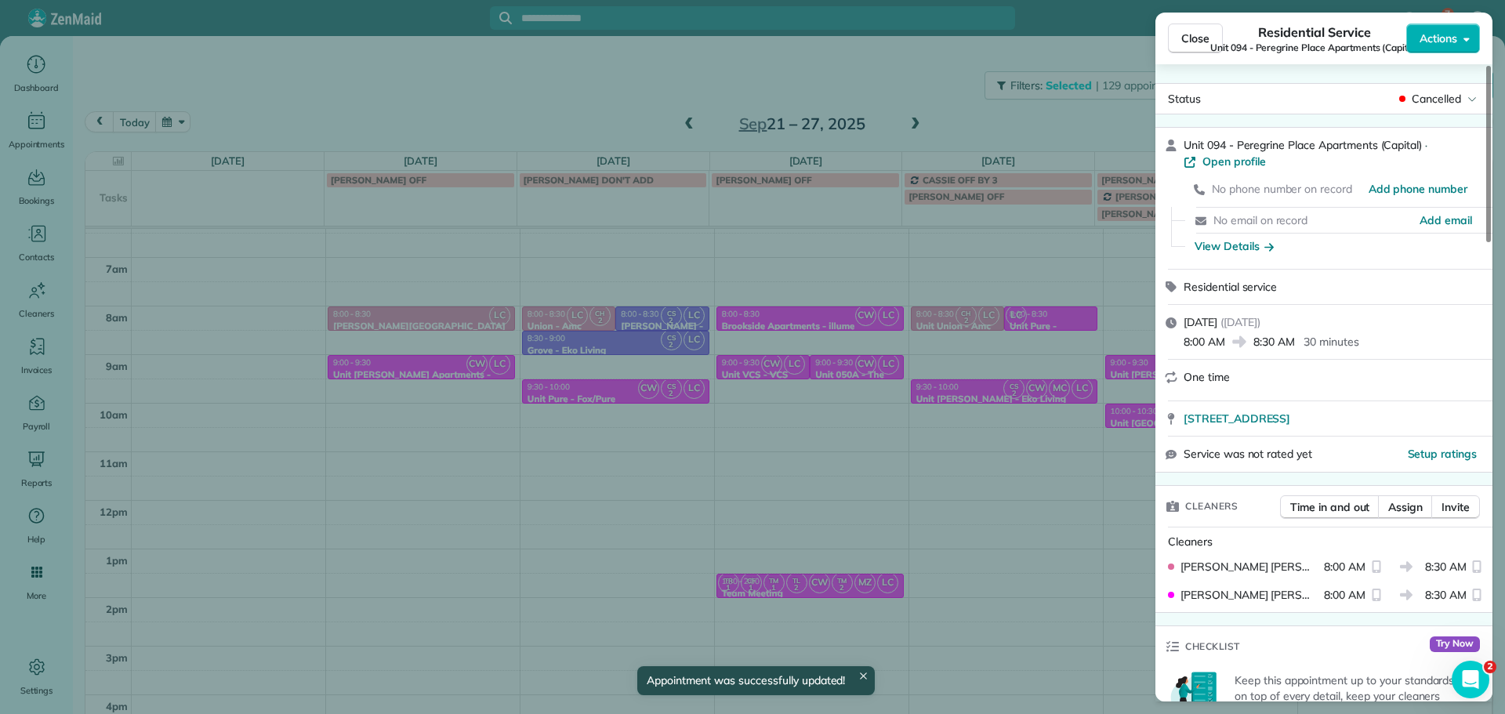
scroll to position [117, 0]
click at [999, 114] on div "Close Residential Service Unit 094 - Peregrine Place Apartments (Capital) Actio…" at bounding box center [752, 357] width 1505 height 714
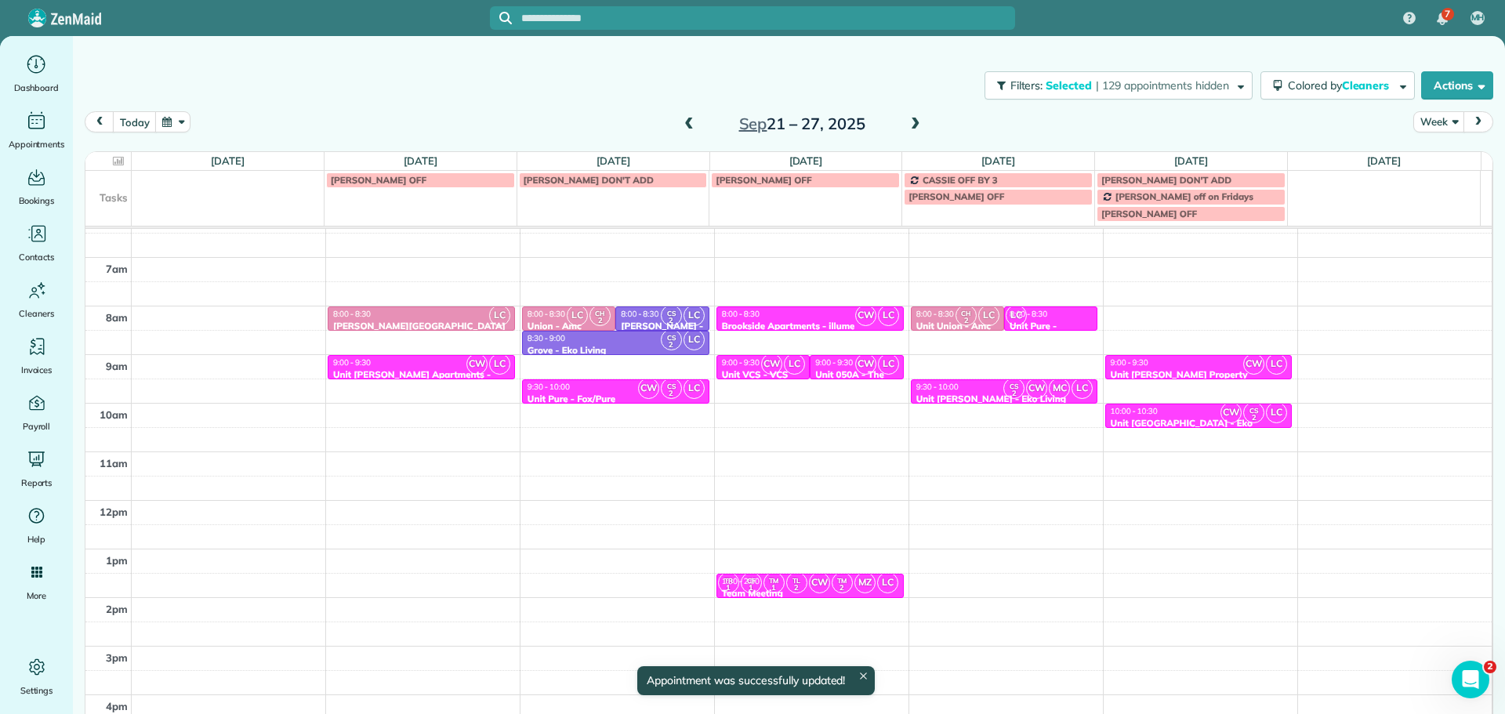
click at [907, 126] on span at bounding box center [915, 125] width 17 height 14
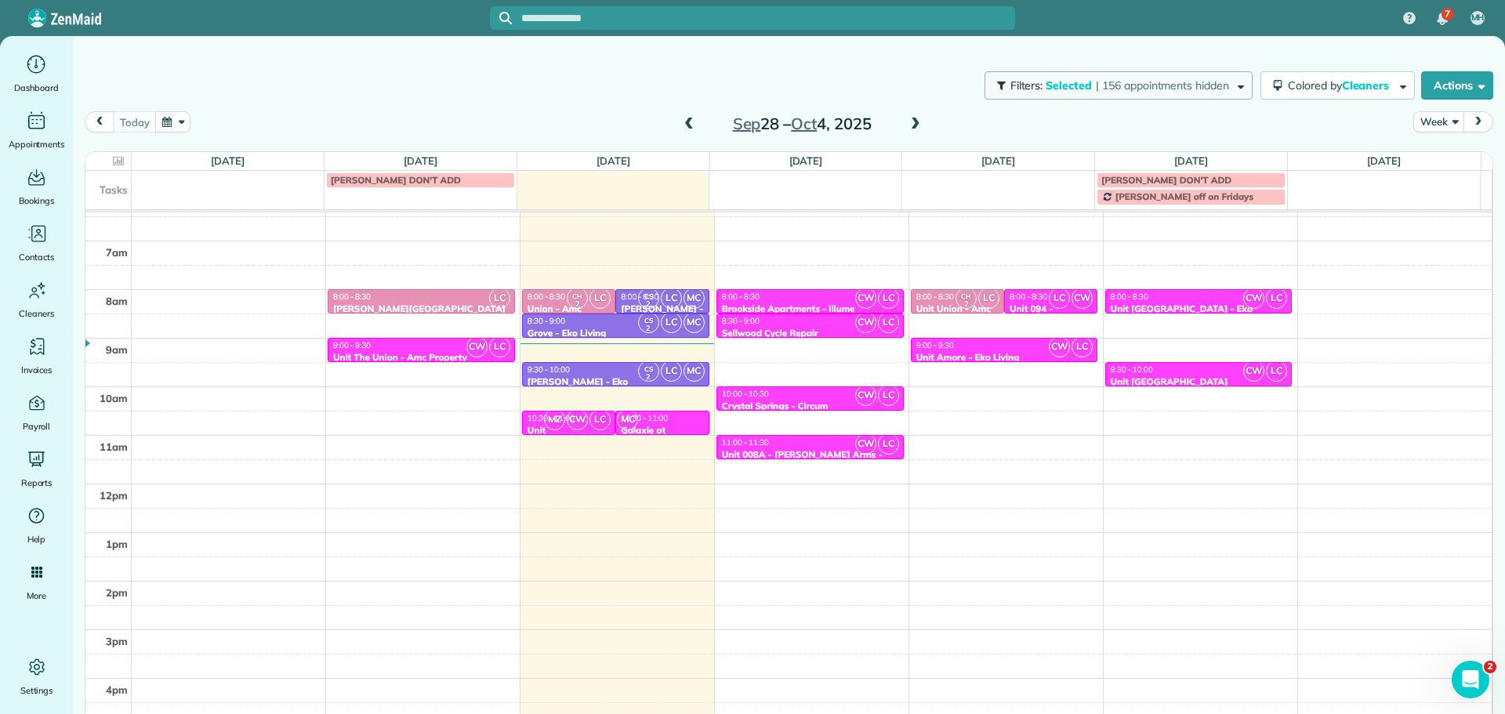
click at [1204, 82] on span "| 156 appointments hidden" at bounding box center [1162, 85] width 133 height 14
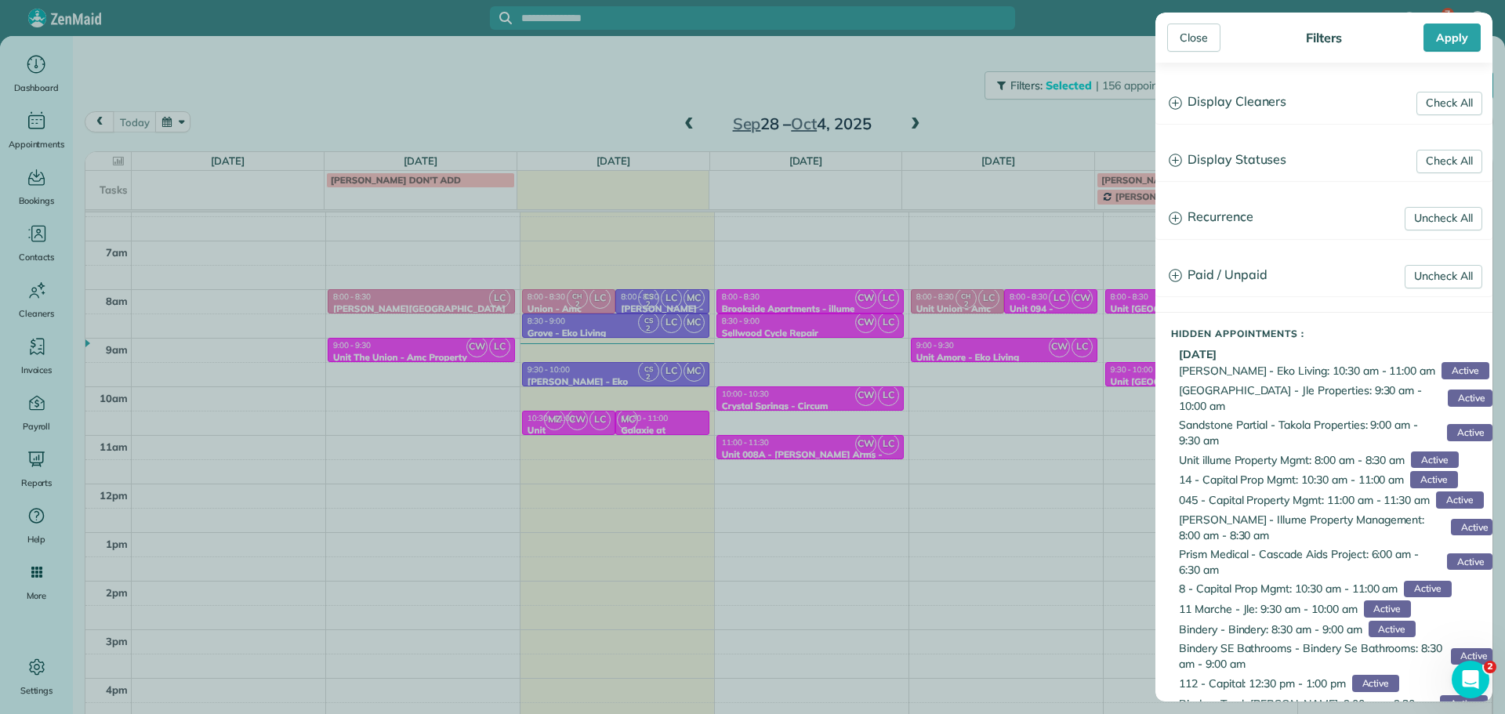
click at [1084, 121] on div "Close Filters Apply Check All Display Cleaners [PERSON_NAME]-German [PERSON_NAM…" at bounding box center [752, 357] width 1505 height 714
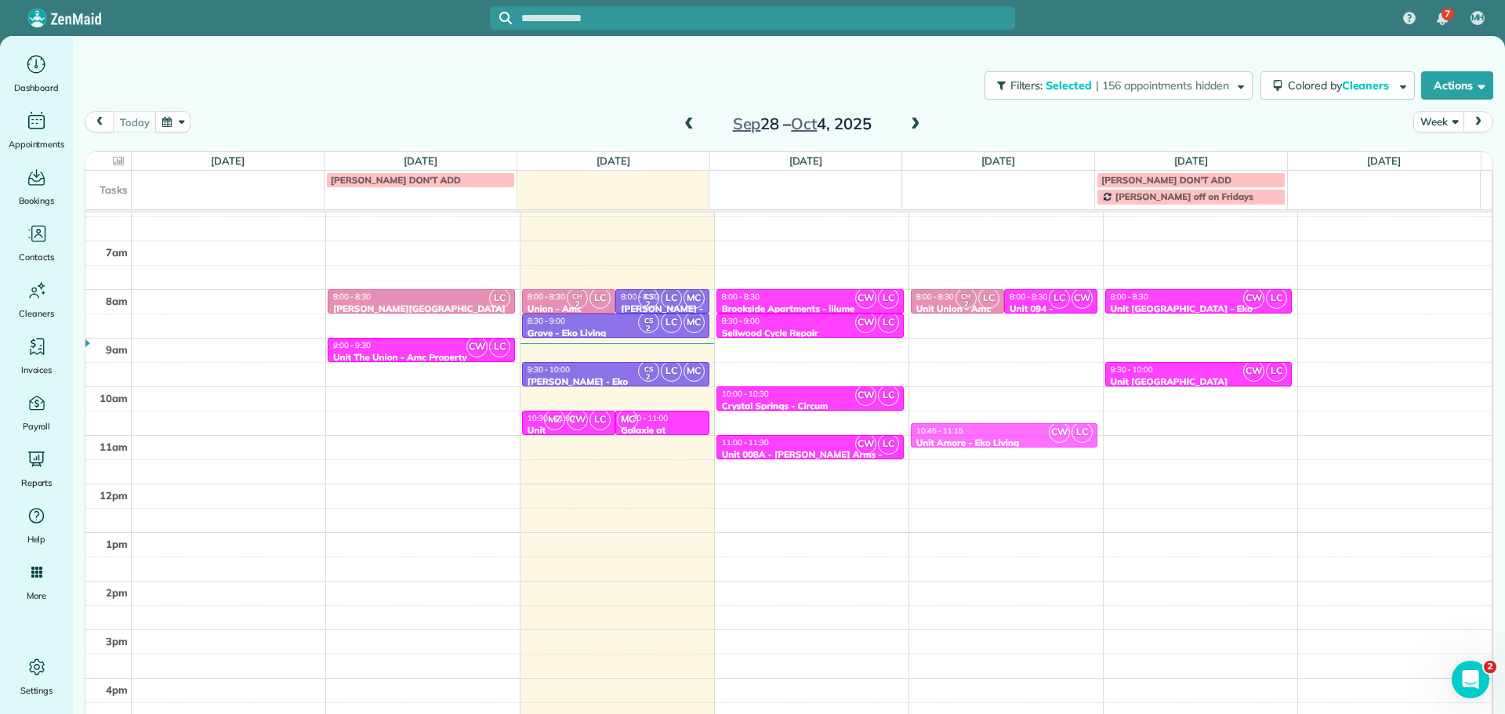
drag, startPoint x: 1017, startPoint y: 351, endPoint x: 1016, endPoint y: 424, distance: 72.9
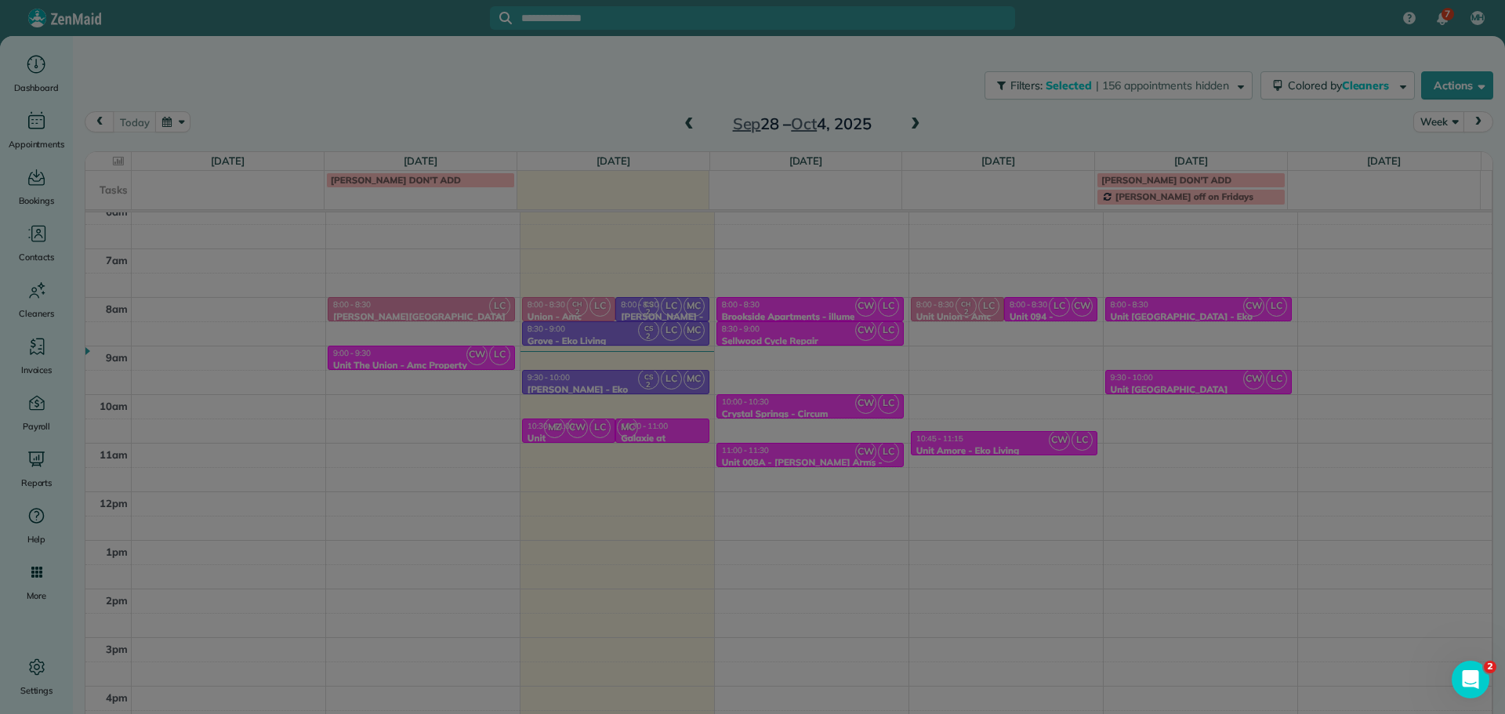
scroll to position [109, 0]
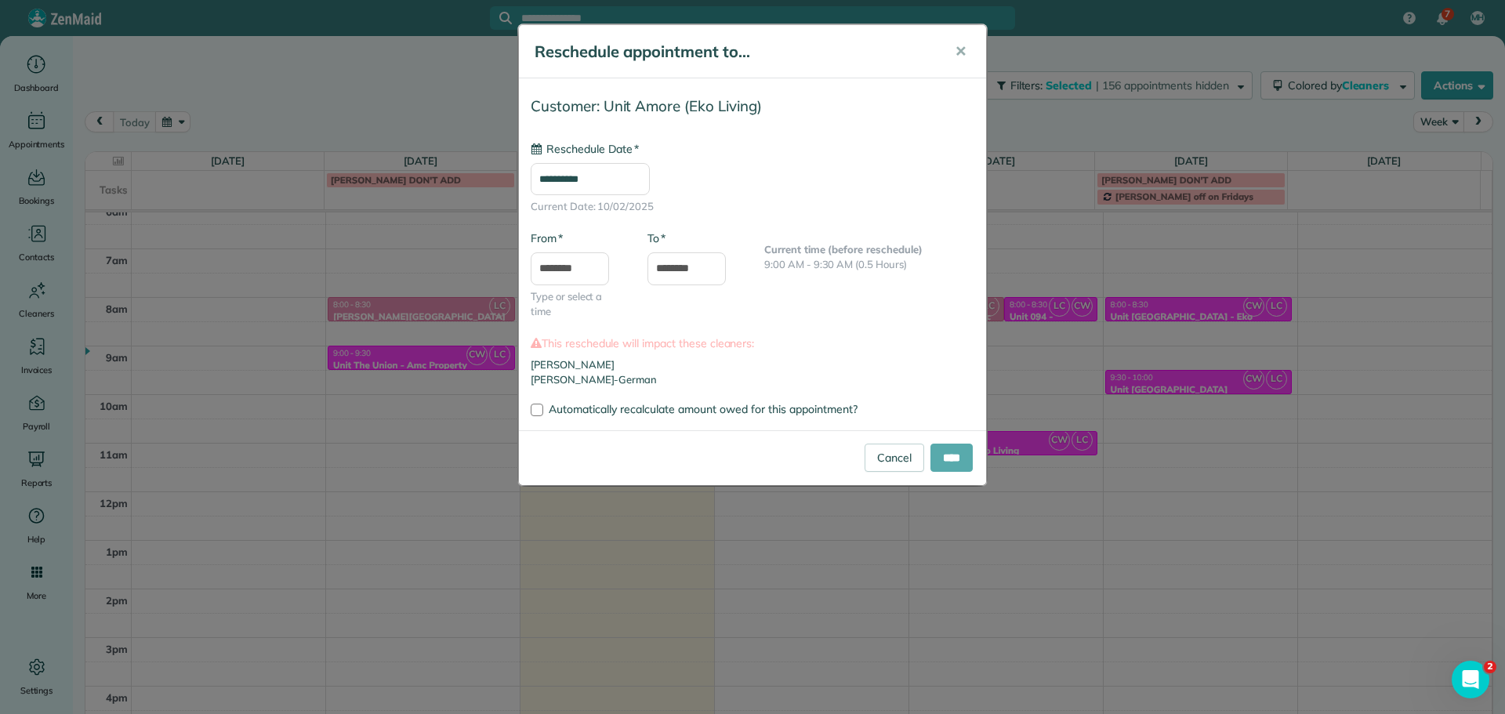
type input "**********"
click at [957, 467] on input "****" at bounding box center [951, 458] width 42 height 28
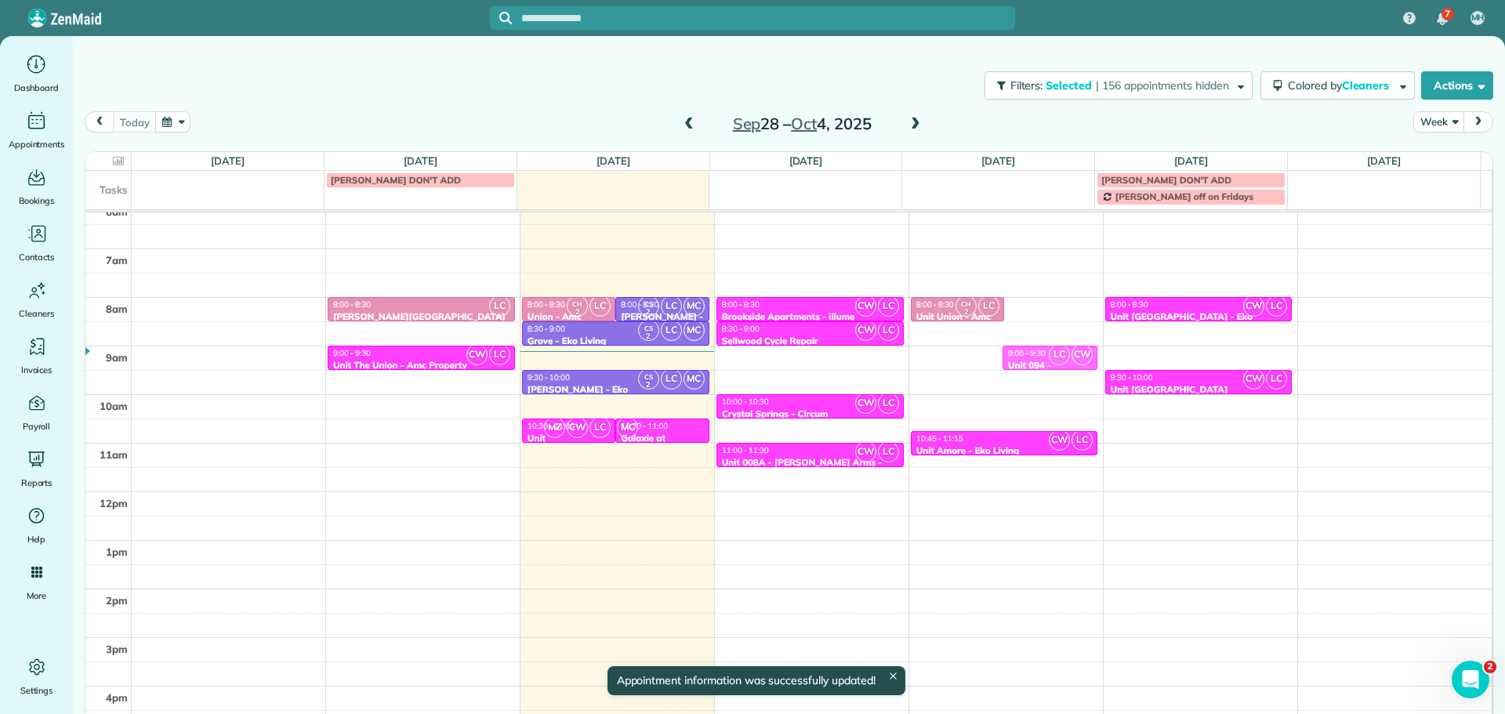
drag, startPoint x: 1035, startPoint y: 303, endPoint x: 1035, endPoint y: 334, distance: 31.3
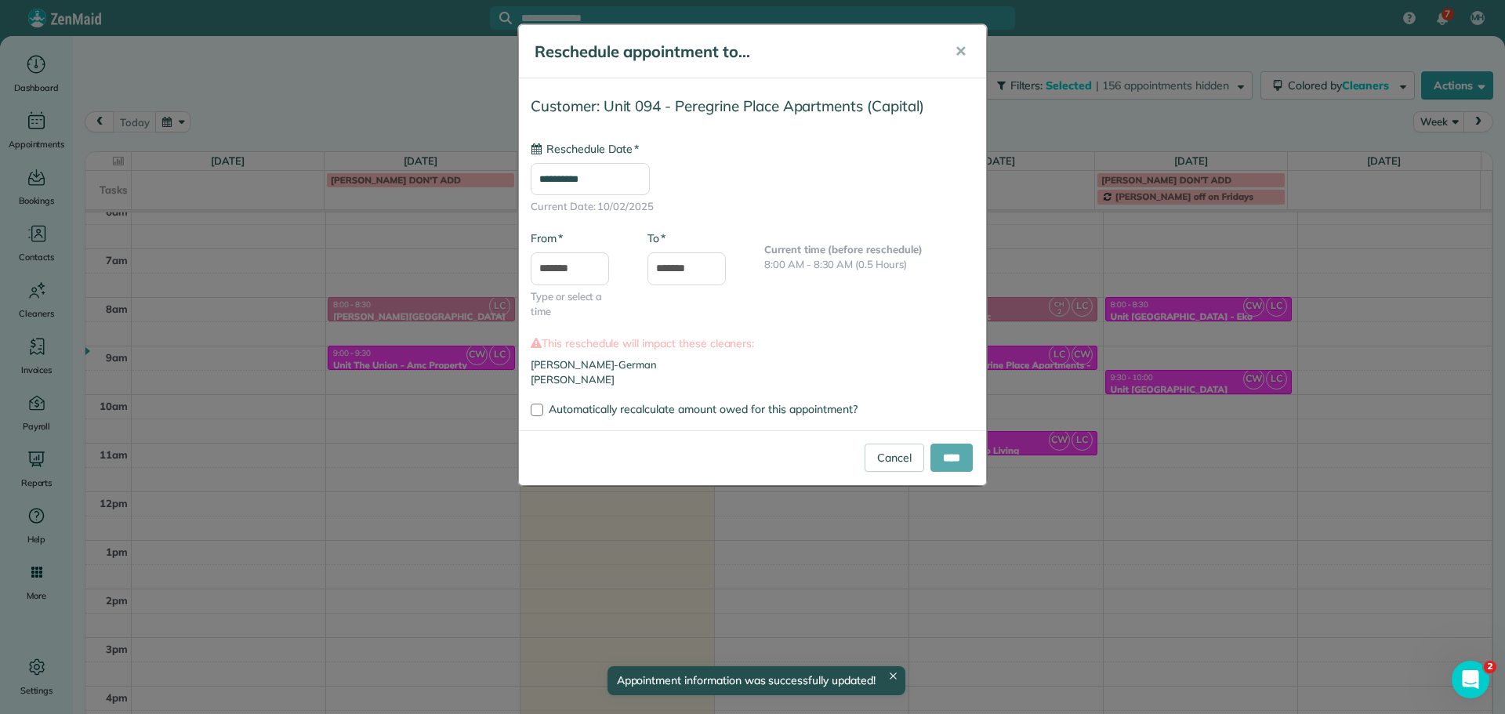
type input "**********"
click at [954, 453] on input "****" at bounding box center [951, 458] width 42 height 28
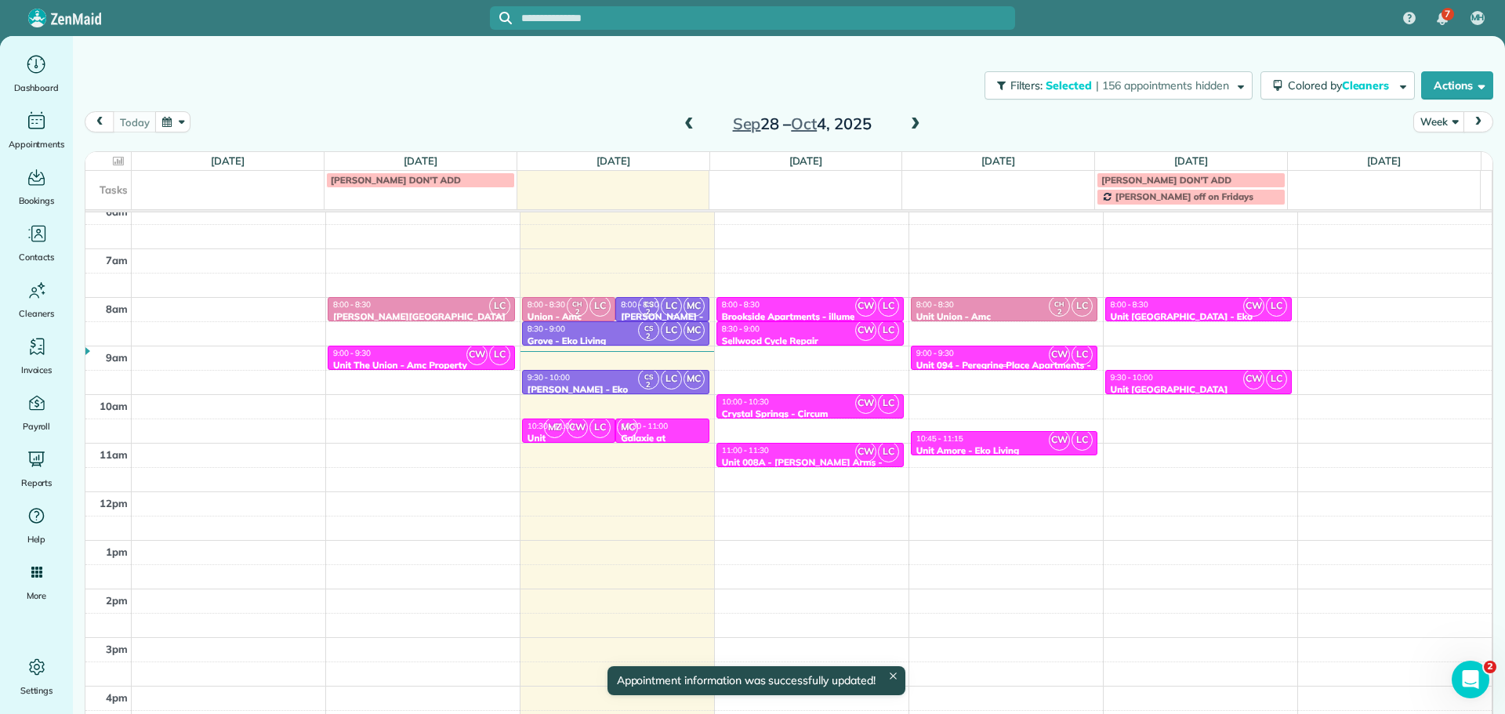
click at [998, 351] on div "9:00 - 9:30" at bounding box center [1004, 353] width 178 height 10
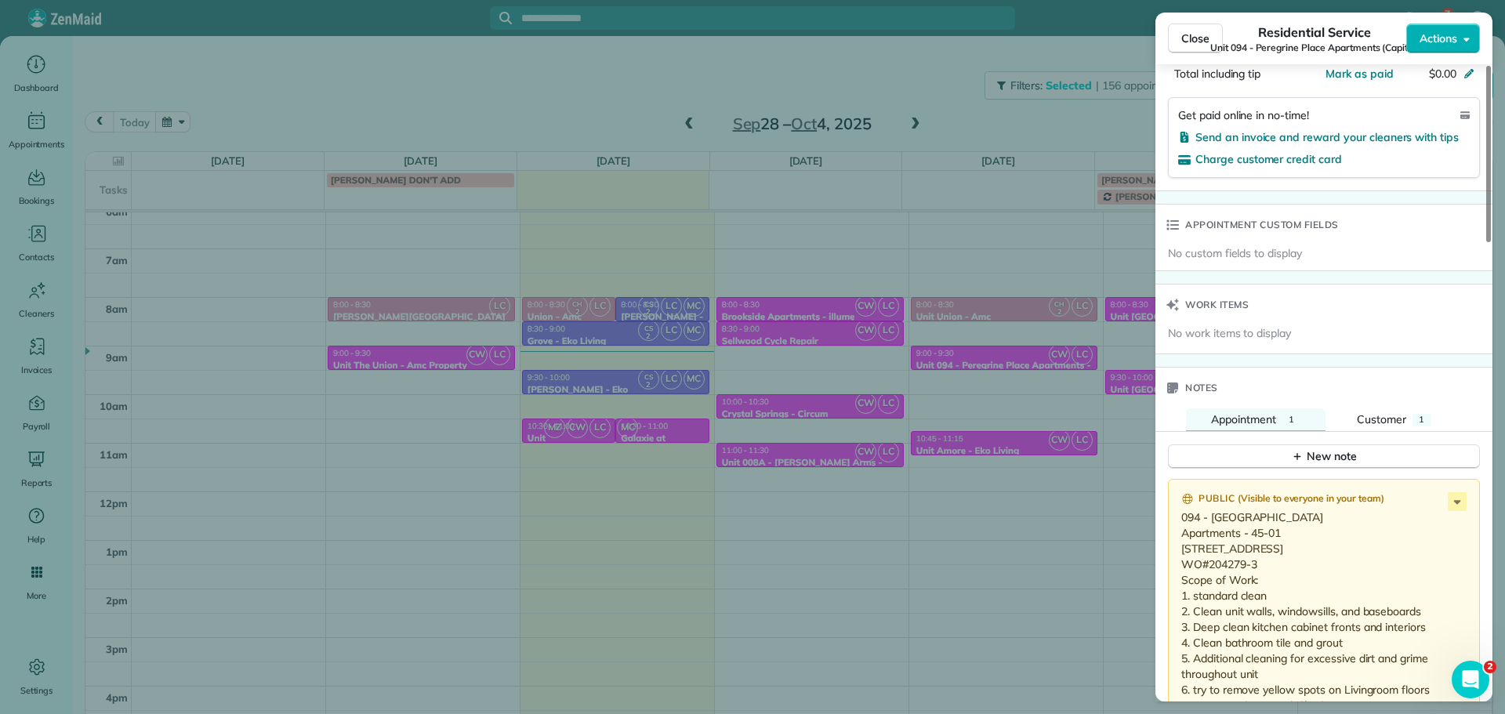
scroll to position [1109, 0]
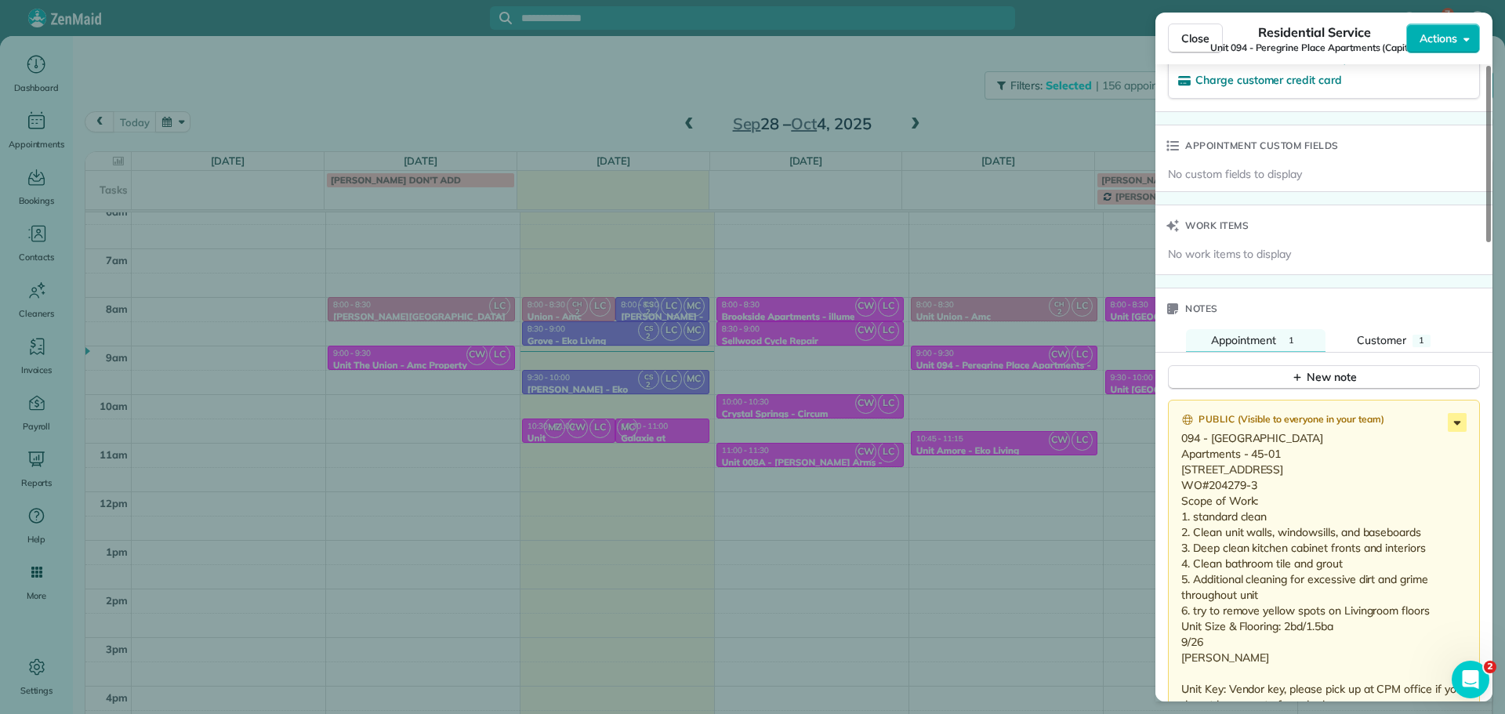
click at [1448, 426] on icon at bounding box center [1457, 422] width 19 height 19
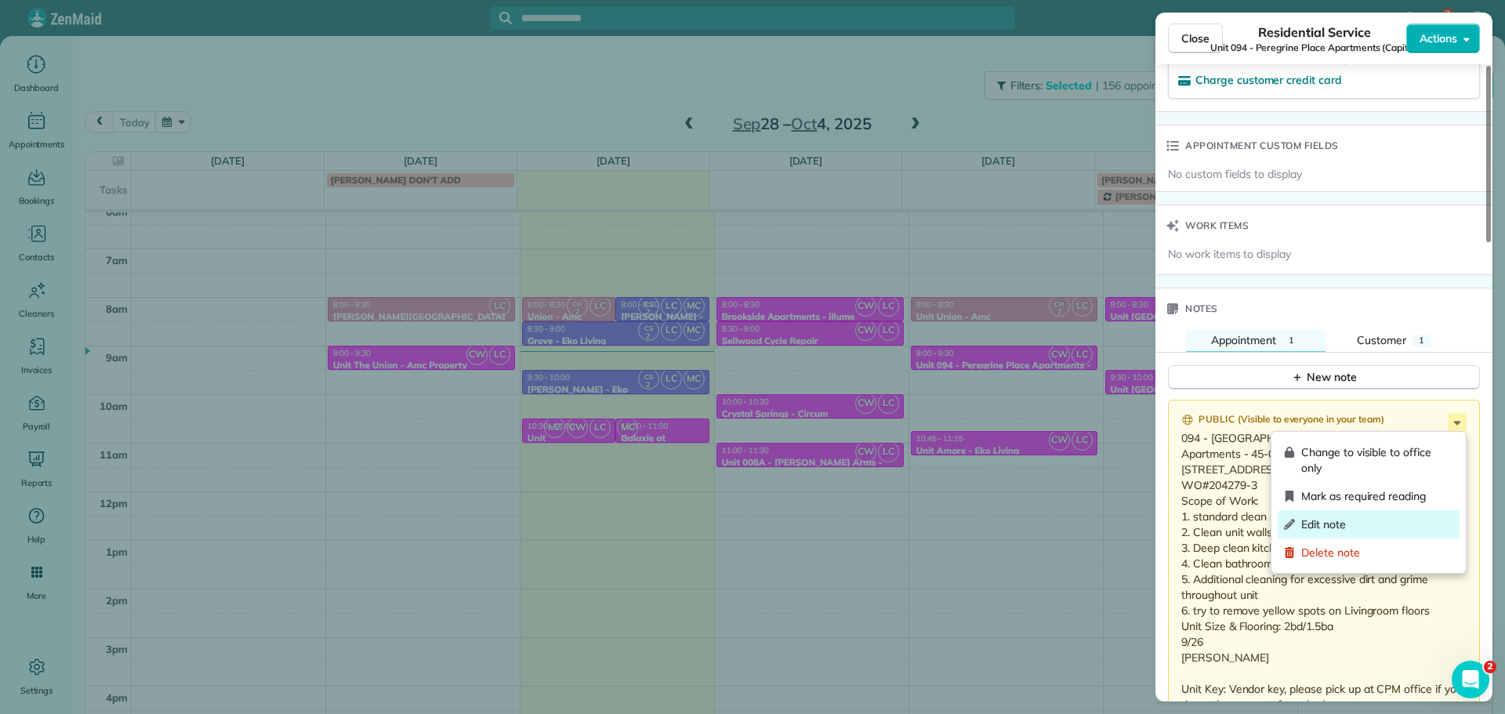
click at [1403, 525] on span "Edit note" at bounding box center [1377, 524] width 152 height 16
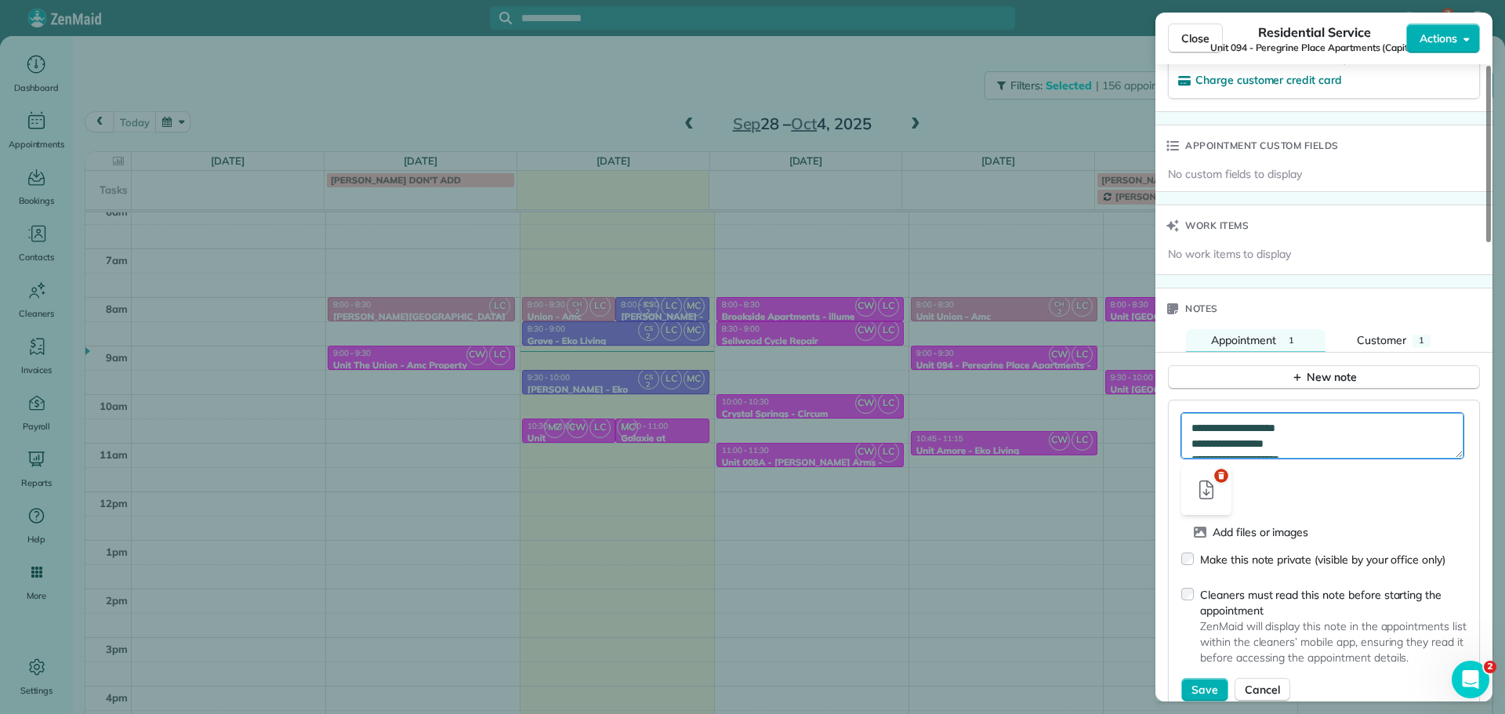
click at [1361, 432] on textarea "**********" at bounding box center [1322, 435] width 282 height 45
type textarea "**********"
click at [1201, 678] on button "Save" at bounding box center [1204, 690] width 47 height 24
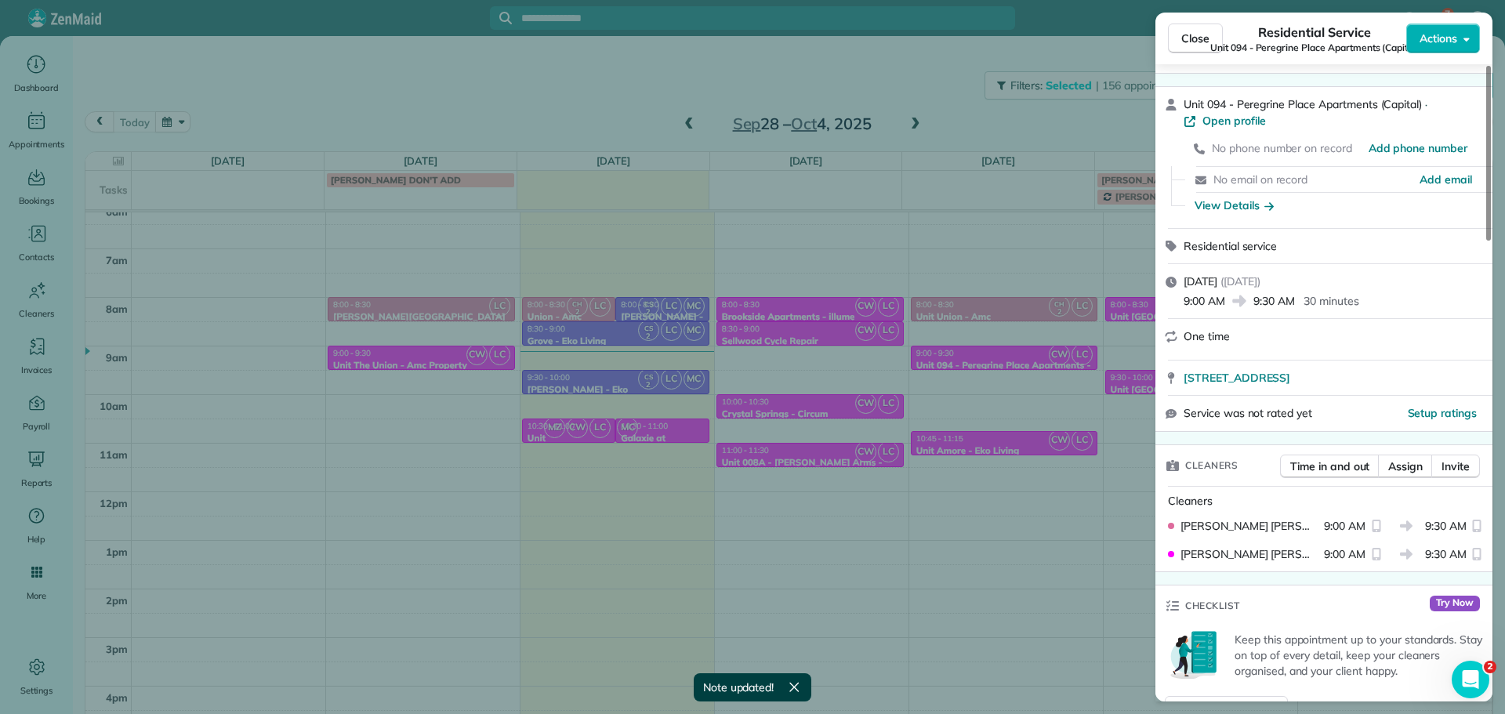
scroll to position [0, 0]
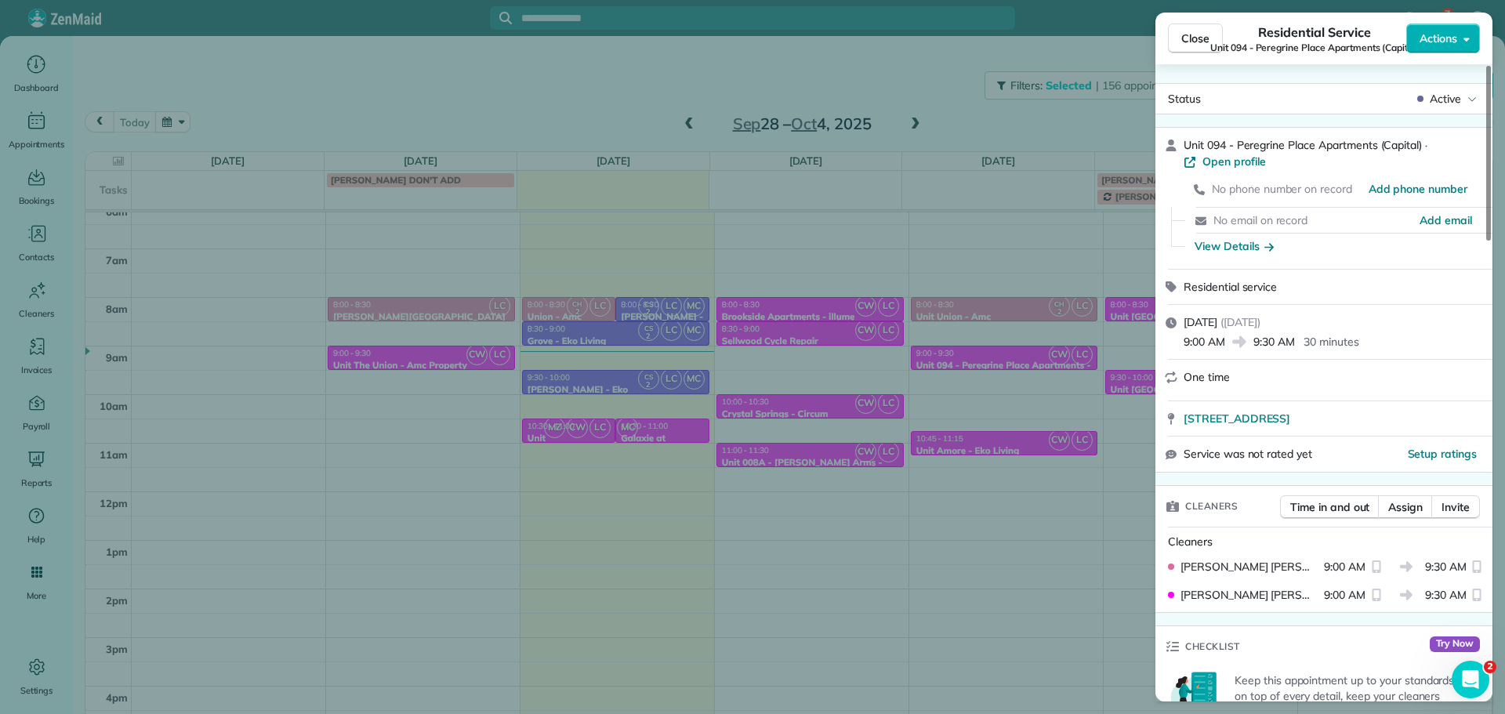
click at [1054, 483] on div "Close Residential Service Unit 094 - Peregrine Place Apartments (Capital) Actio…" at bounding box center [752, 357] width 1505 height 714
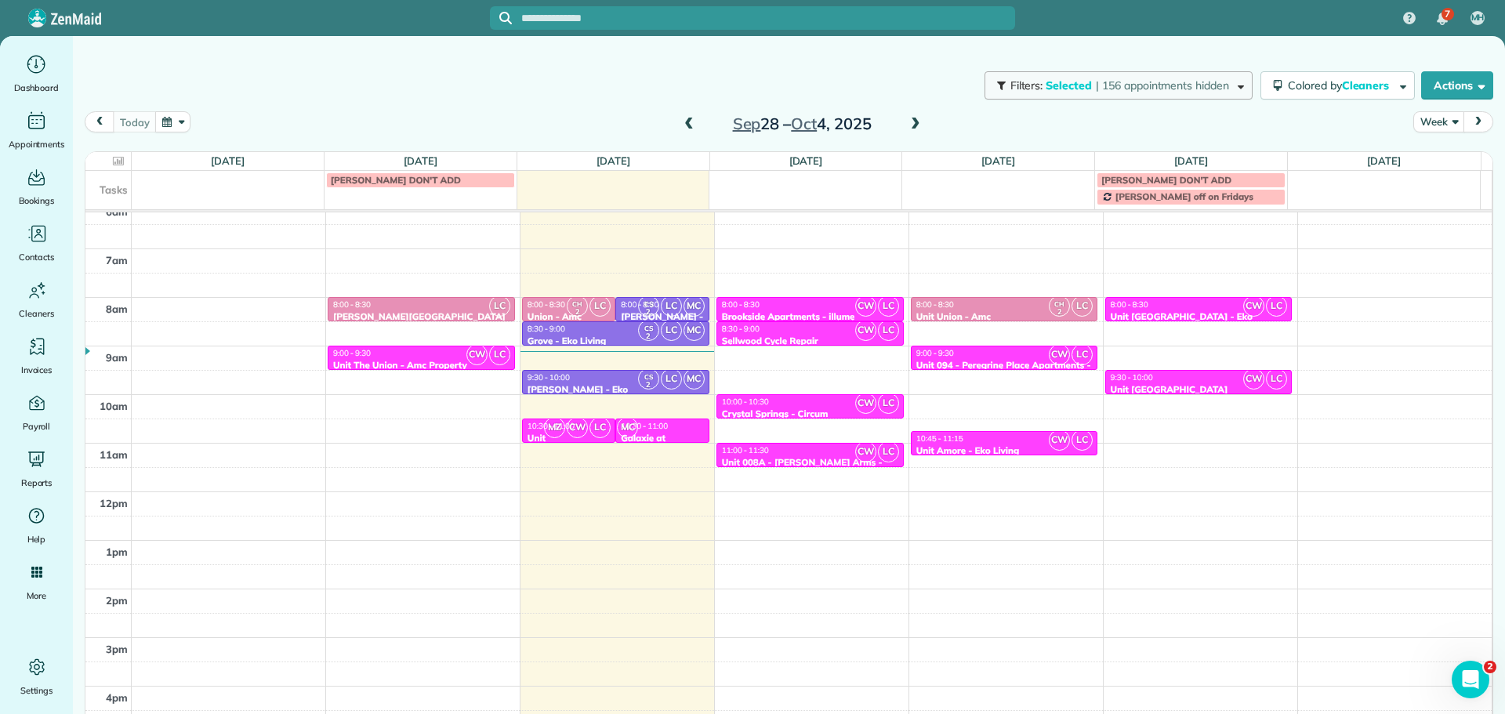
click at [1182, 82] on span "| 156 appointments hidden" at bounding box center [1162, 85] width 133 height 14
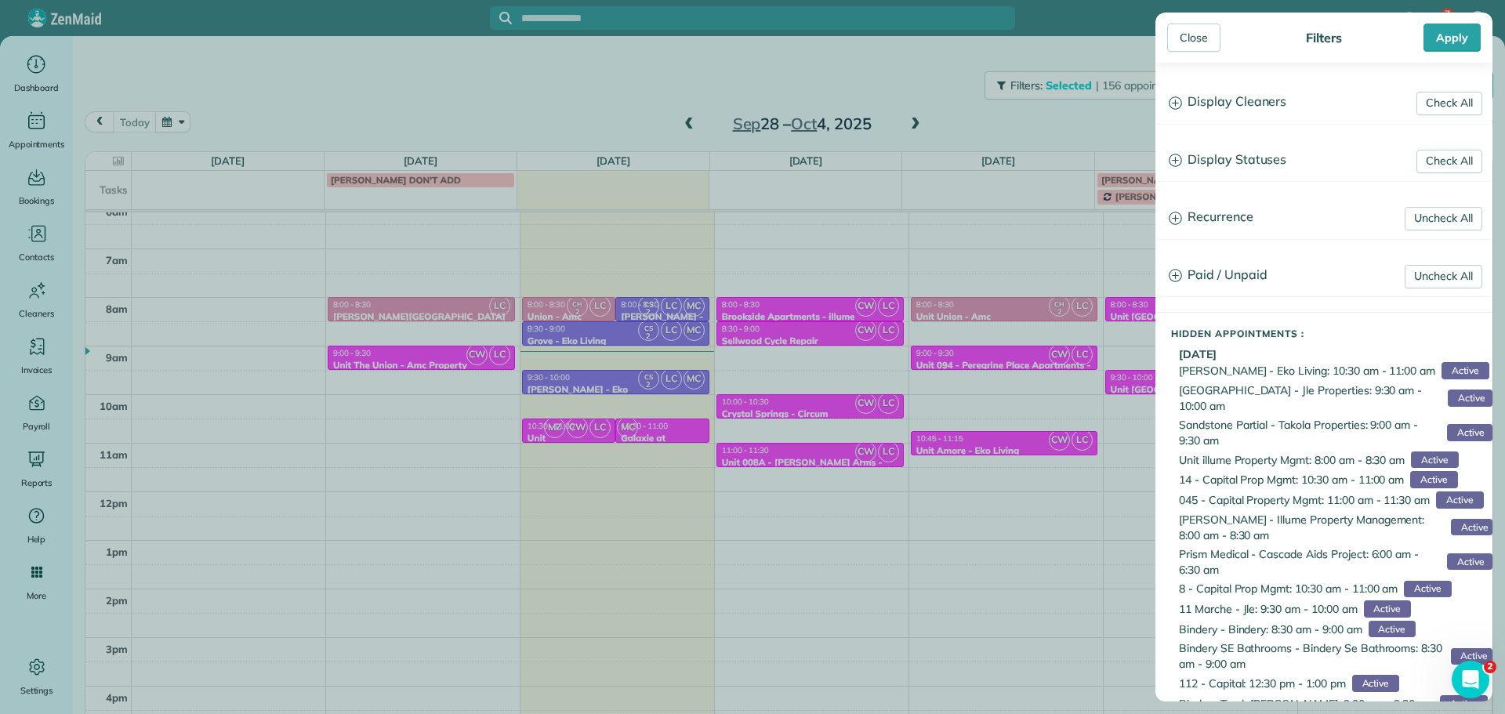
click at [1241, 103] on h3 "Display Cleaners" at bounding box center [1323, 102] width 335 height 40
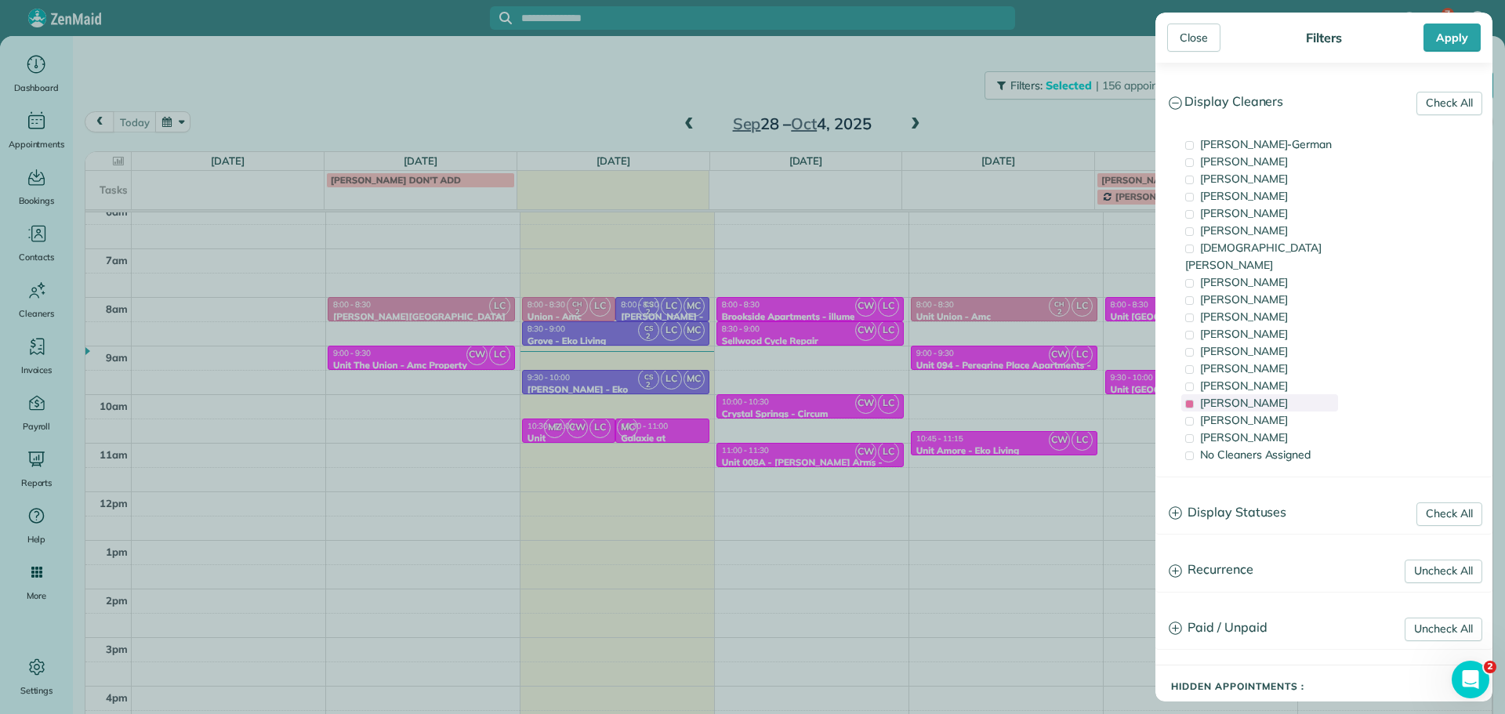
click at [1286, 394] on div "[PERSON_NAME]" at bounding box center [1259, 402] width 157 height 17
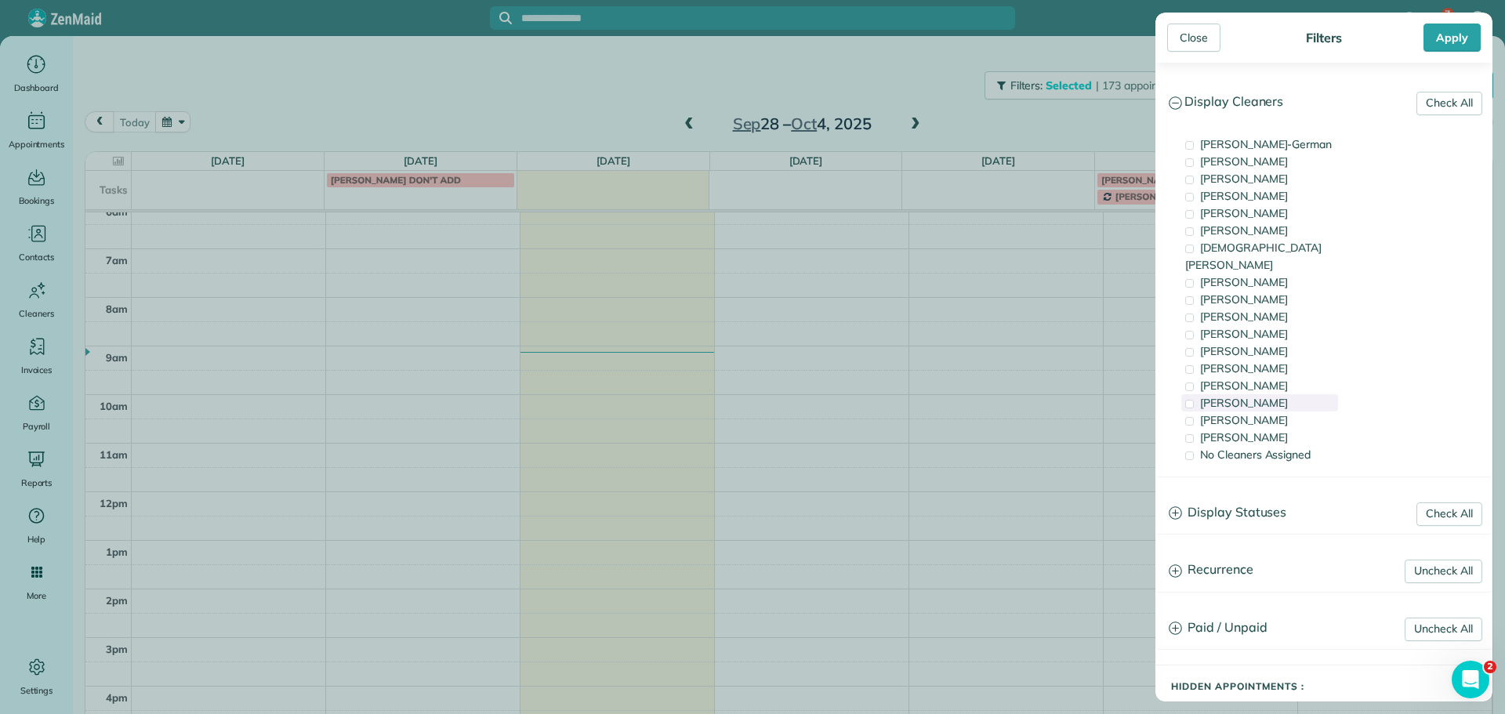
scroll to position [101, 0]
click at [1290, 181] on div "[PERSON_NAME]" at bounding box center [1259, 178] width 157 height 17
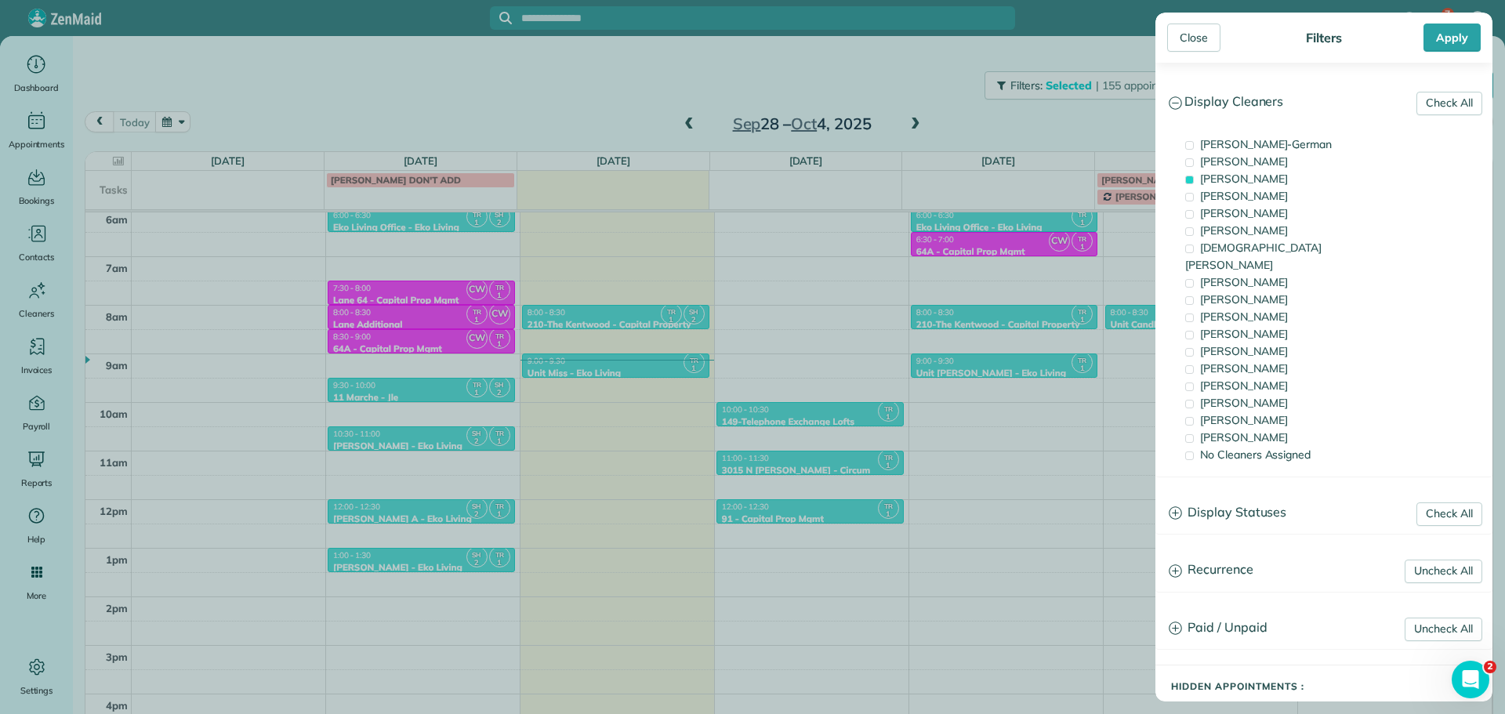
click at [951, 373] on div "Close Filters Apply Check All Display Cleaners [PERSON_NAME]-German [PERSON_NAM…" at bounding box center [752, 357] width 1505 height 714
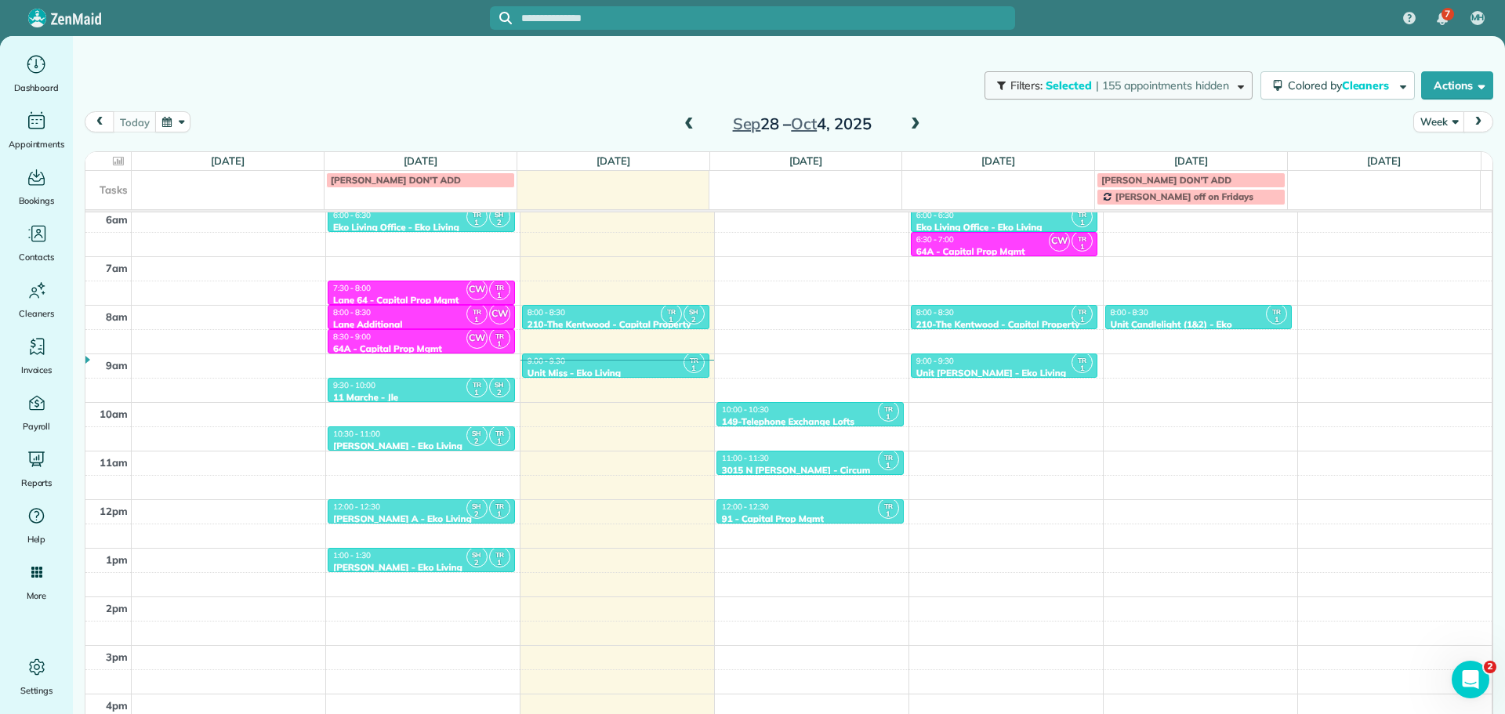
click at [1136, 94] on button "Filters: Selected | 155 appointments hidden" at bounding box center [1118, 85] width 268 height 28
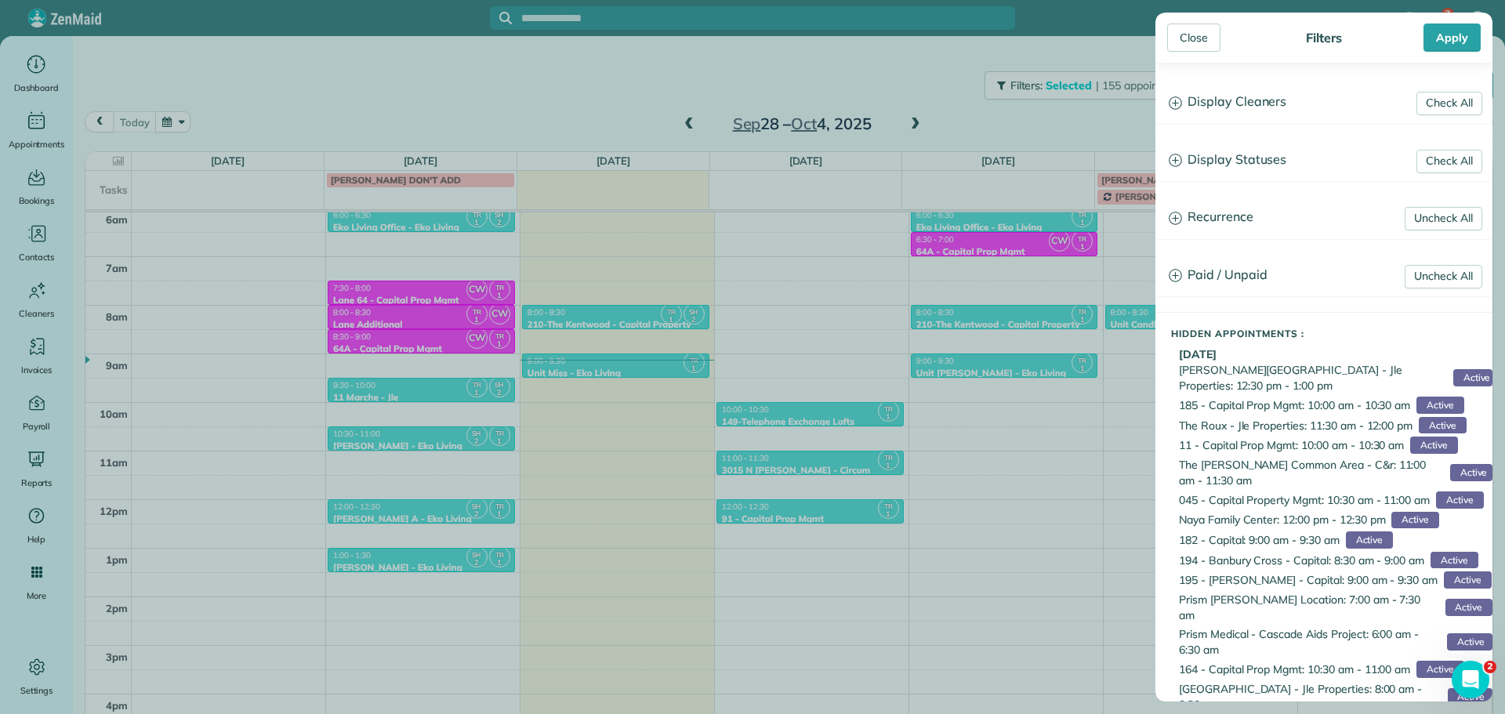
click at [1223, 111] on h3 "Display Cleaners" at bounding box center [1323, 102] width 335 height 40
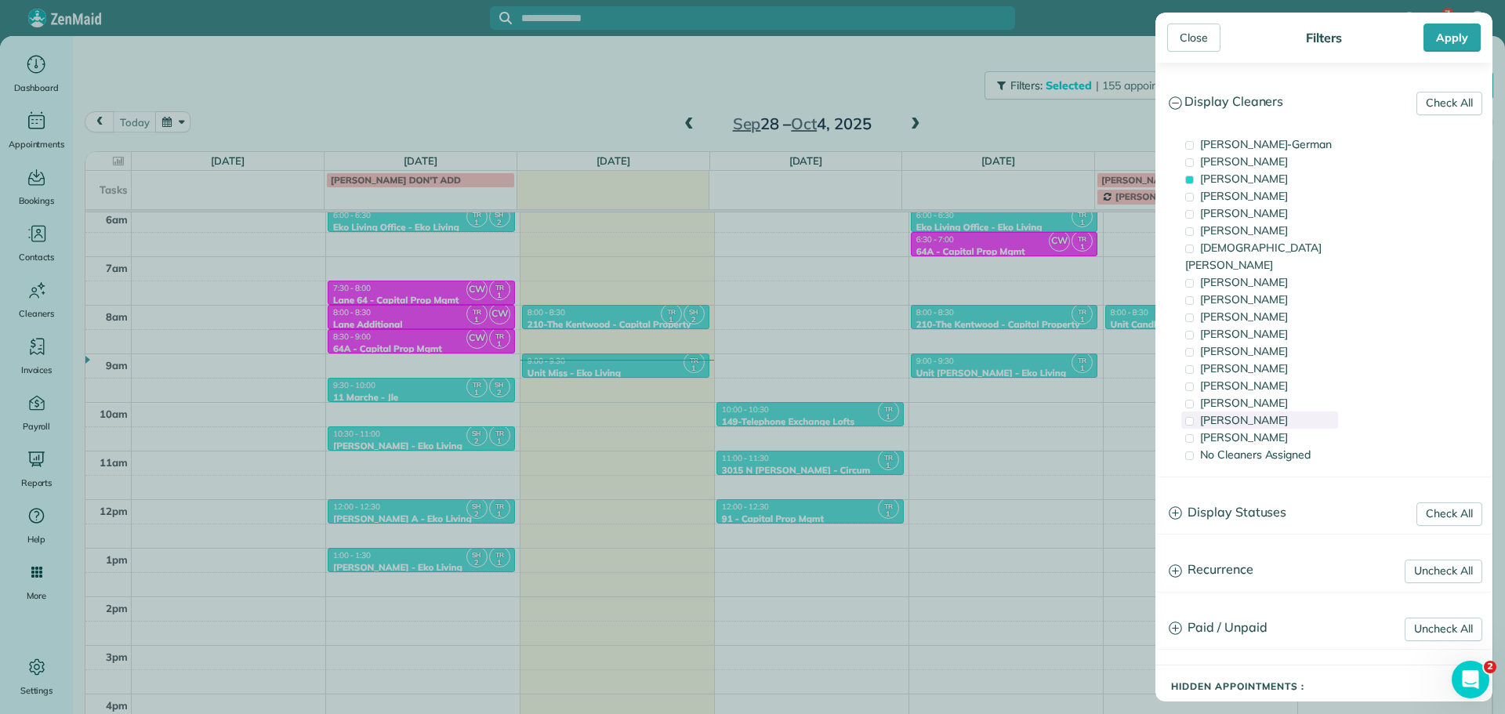
click at [1247, 411] on div "[PERSON_NAME]" at bounding box center [1259, 419] width 157 height 17
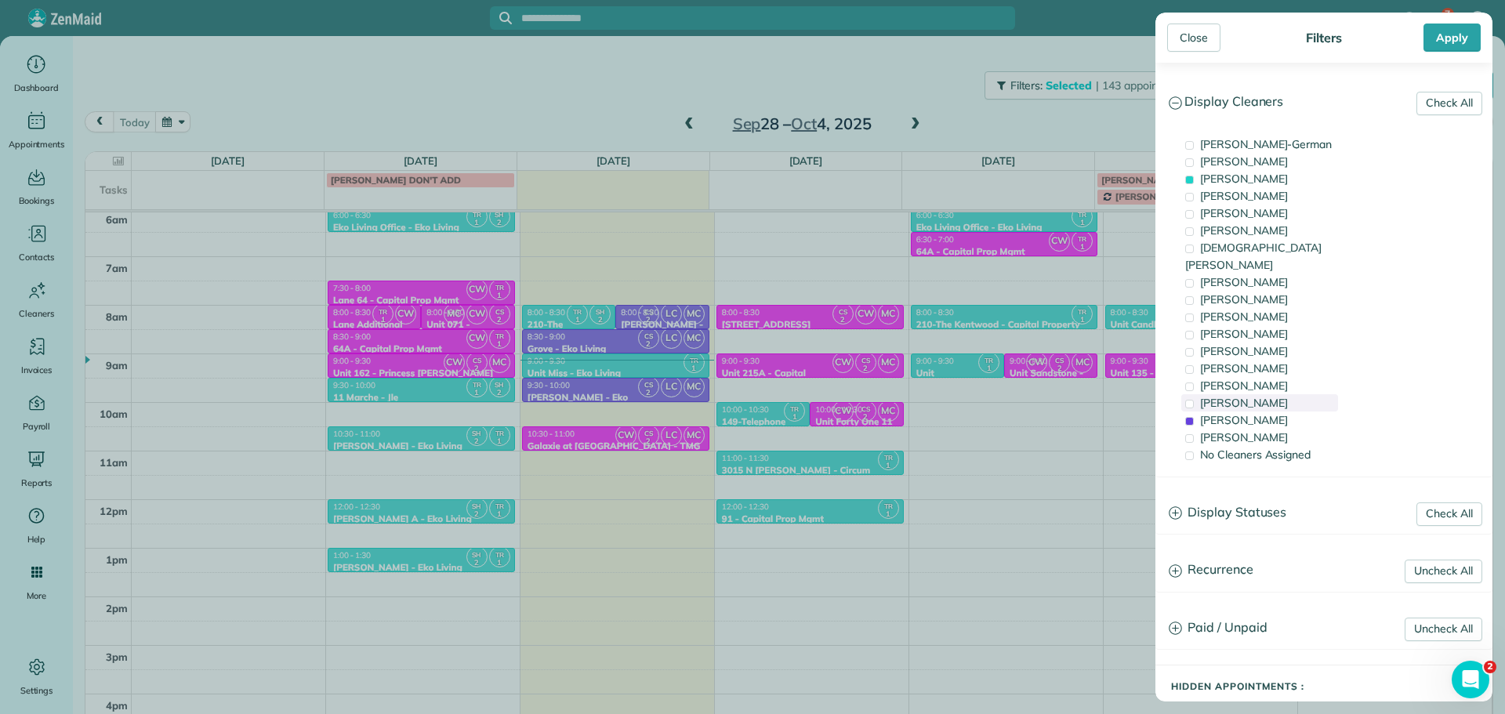
click at [1251, 396] on span "[PERSON_NAME]" at bounding box center [1244, 403] width 88 height 14
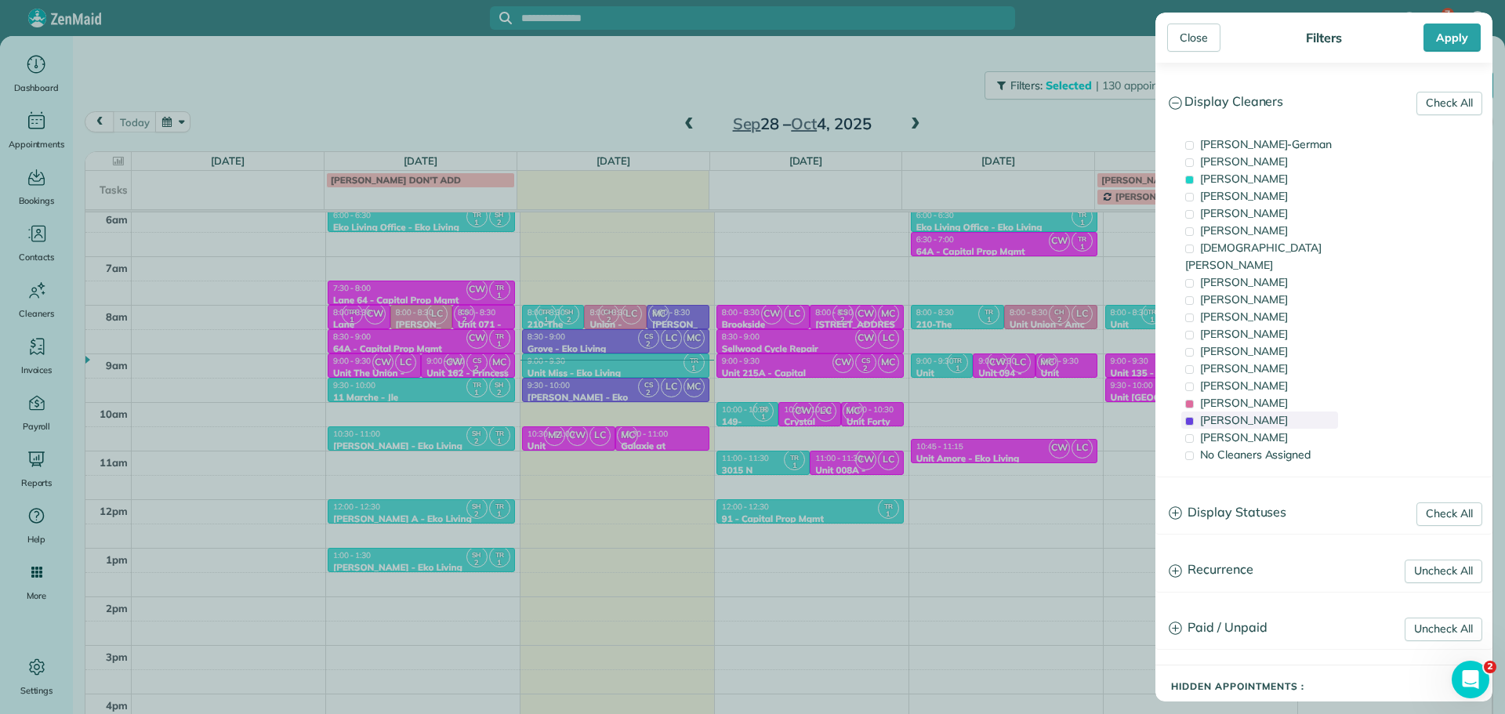
click at [1255, 413] on span "[PERSON_NAME]" at bounding box center [1244, 420] width 88 height 14
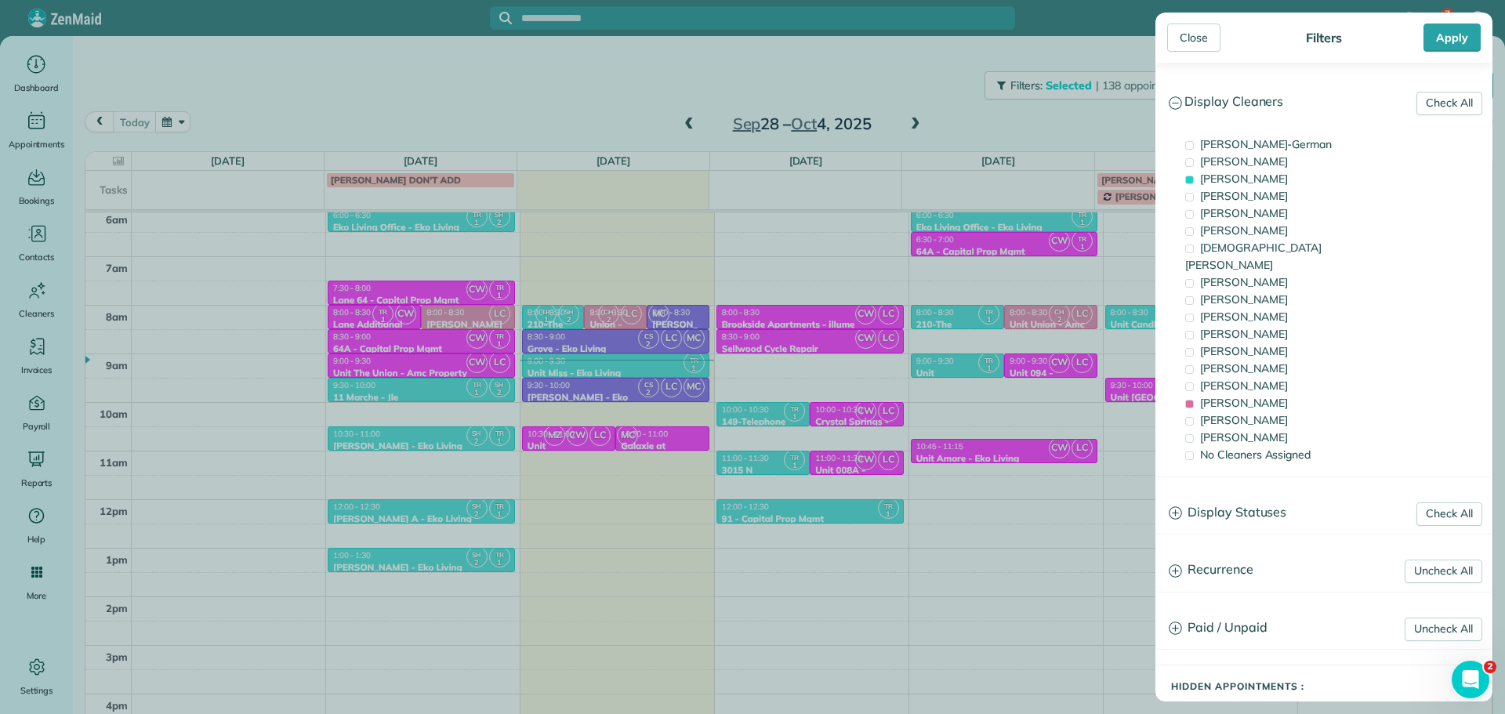
click at [959, 431] on div "Close Filters Apply Check All Display Cleaners [PERSON_NAME]-German [PERSON_NAM…" at bounding box center [752, 357] width 1505 height 714
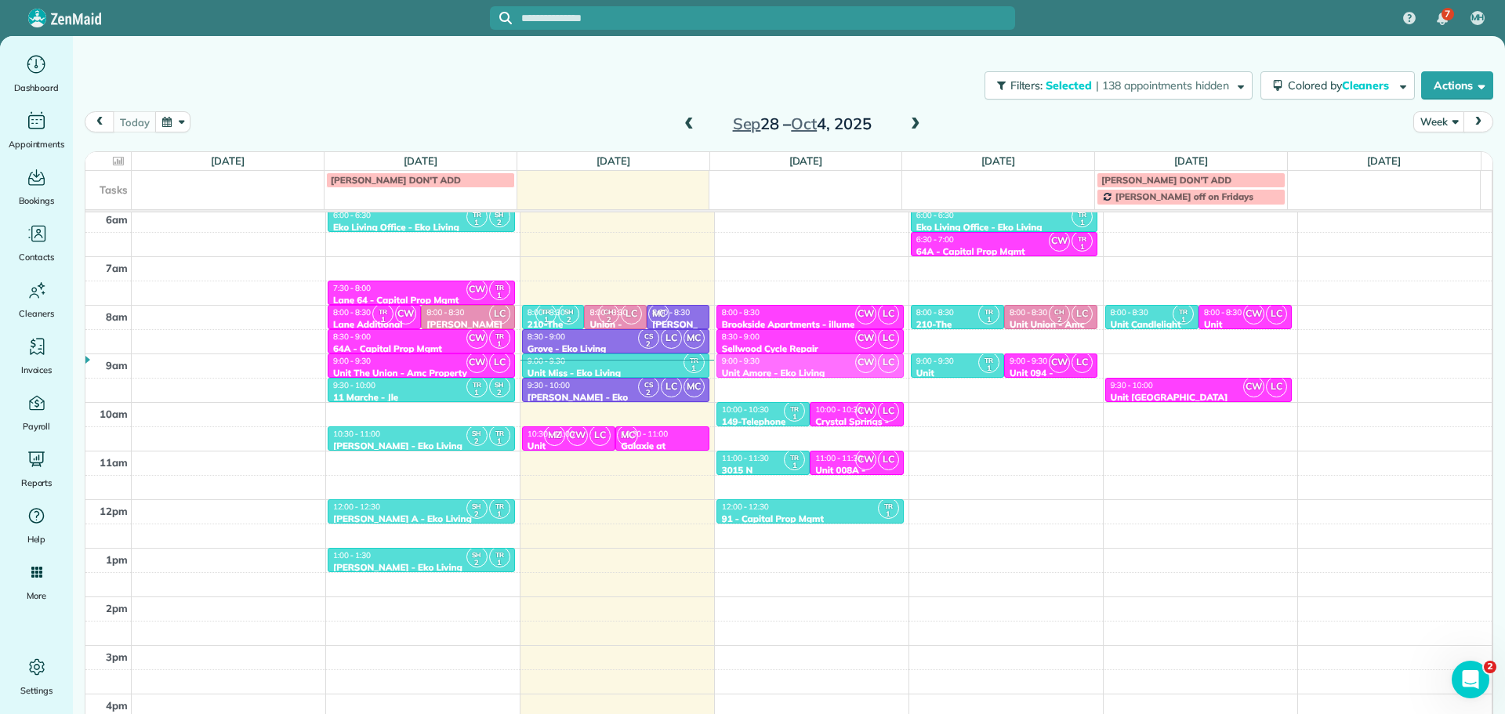
drag, startPoint x: 970, startPoint y: 450, endPoint x: 844, endPoint y: 371, distance: 149.0
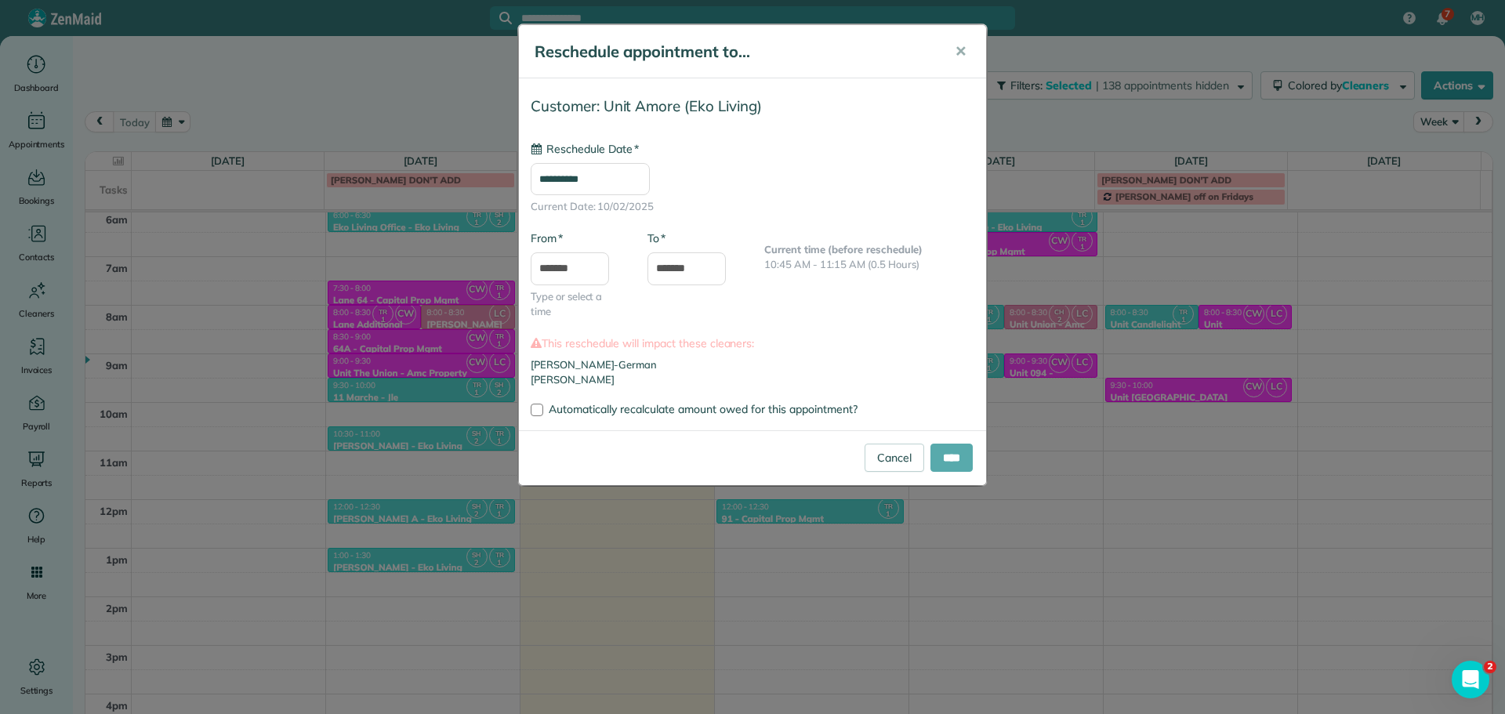
type input "**********"
click at [941, 451] on input "****" at bounding box center [951, 458] width 42 height 28
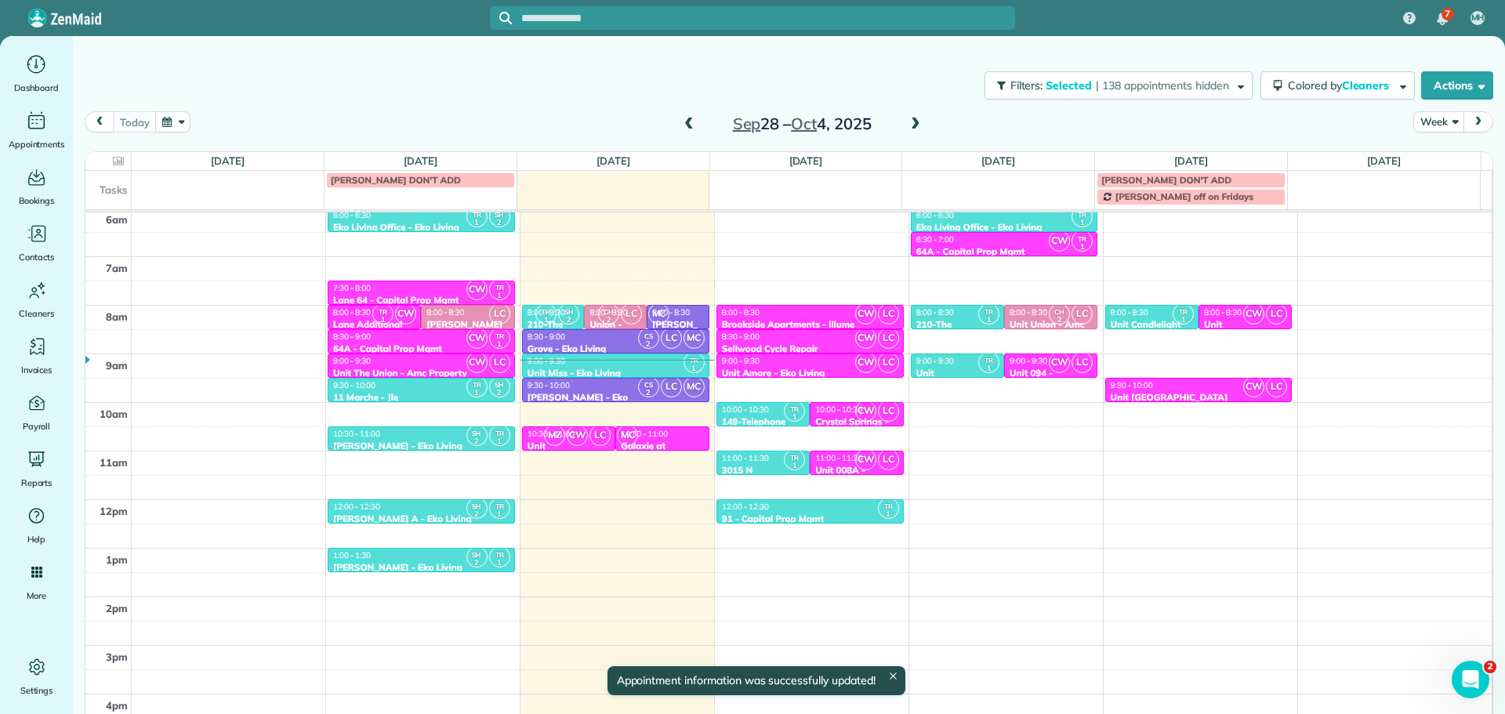
click at [798, 364] on div "9:00 - 9:30" at bounding box center [810, 361] width 178 height 10
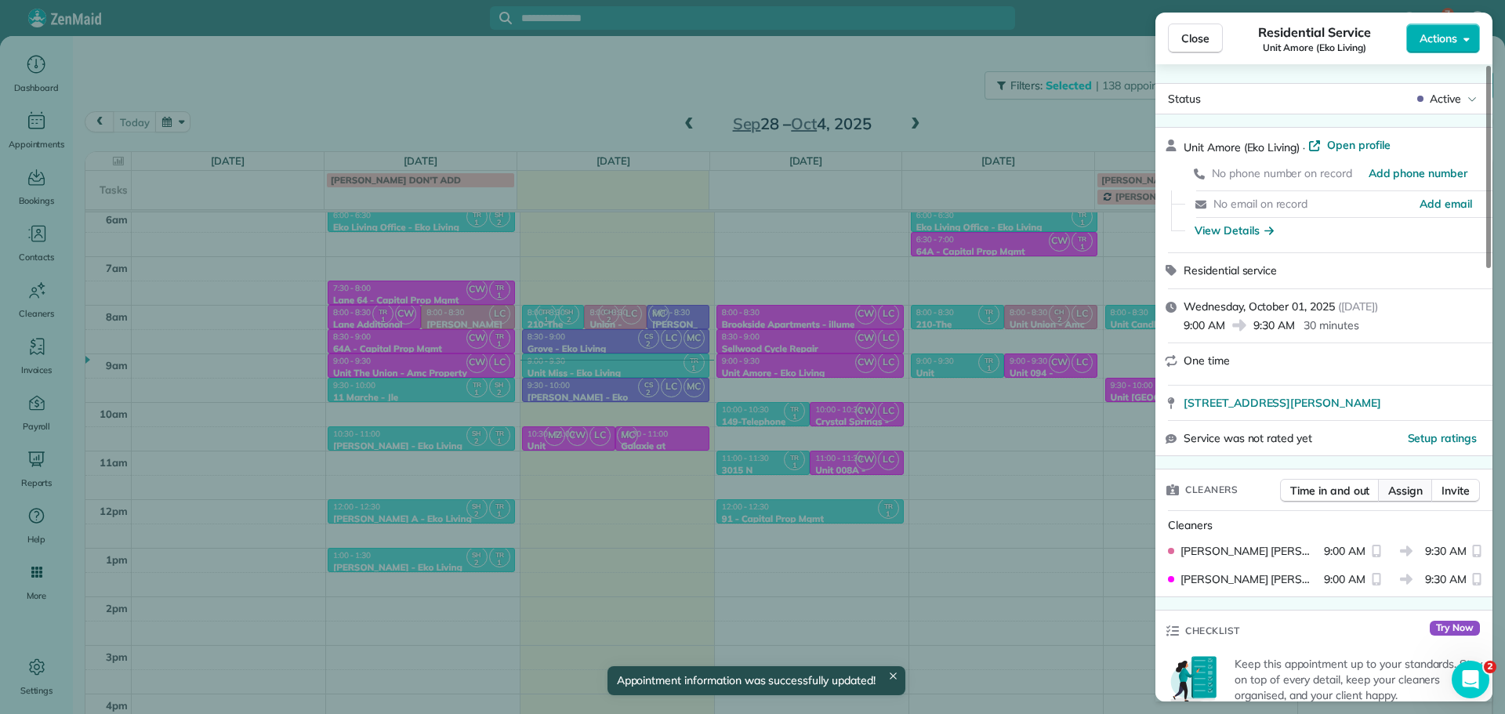
click at [1390, 487] on span "Assign" at bounding box center [1405, 491] width 34 height 16
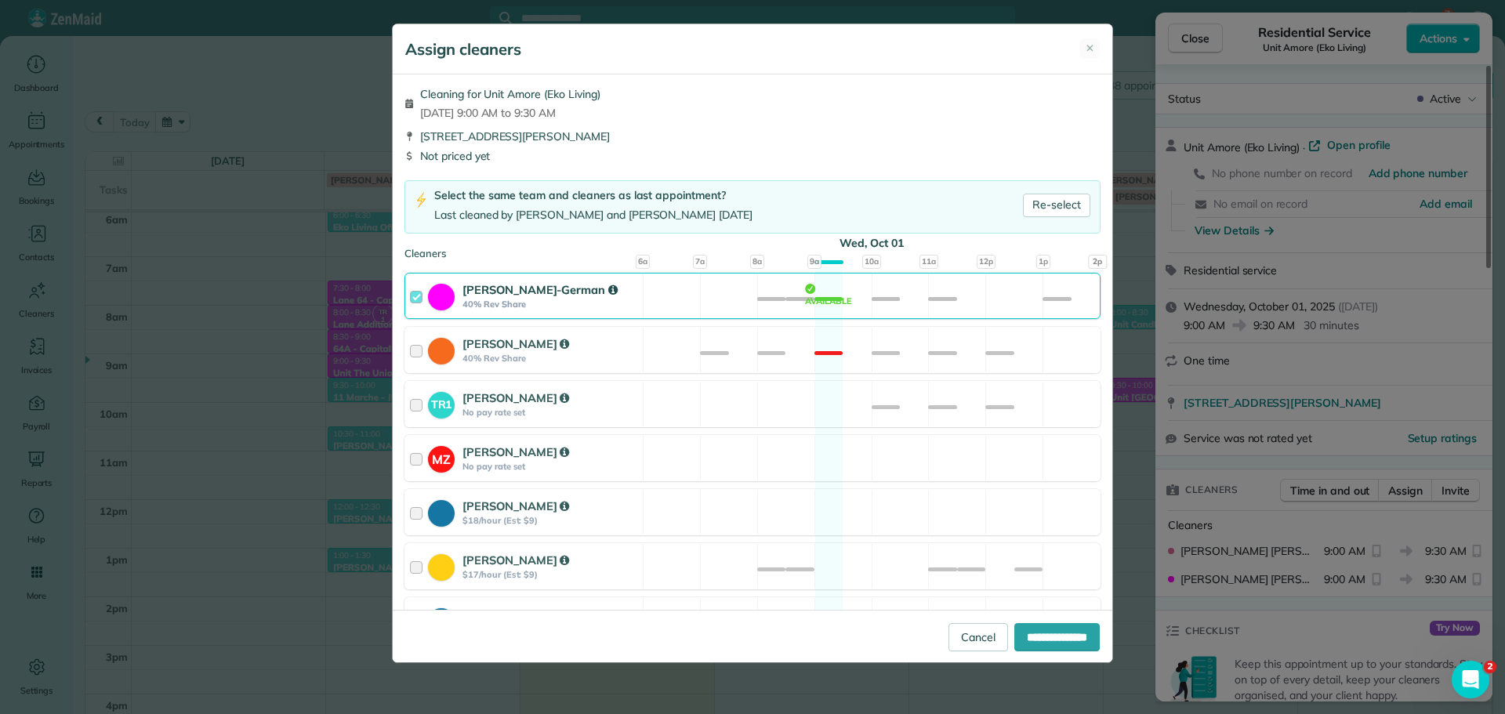
click at [931, 306] on div "[PERSON_NAME]-German 40% Rev Share Available" at bounding box center [752, 296] width 696 height 46
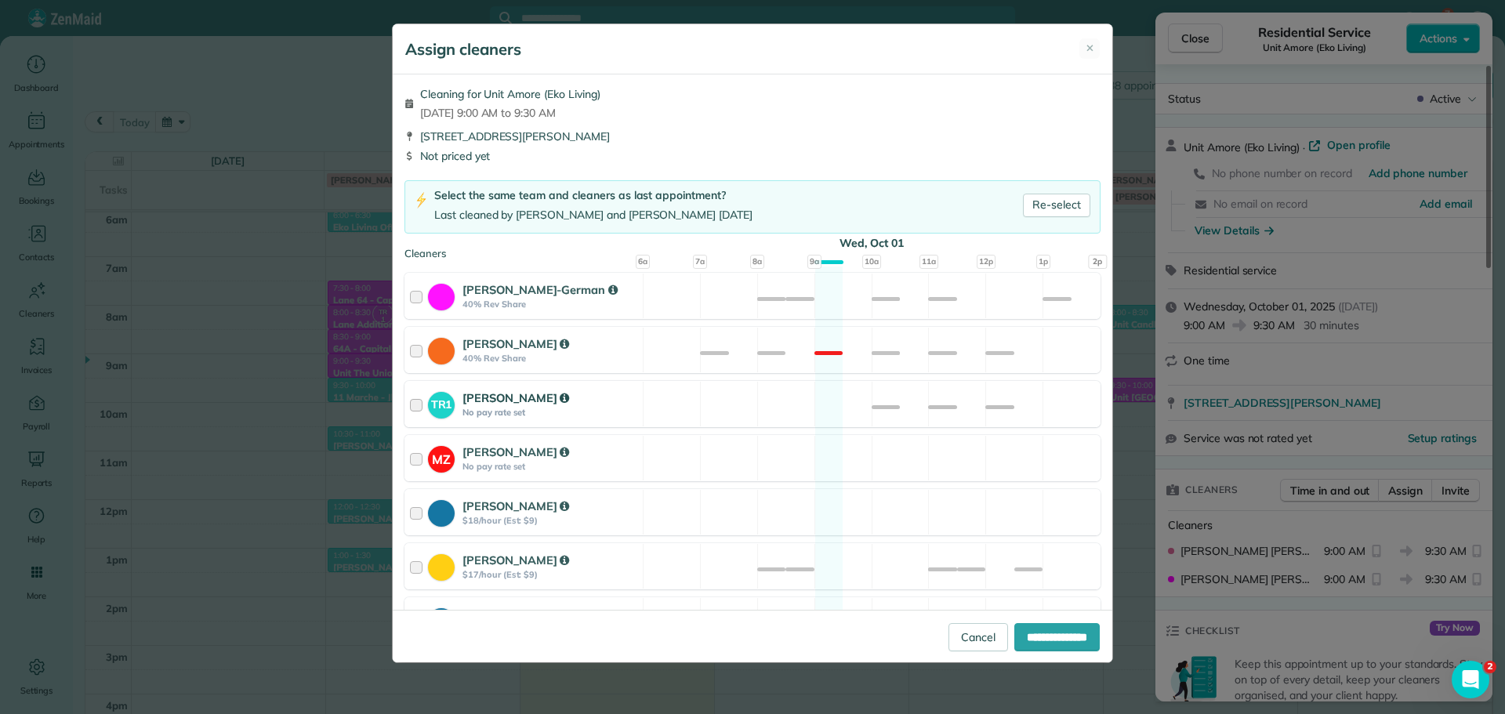
click at [953, 405] on div "TR1 [PERSON_NAME] No pay rate set Available" at bounding box center [752, 404] width 696 height 46
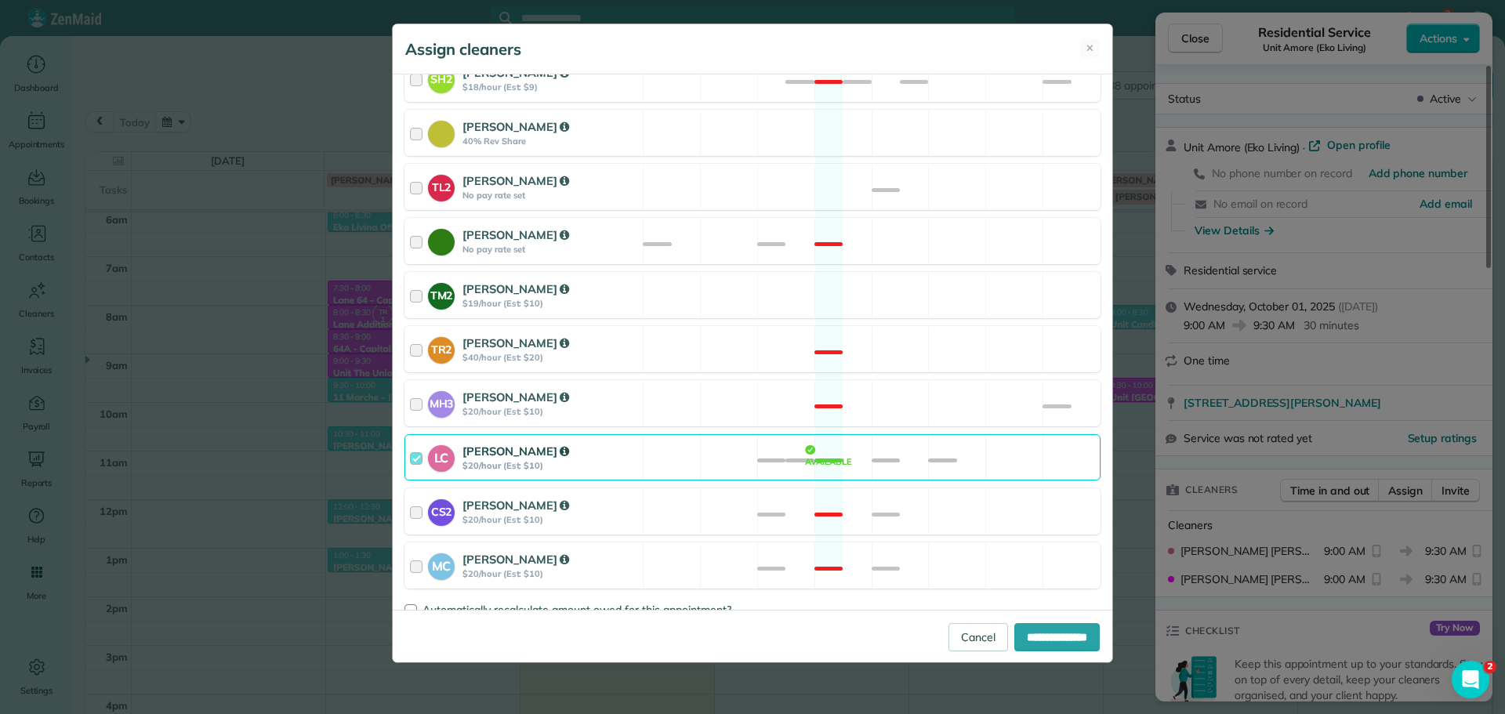
scroll to position [613, 0]
click at [951, 443] on div "LC [PERSON_NAME] $20/hour (Est: $10) Available" at bounding box center [752, 456] width 696 height 46
click at [1060, 625] on input "**********" at bounding box center [1056, 637] width 85 height 28
type input "**********"
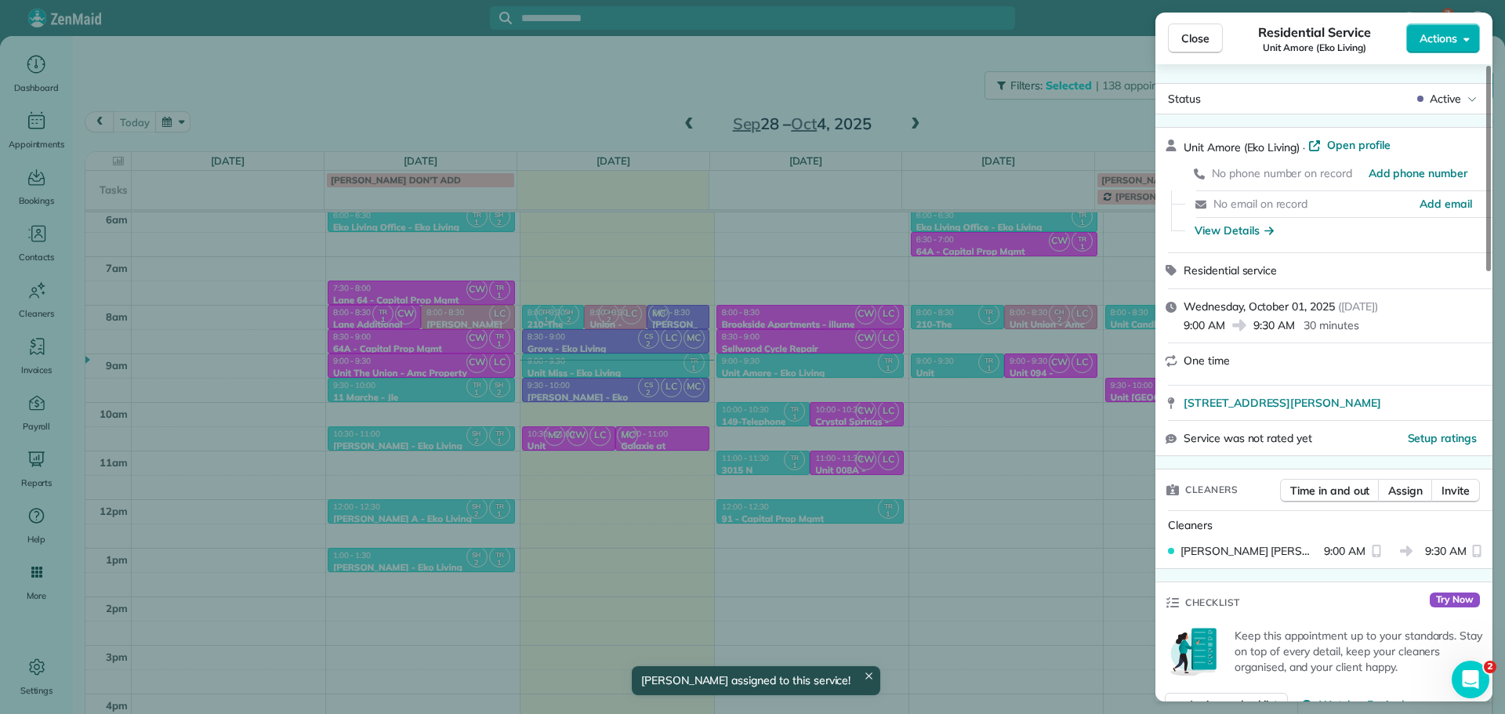
click at [1055, 484] on div "Close Residential Service Unit Amore (Eko Living) Actions Status Active Unit Am…" at bounding box center [752, 357] width 1505 height 714
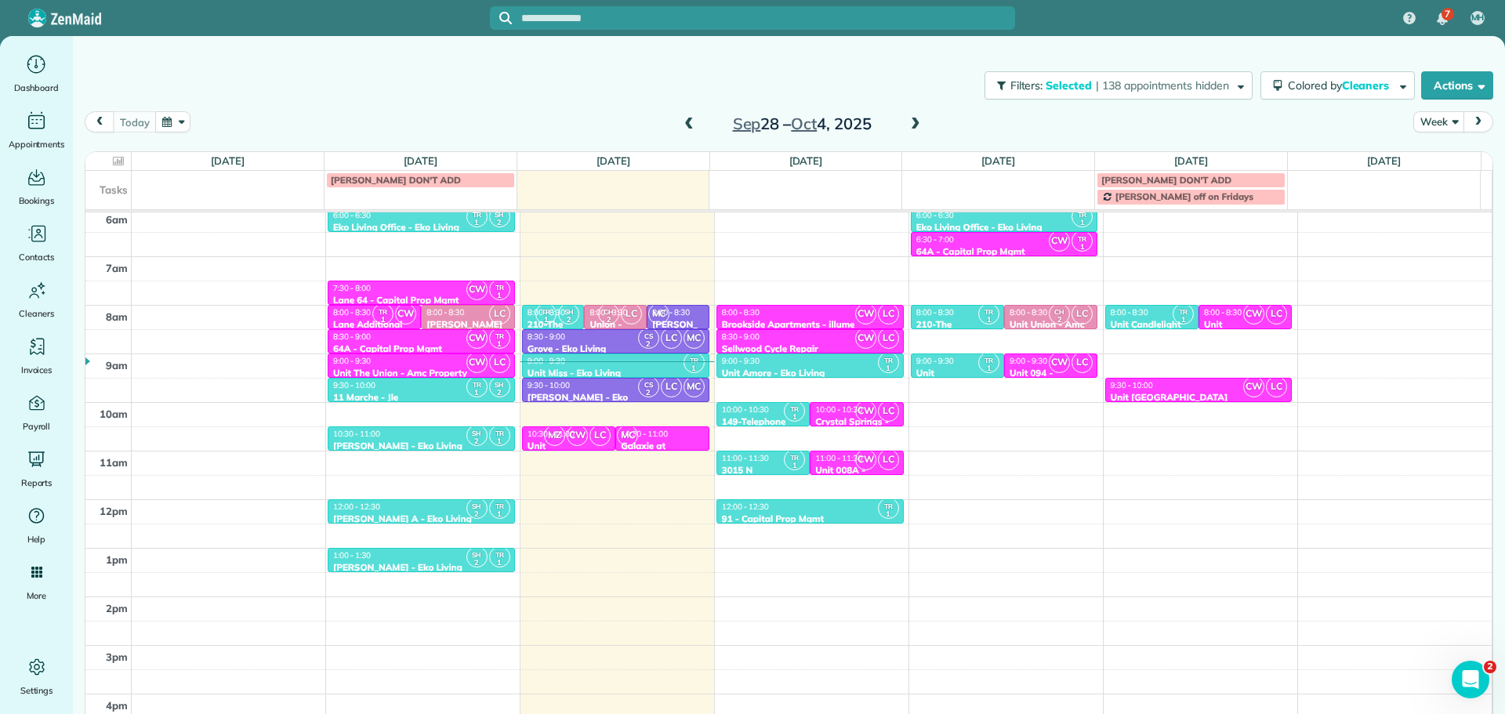
click at [914, 123] on span at bounding box center [915, 125] width 17 height 14
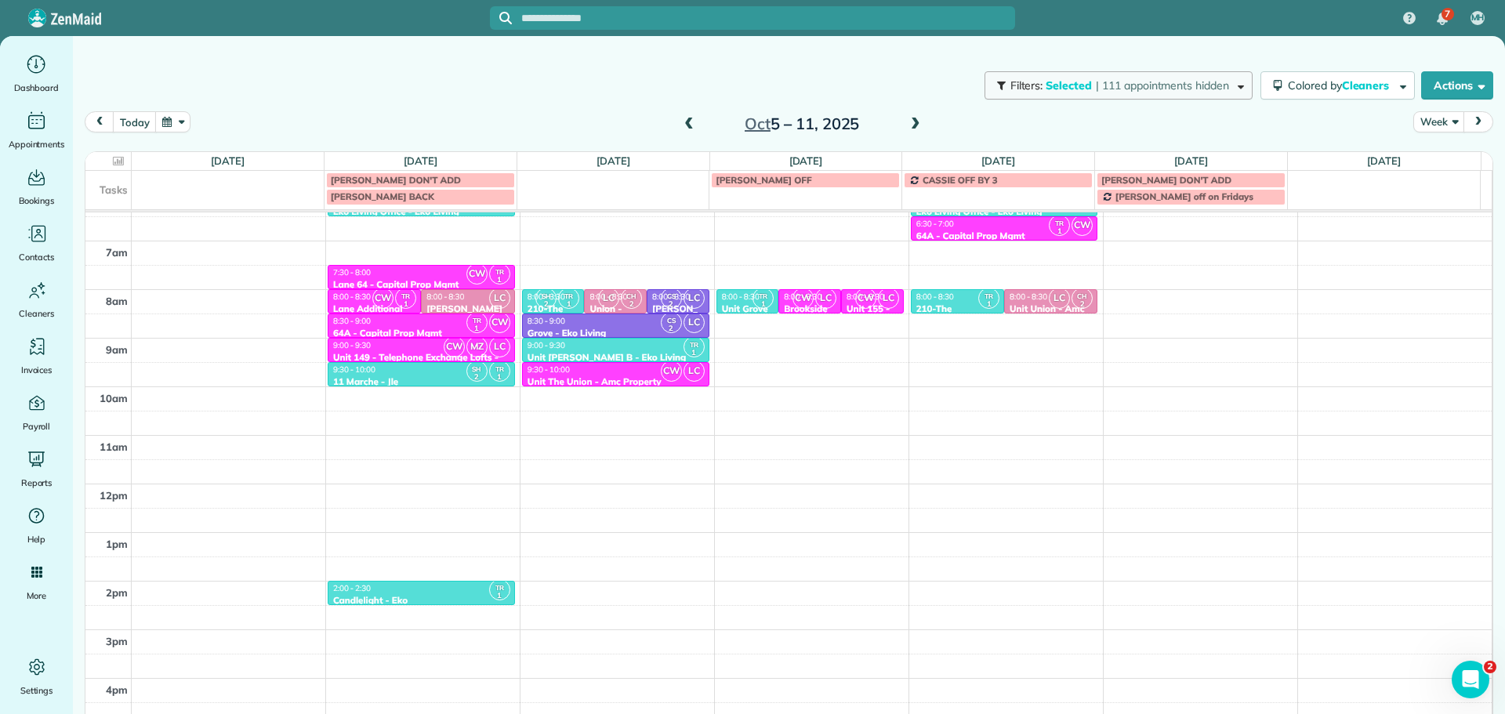
click at [1074, 86] on span "Selected" at bounding box center [1068, 85] width 47 height 14
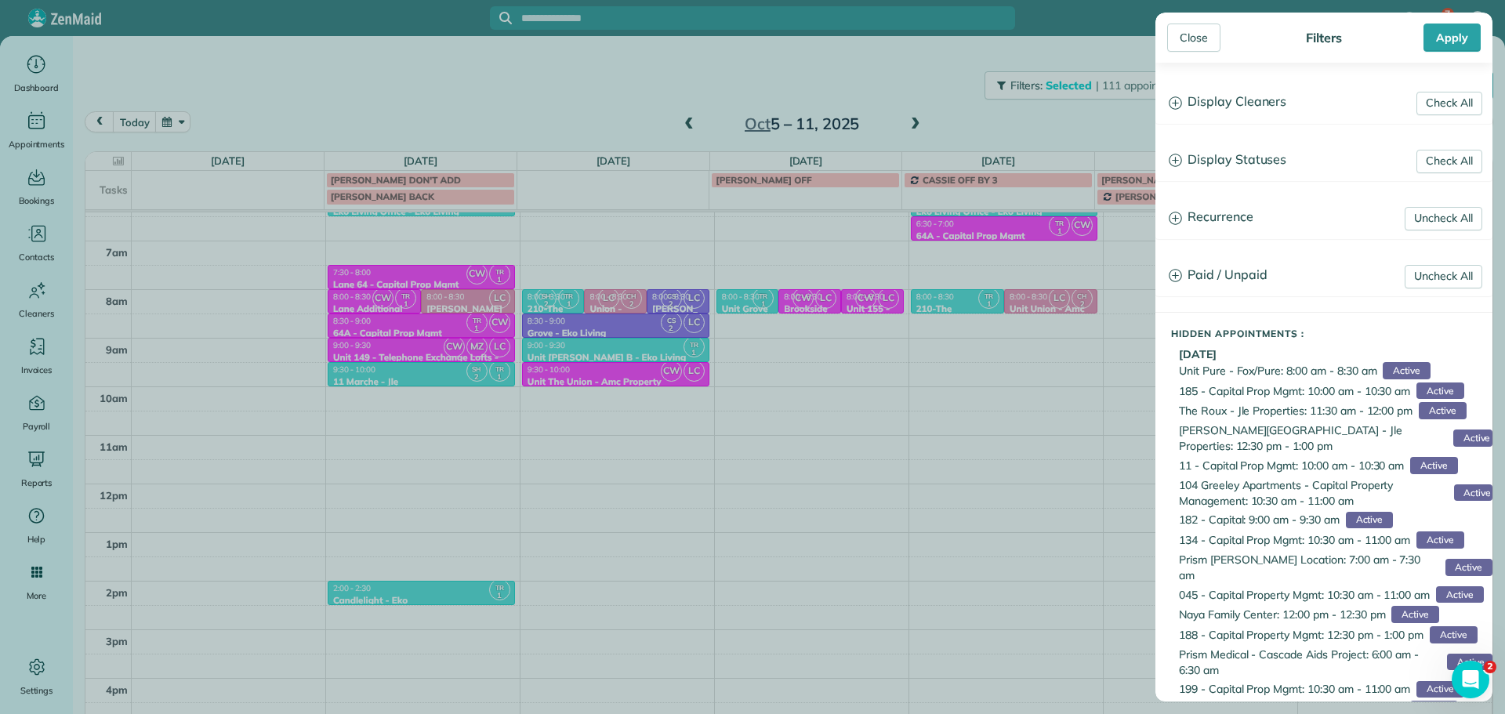
click at [1225, 111] on h3 "Display Cleaners" at bounding box center [1323, 102] width 335 height 40
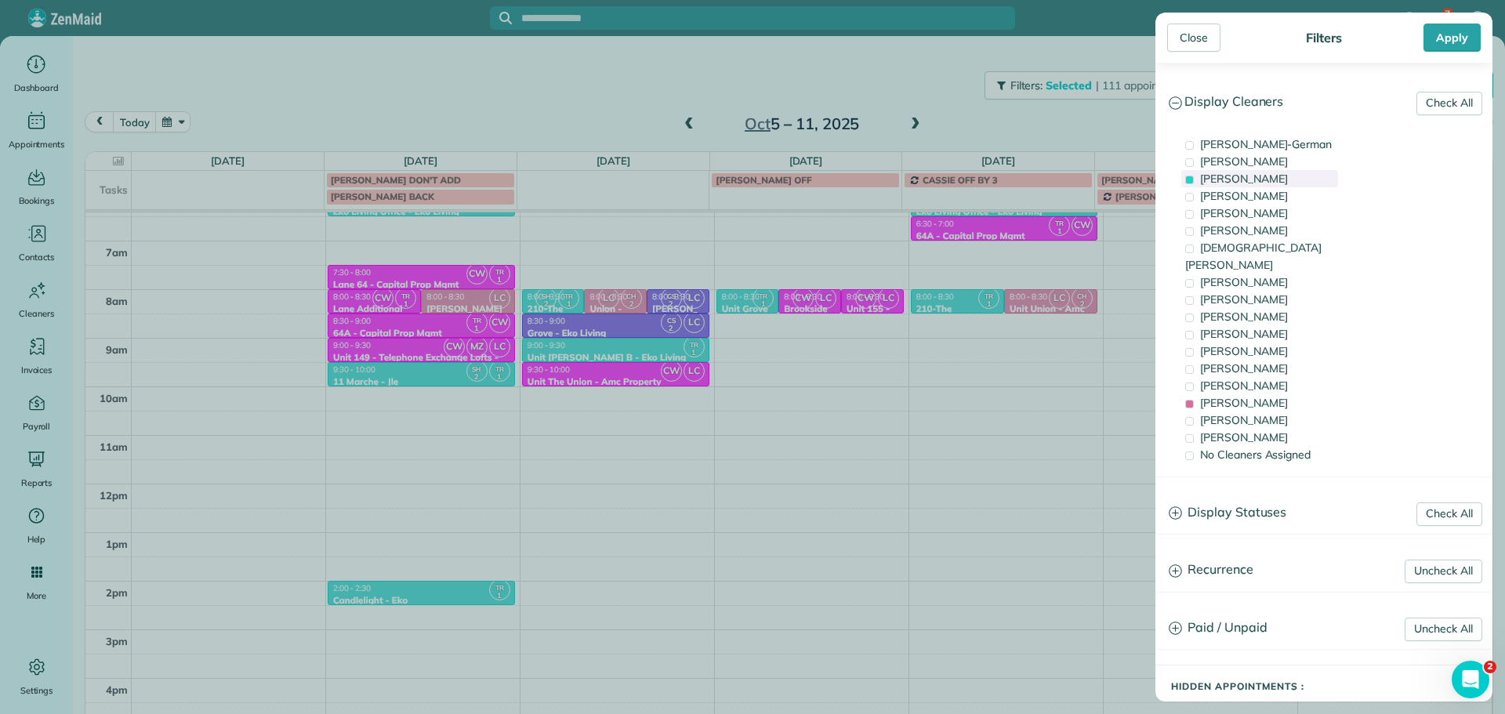
click at [1254, 183] on span "[PERSON_NAME]" at bounding box center [1244, 179] width 88 height 14
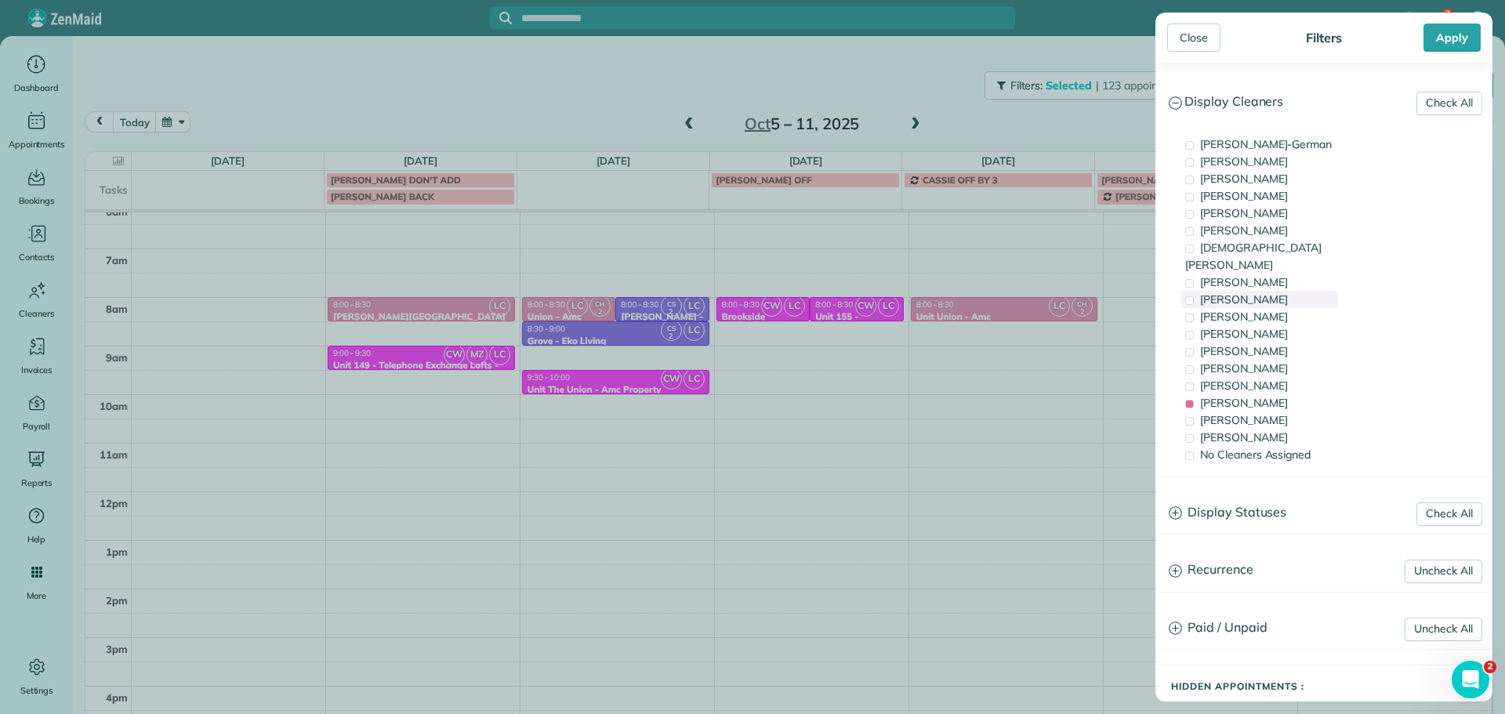
scroll to position [101, 0]
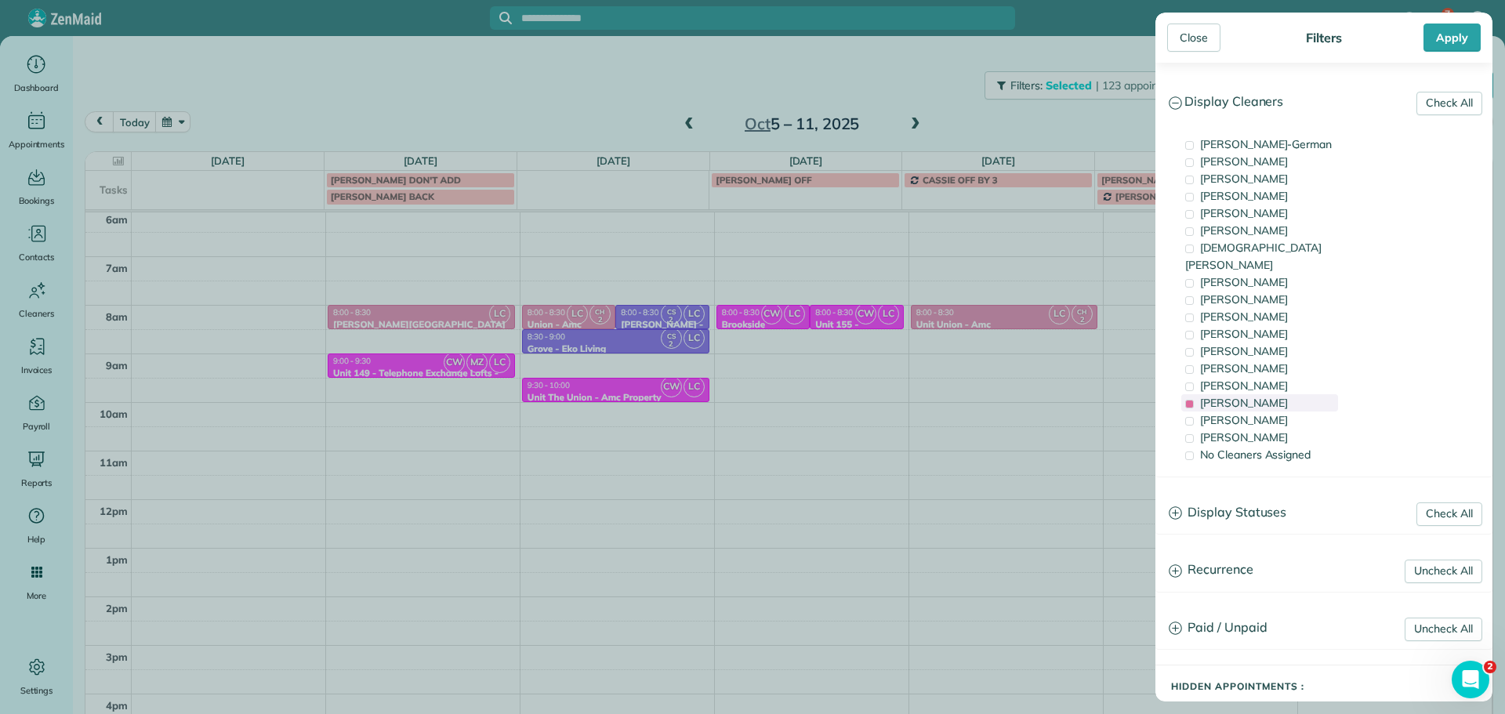
click at [1274, 394] on div "[PERSON_NAME]" at bounding box center [1259, 402] width 157 height 17
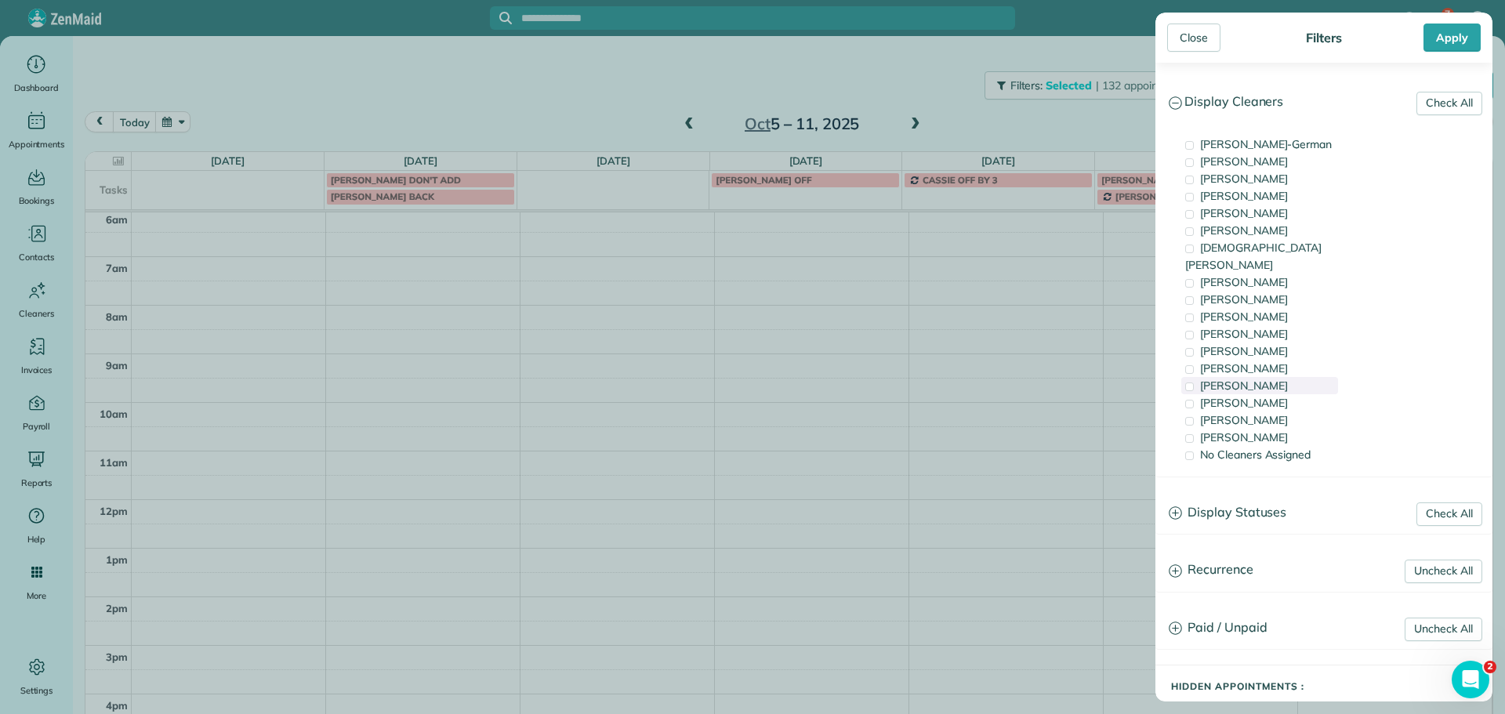
click at [1280, 377] on div "[PERSON_NAME]" at bounding box center [1259, 385] width 157 height 17
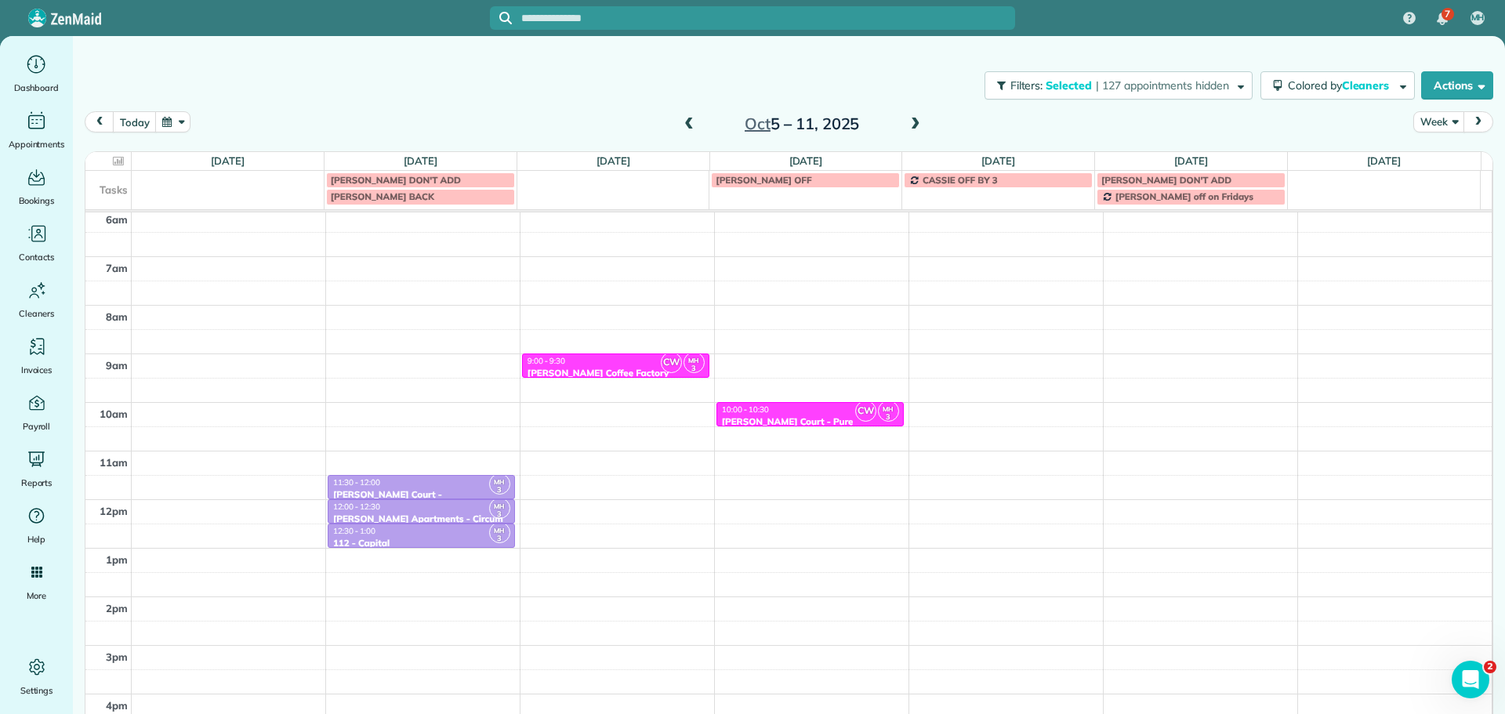
click at [695, 371] on div "Close Filters Apply Check All Display Cleaners [PERSON_NAME]-German [PERSON_NAM…" at bounding box center [752, 357] width 1505 height 714
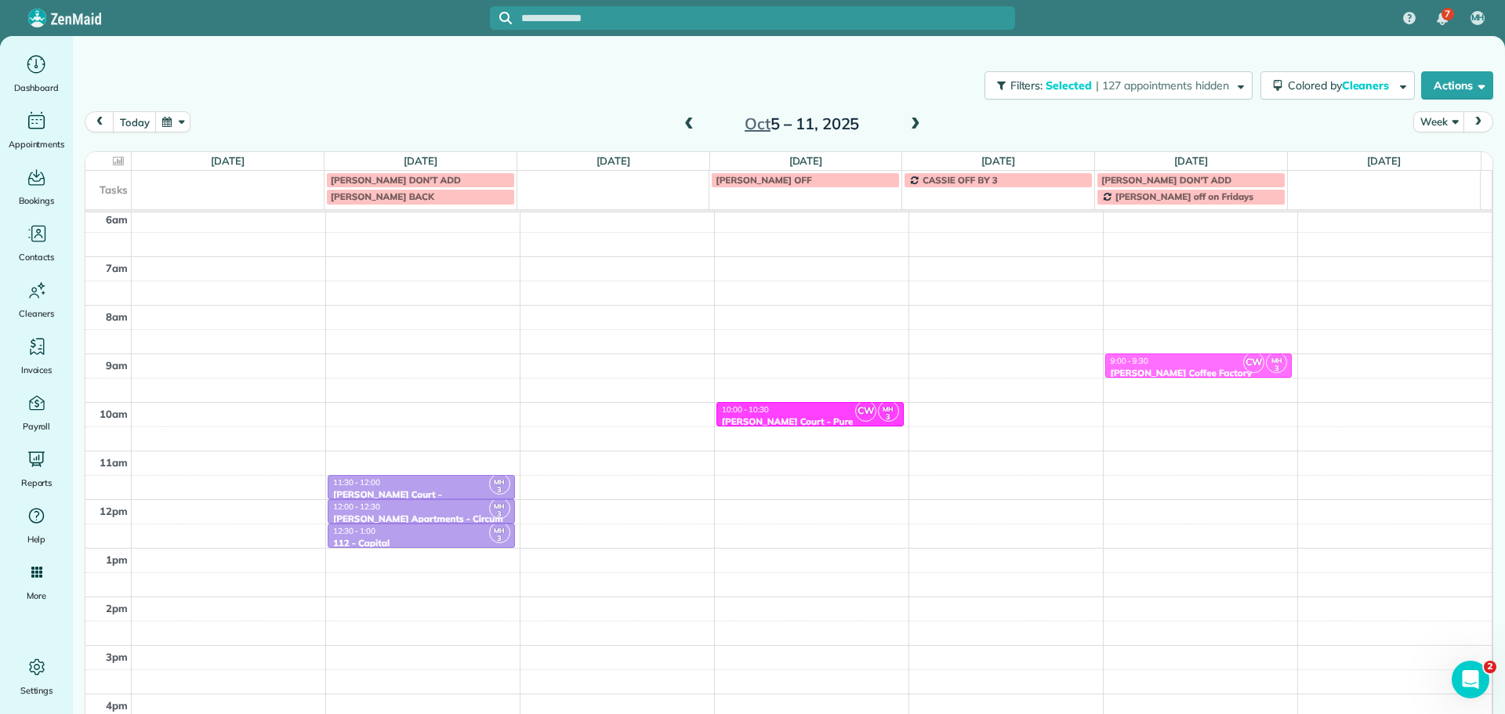
drag, startPoint x: 632, startPoint y: 364, endPoint x: 1140, endPoint y: 369, distance: 508.7
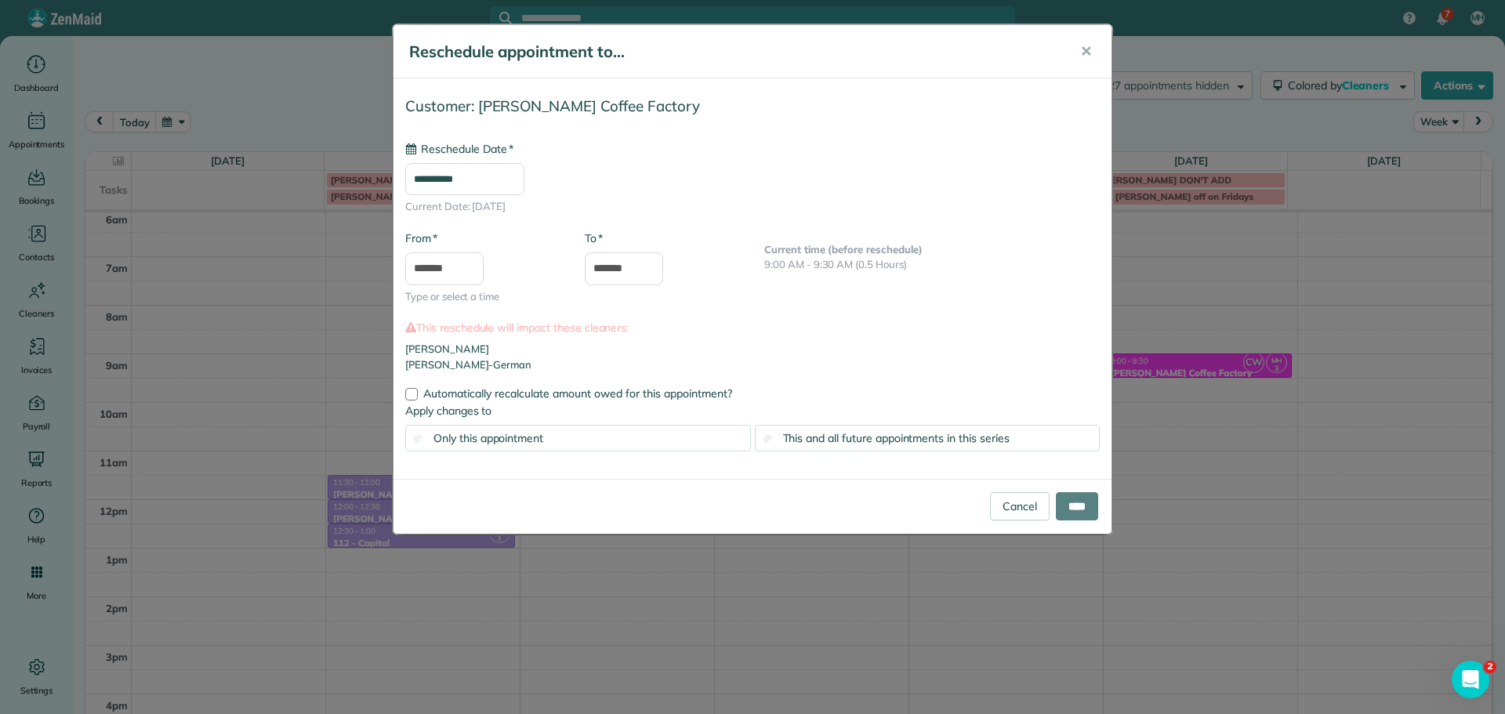
type input "**********"
click at [861, 431] on span "This and all future appointments in this series" at bounding box center [896, 438] width 226 height 14
click at [1075, 505] on input "****" at bounding box center [1077, 506] width 42 height 28
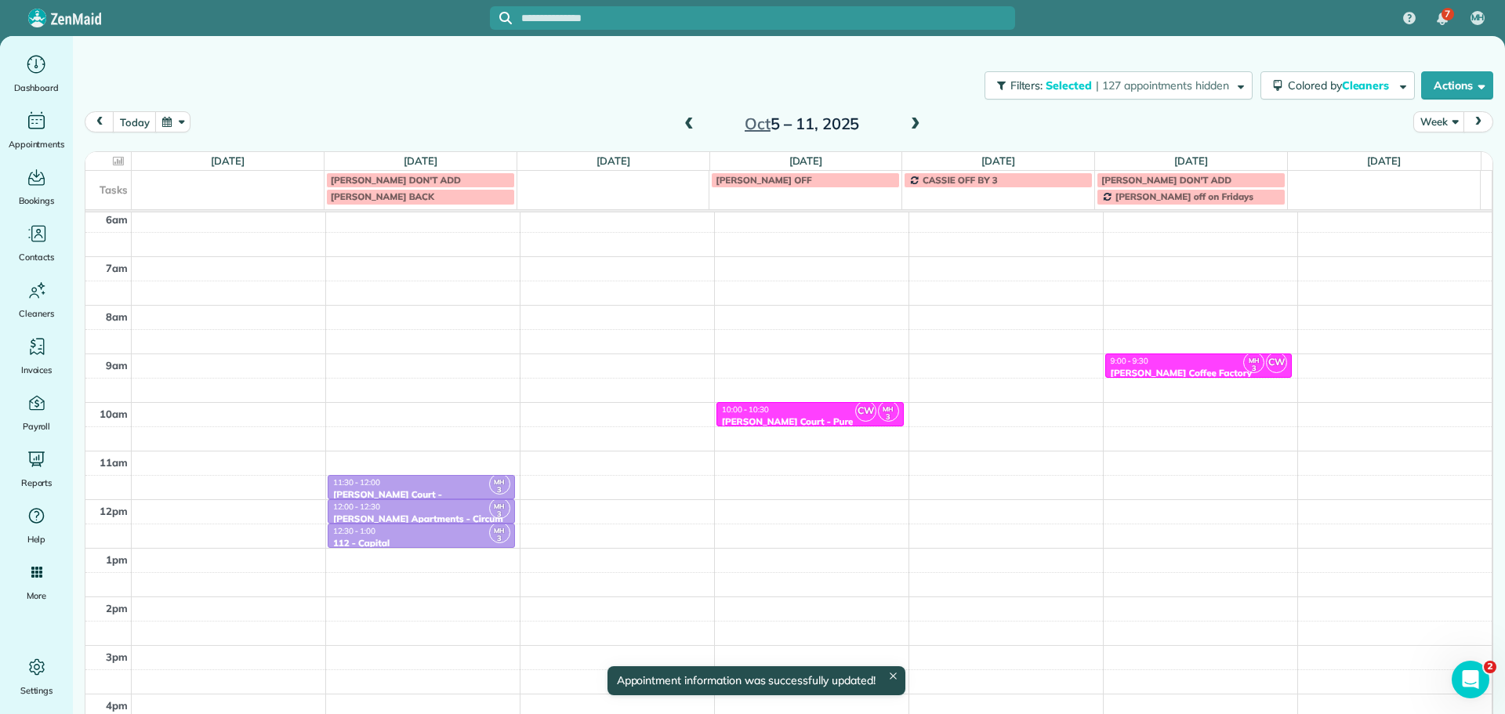
click at [687, 129] on span at bounding box center [688, 125] width 17 height 14
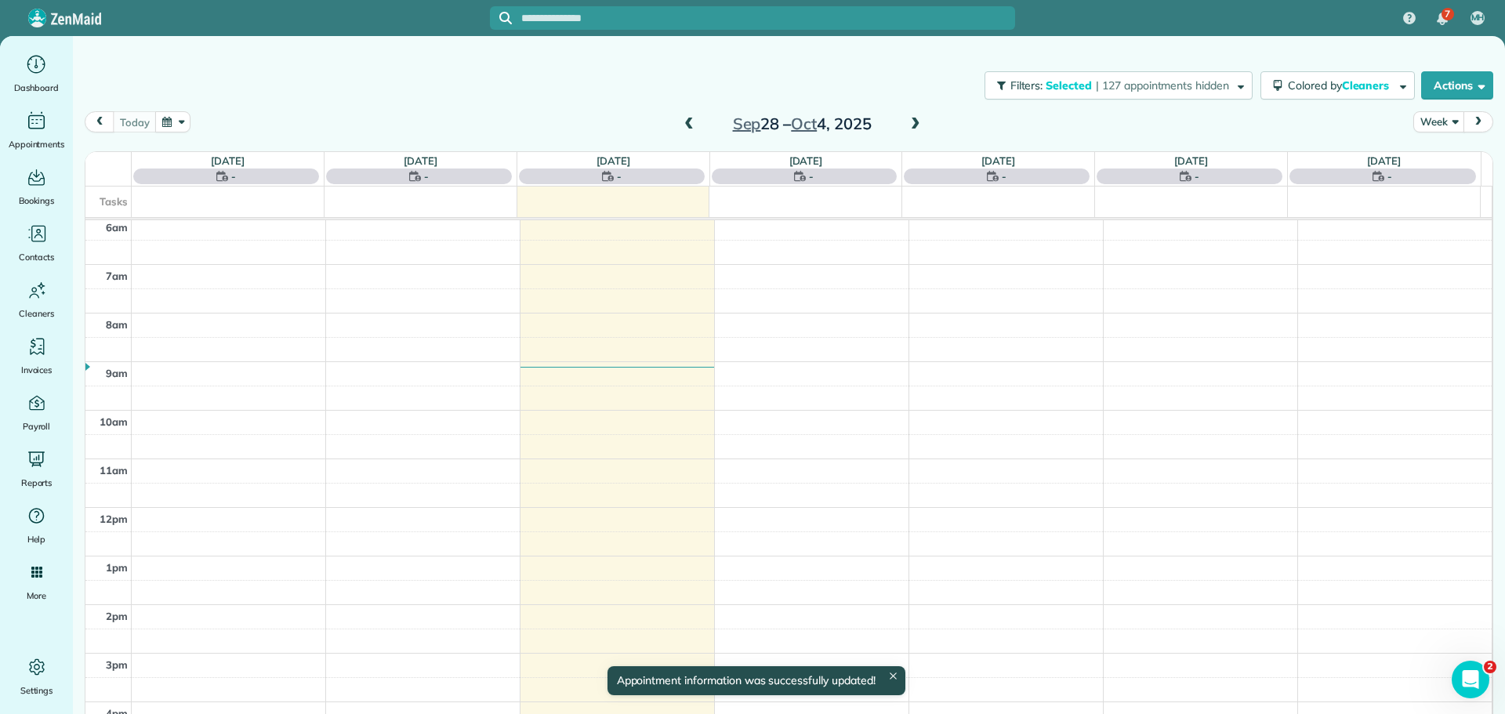
scroll to position [117, 0]
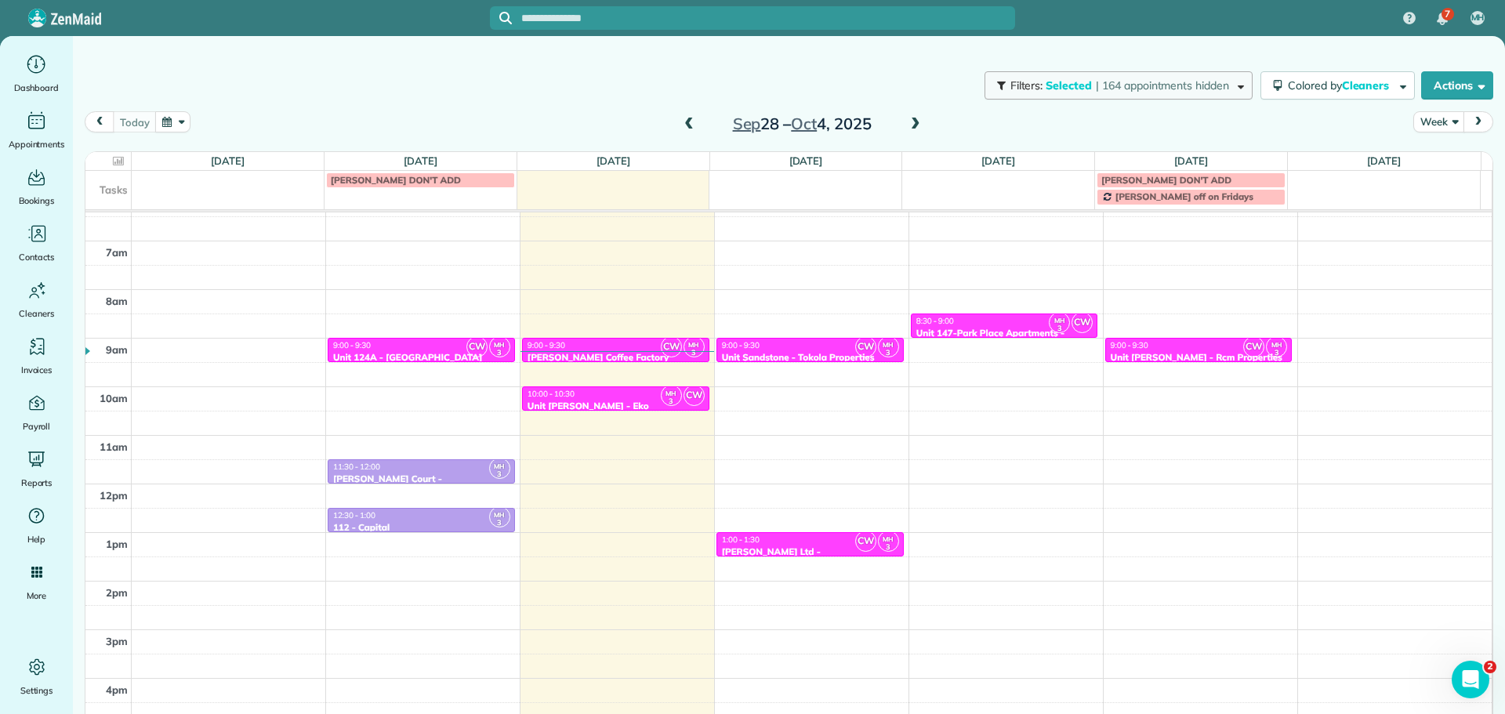
click at [1198, 92] on button "Filters: Selected | 164 appointments hidden" at bounding box center [1118, 85] width 268 height 28
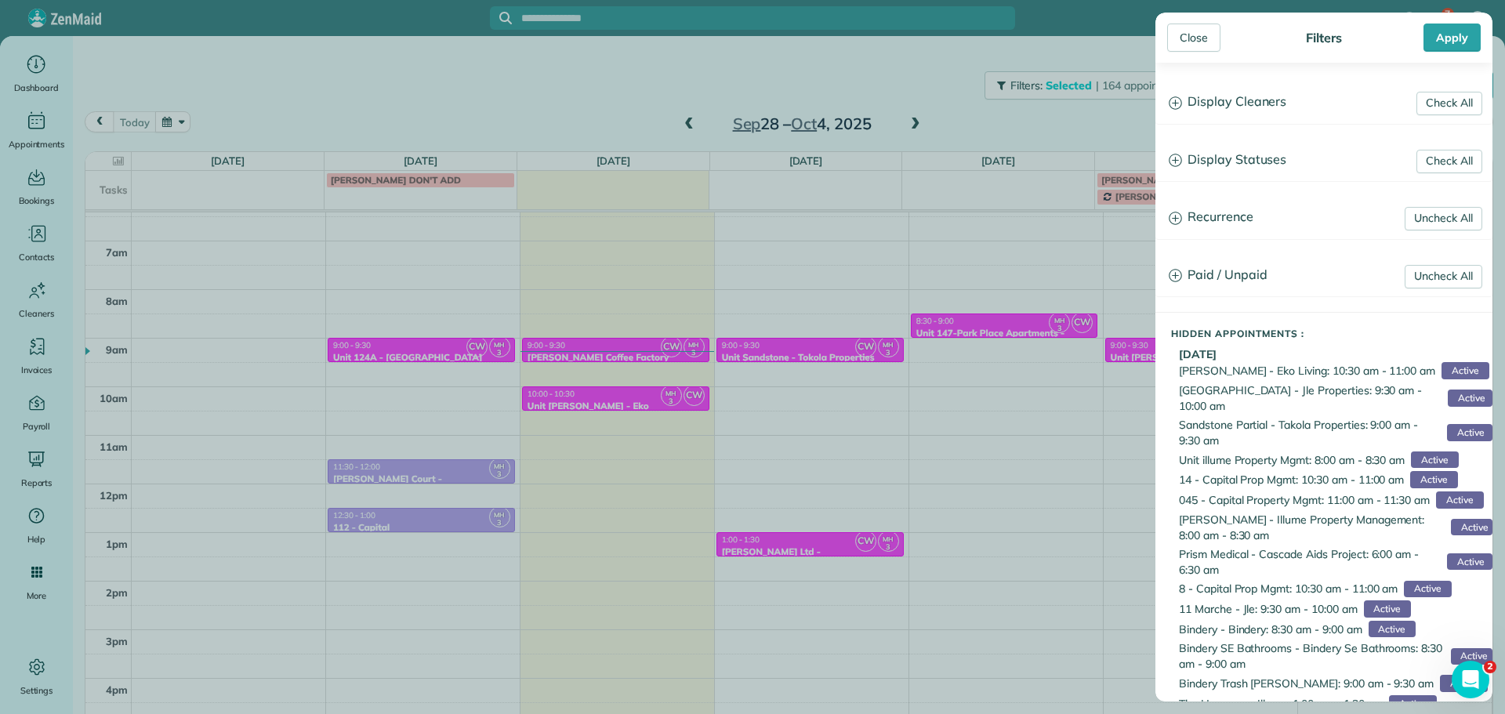
click at [1266, 107] on h3 "Display Cleaners" at bounding box center [1323, 102] width 335 height 40
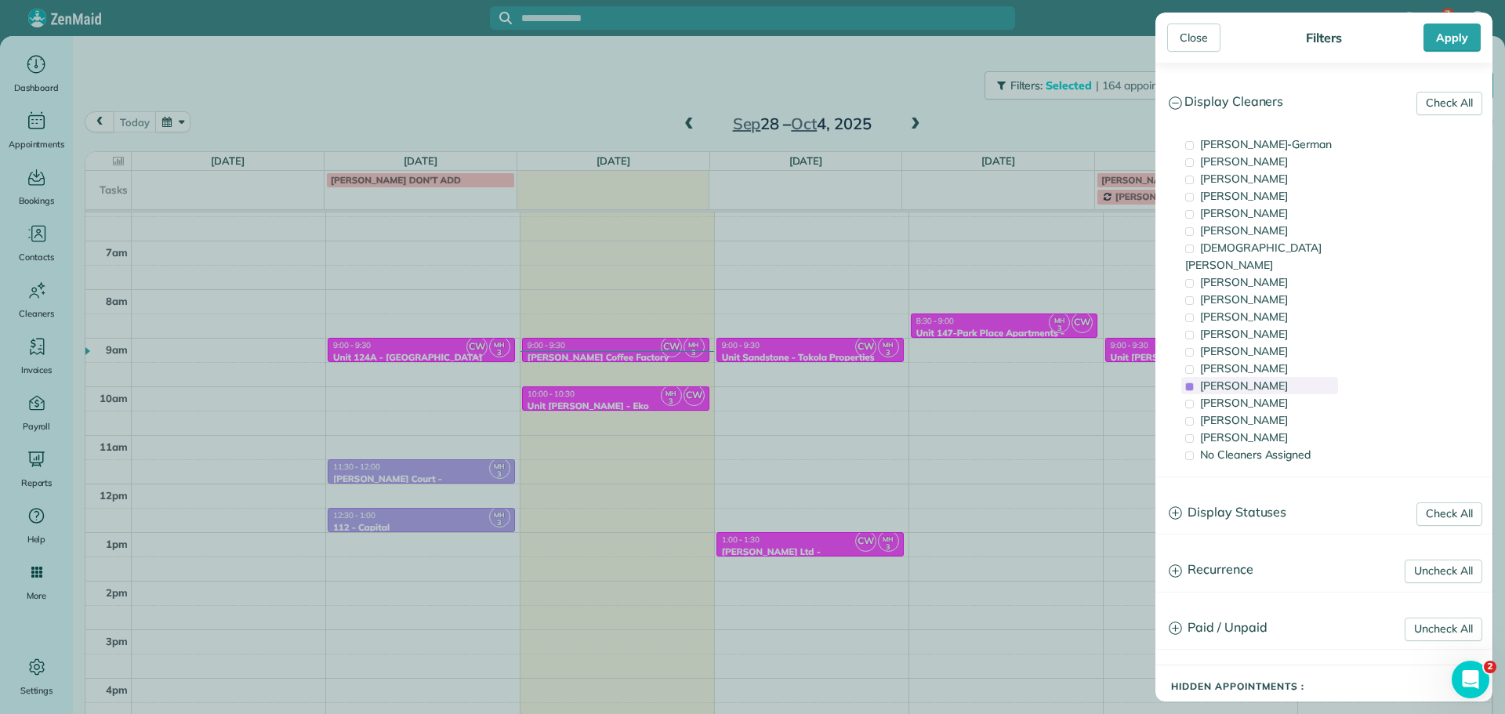
click at [1267, 379] on span "[PERSON_NAME]" at bounding box center [1244, 386] width 88 height 14
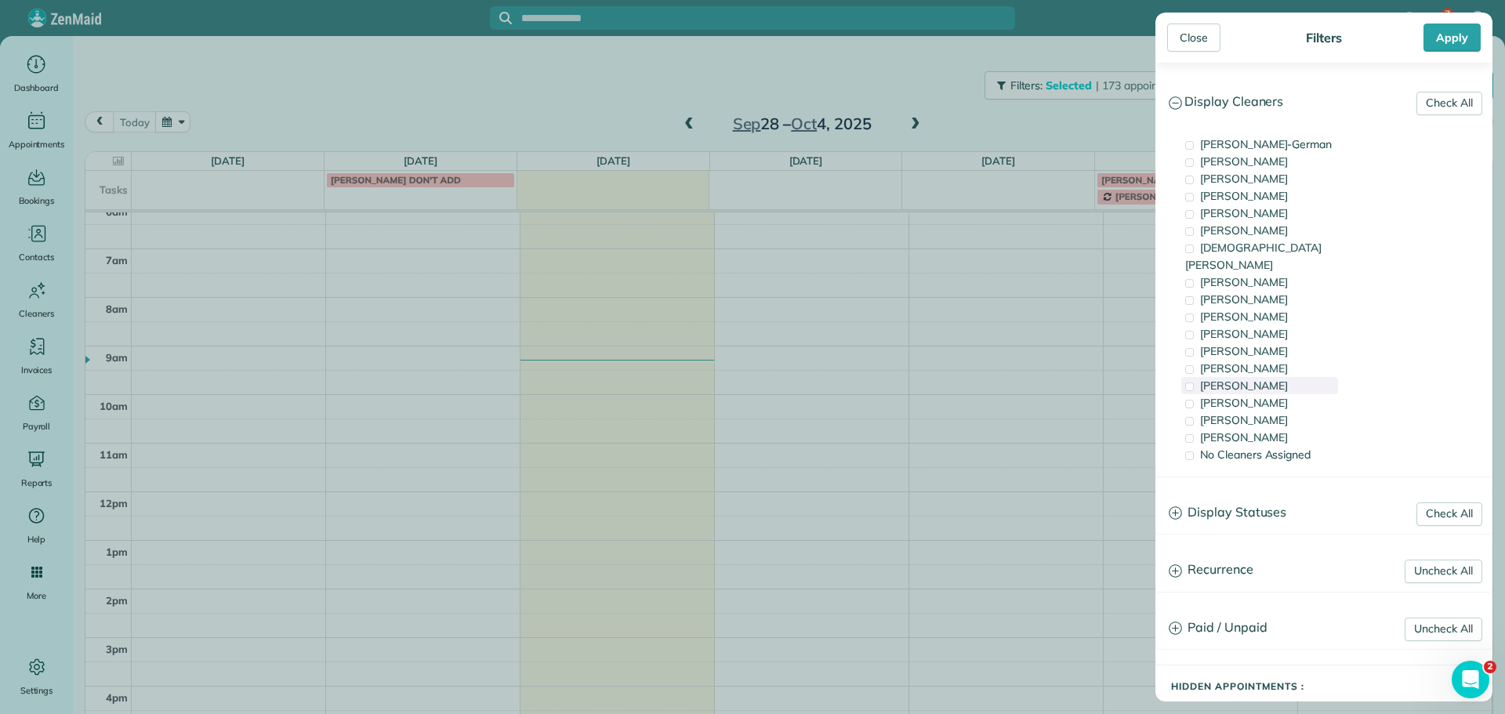
scroll to position [101, 0]
click at [1262, 344] on span "[PERSON_NAME]" at bounding box center [1244, 351] width 88 height 14
click at [1274, 360] on div "[PERSON_NAME]" at bounding box center [1259, 368] width 157 height 17
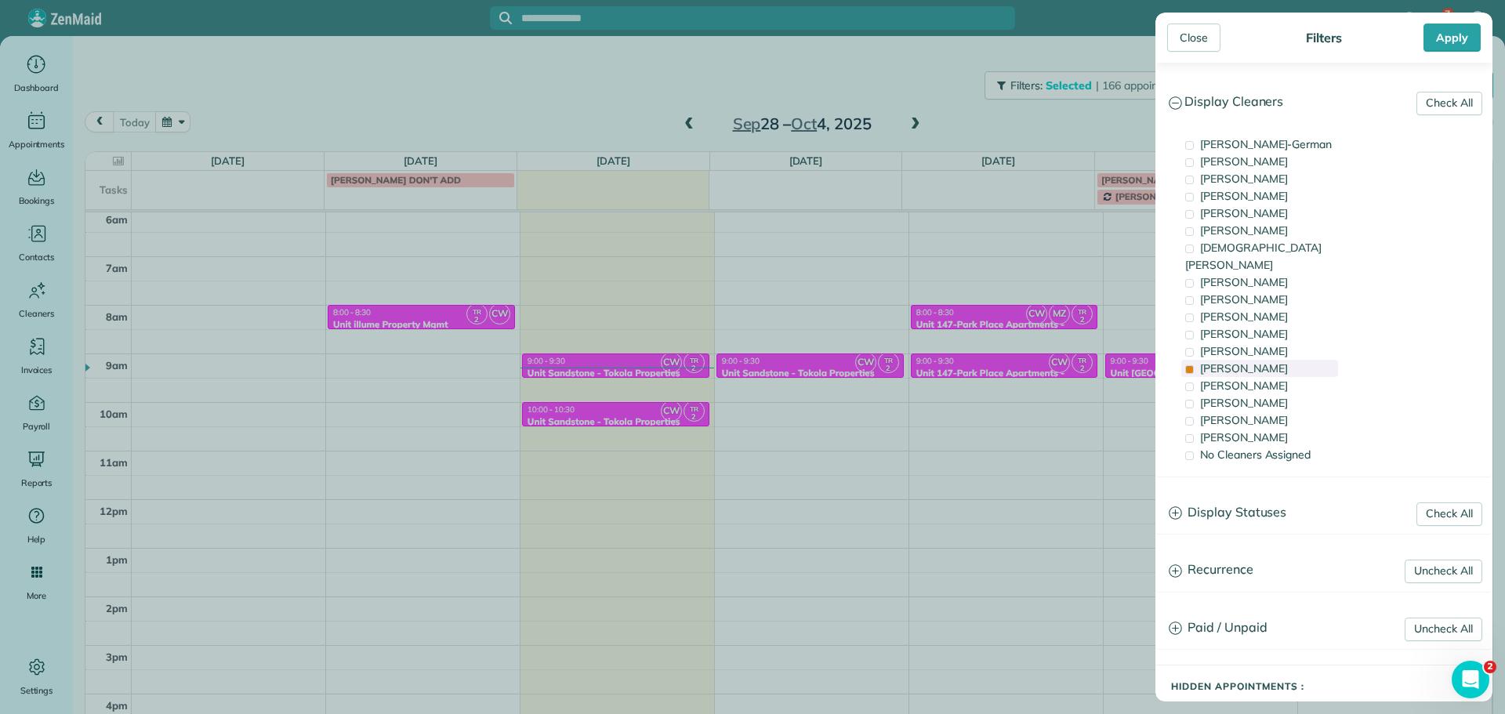
click at [1309, 360] on div "[PERSON_NAME]" at bounding box center [1259, 368] width 157 height 17
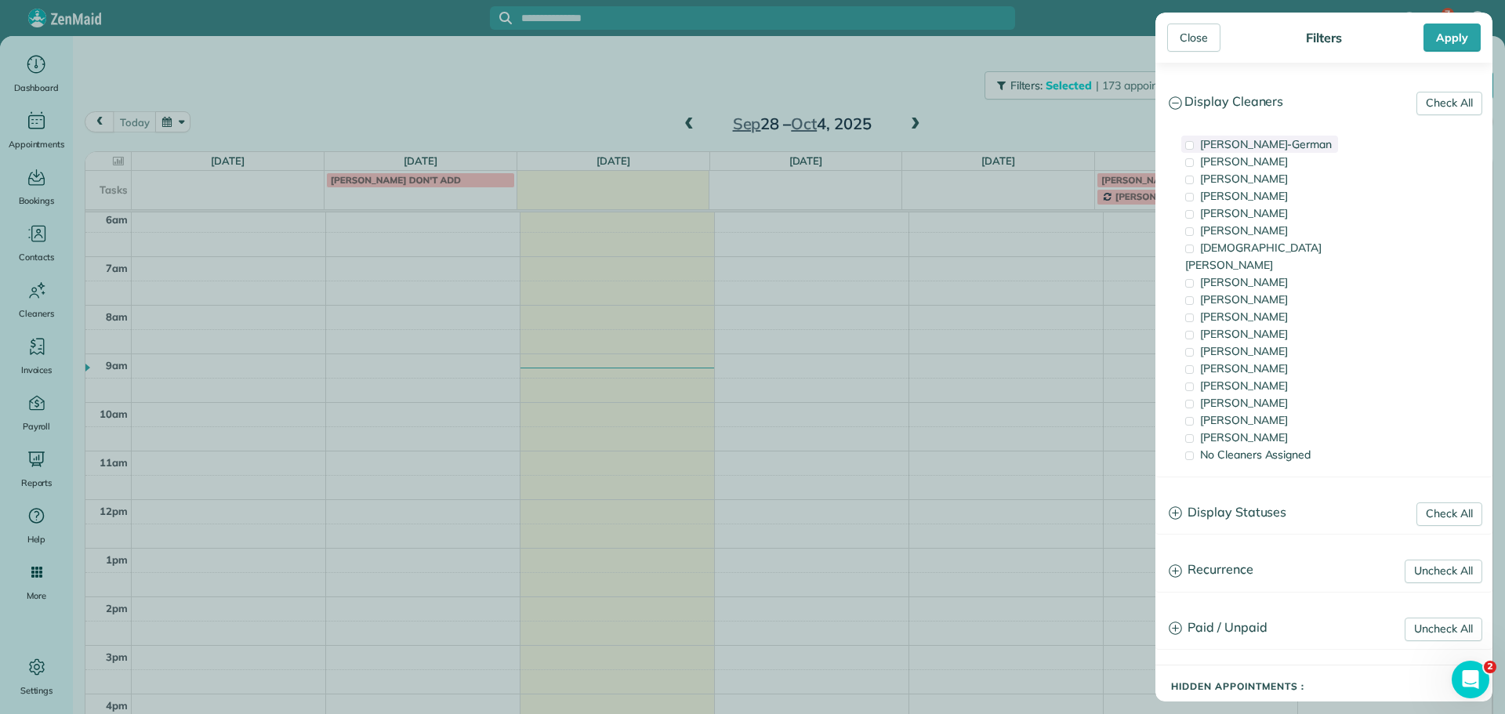
click at [1302, 147] on span "[PERSON_NAME]-German" at bounding box center [1266, 144] width 132 height 14
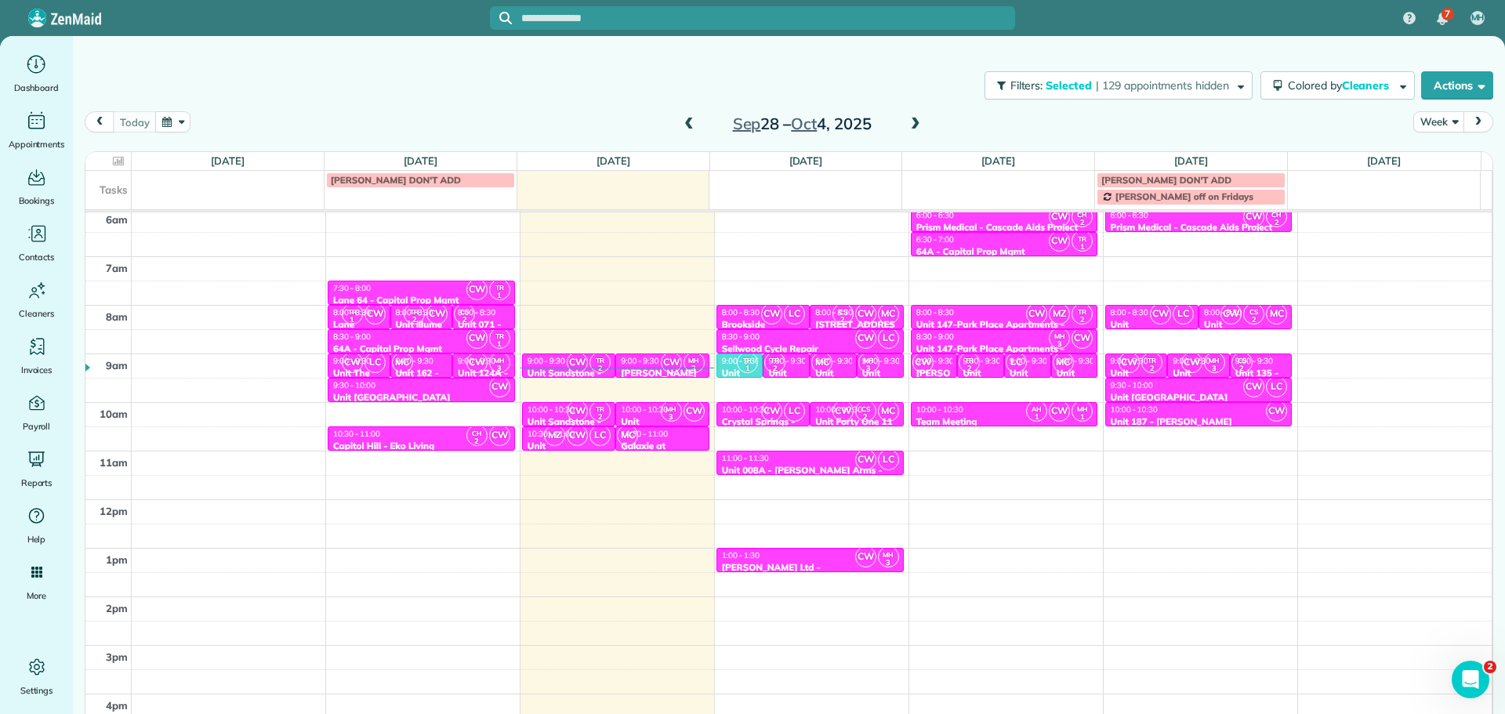
click at [820, 381] on div "Close Filters Apply Check All Display Cleaners [PERSON_NAME]-German [PERSON_NAM…" at bounding box center [752, 357] width 1505 height 714
click at [820, 381] on div "4am 5am 6am 7am 8am 9am 10am 11am 12pm 1pm 2pm 3pm 4pm 5pm CW TR 1 7:30 - 8:00 …" at bounding box center [788, 450] width 1406 height 679
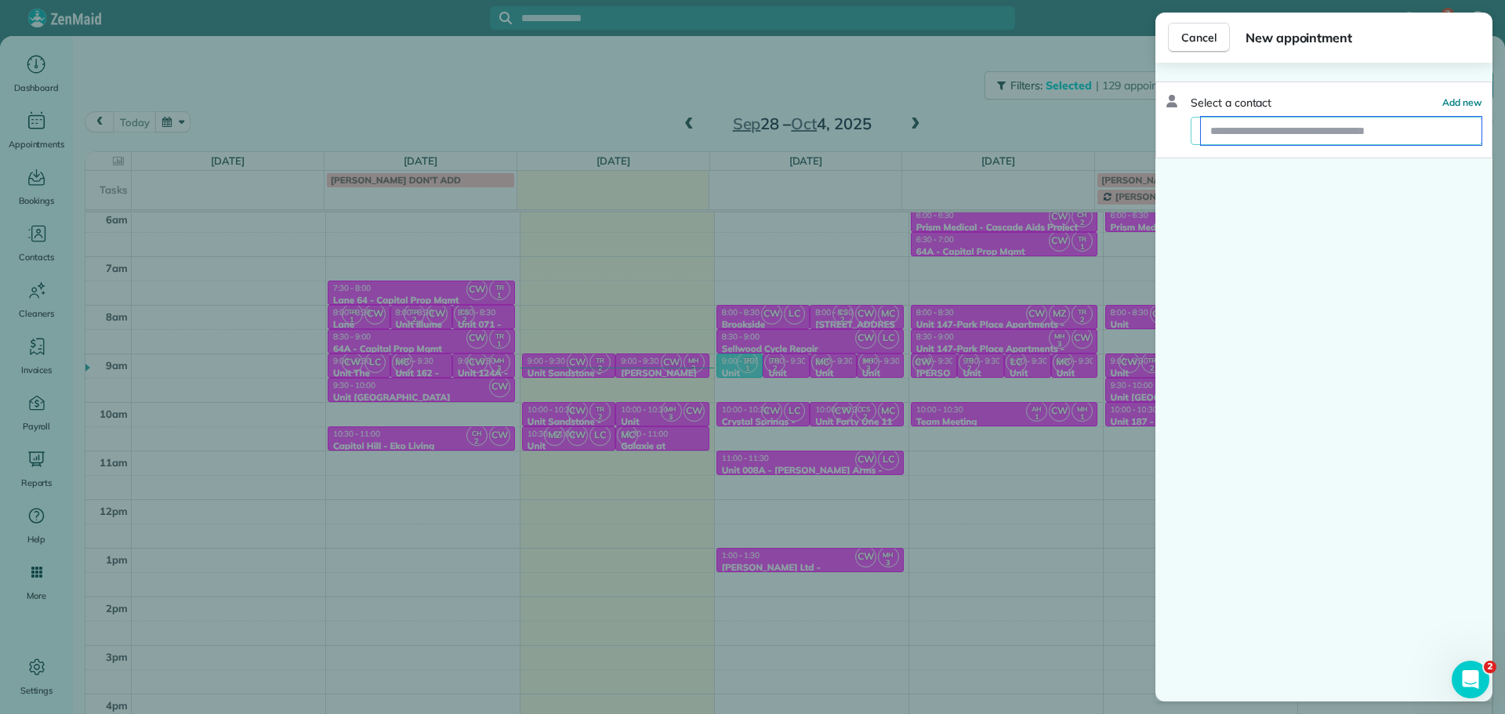
click at [1281, 133] on input "text" at bounding box center [1341, 131] width 281 height 28
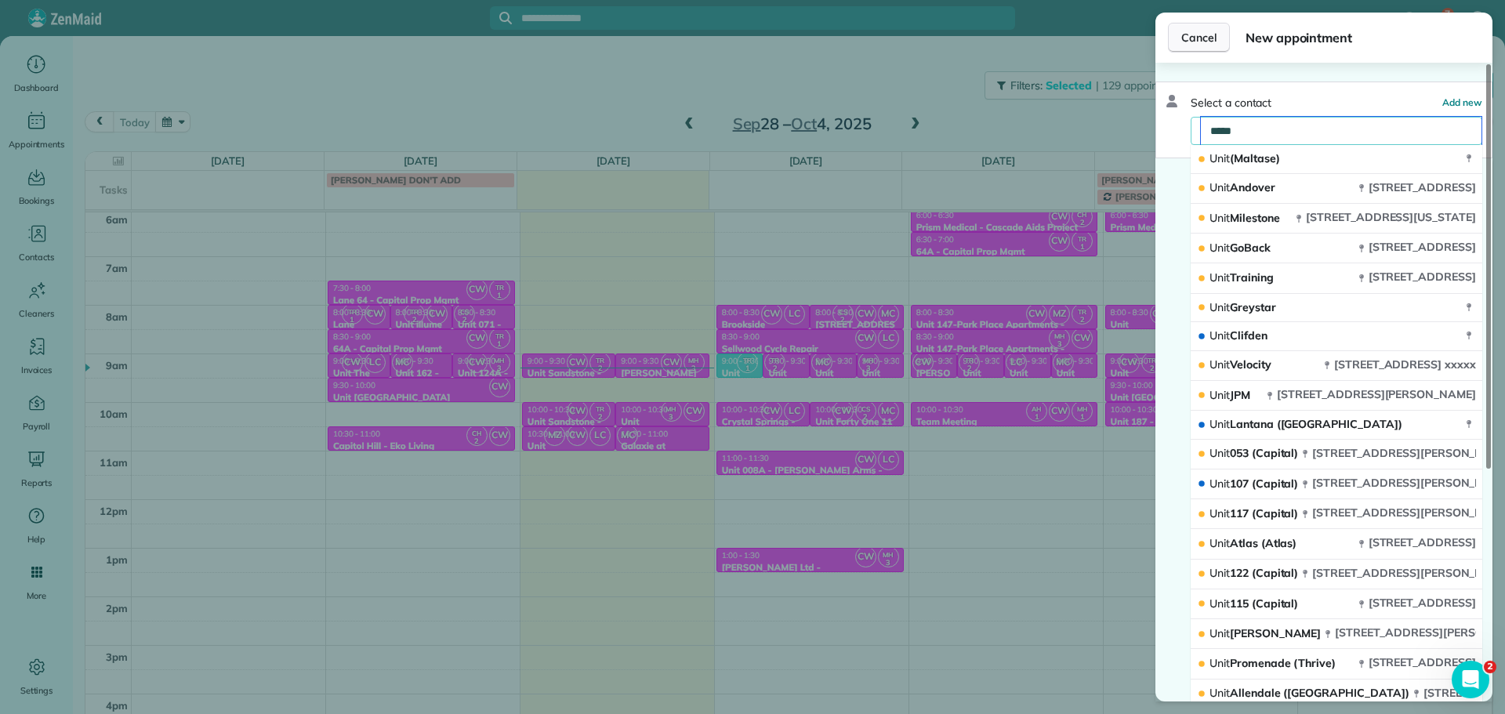
type input "****"
click at [1196, 37] on span "Cancel" at bounding box center [1198, 38] width 35 height 16
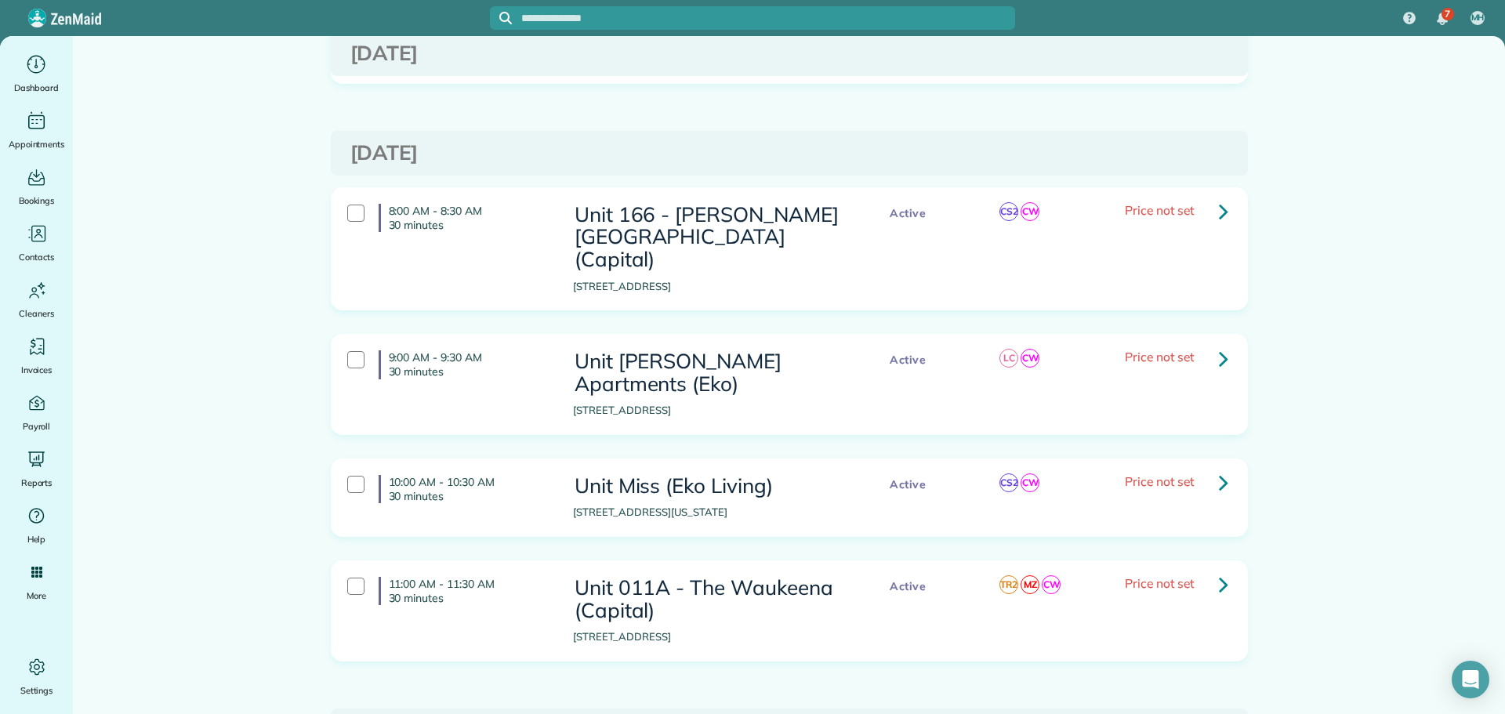
scroll to position [470, 0]
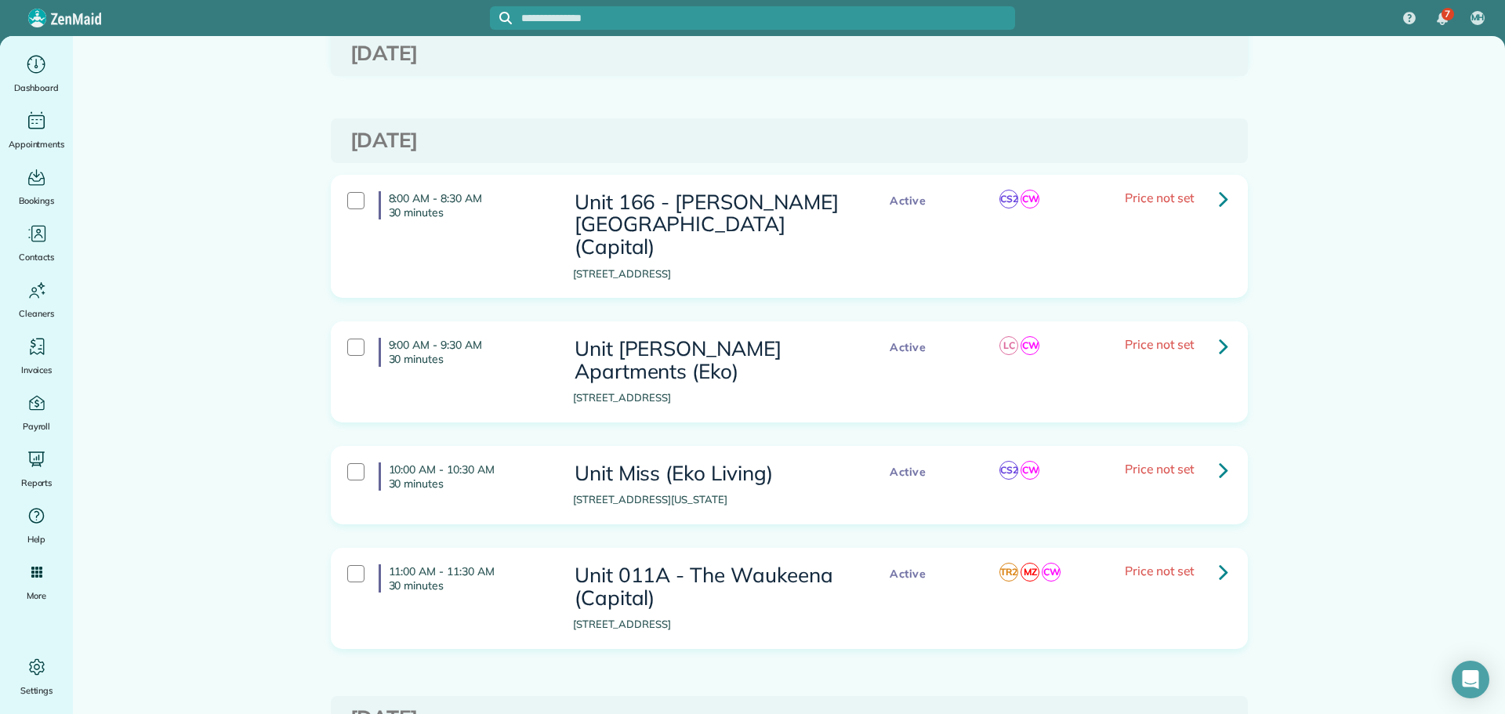
click at [1220, 199] on icon at bounding box center [1223, 198] width 9 height 27
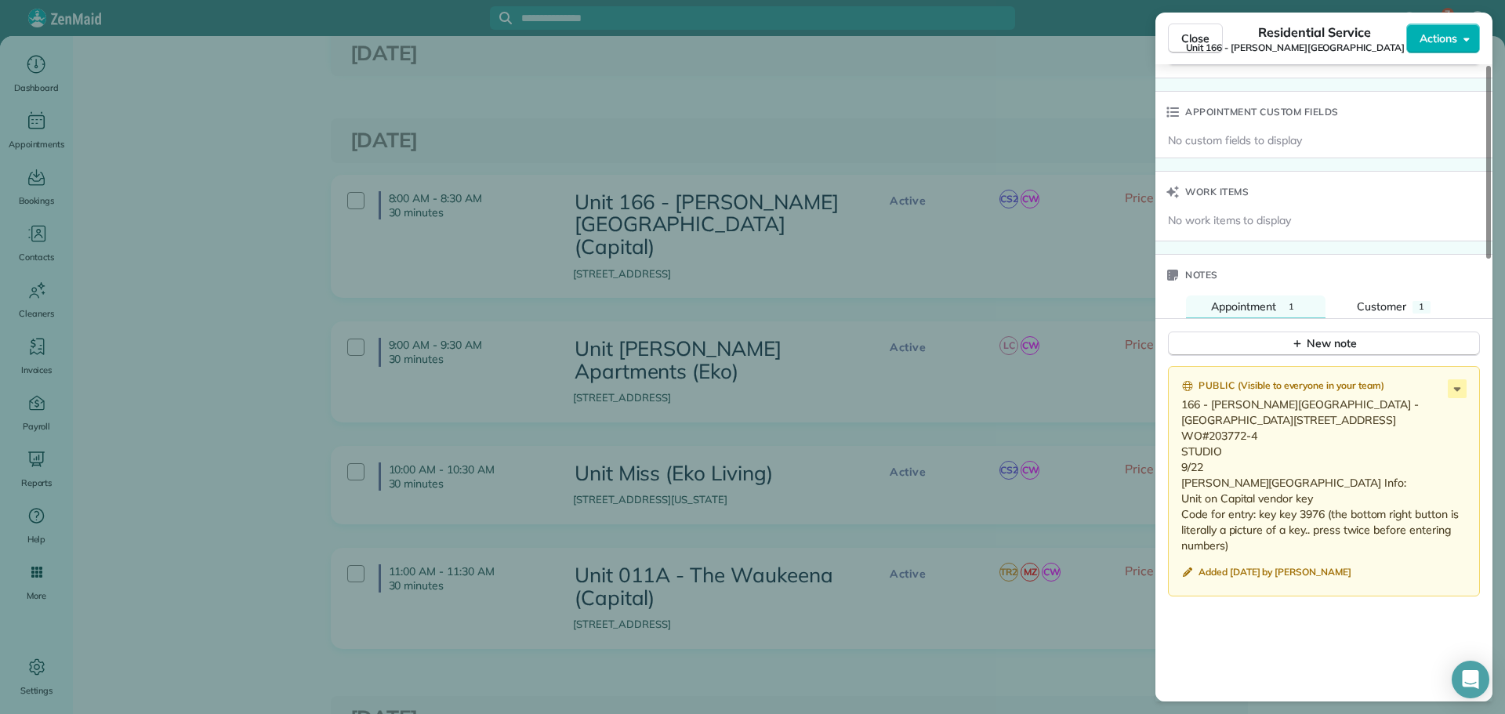
scroll to position [1142, 0]
